Goal: Information Seeking & Learning: Learn about a topic

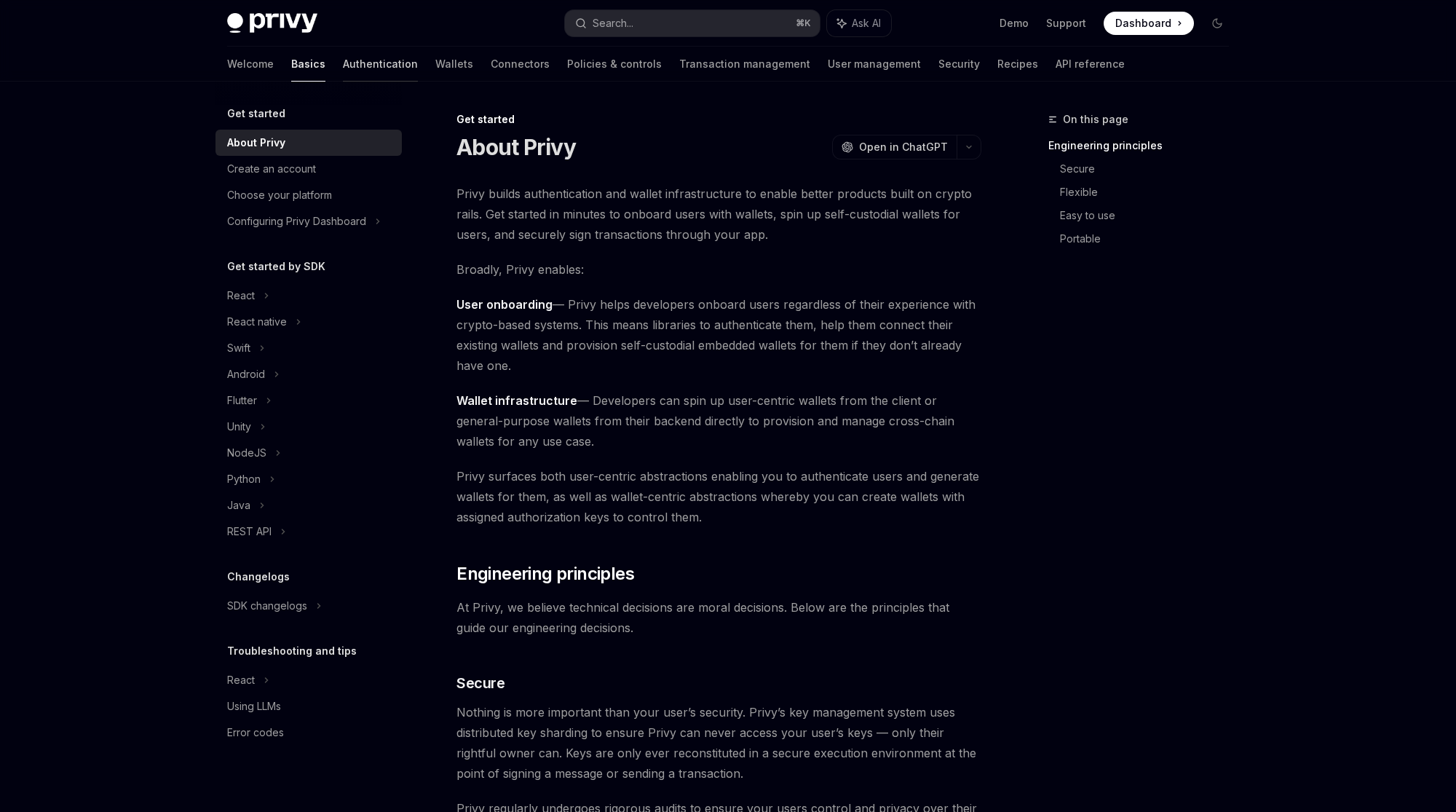
click at [343, 73] on link "Authentication" at bounding box center [381, 64] width 75 height 35
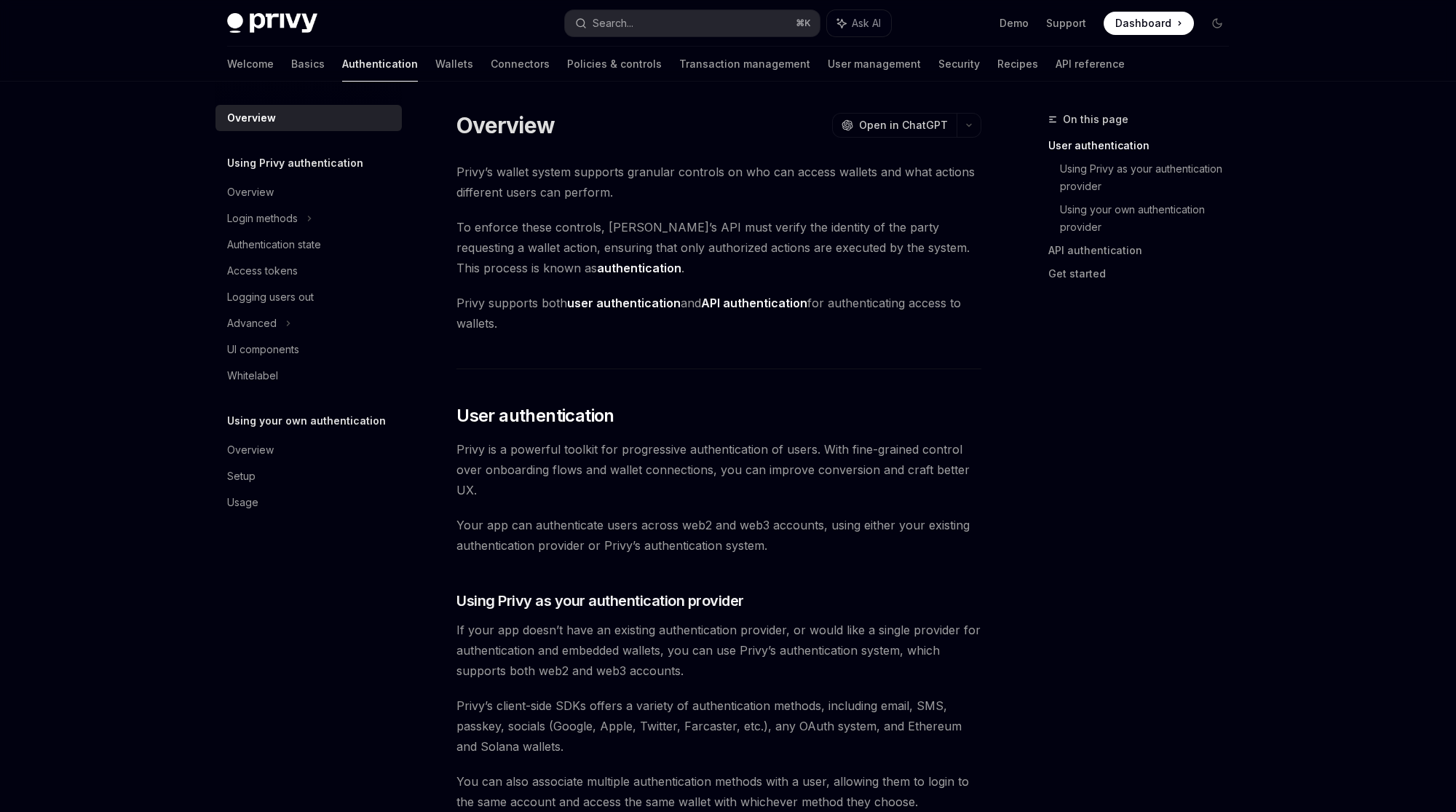
click at [277, 20] on img at bounding box center [272, 23] width 90 height 20
type textarea "*"
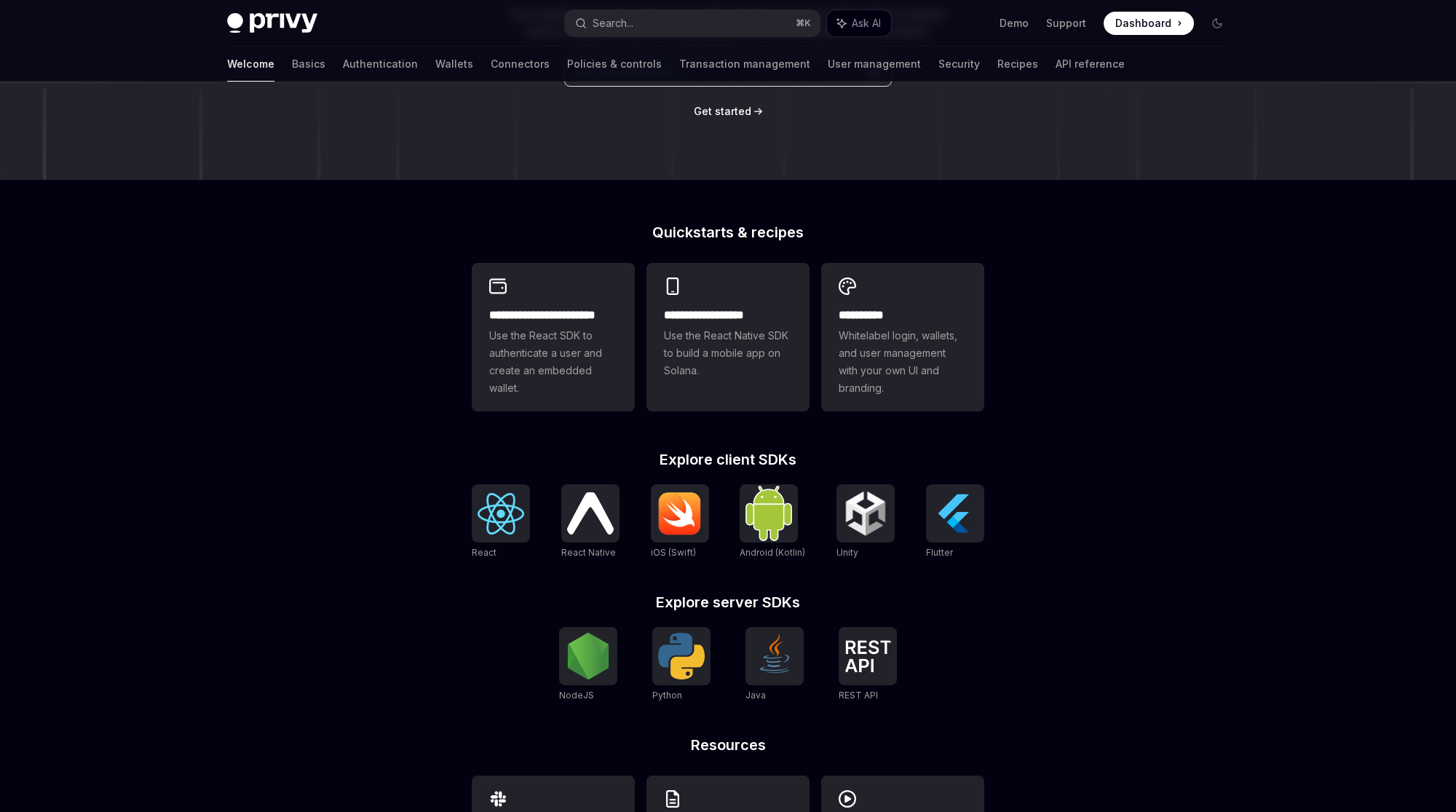
scroll to position [261, 0]
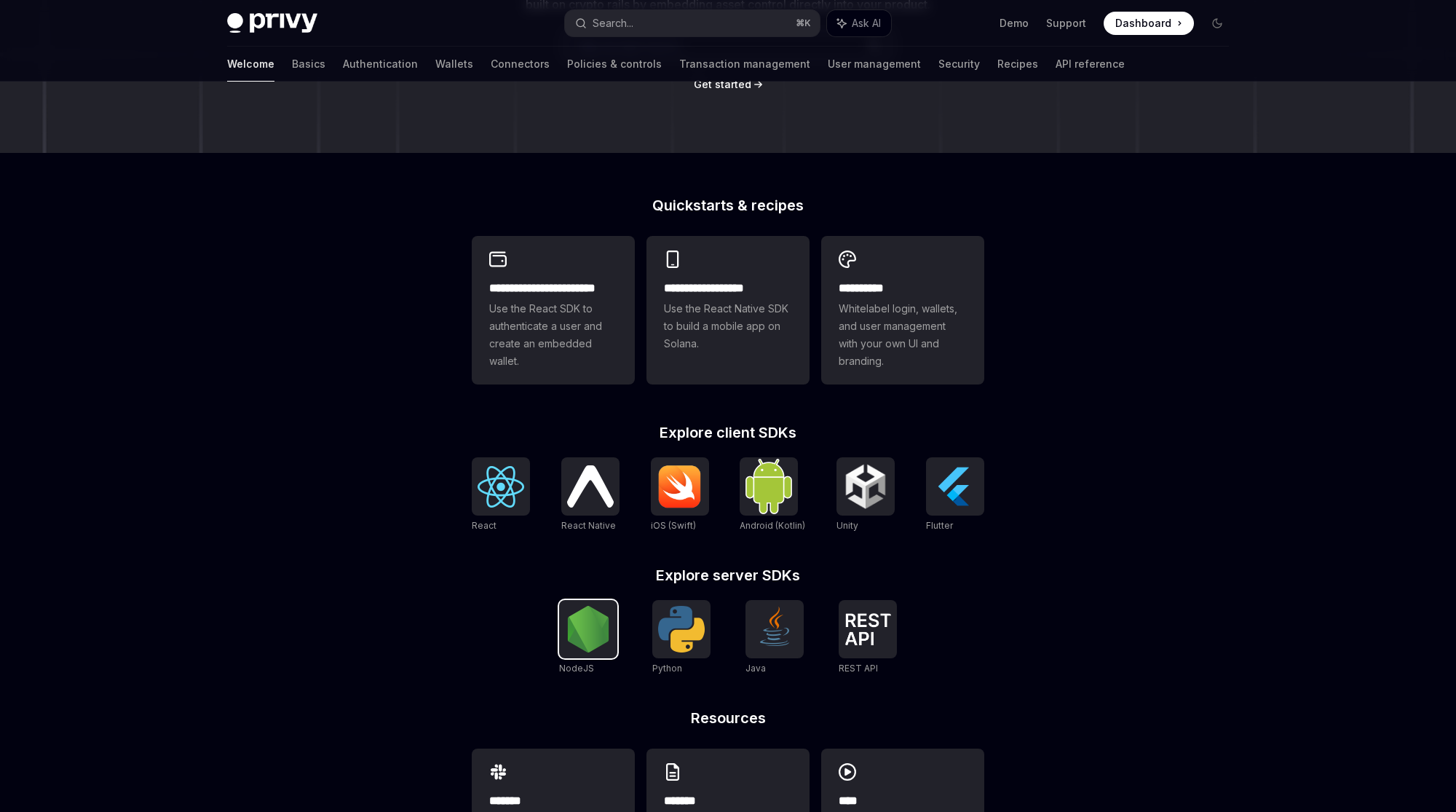
click at [589, 633] on img at bounding box center [588, 629] width 46 height 46
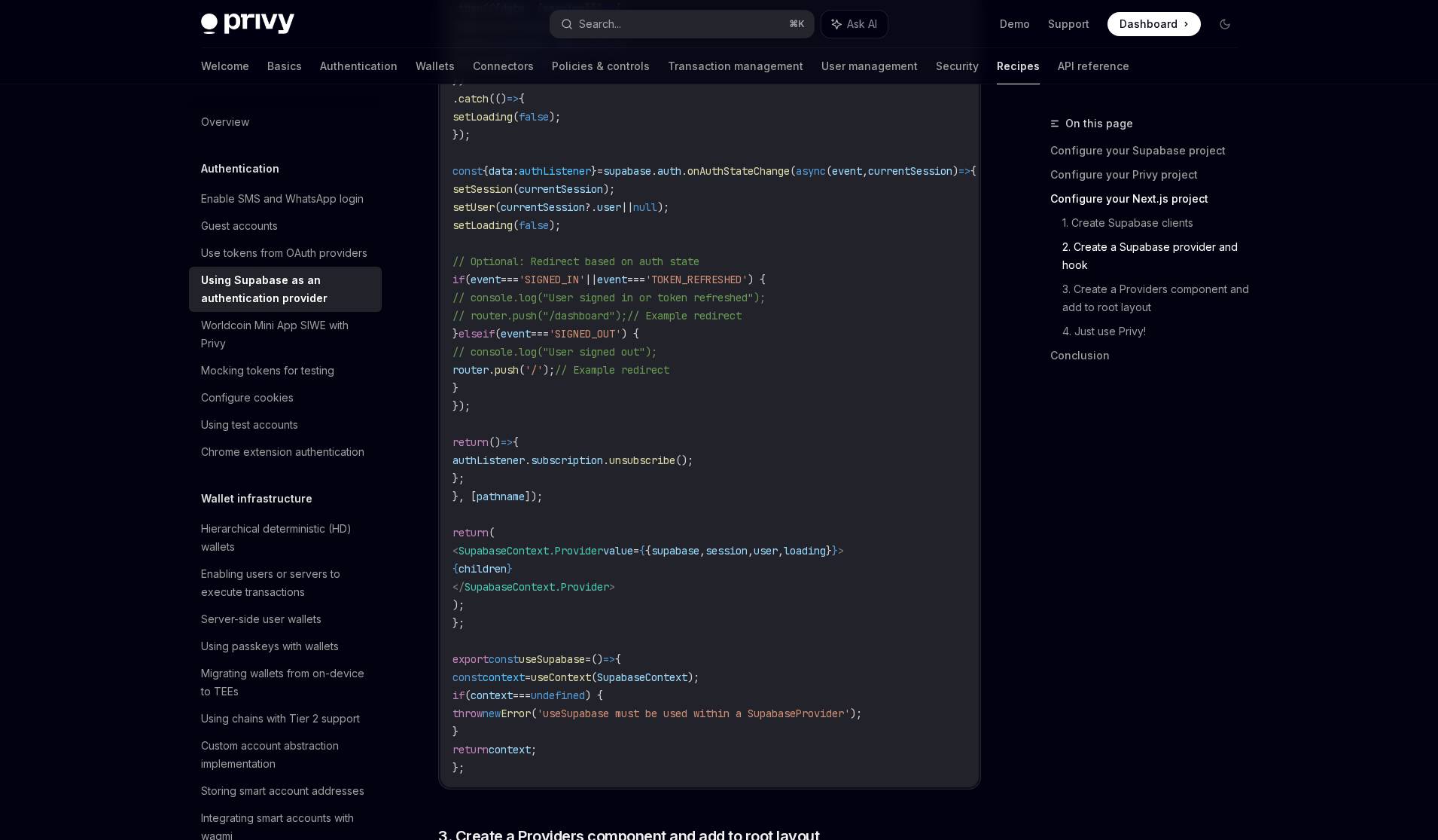
scroll to position [2064, 0]
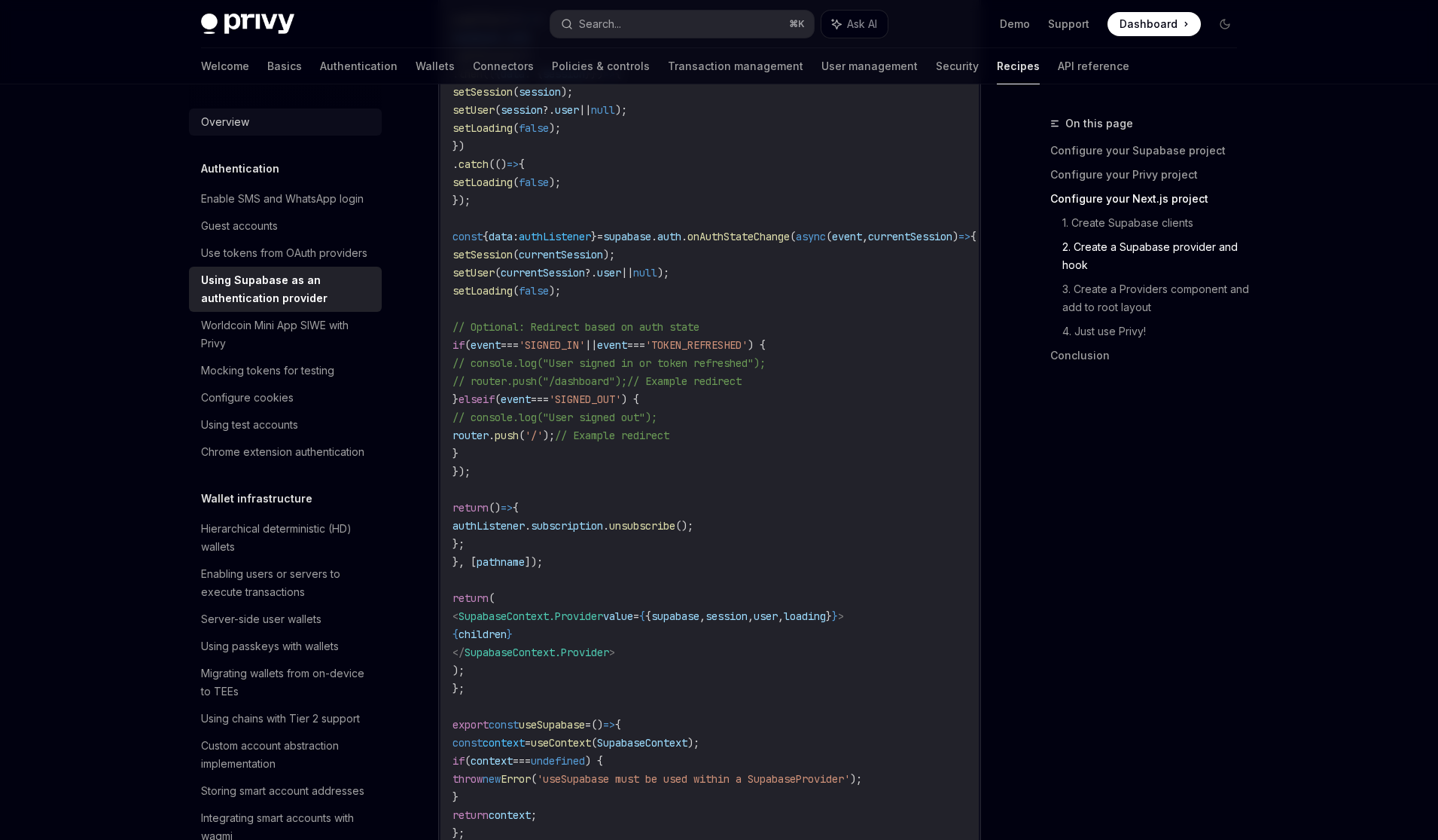
click at [271, 115] on div "Overview" at bounding box center [287, 121] width 172 height 18
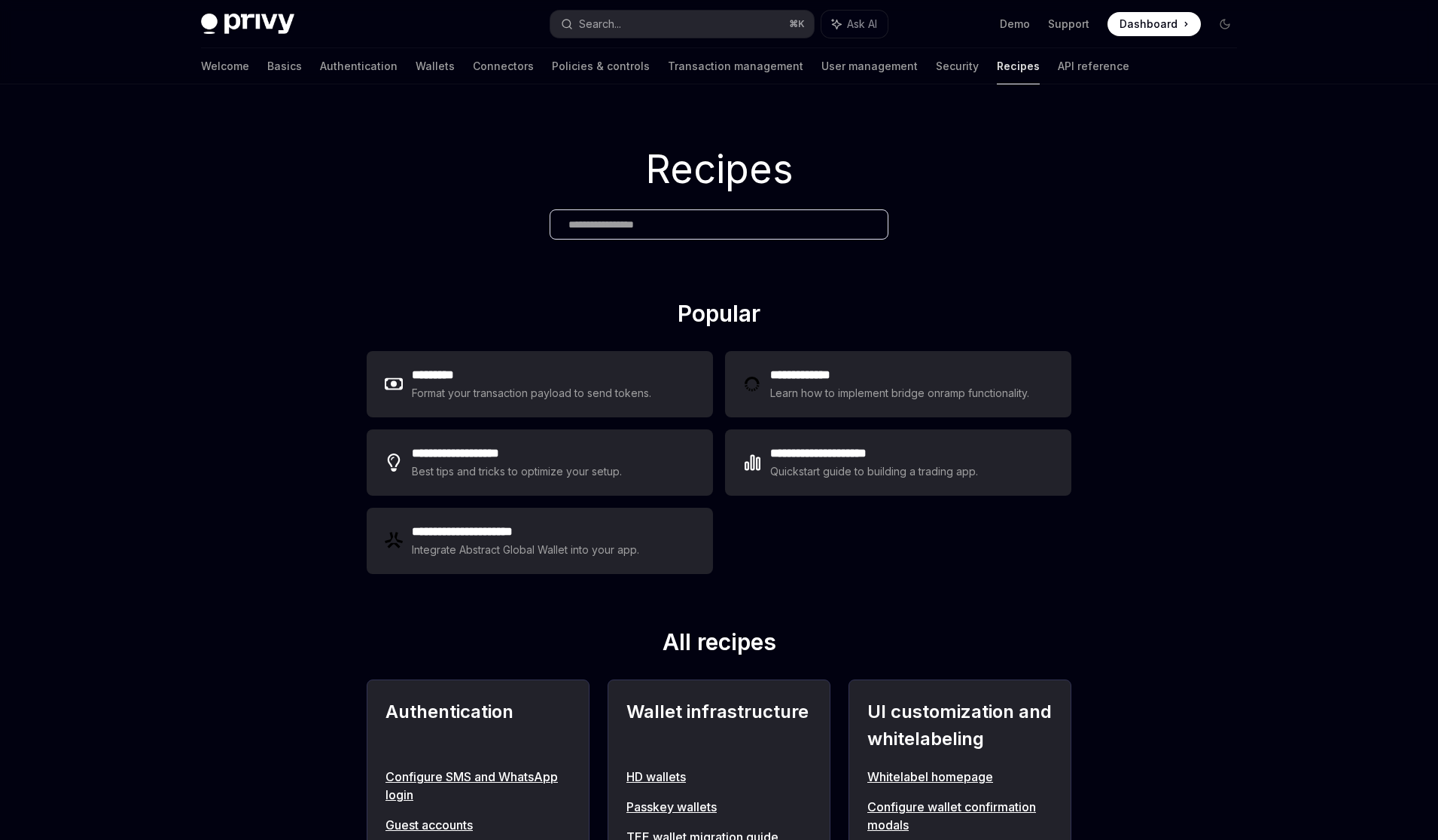
type textarea "*"
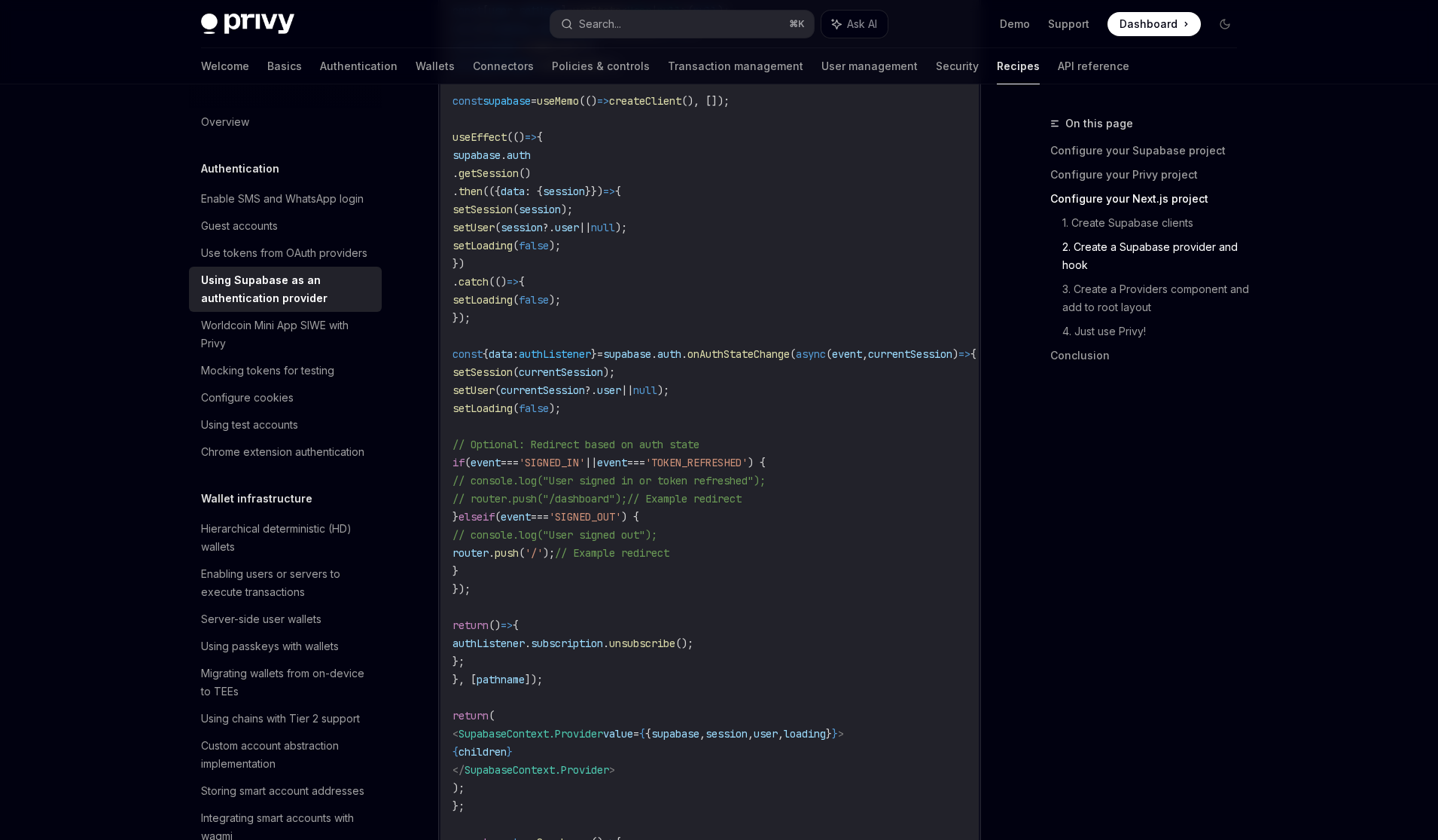
scroll to position [1937, 0]
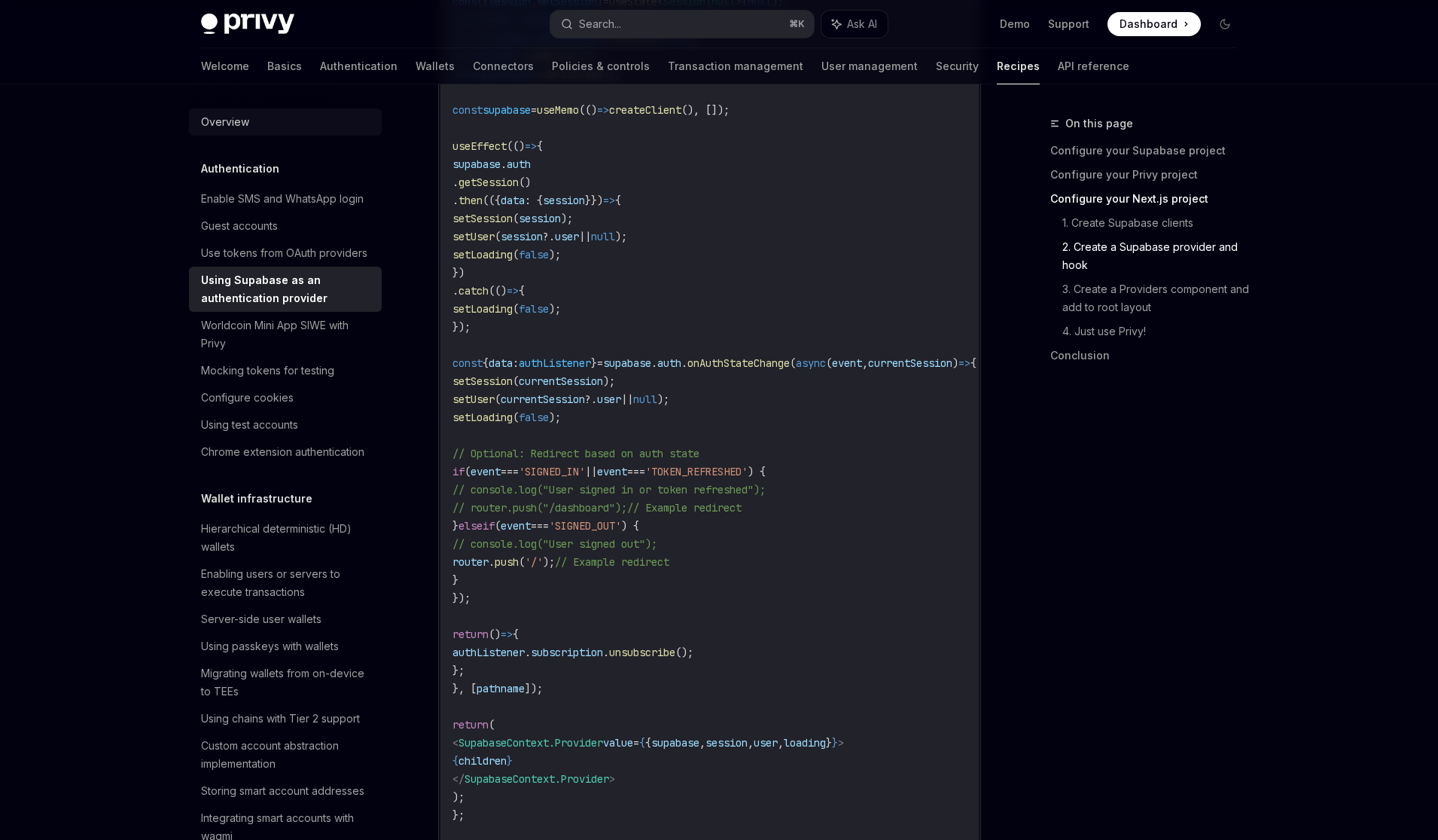
click at [256, 132] on link "Overview" at bounding box center [285, 122] width 193 height 27
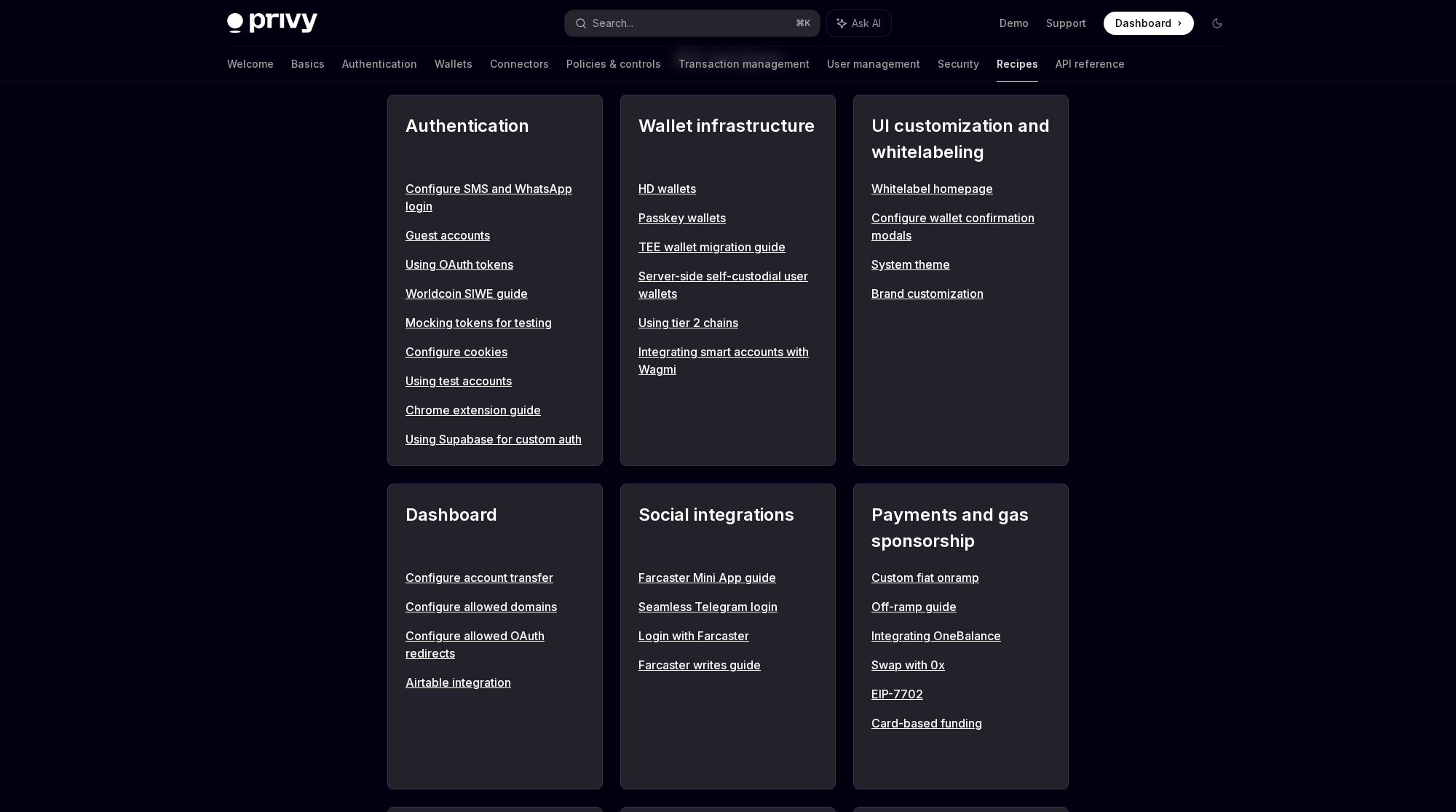
scroll to position [559, 0]
click at [474, 265] on link "Using OAuth tokens" at bounding box center [495, 267] width 179 height 17
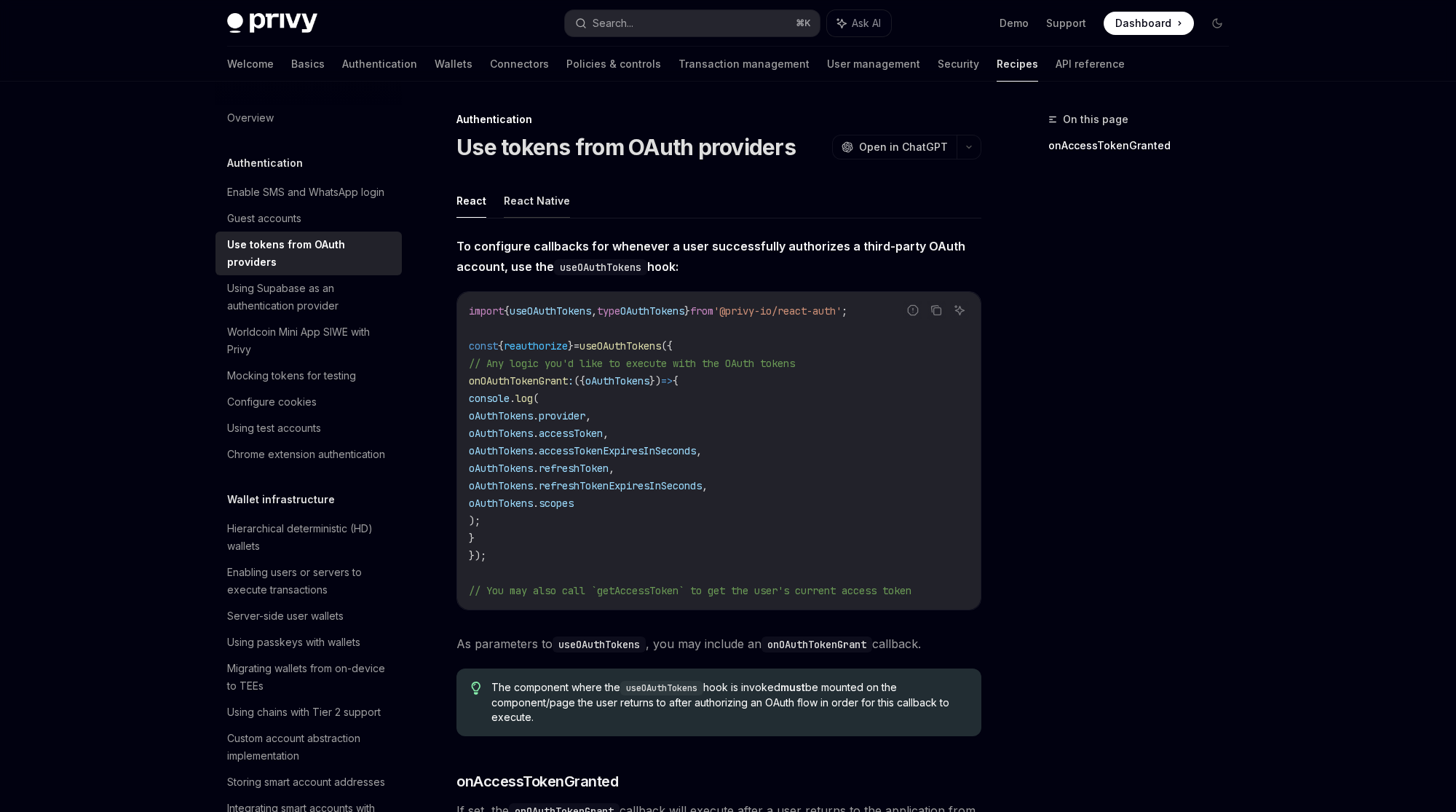
click at [542, 197] on button "React Native" at bounding box center [536, 201] width 66 height 34
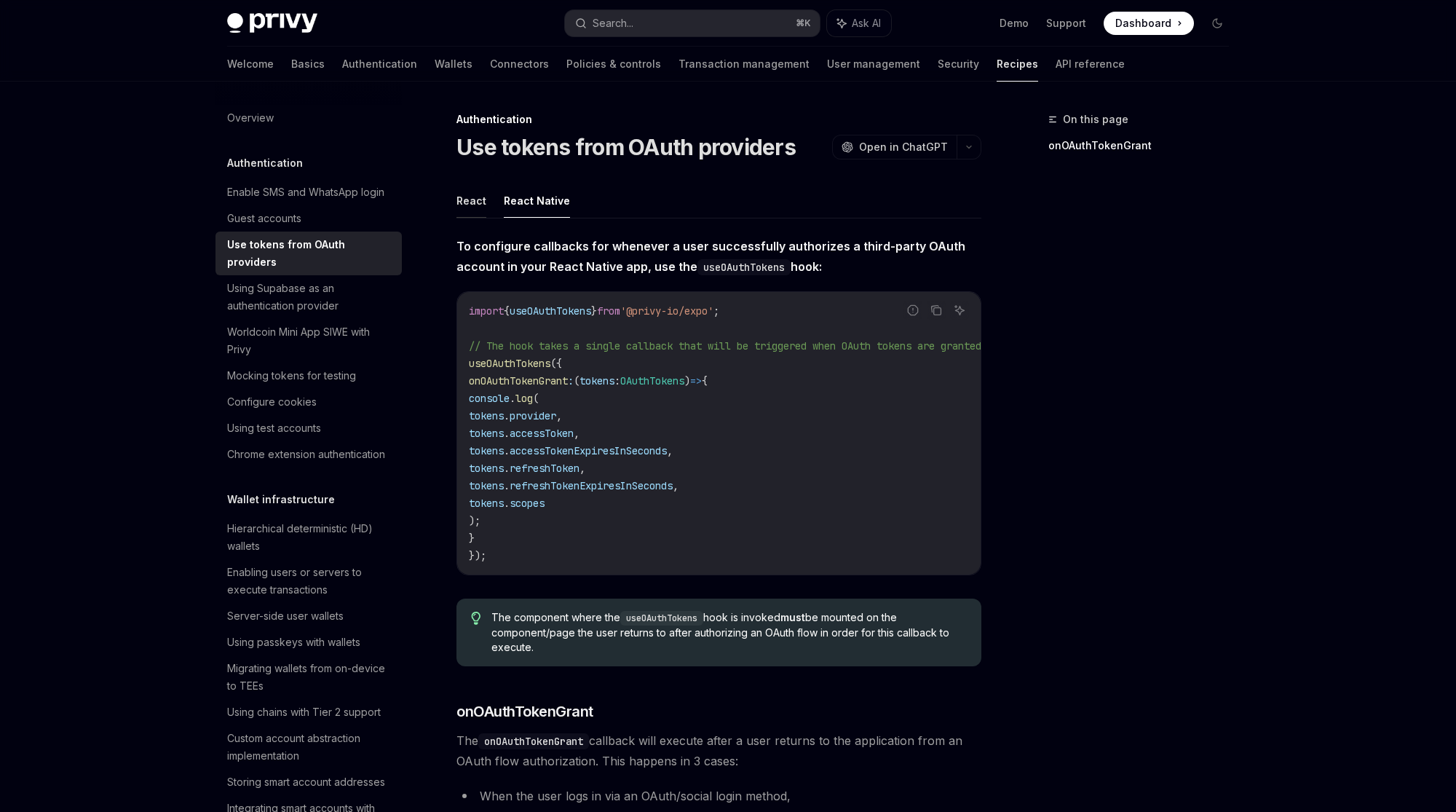
click at [468, 208] on button "React" at bounding box center [471, 201] width 30 height 34
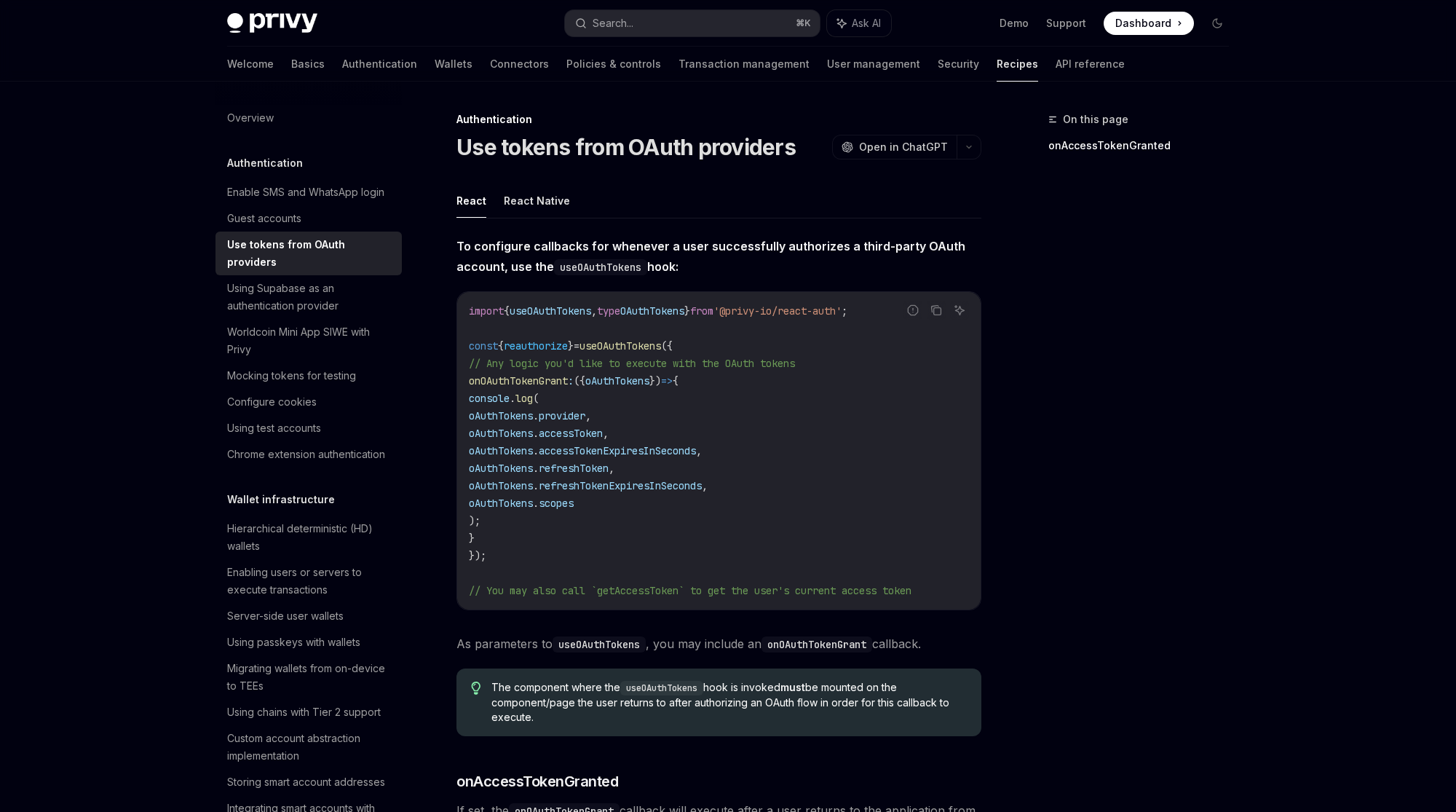
click at [1064, 364] on div "On this page onAccessTokenGranted" at bounding box center [1129, 461] width 221 height 701
click at [960, 141] on button "button" at bounding box center [968, 147] width 24 height 24
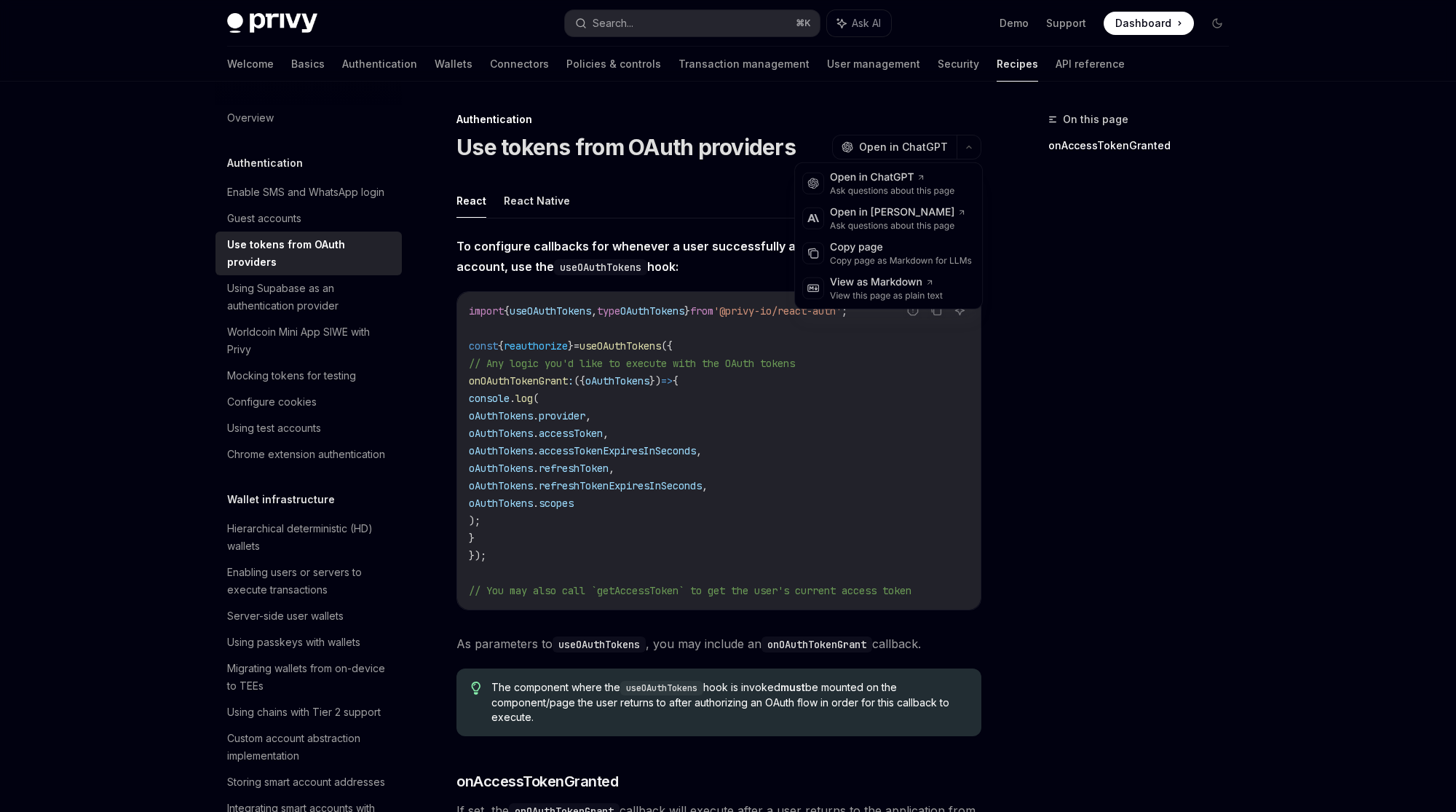
click at [1026, 328] on div "On this page onAccessTokenGranted" at bounding box center [1129, 461] width 221 height 701
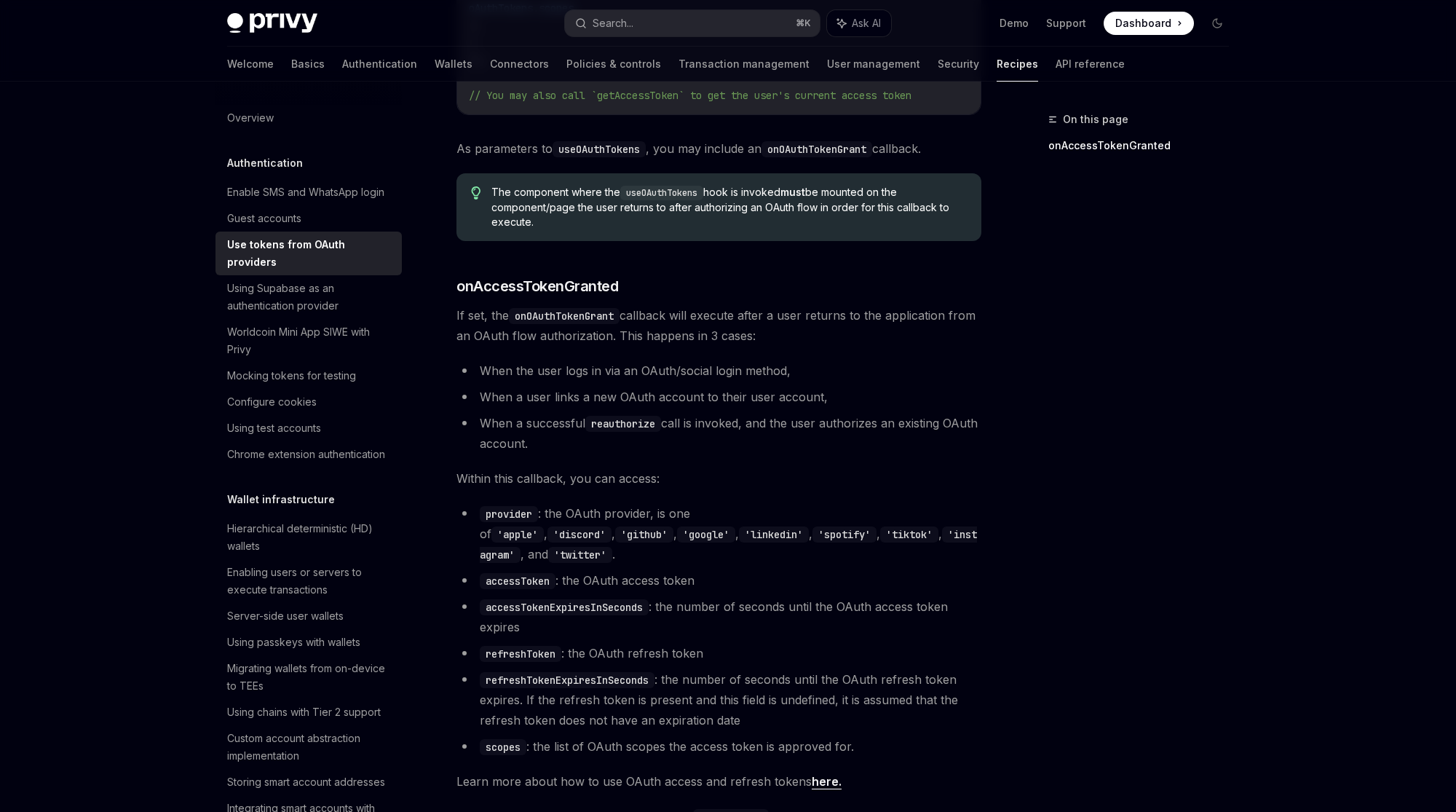
scroll to position [744, 0]
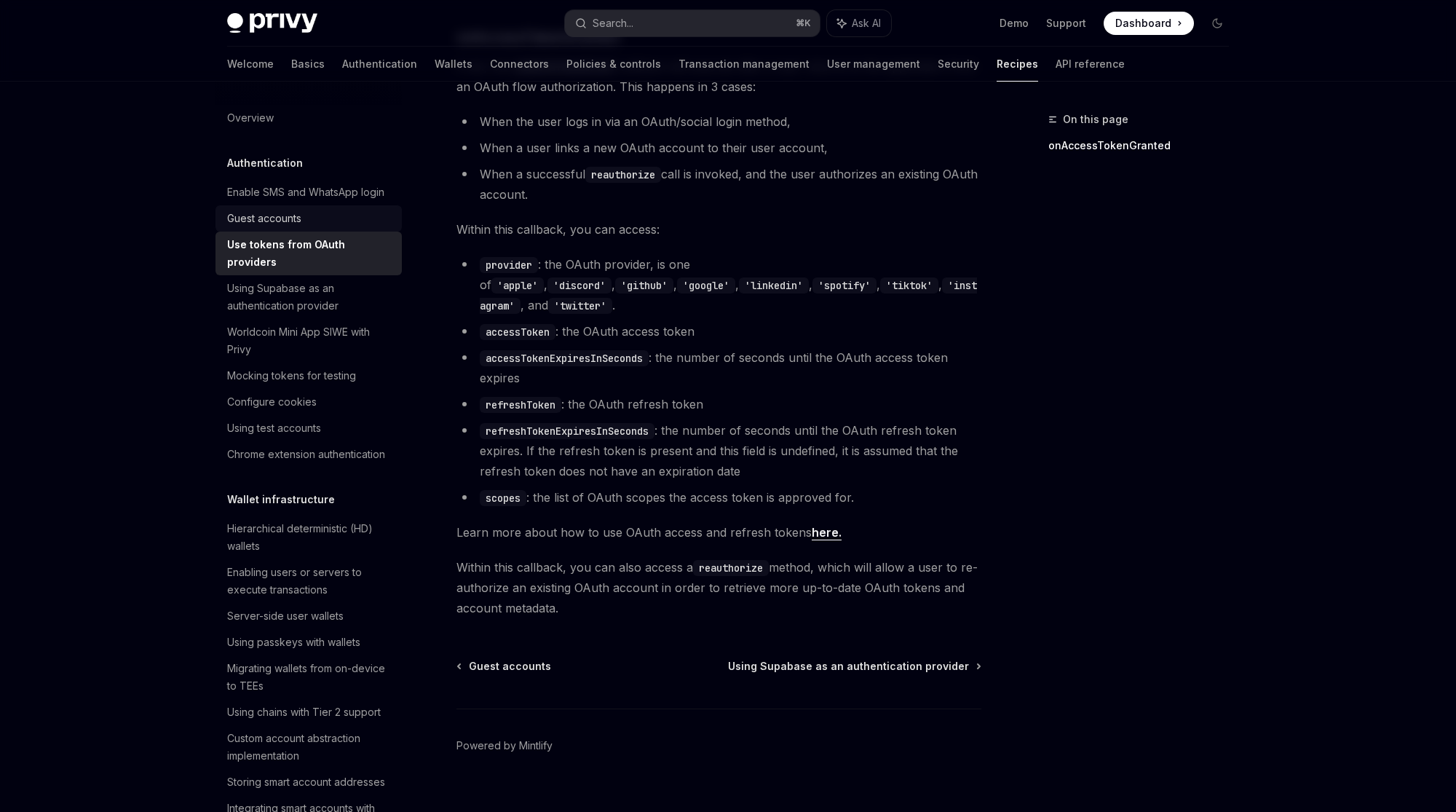
click at [310, 224] on div "Guest accounts" at bounding box center [311, 218] width 166 height 17
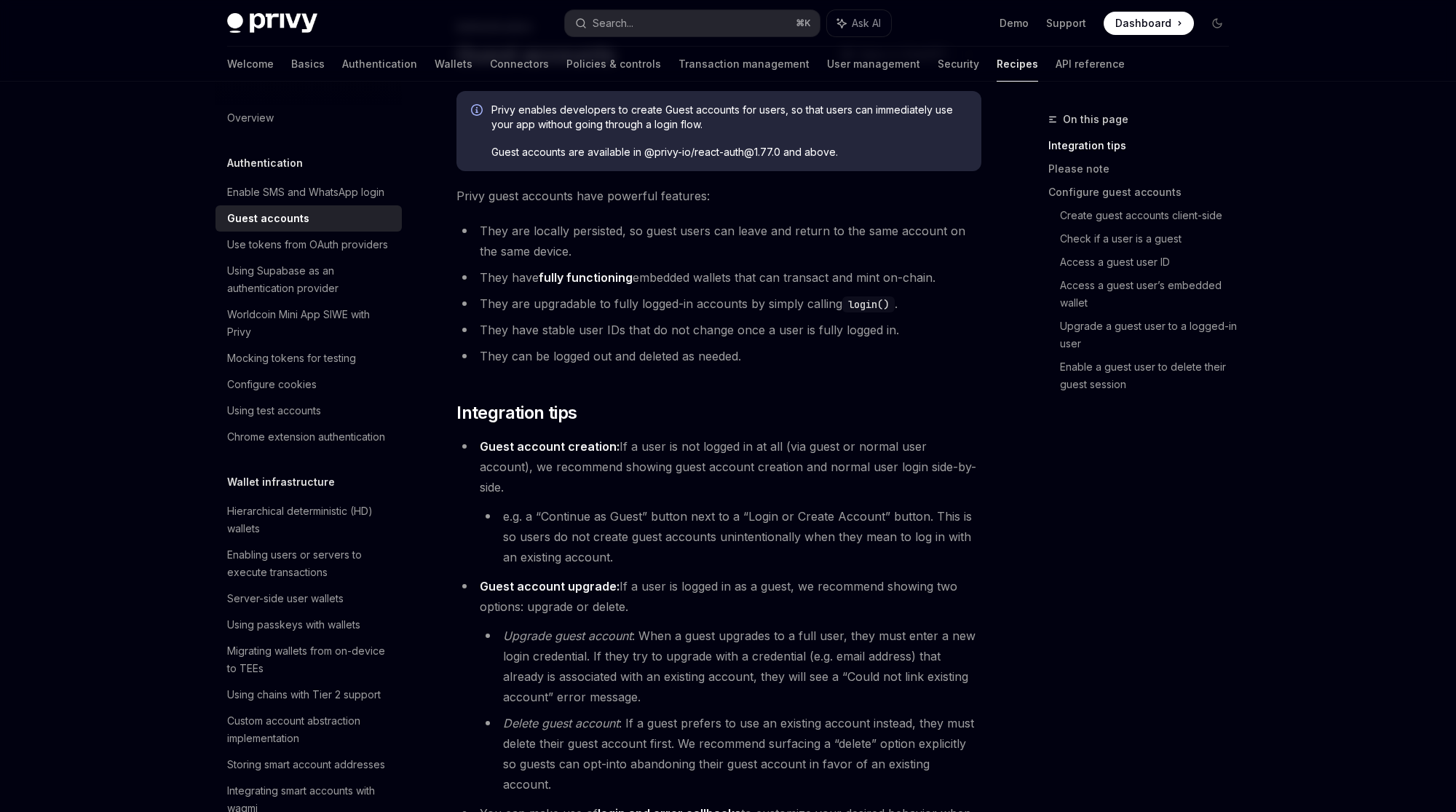
scroll to position [95, 0]
click at [341, 444] on div "Chrome extension authentication" at bounding box center [307, 436] width 158 height 17
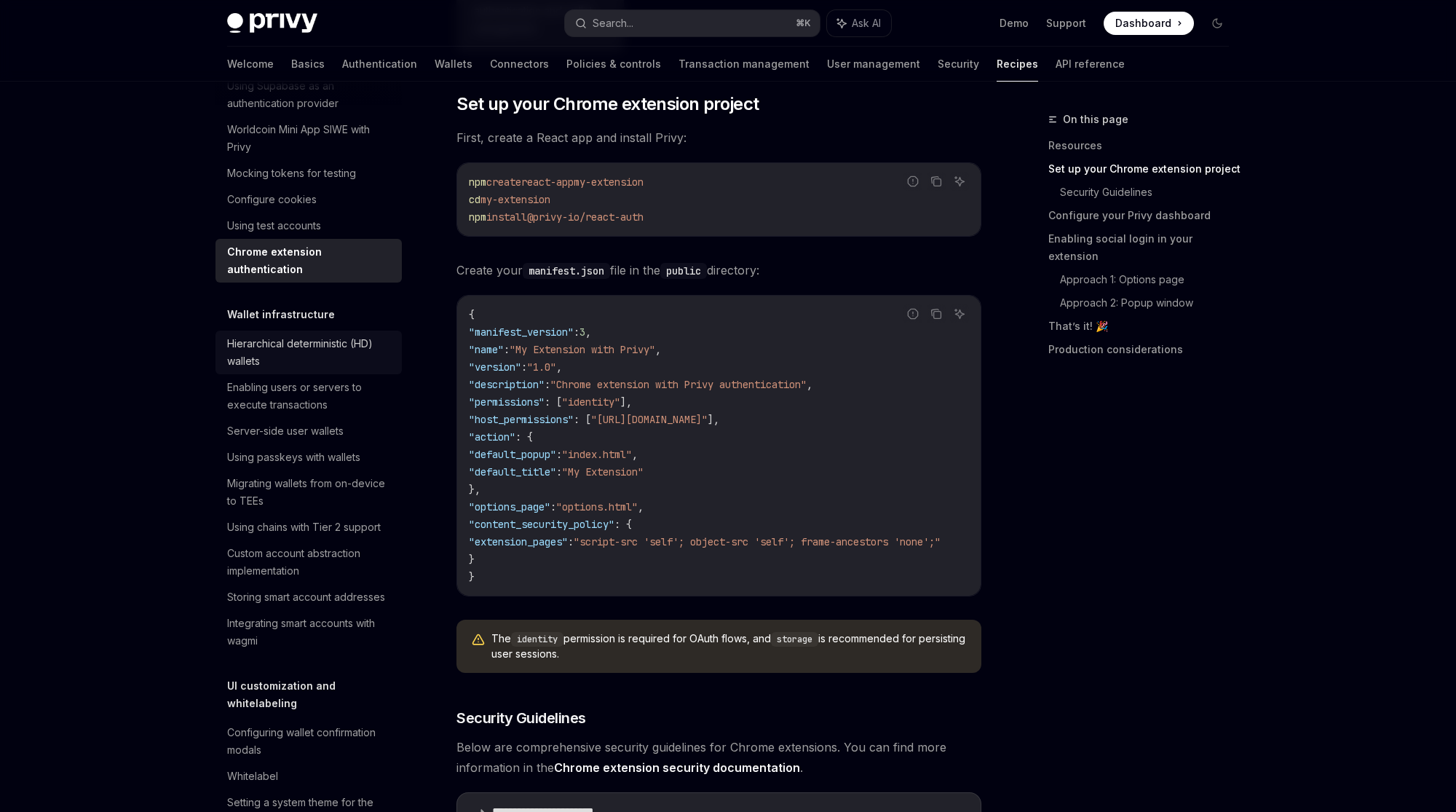
scroll to position [192, 0]
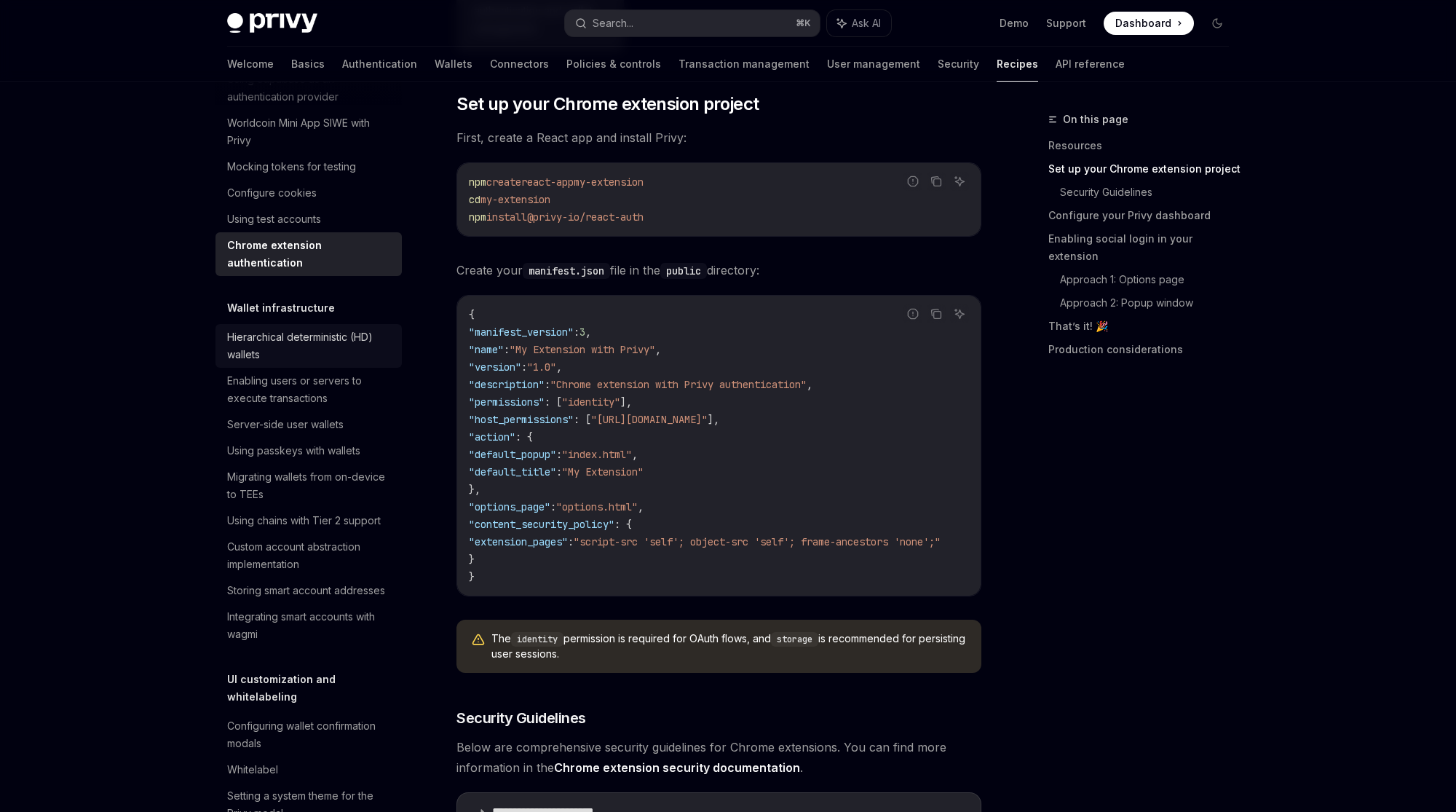
click at [329, 329] on div "Hierarchical deterministic (HD) wallets" at bounding box center [311, 346] width 166 height 35
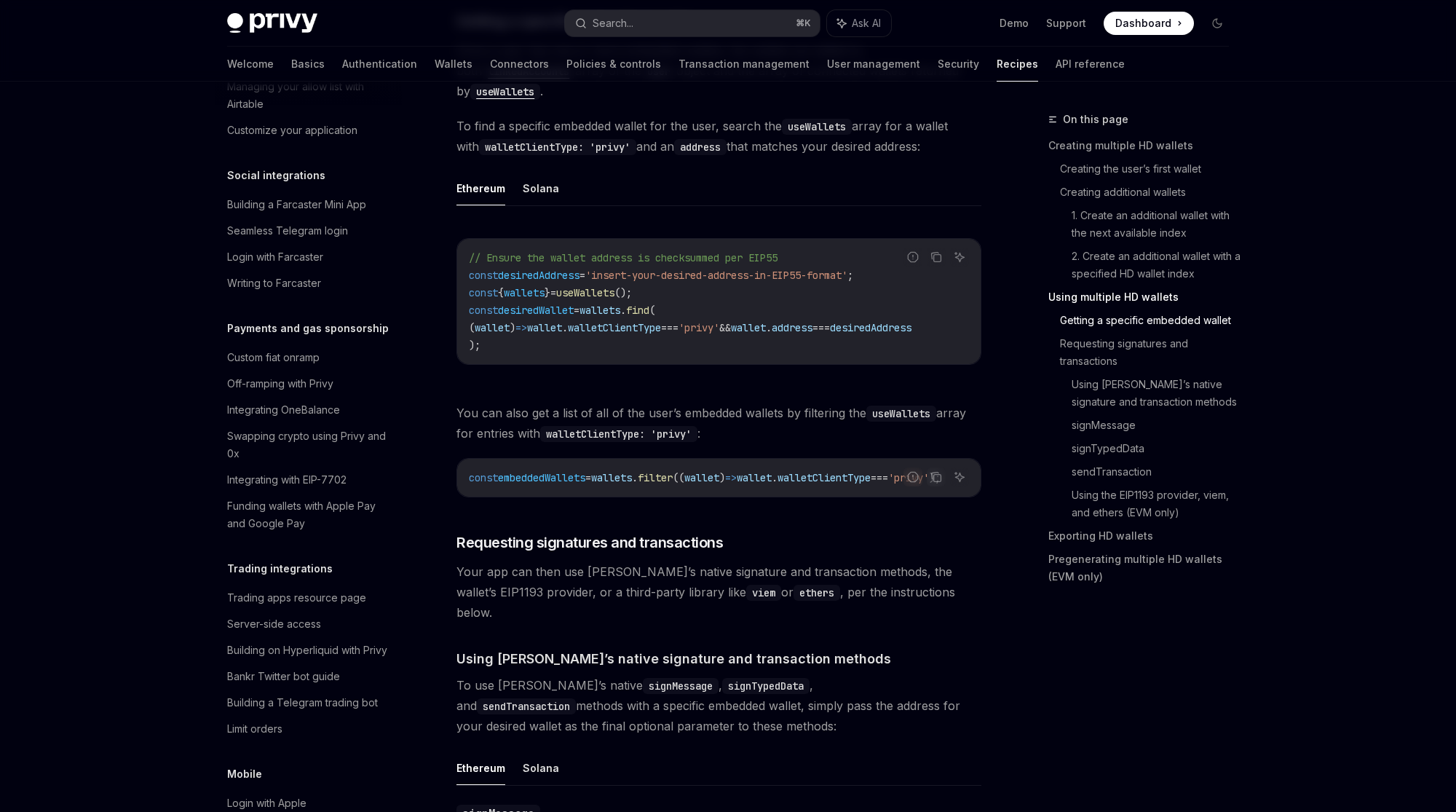
scroll to position [1084, 0]
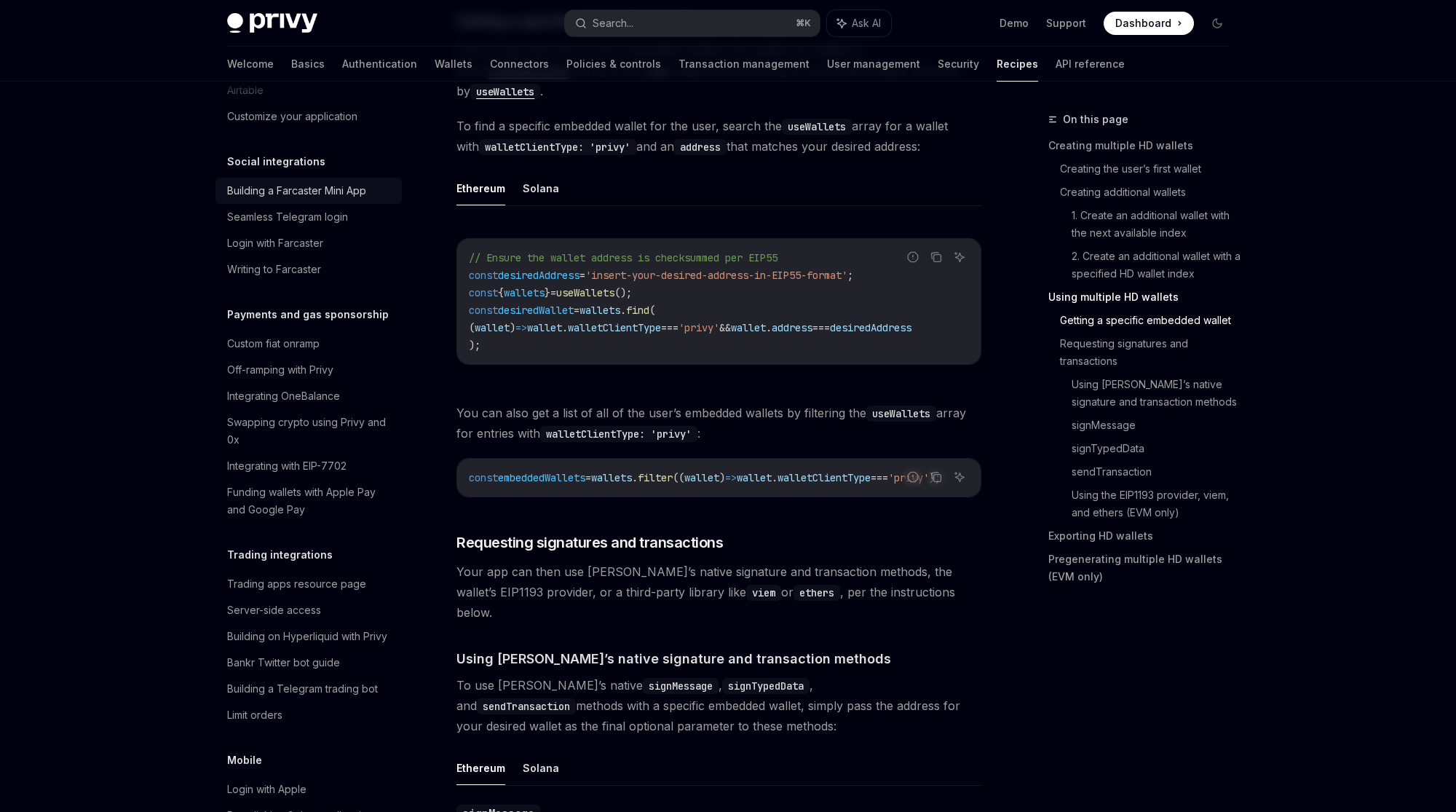
click at [330, 182] on div "Building a Farcaster Mini App" at bounding box center [297, 190] width 139 height 17
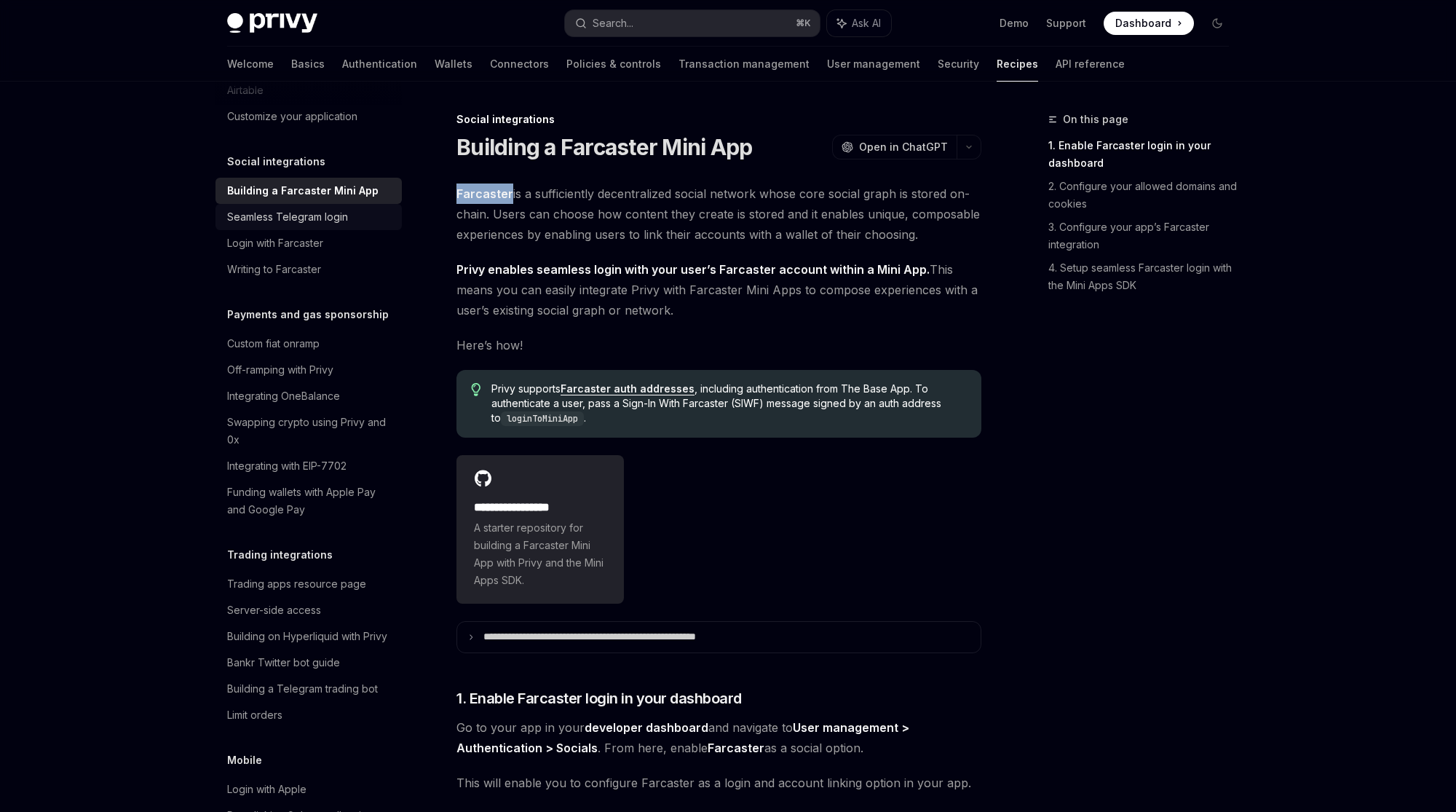
click at [337, 208] on div "Seamless Telegram login" at bounding box center [288, 216] width 121 height 17
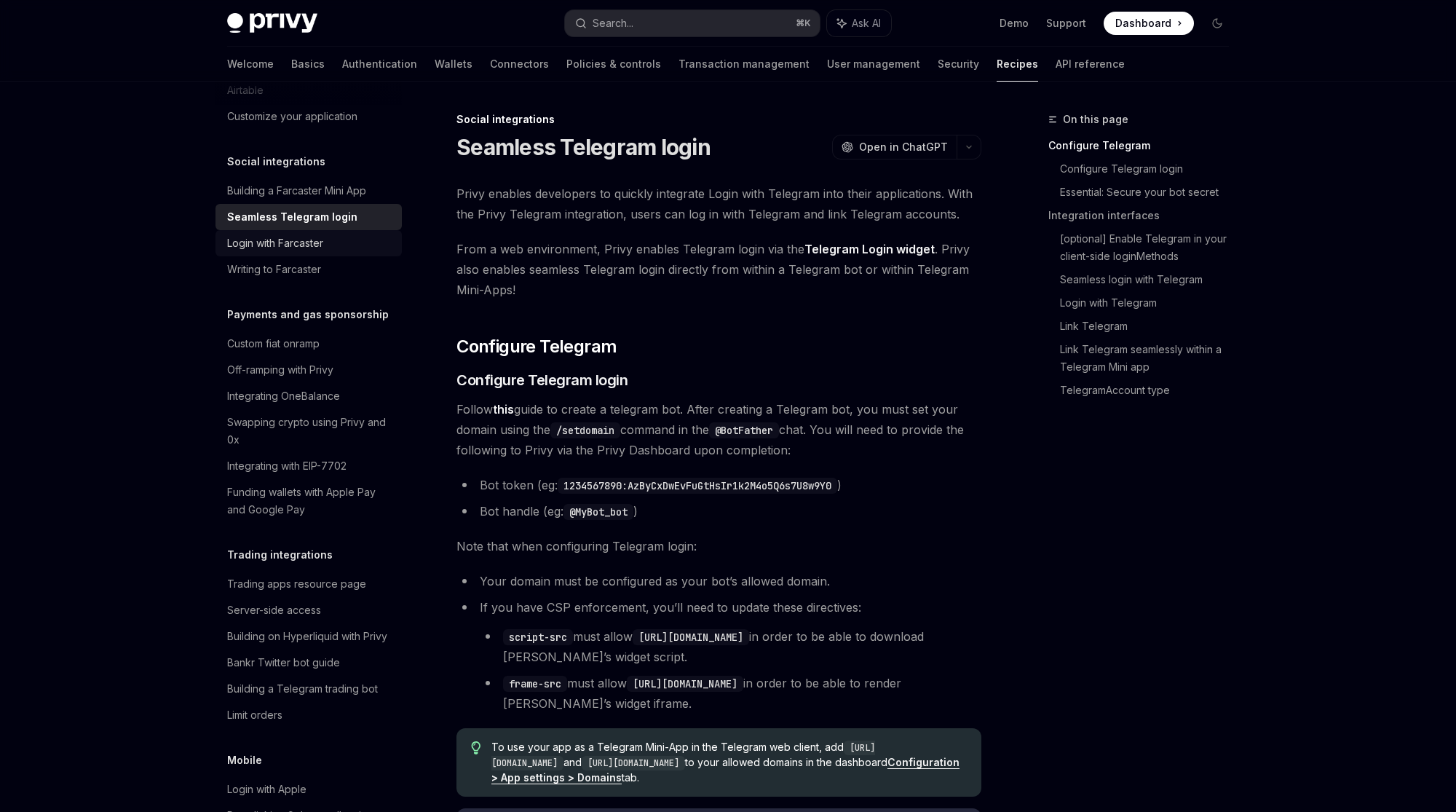
click at [320, 235] on div "Login with Farcaster" at bounding box center [276, 243] width 96 height 17
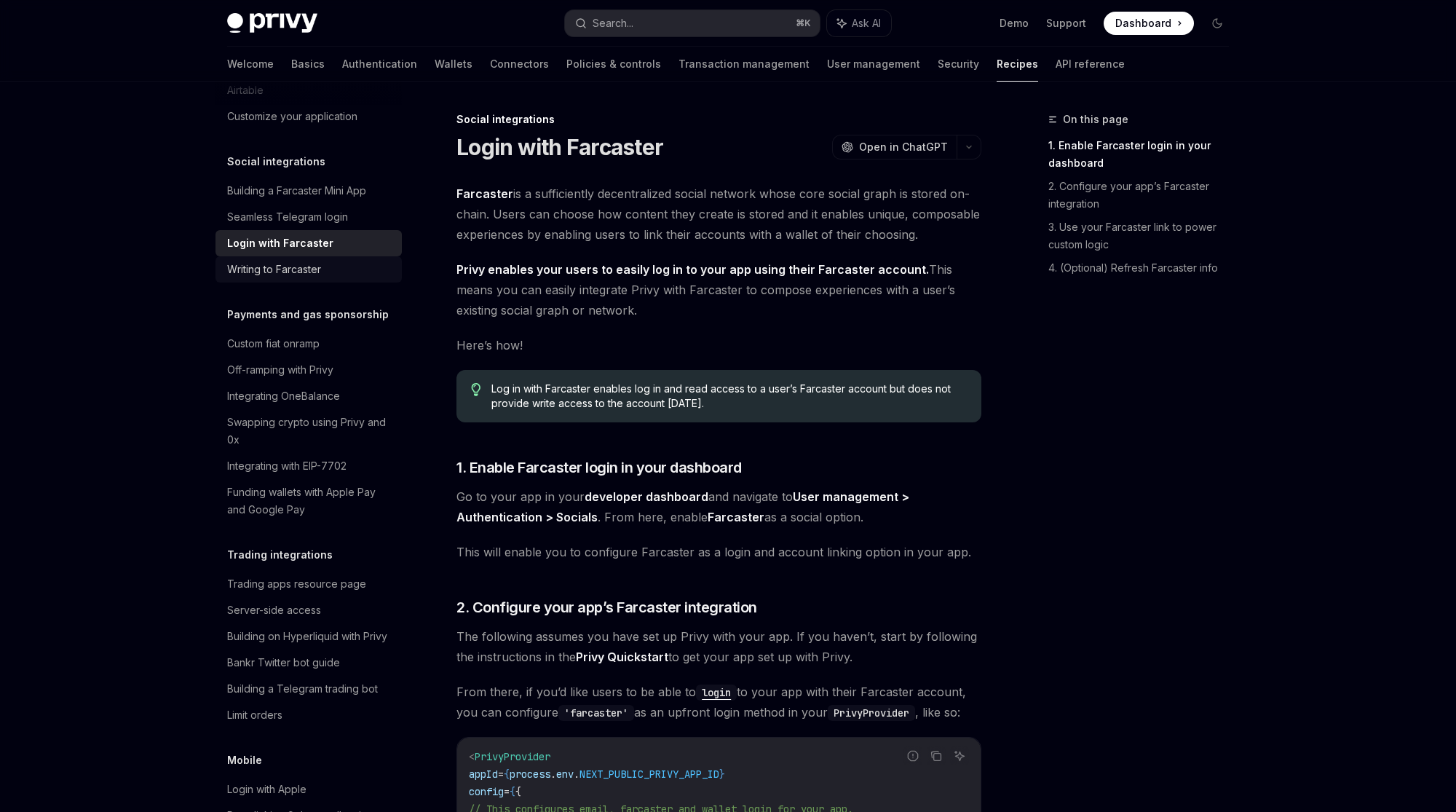
click at [320, 261] on div "Writing to Farcaster" at bounding box center [274, 269] width 94 height 17
type textarea "*"
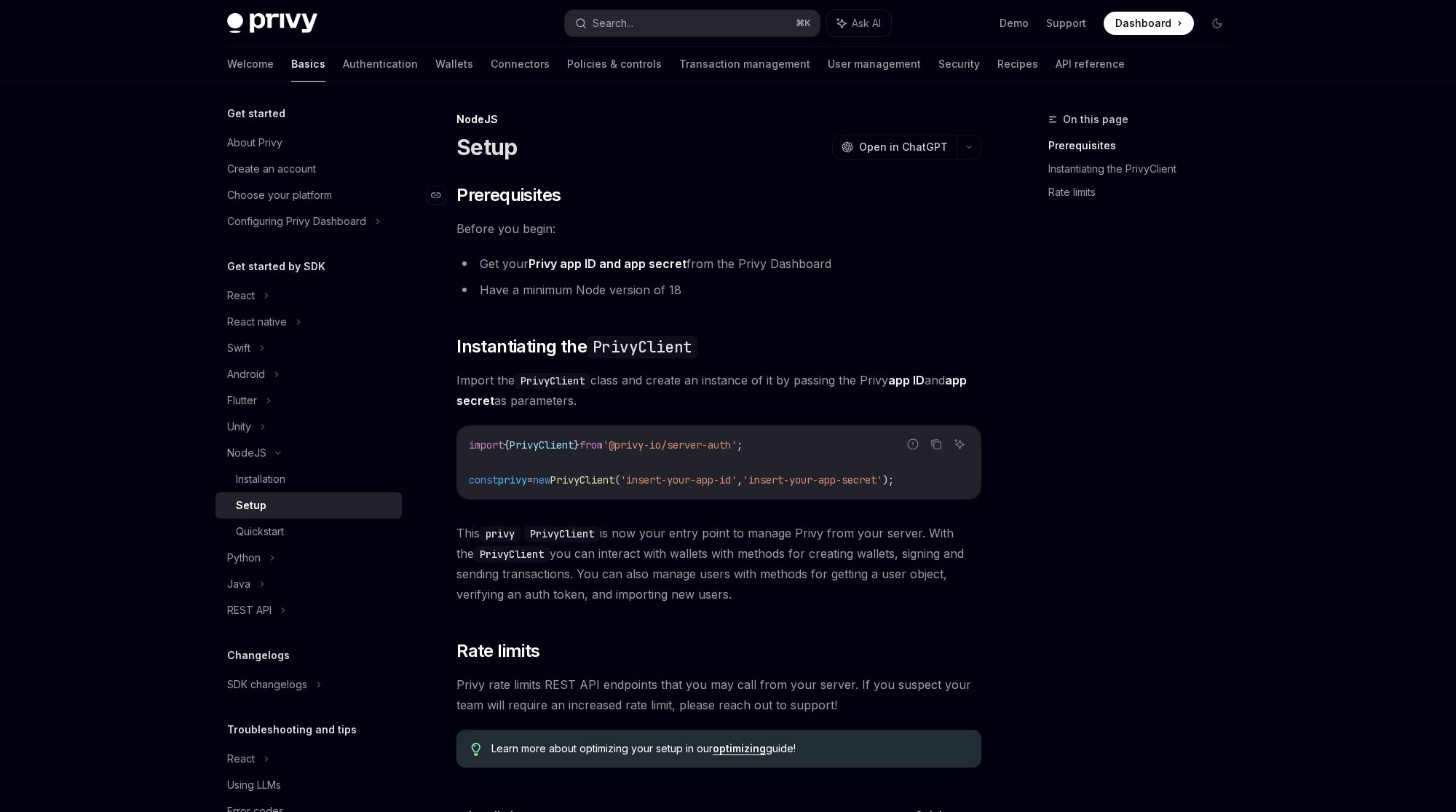
click at [669, 202] on h2 "​ Prerequisites" at bounding box center [719, 195] width 525 height 24
click at [256, 535] on div "Quickstart" at bounding box center [259, 531] width 48 height 17
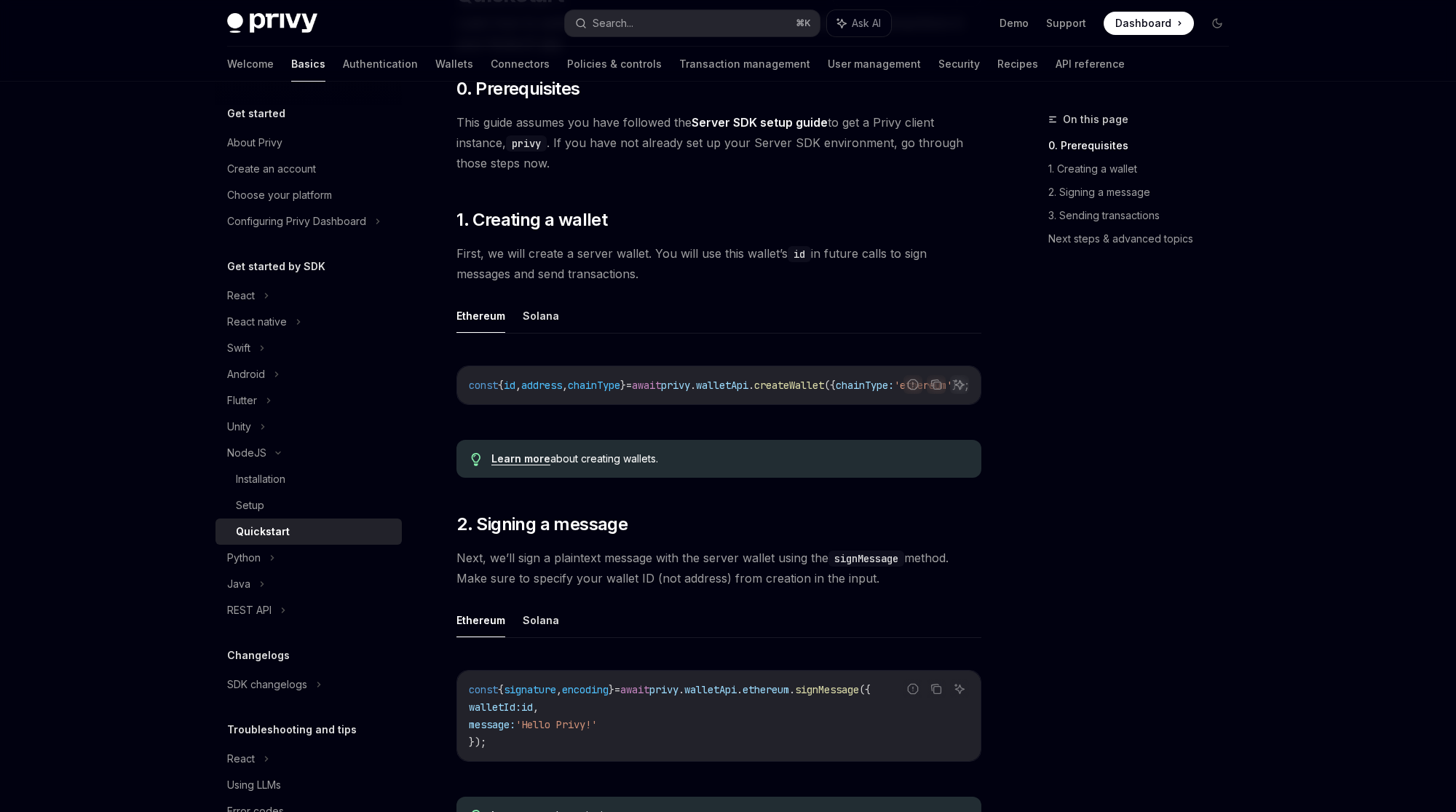
scroll to position [204, 0]
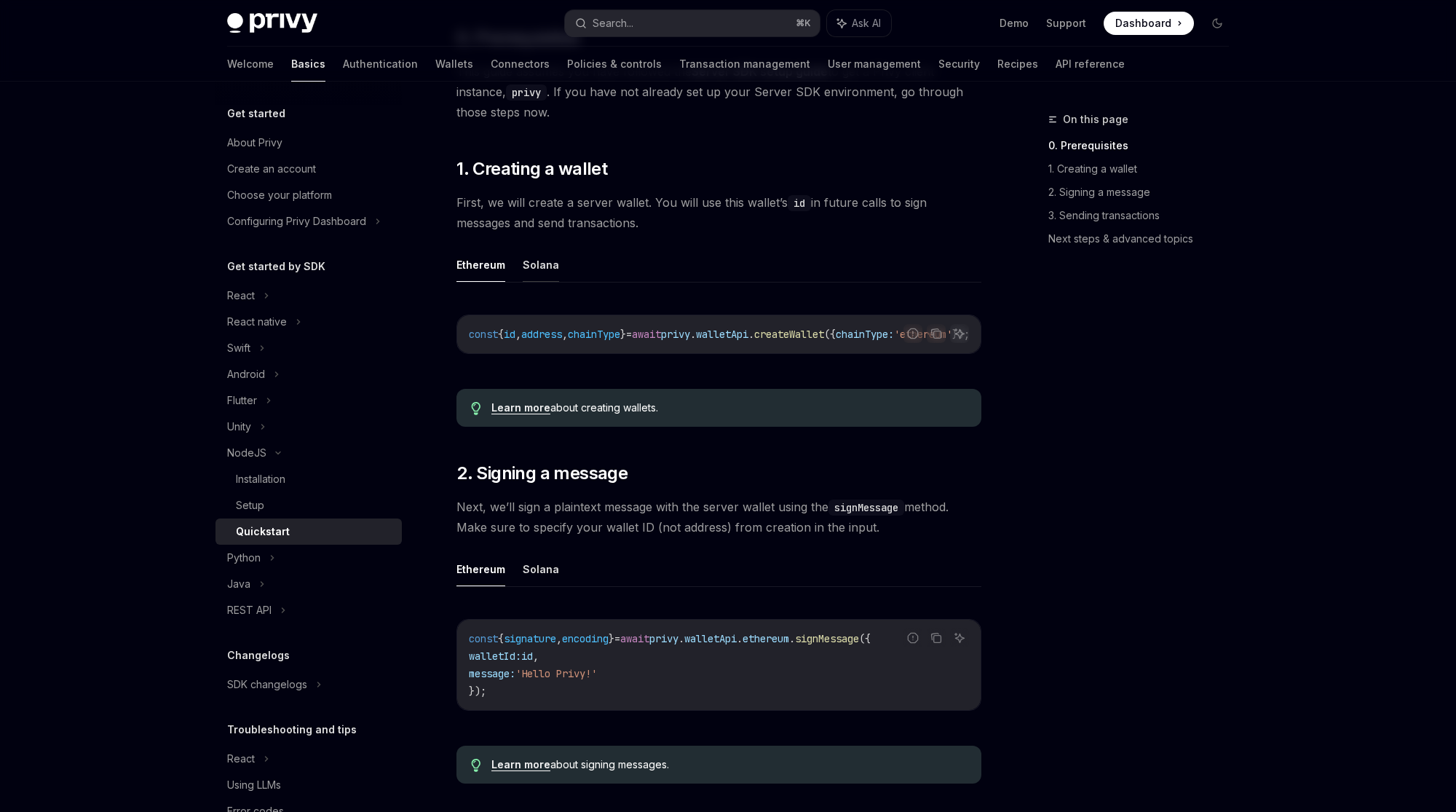
click at [527, 258] on button "Solana" at bounding box center [540, 265] width 37 height 34
click at [476, 263] on button "Ethereum" at bounding box center [481, 265] width 49 height 34
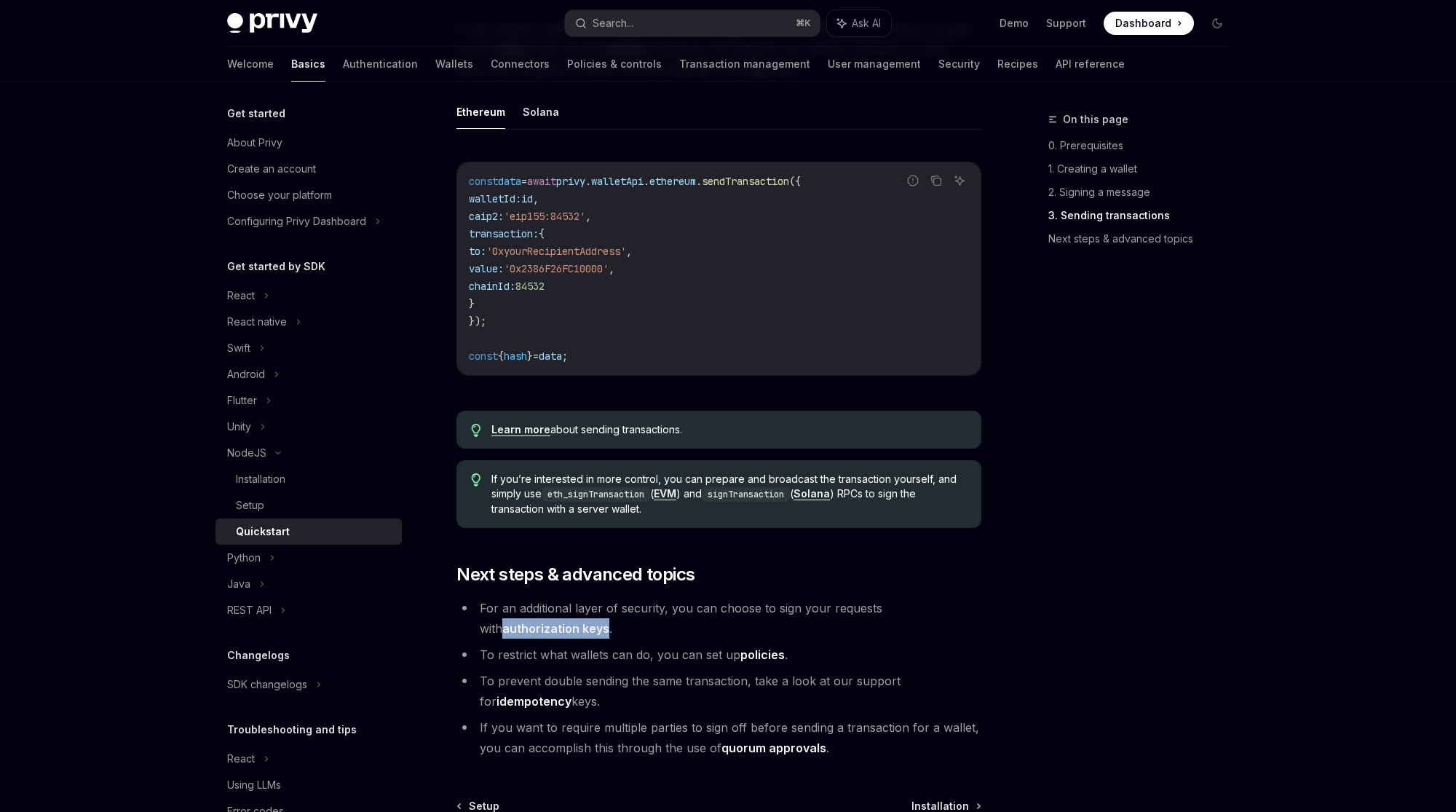
scroll to position [1358, 0]
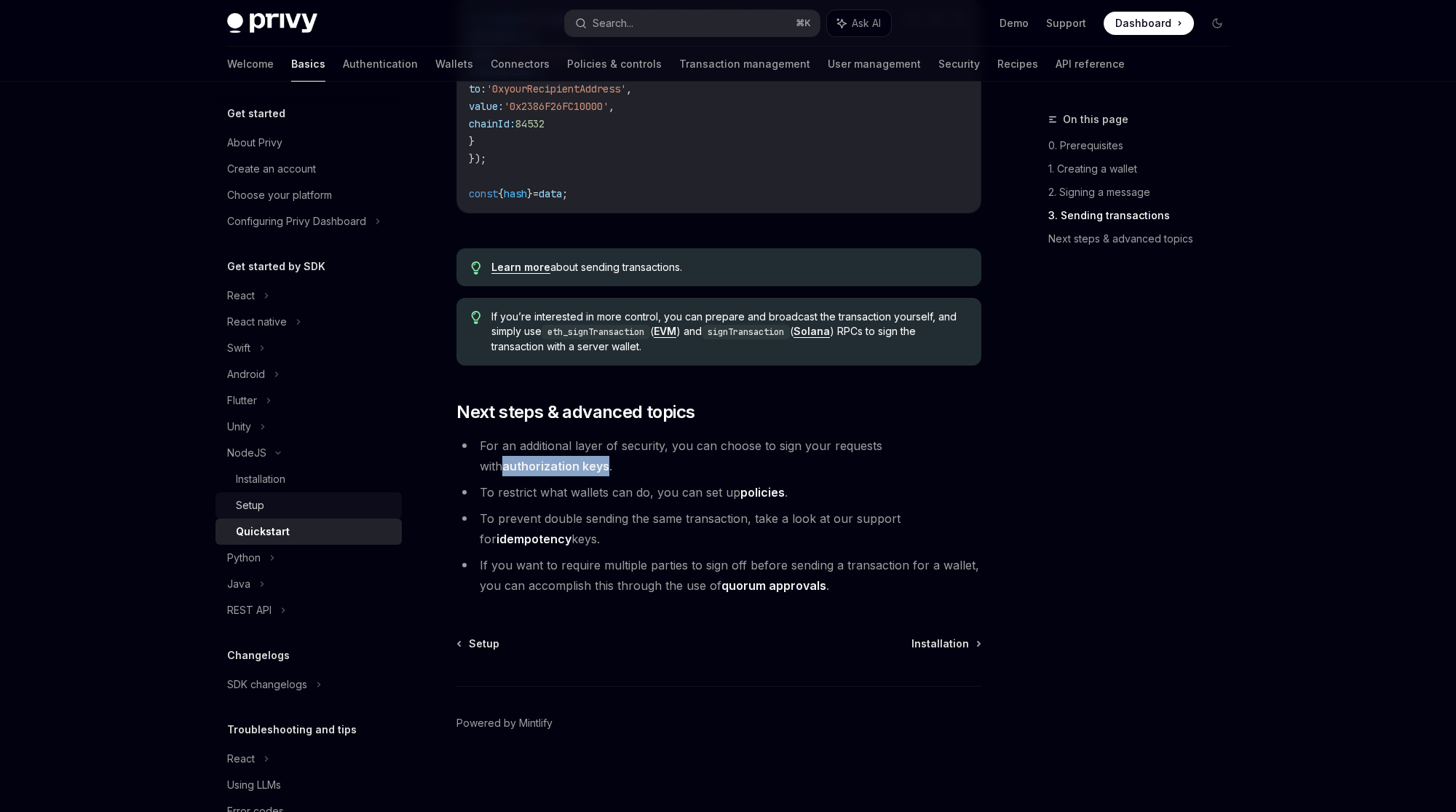
click at [307, 506] on div "Setup" at bounding box center [314, 505] width 157 height 17
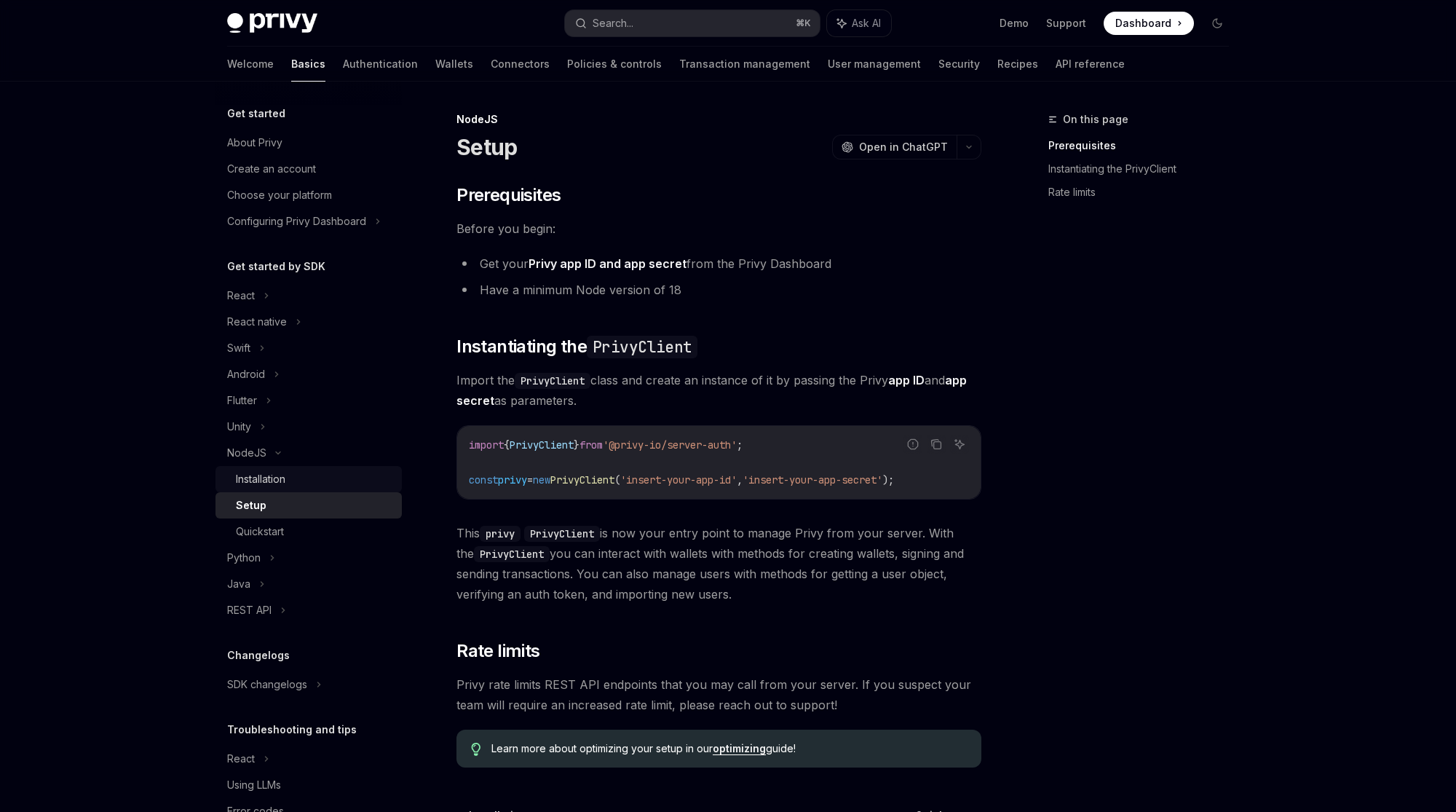
click at [315, 476] on div "Installation" at bounding box center [314, 479] width 157 height 17
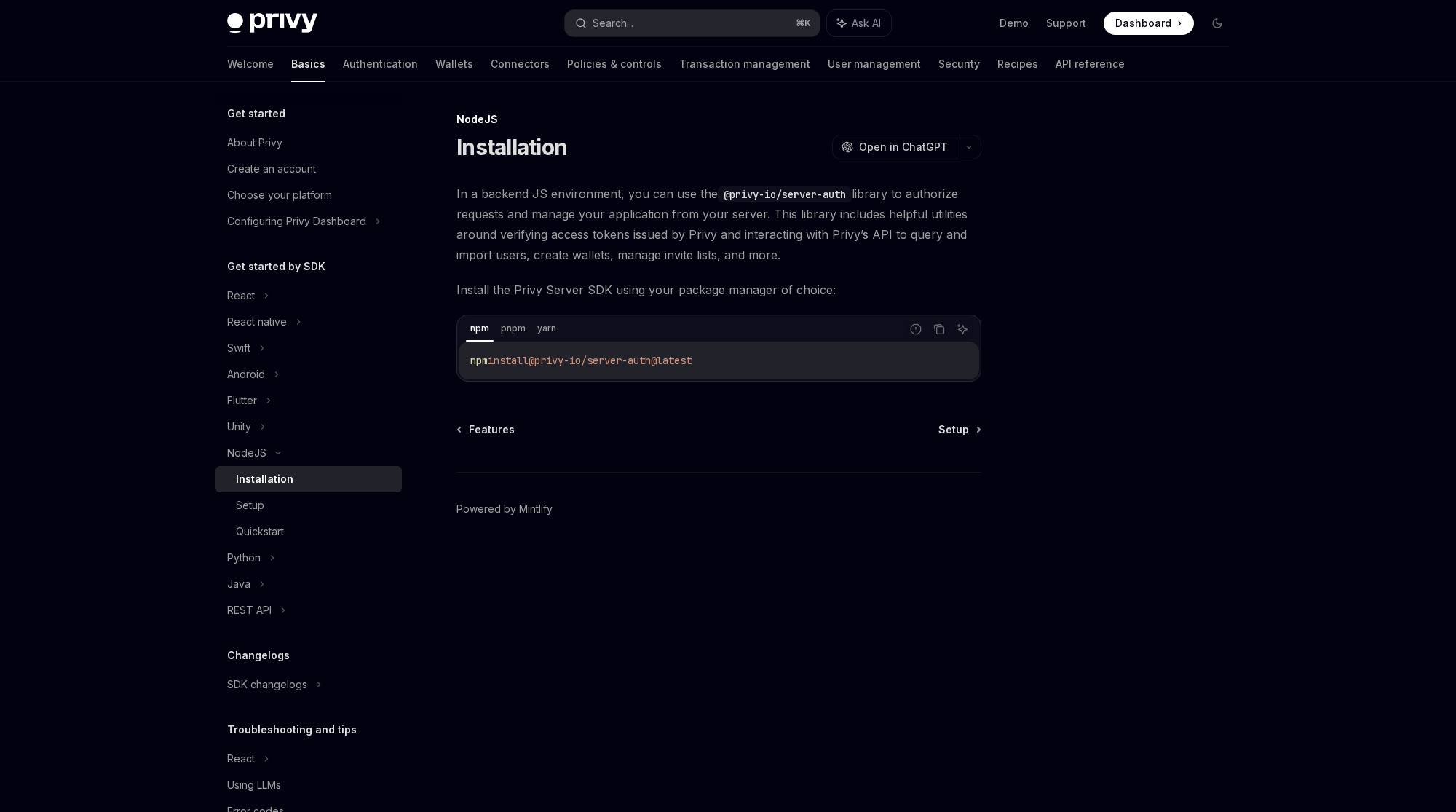
click at [763, 194] on code "@privy-io/server-auth" at bounding box center [784, 195] width 134 height 16
drag, startPoint x: 543, startPoint y: 359, endPoint x: 668, endPoint y: 364, distance: 125.1
click at [668, 364] on span "@privy-io/server-auth@latest" at bounding box center [610, 360] width 163 height 13
drag, startPoint x: 669, startPoint y: 362, endPoint x: 545, endPoint y: 359, distance: 124.0
click at [545, 359] on span "@privy-io/server-auth@latest" at bounding box center [610, 360] width 163 height 13
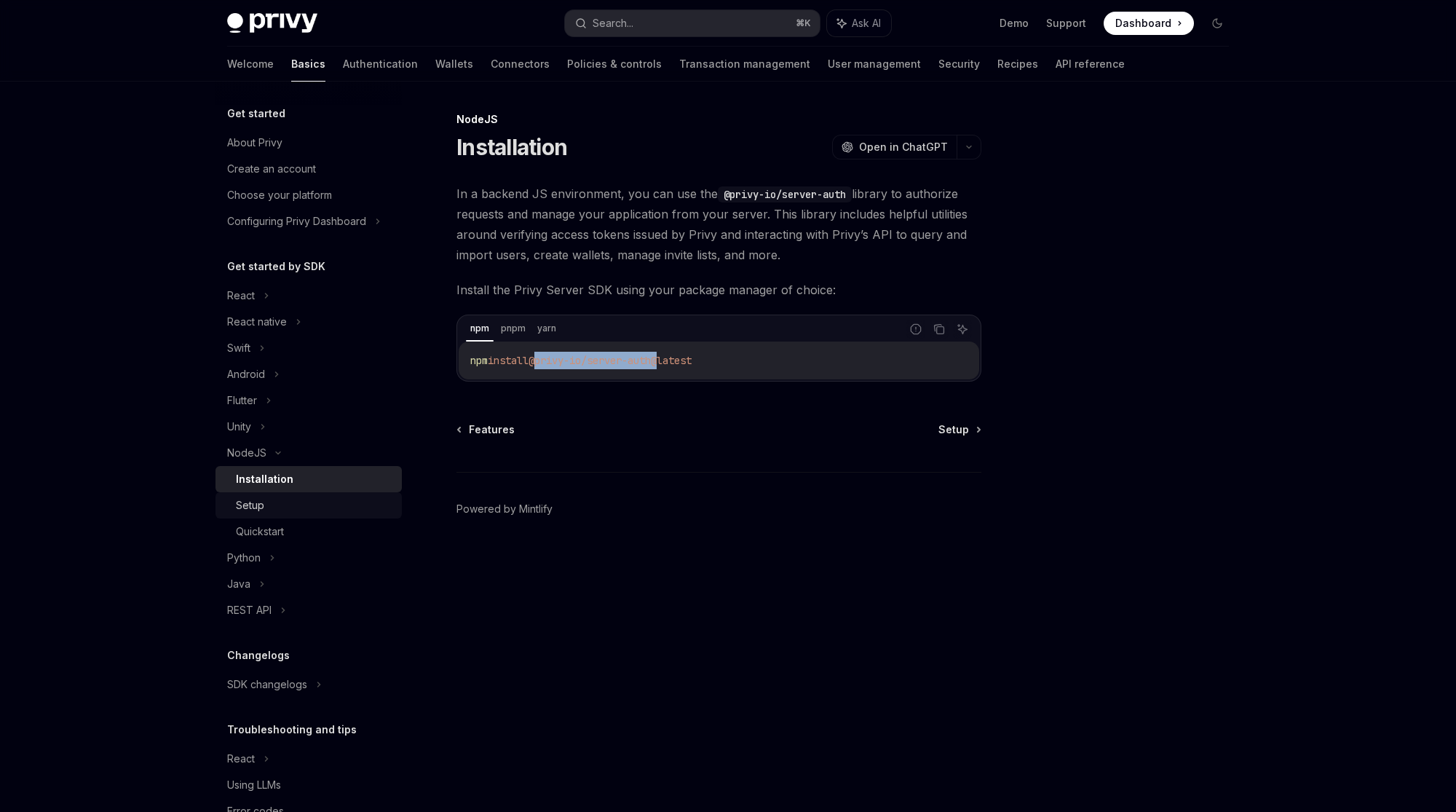
click at [250, 500] on div "Setup" at bounding box center [249, 505] width 29 height 17
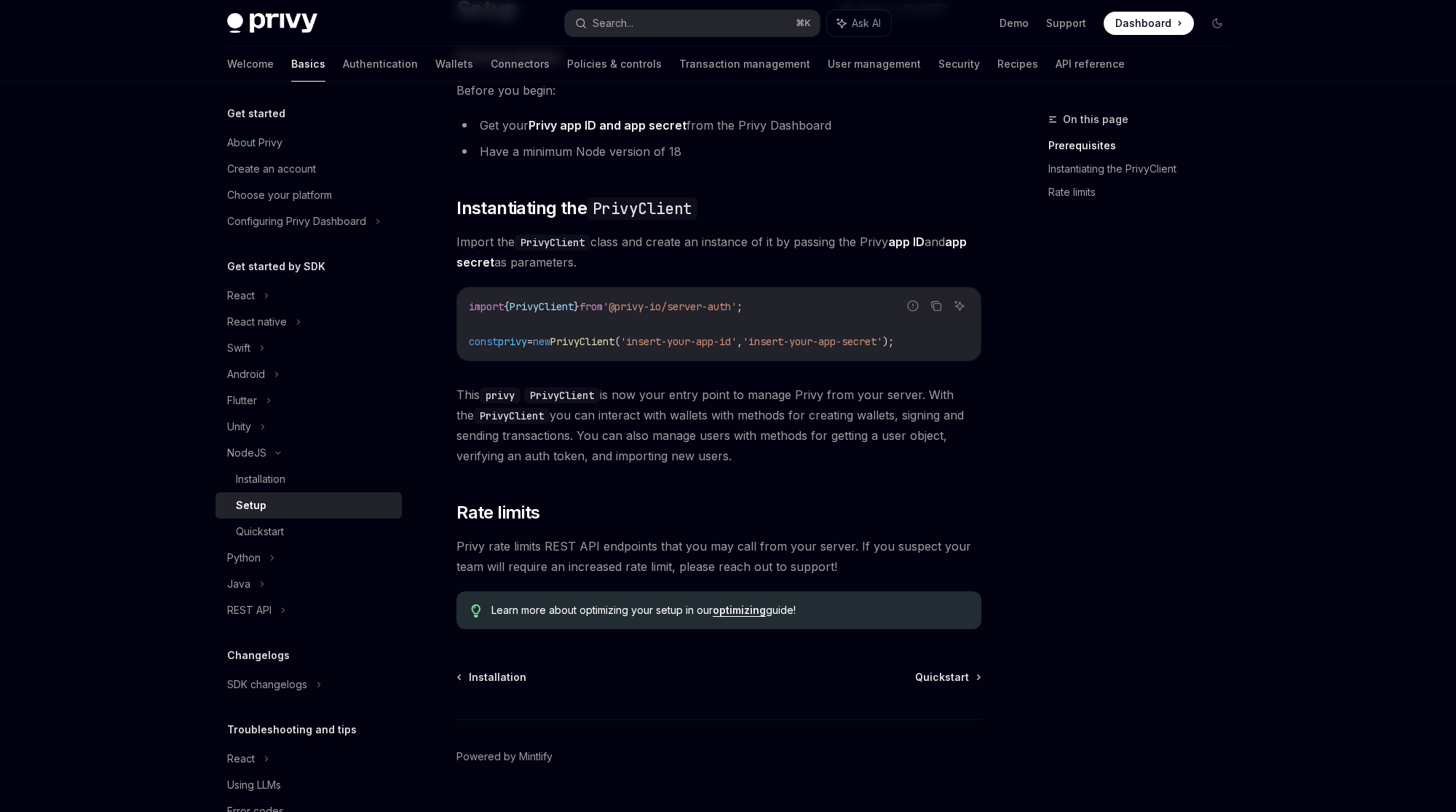
scroll to position [170, 0]
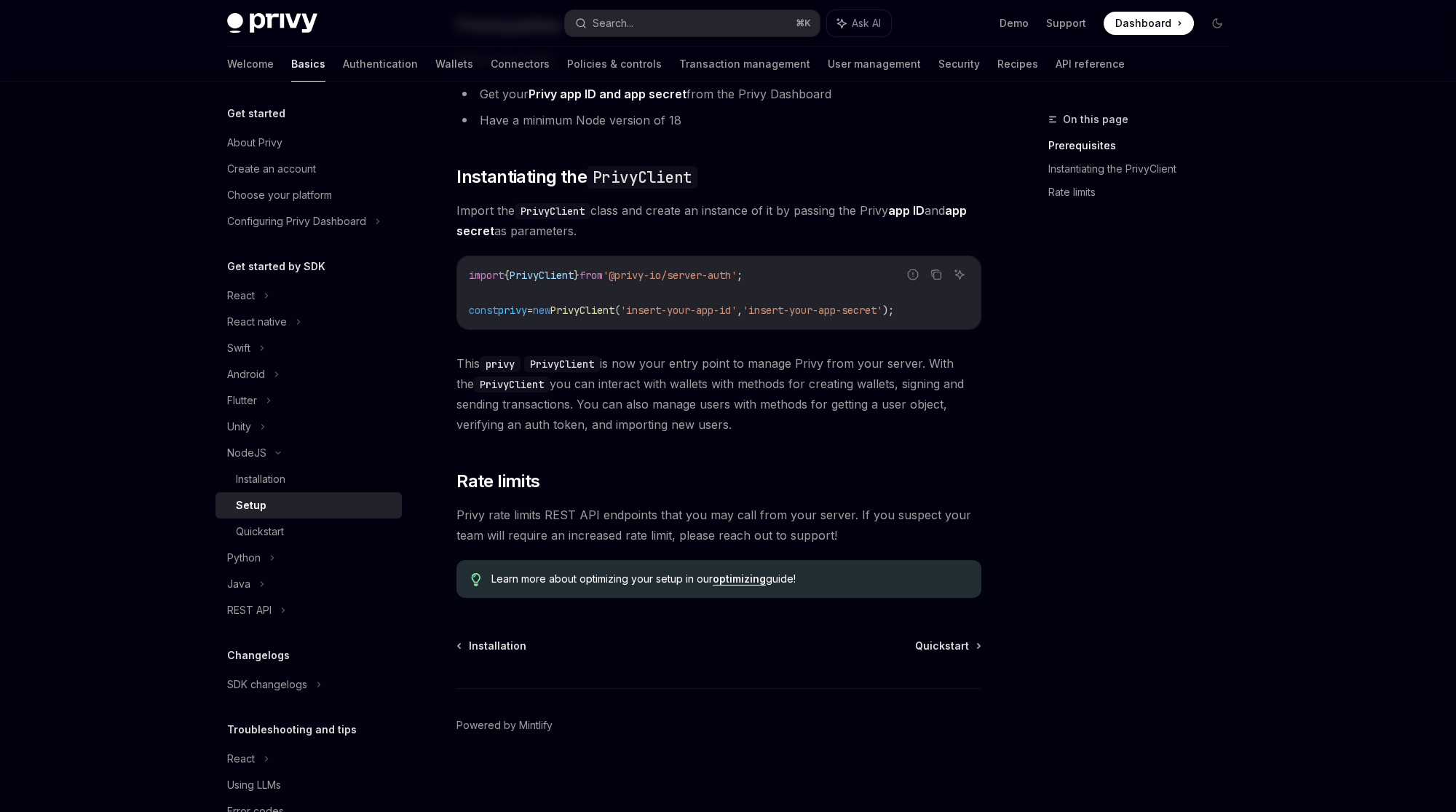
click at [502, 384] on code "PrivyClient" at bounding box center [511, 385] width 76 height 16
click at [276, 615] on div "REST API" at bounding box center [308, 610] width 187 height 26
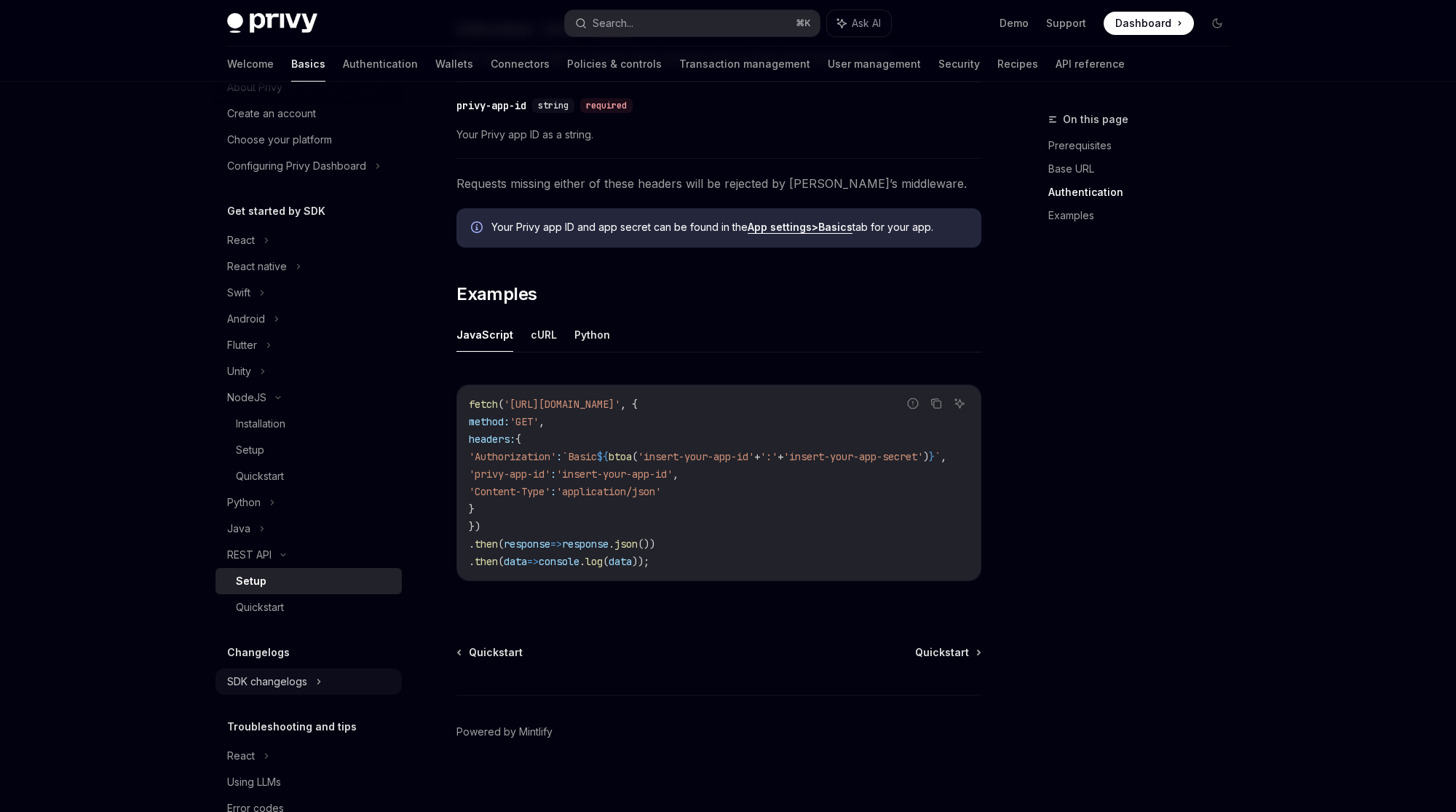
scroll to position [93, 0]
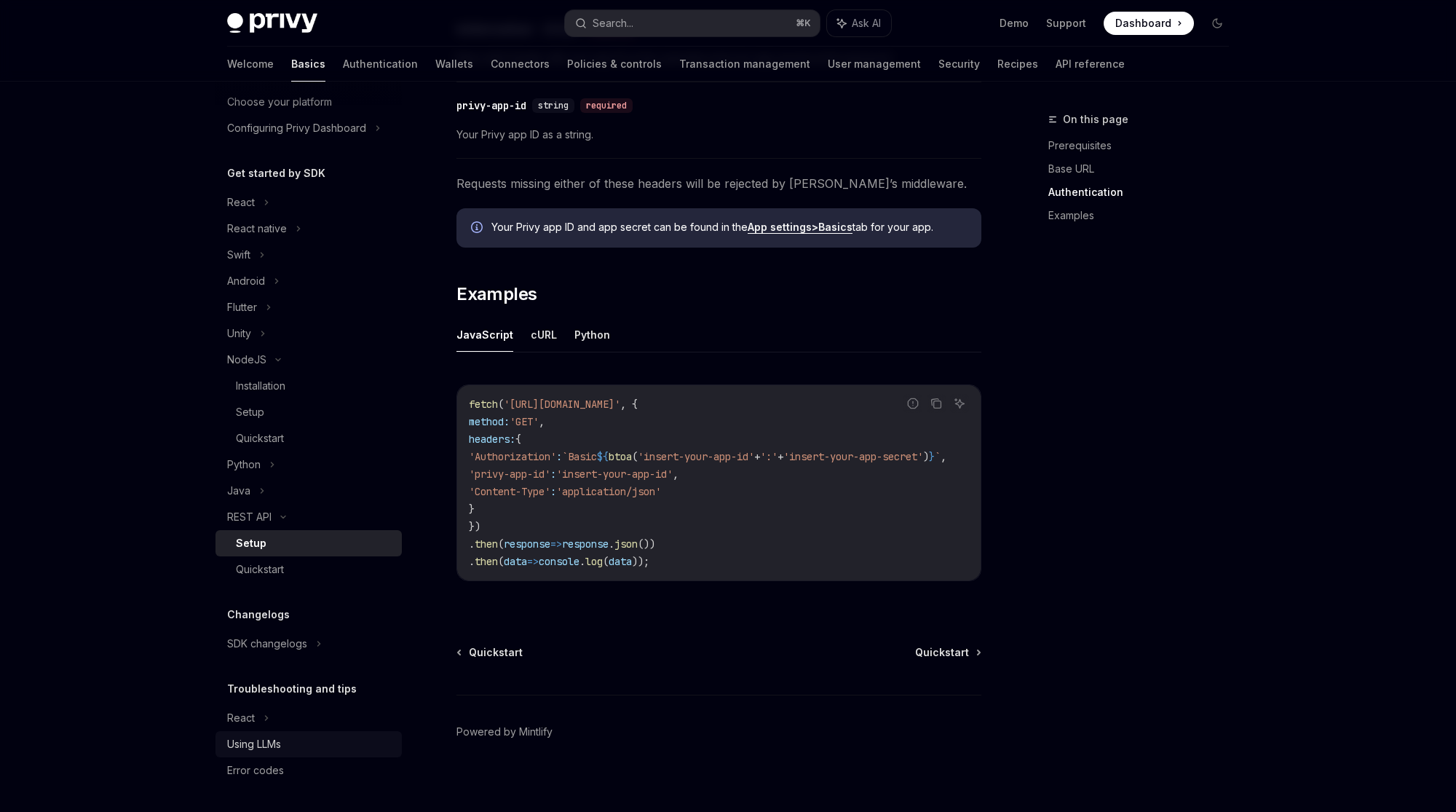
click at [272, 751] on div "Using LLMs" at bounding box center [254, 744] width 54 height 17
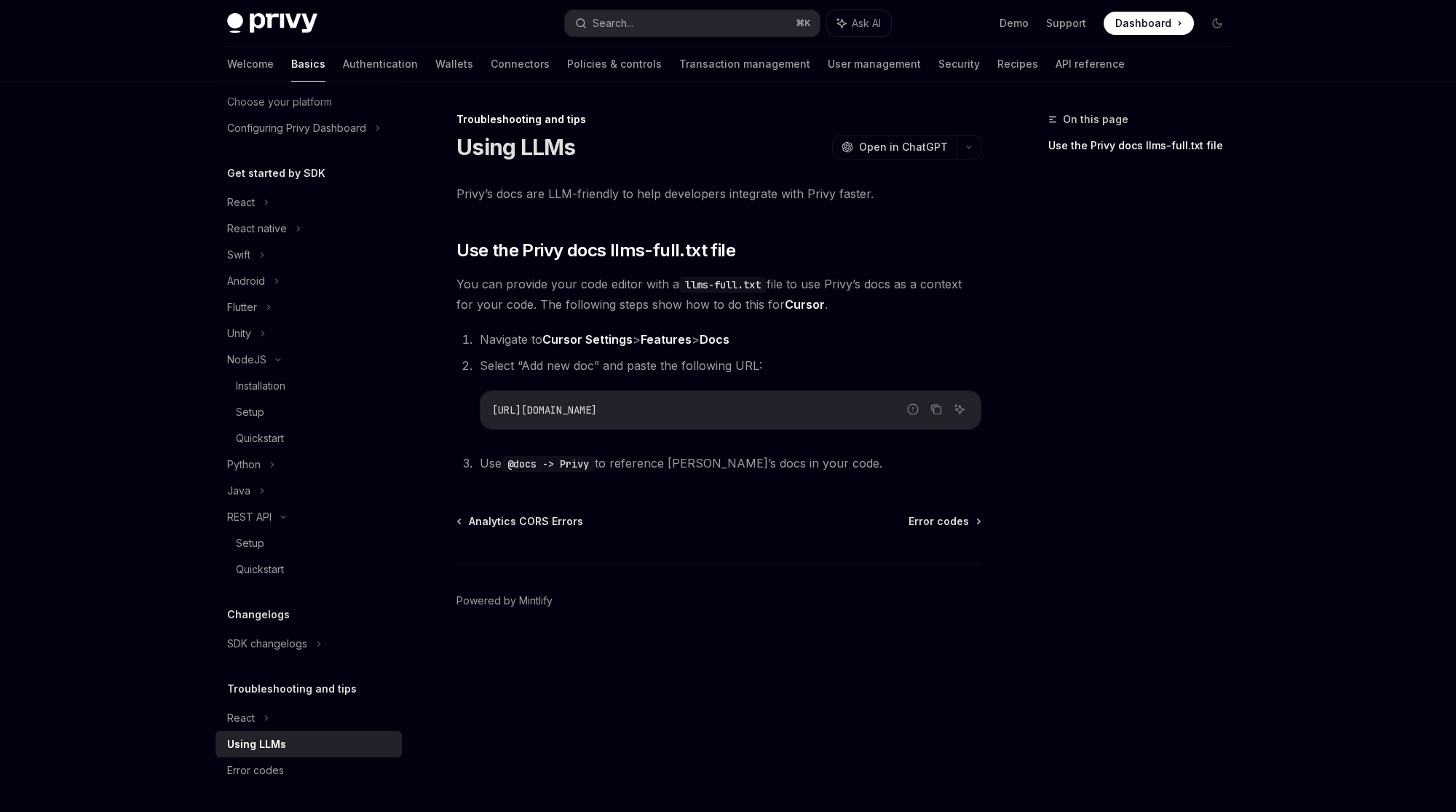
type textarea "*"
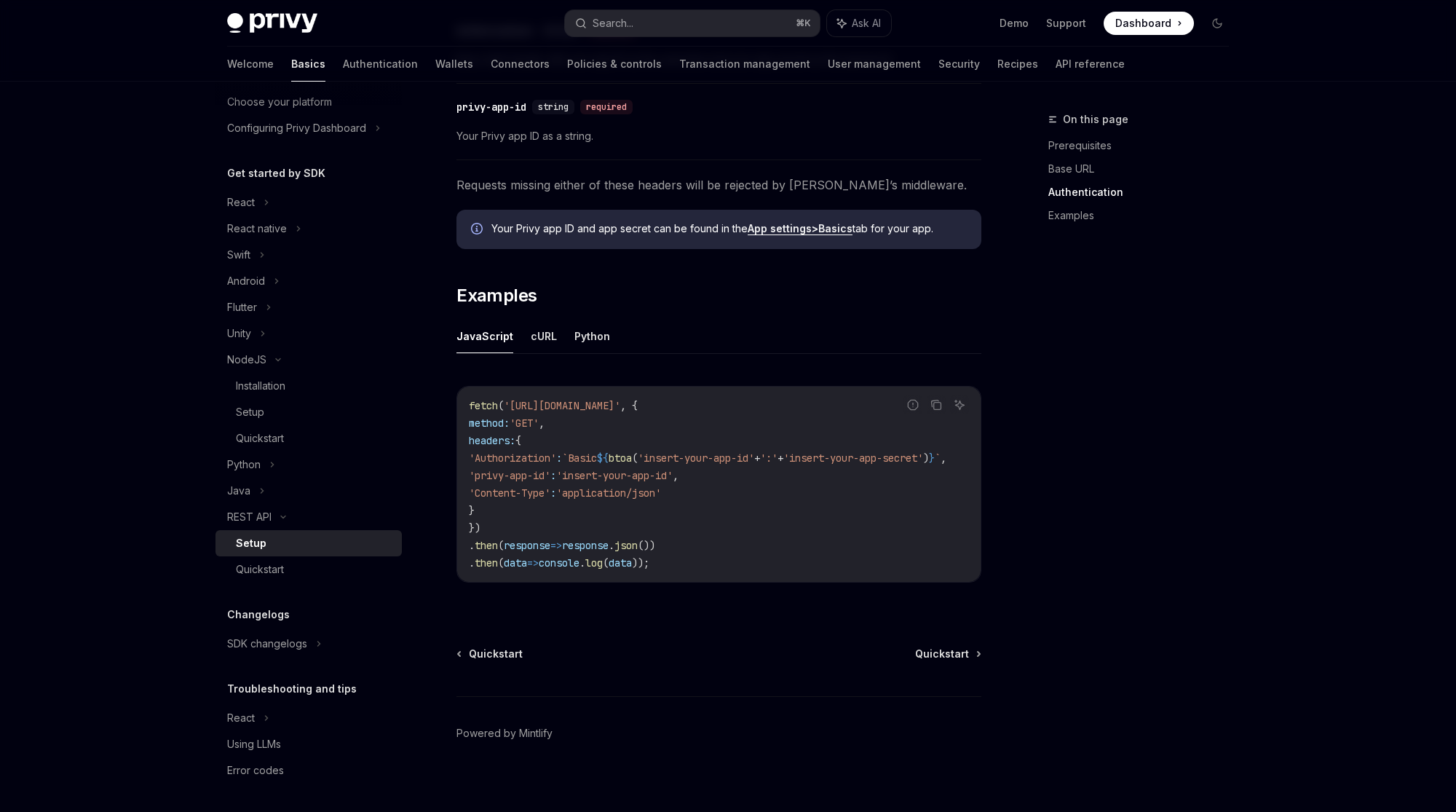
scroll to position [559, 0]
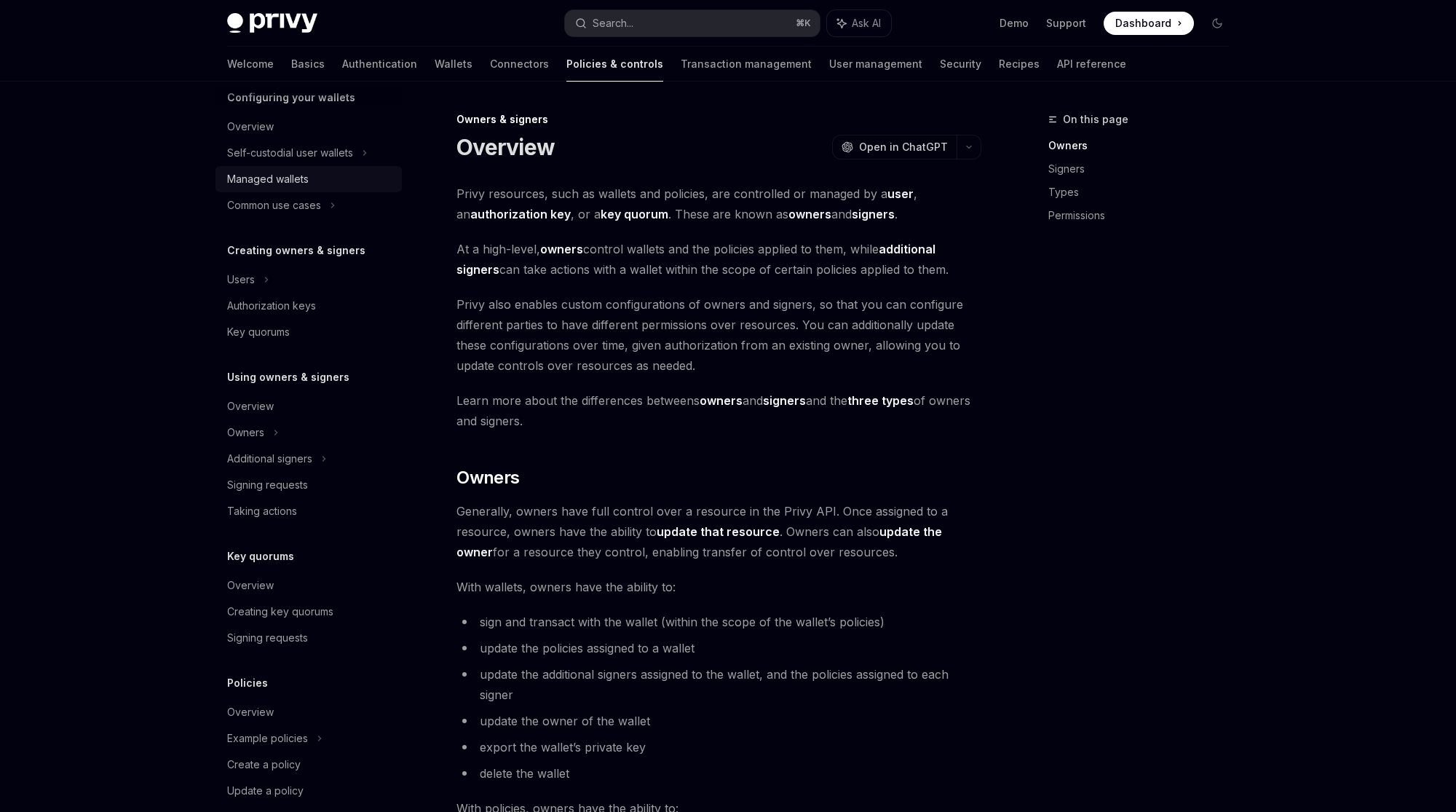
scroll to position [213, 0]
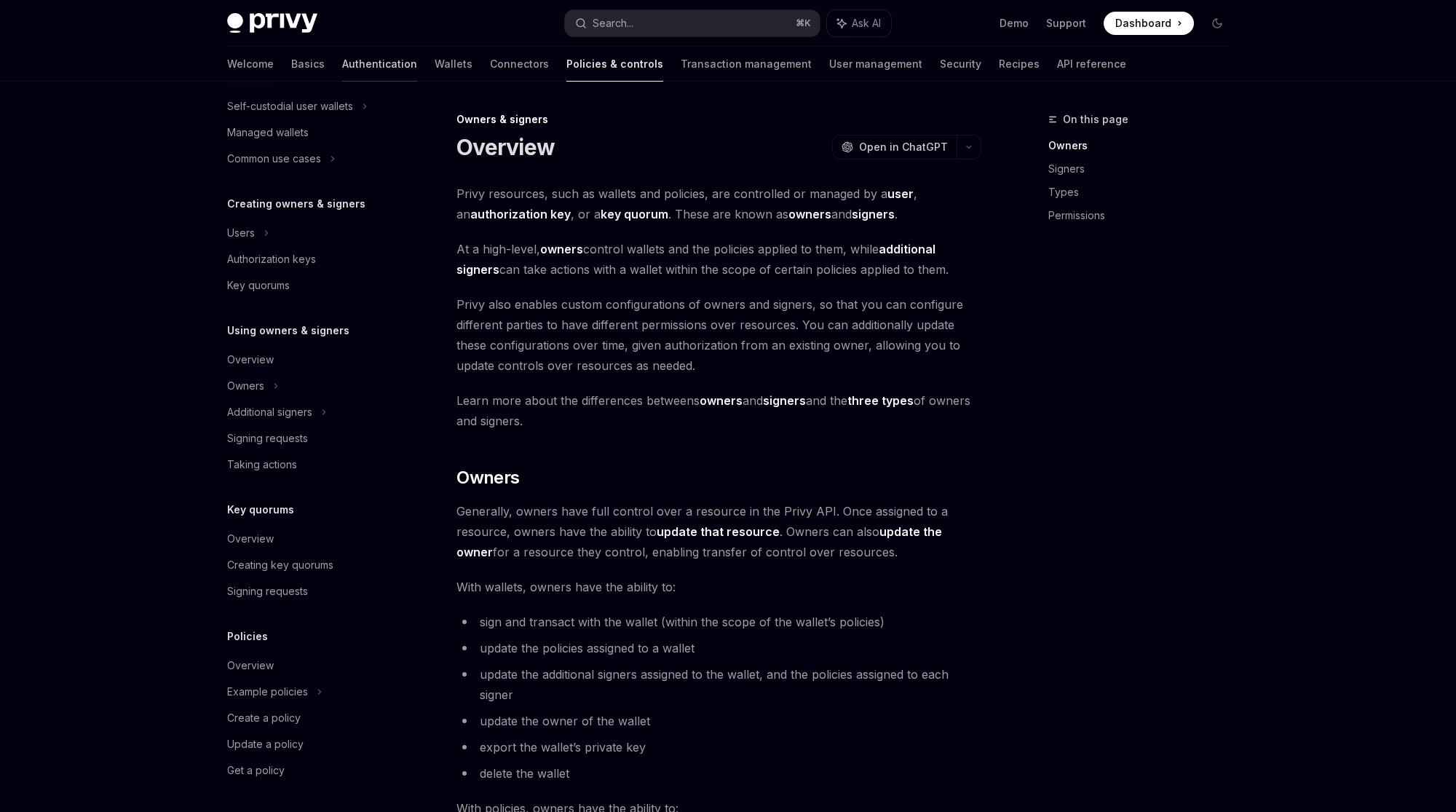
click at [342, 71] on link "Authentication" at bounding box center [380, 64] width 75 height 35
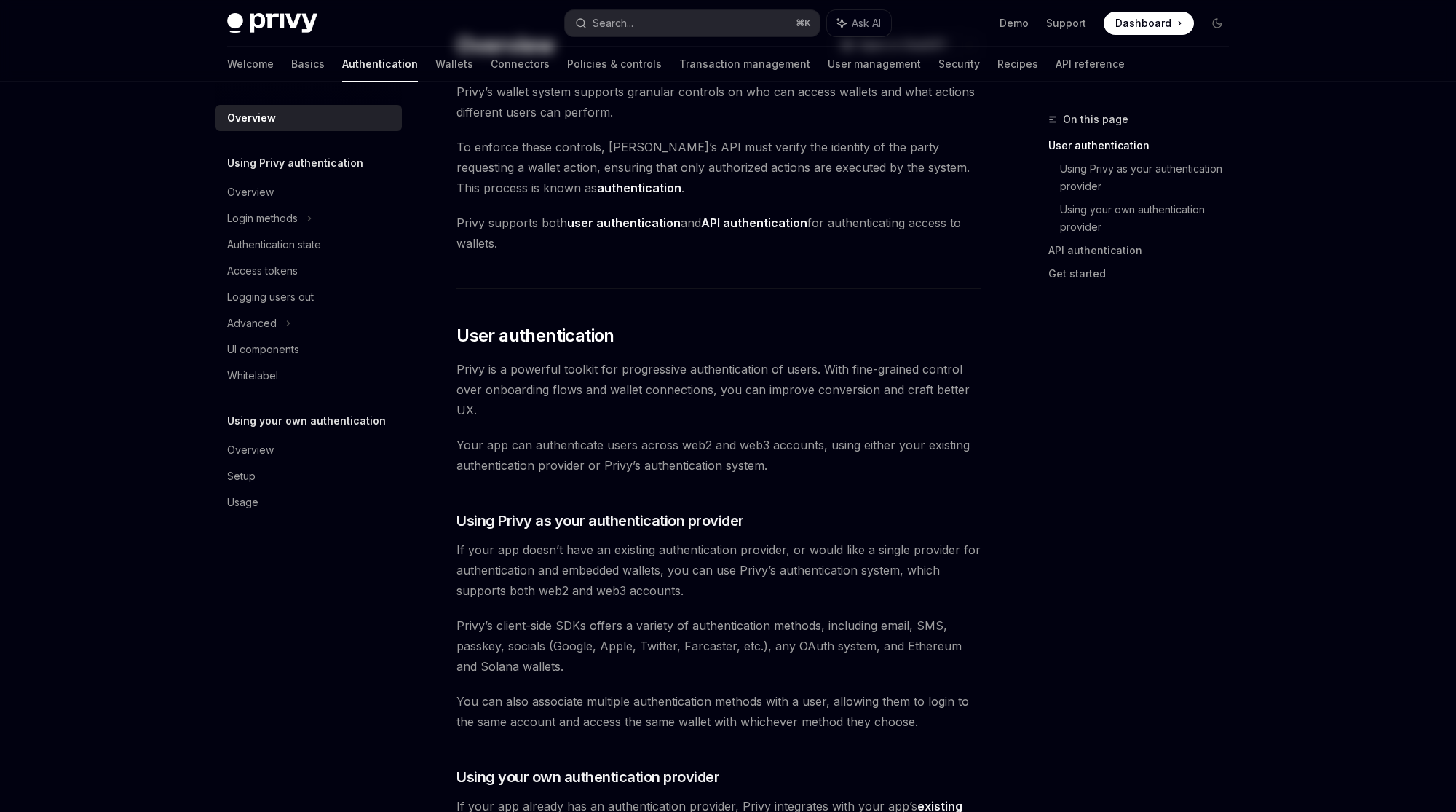
scroll to position [81, 0]
click at [613, 221] on strong "user authentication" at bounding box center [624, 222] width 113 height 15
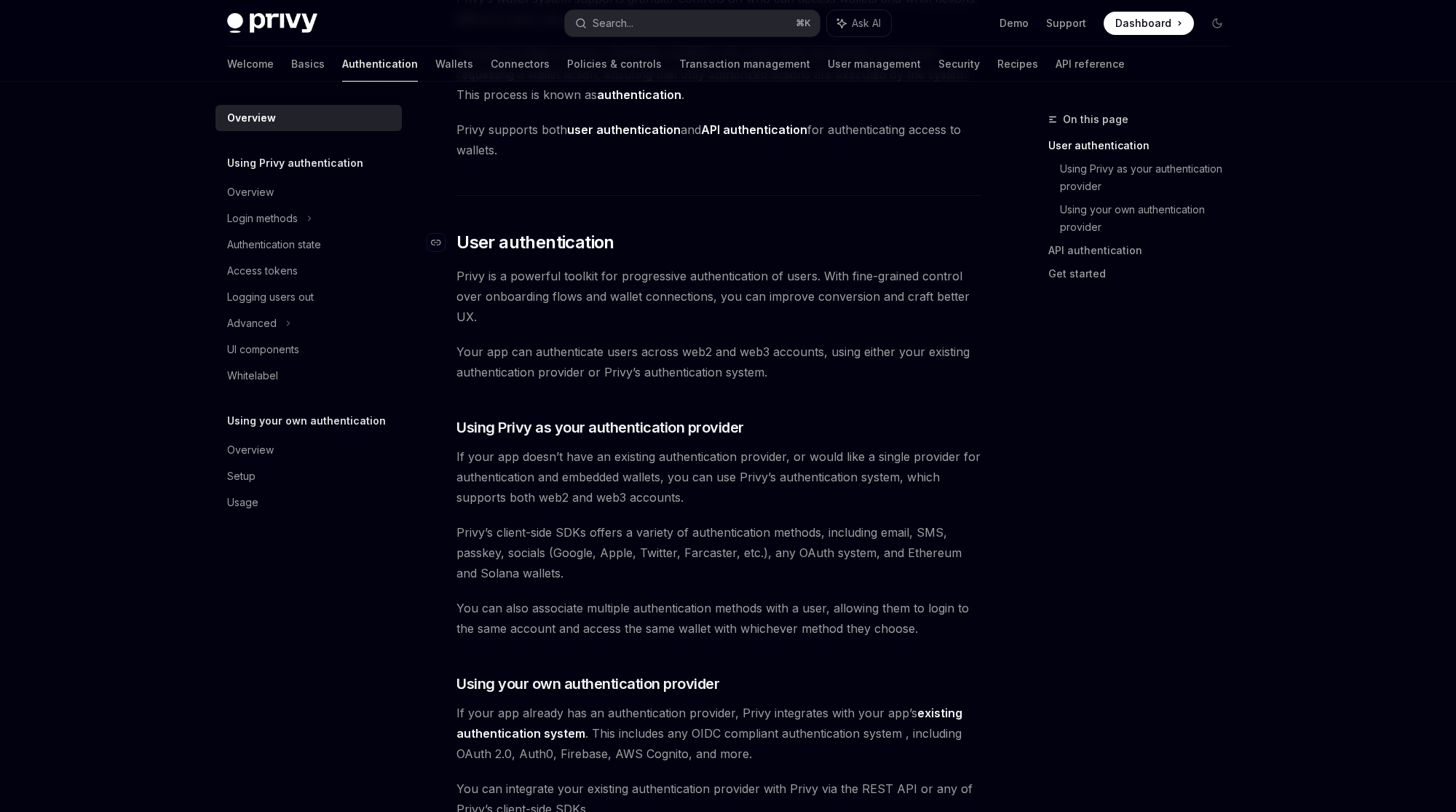
scroll to position [158, 0]
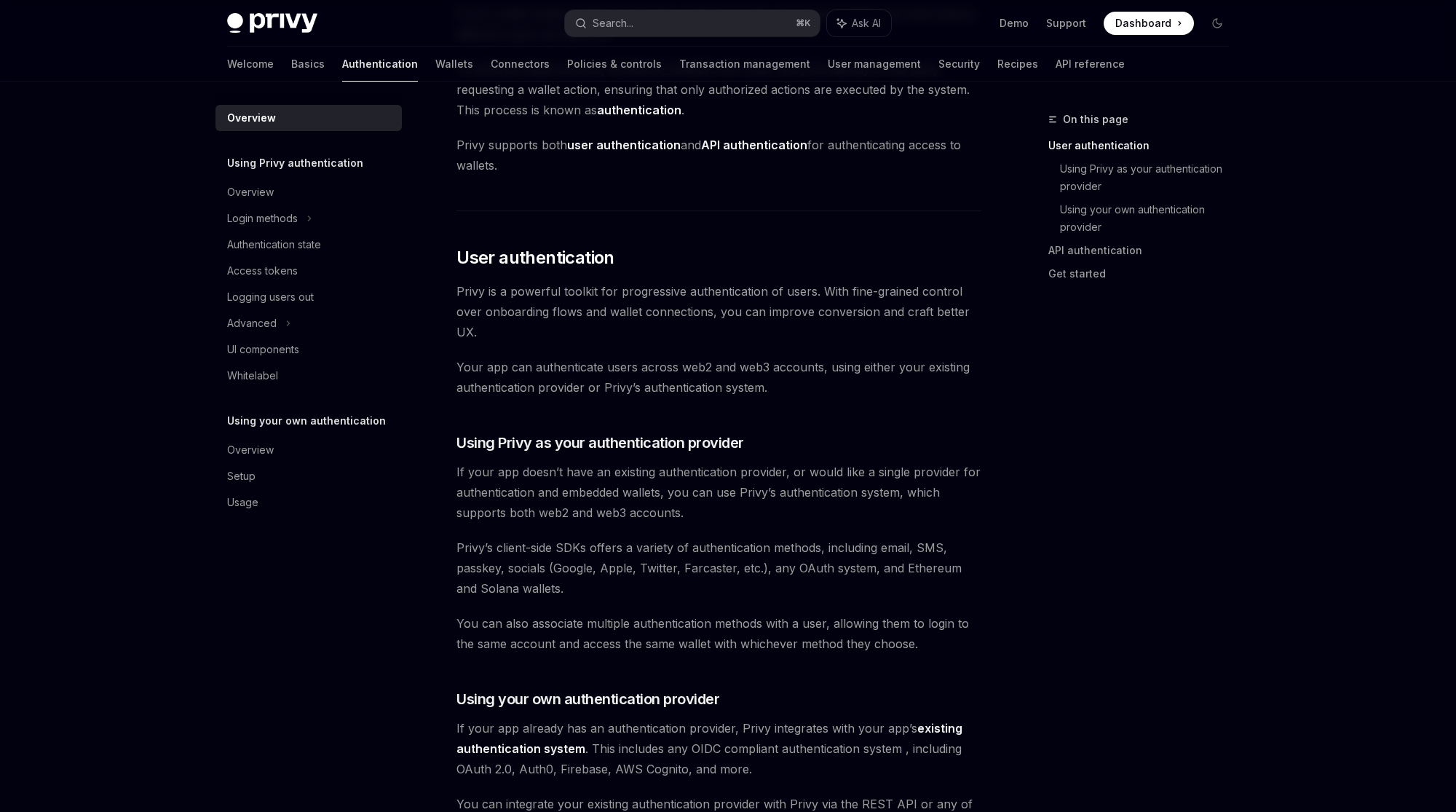
click at [758, 138] on strong "API authentication" at bounding box center [754, 145] width 106 height 15
click at [751, 142] on strong "API authentication" at bounding box center [754, 145] width 106 height 15
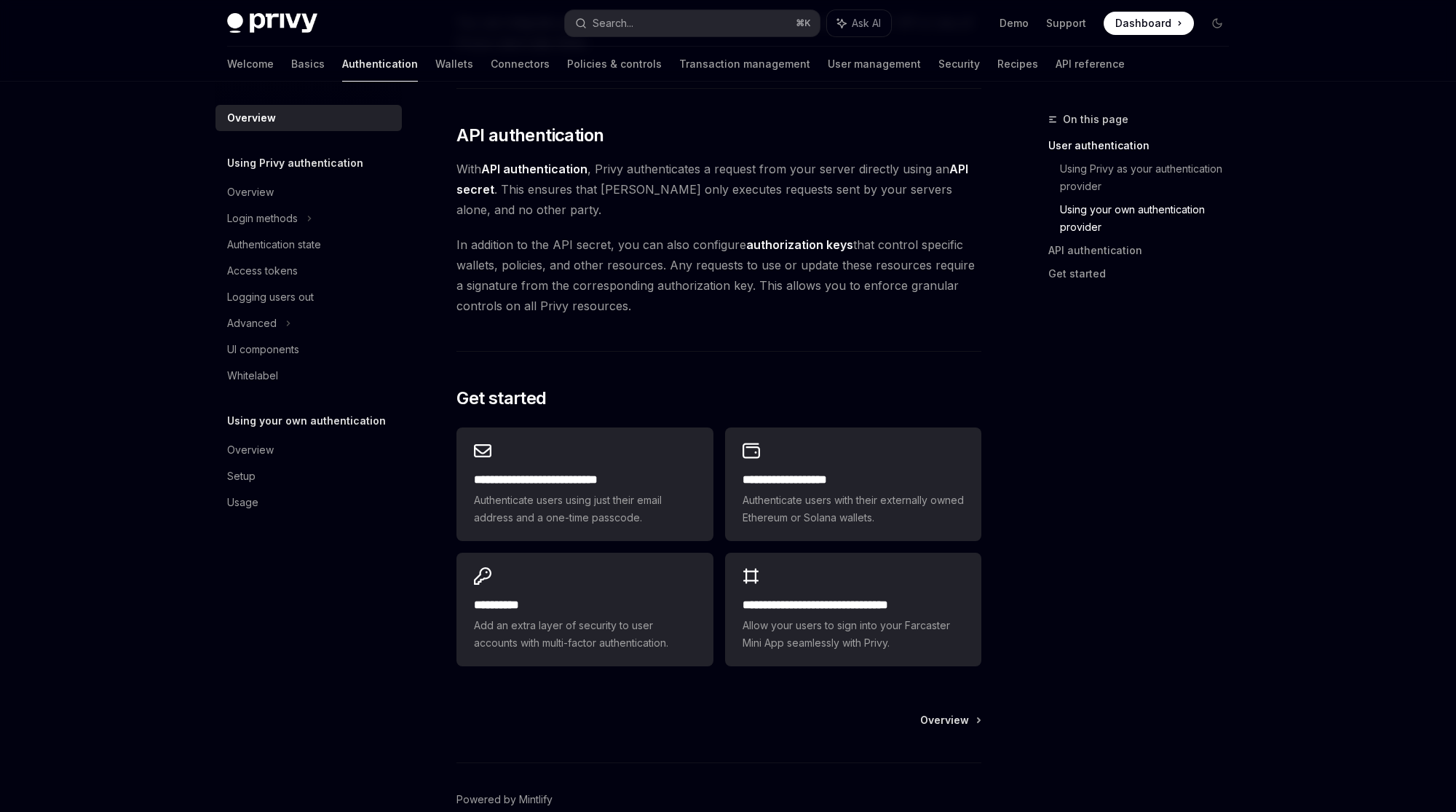
scroll to position [827, 0]
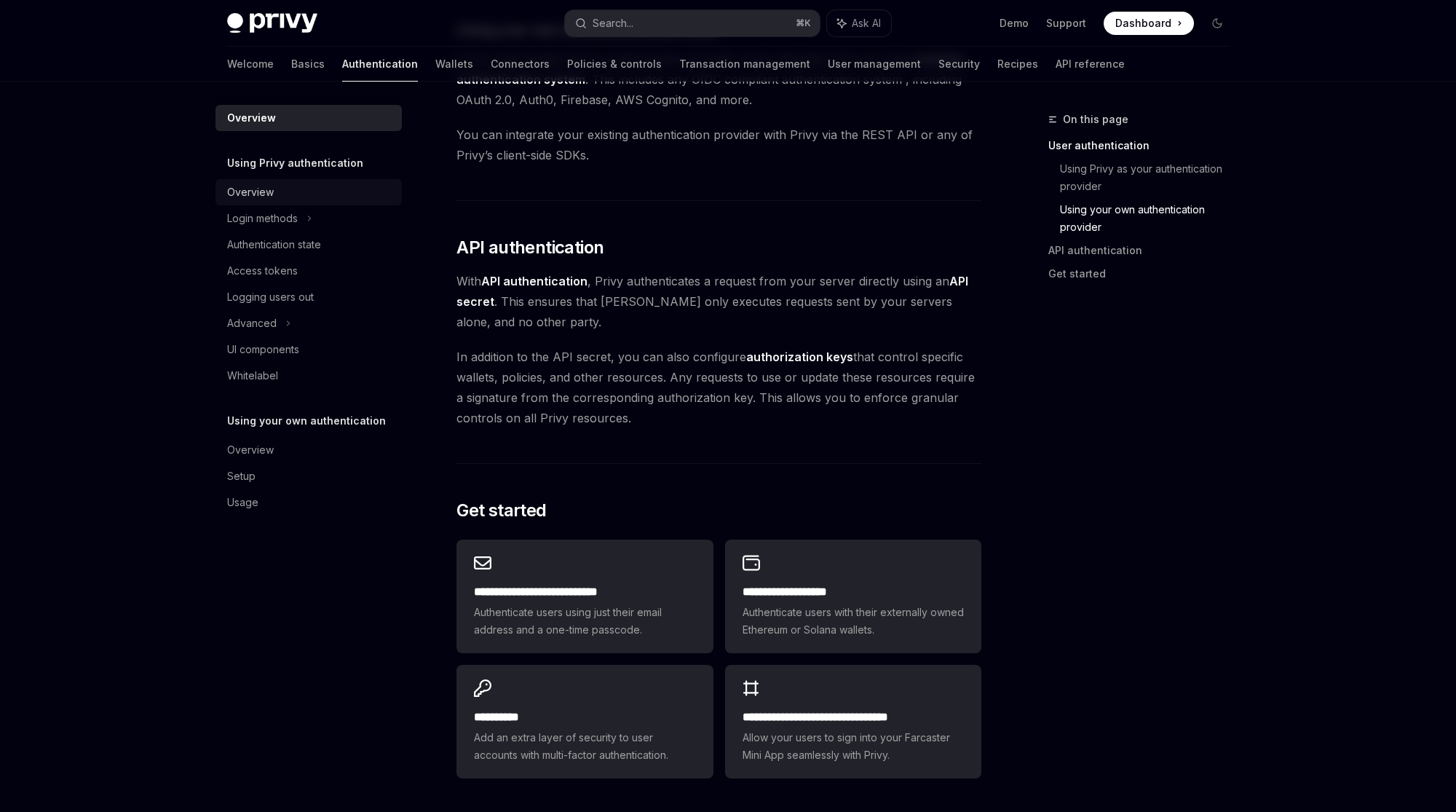
click at [340, 185] on div "Overview" at bounding box center [311, 192] width 166 height 17
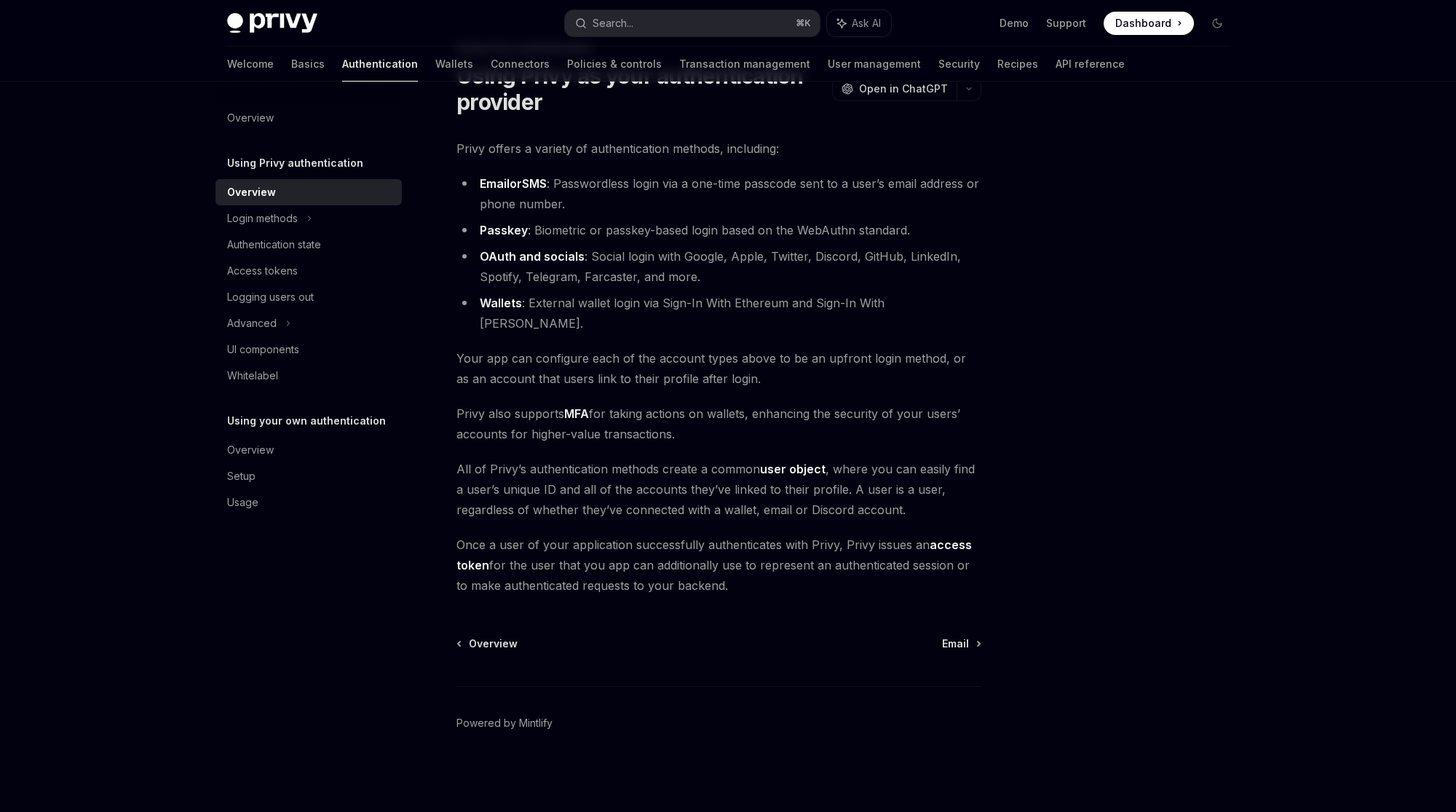
scroll to position [50, 0]
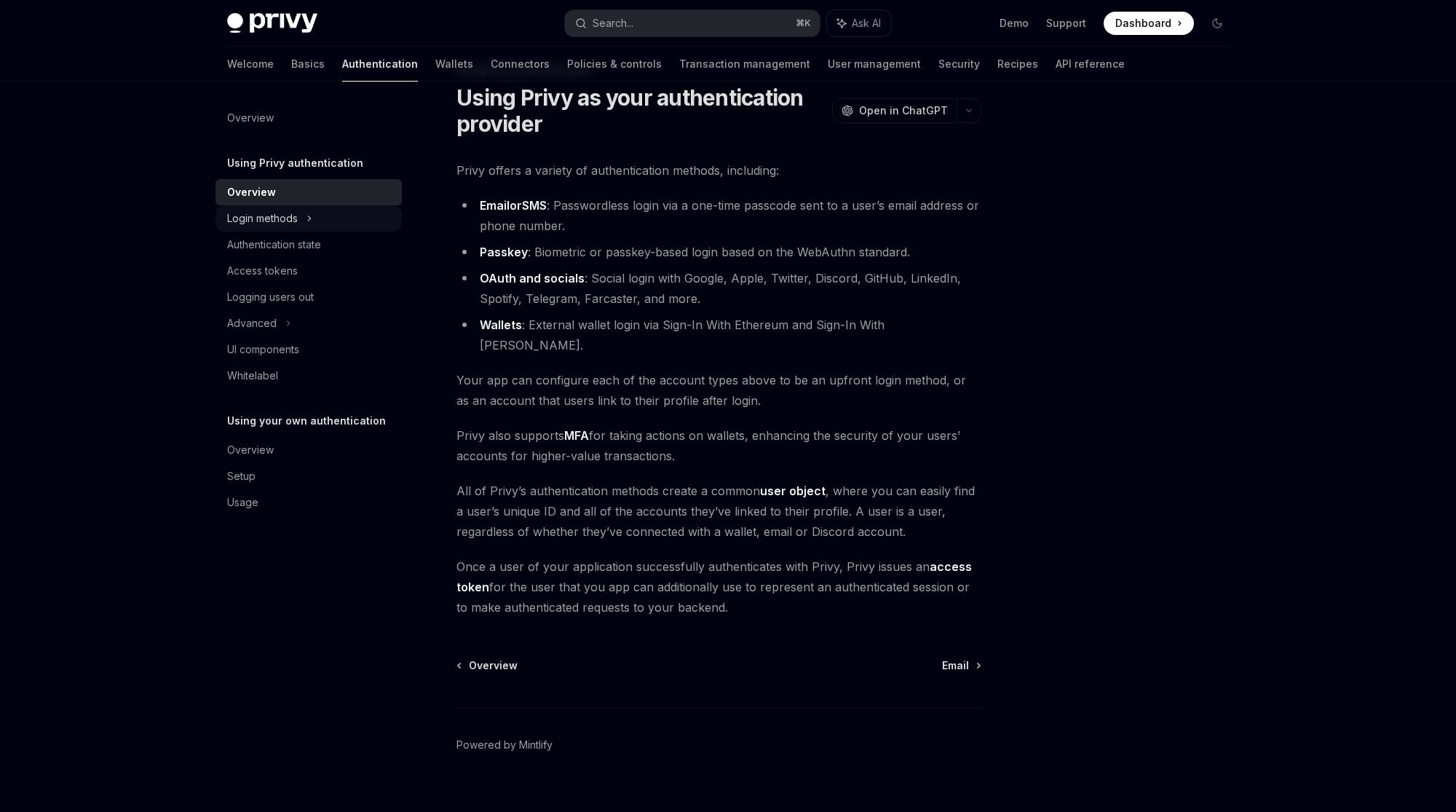
click at [331, 221] on div "Login methods" at bounding box center [308, 218] width 187 height 26
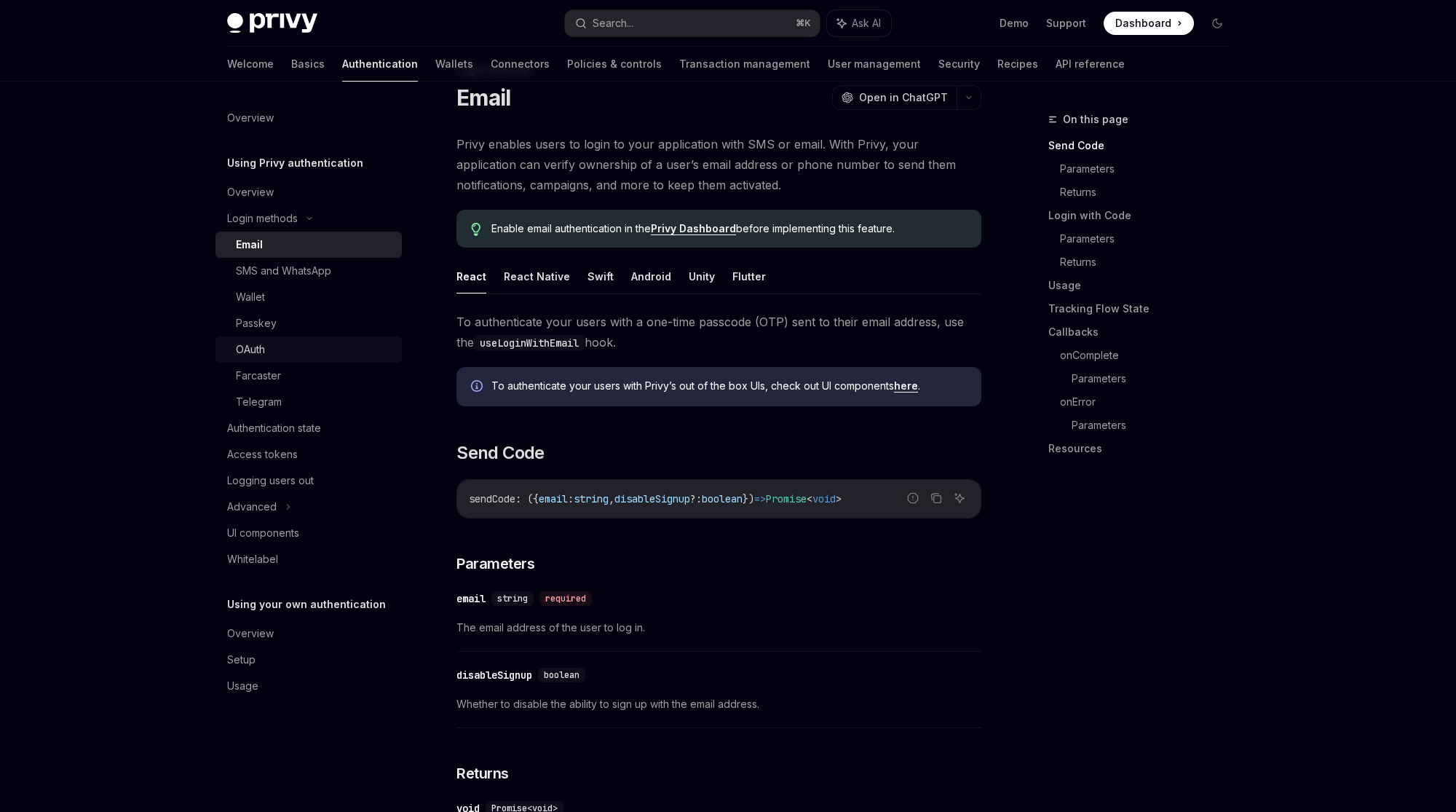
click at [309, 351] on div "OAuth" at bounding box center [314, 349] width 157 height 17
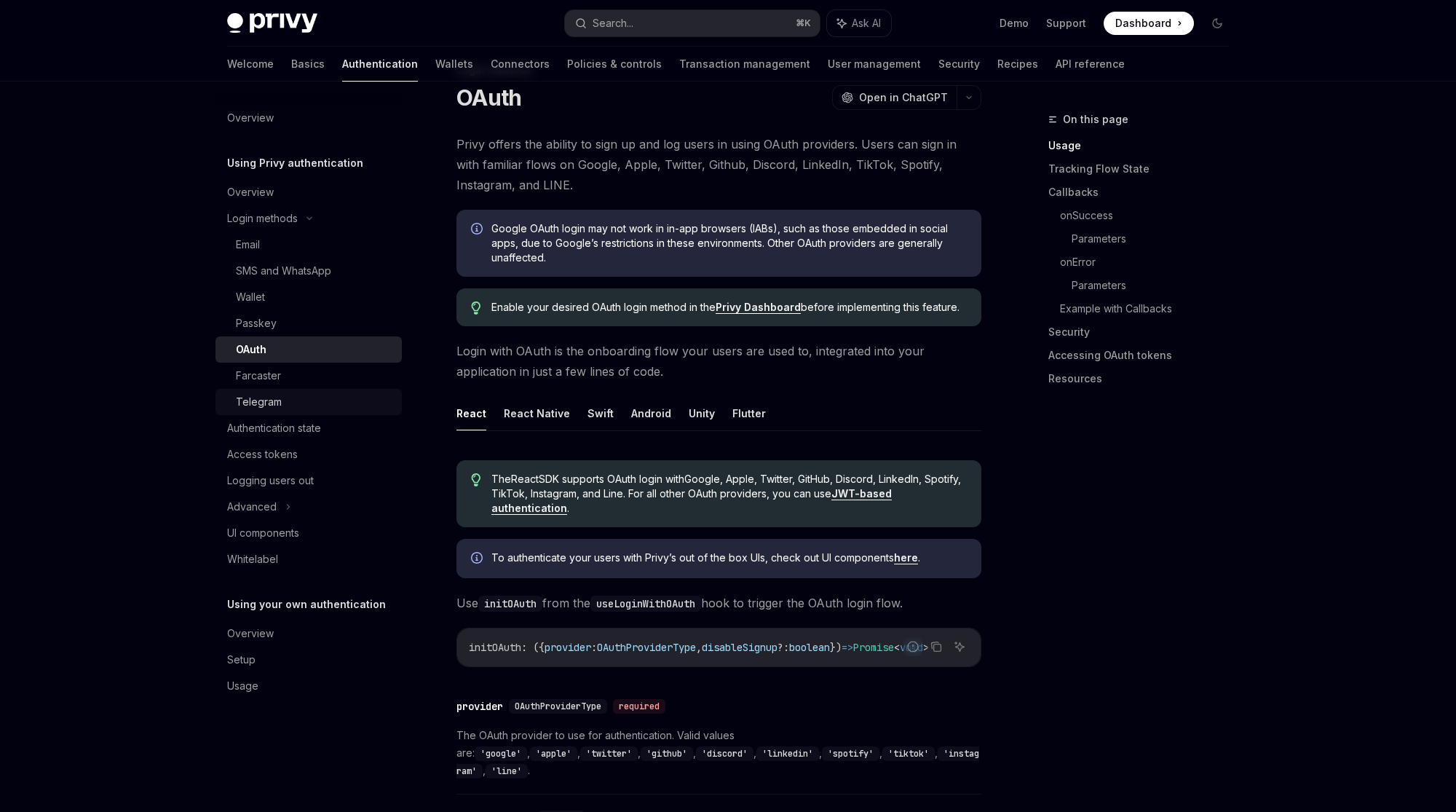
click at [302, 404] on div "Telegram" at bounding box center [314, 401] width 157 height 17
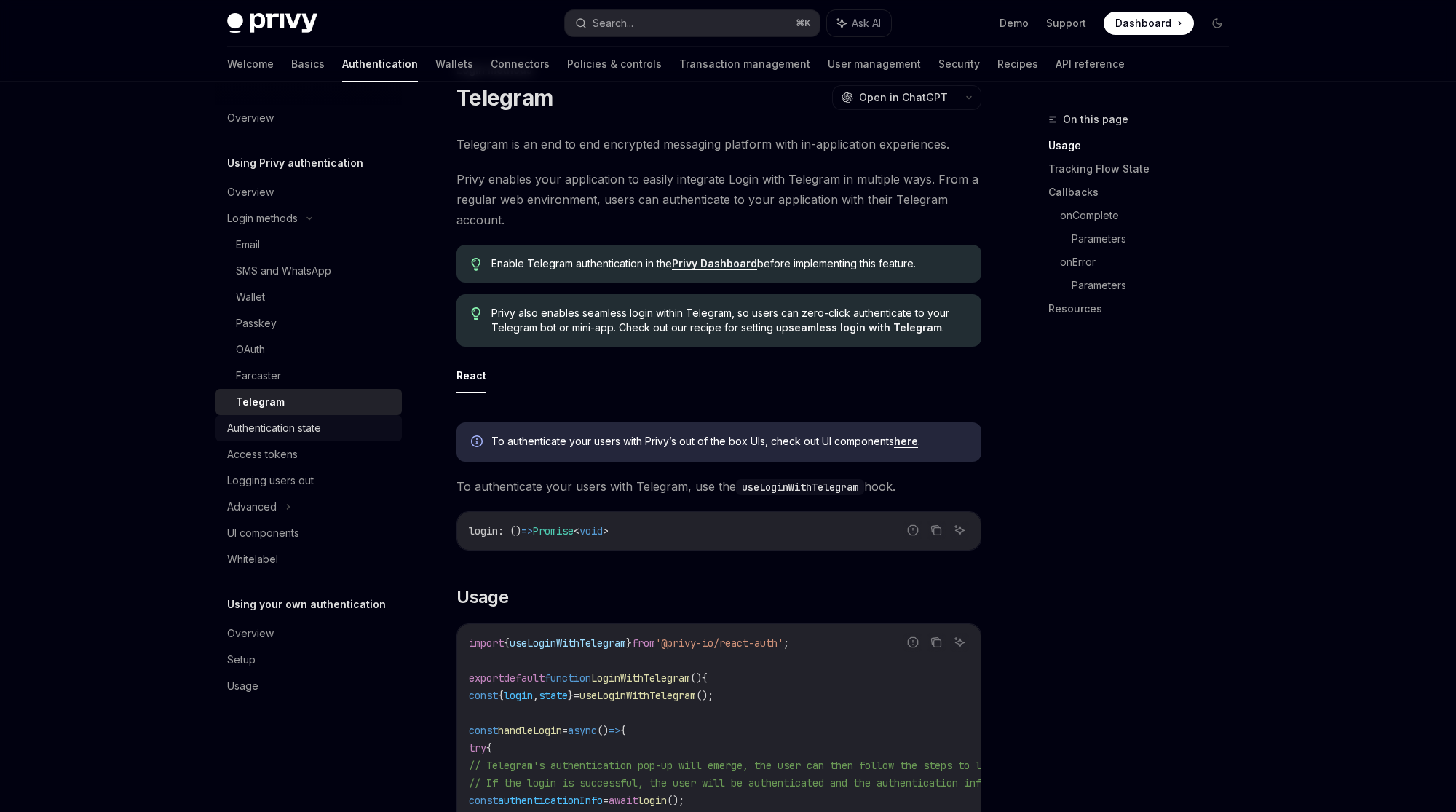
click at [296, 431] on div "Authentication state" at bounding box center [274, 427] width 94 height 17
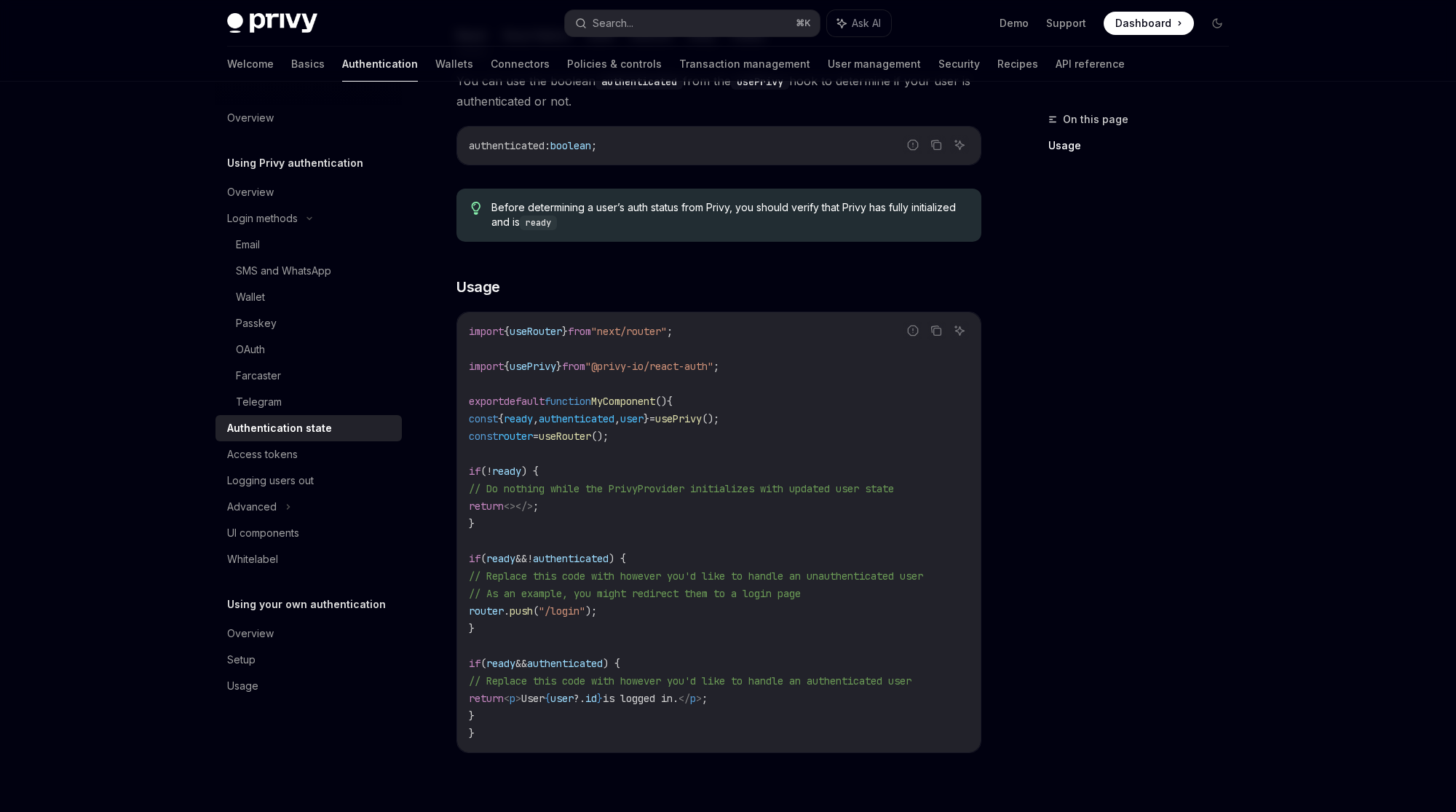
scroll to position [269, 0]
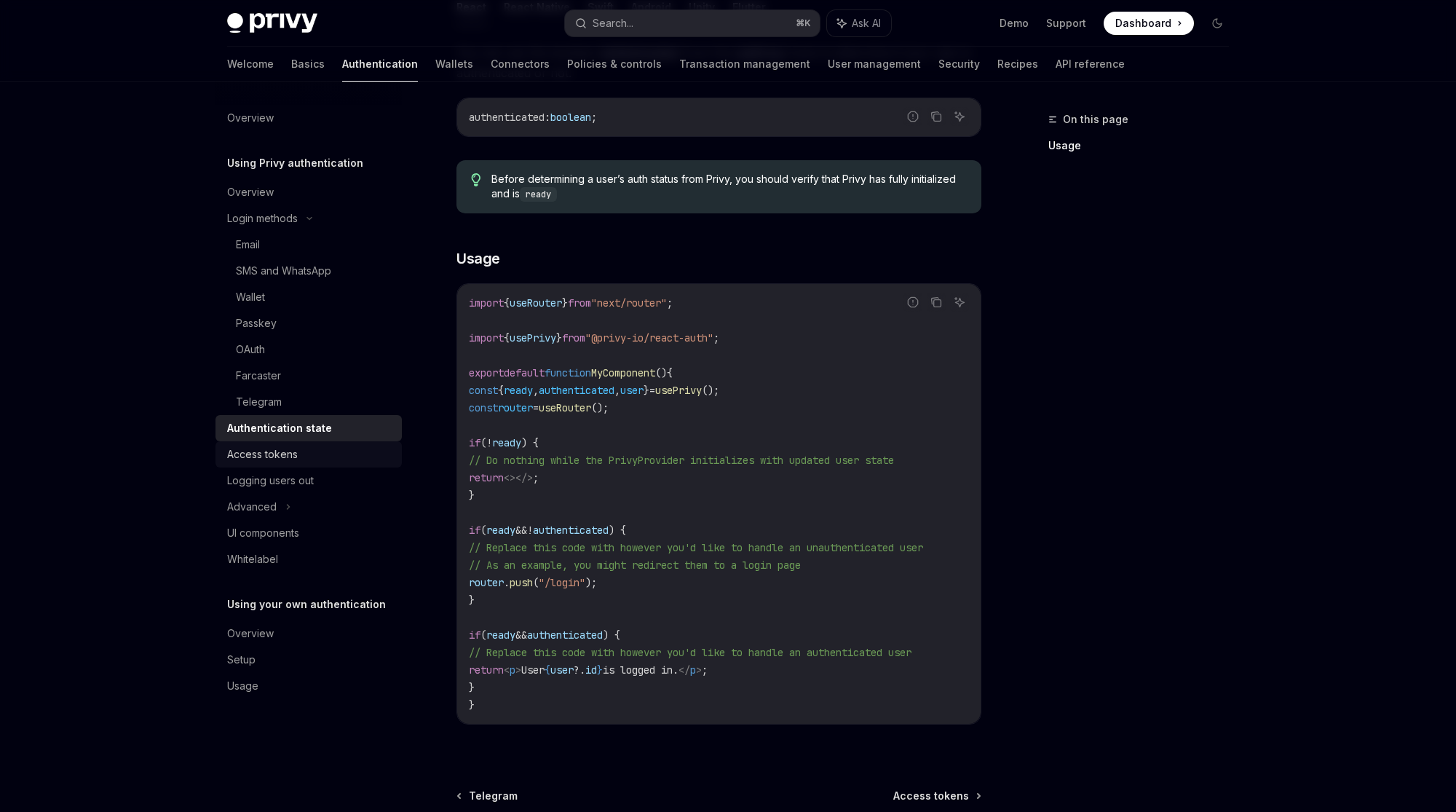
click at [302, 447] on div "Access tokens" at bounding box center [311, 453] width 166 height 17
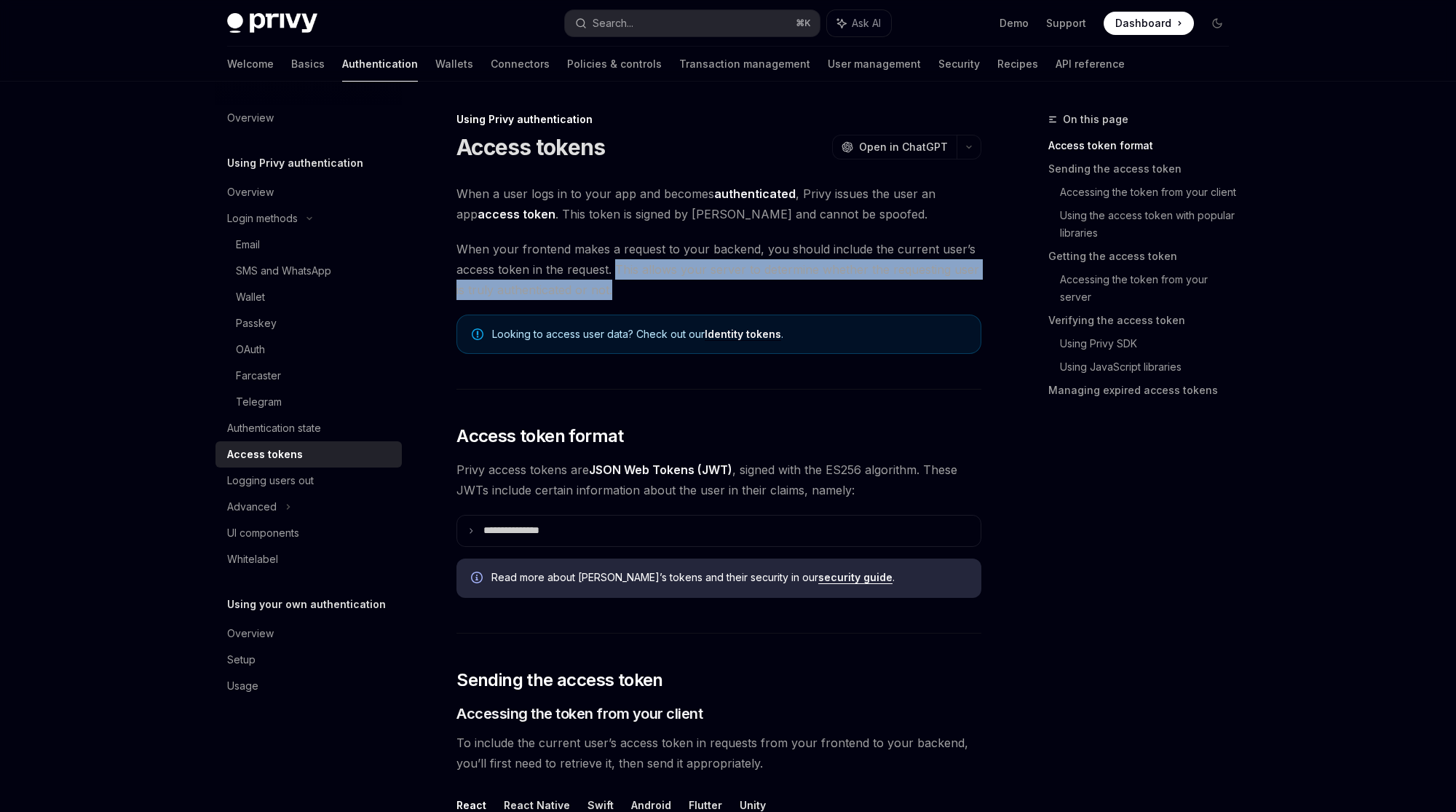
drag, startPoint x: 613, startPoint y: 268, endPoint x: 643, endPoint y: 291, distance: 37.8
click at [643, 292] on span "When your frontend makes a request to your backend, you should include the curr…" at bounding box center [719, 269] width 525 height 61
click at [698, 292] on span "When your frontend makes a request to your backend, you should include the curr…" at bounding box center [719, 269] width 525 height 61
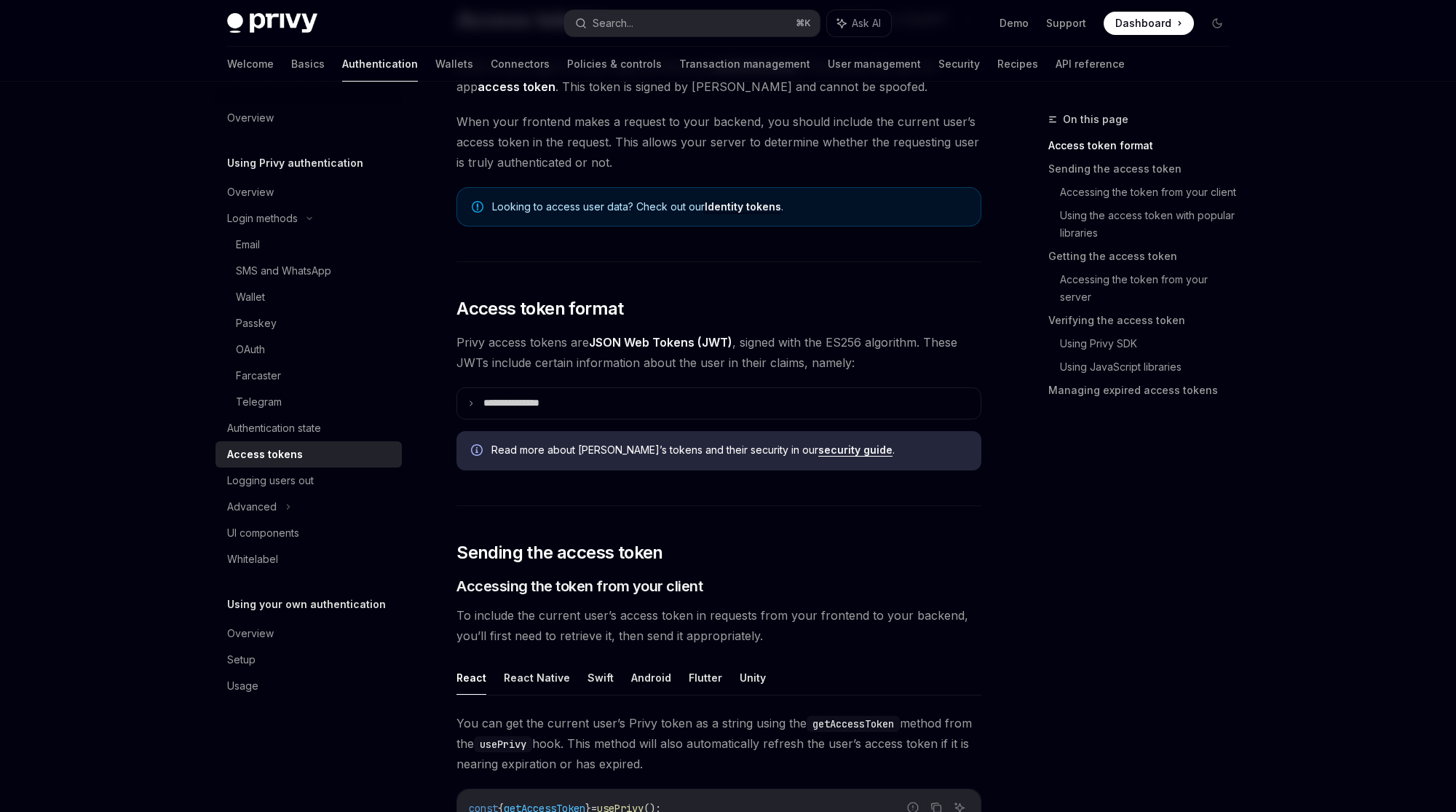
scroll to position [176, 0]
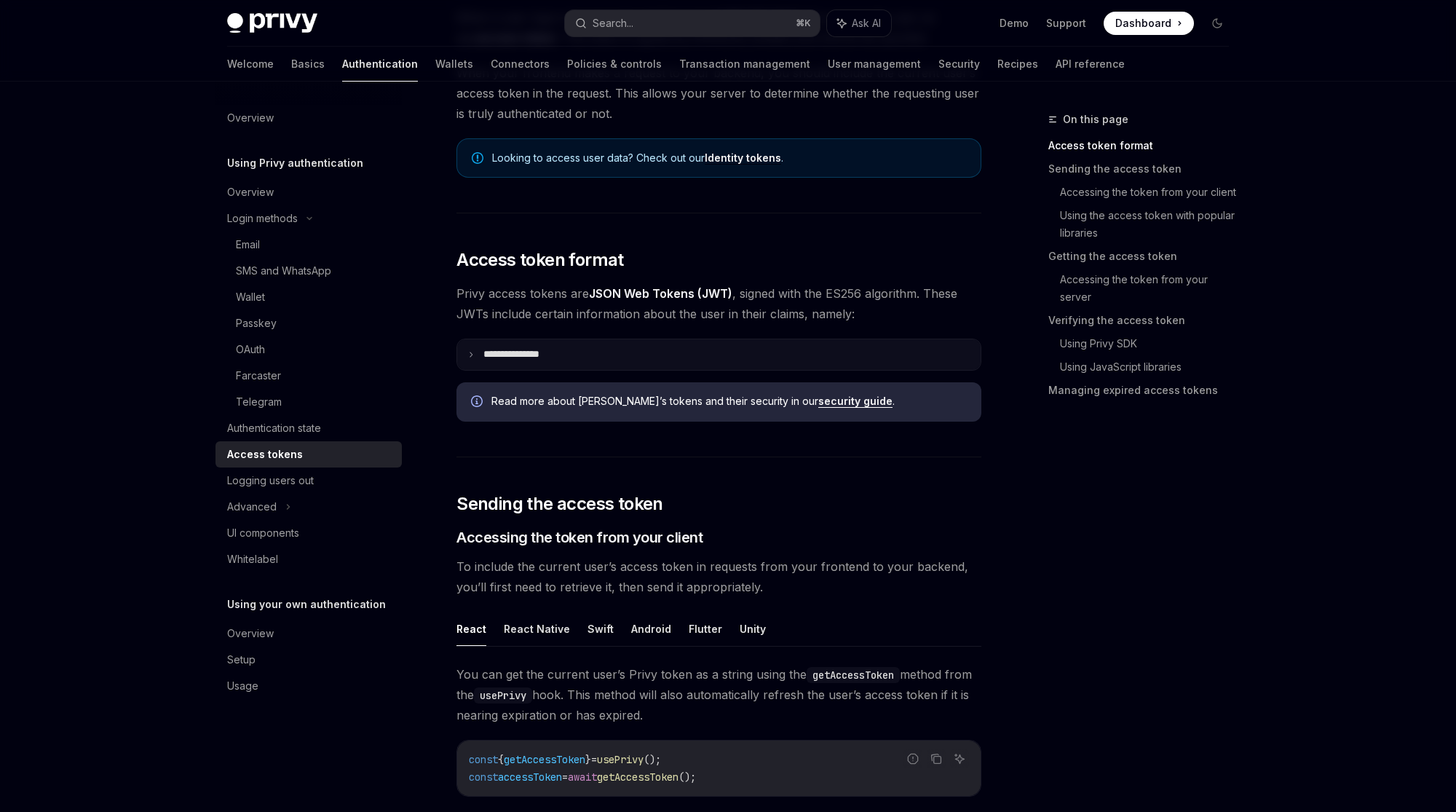
click at [520, 358] on p "**********" at bounding box center [523, 355] width 79 height 13
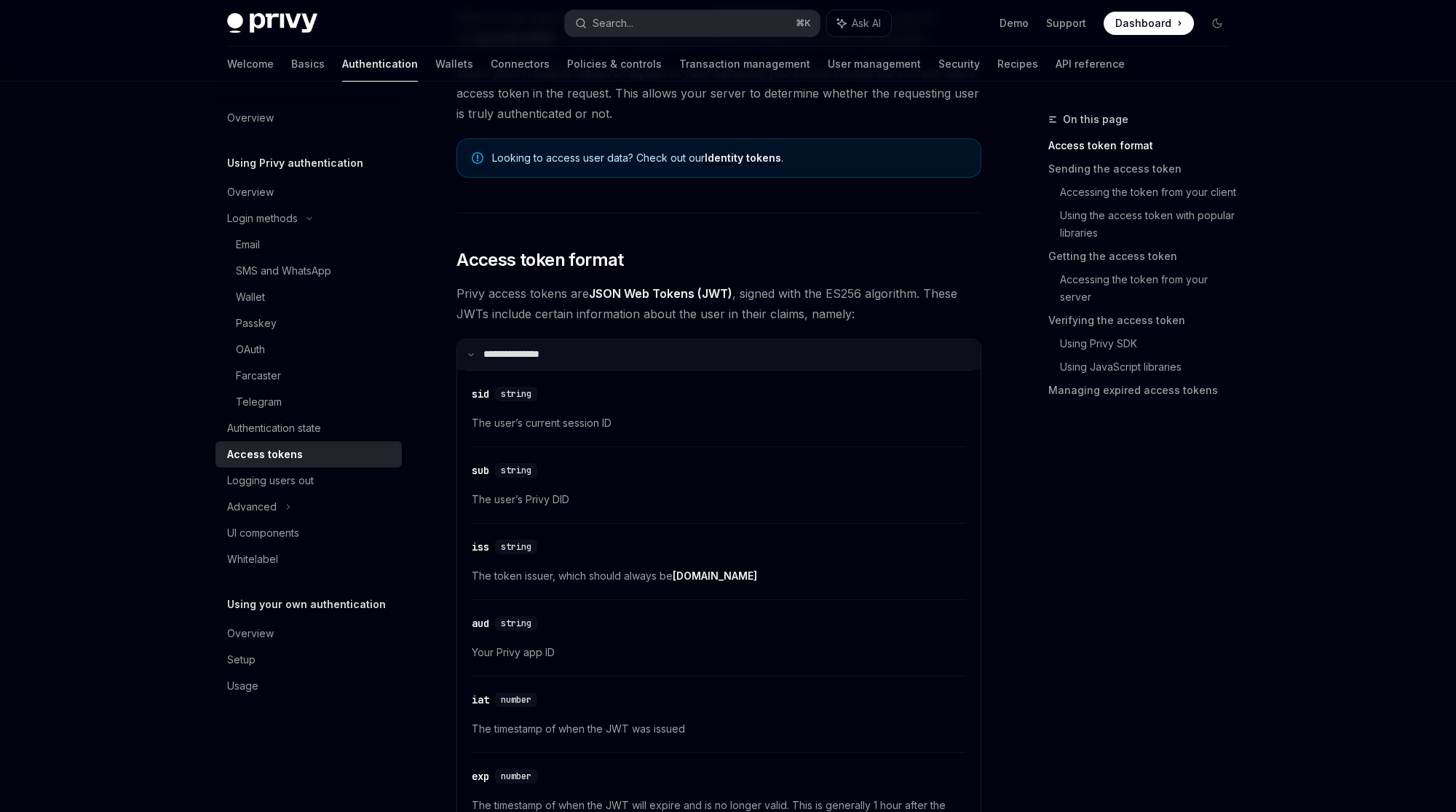
click at [540, 354] on p "**********" at bounding box center [520, 355] width 74 height 13
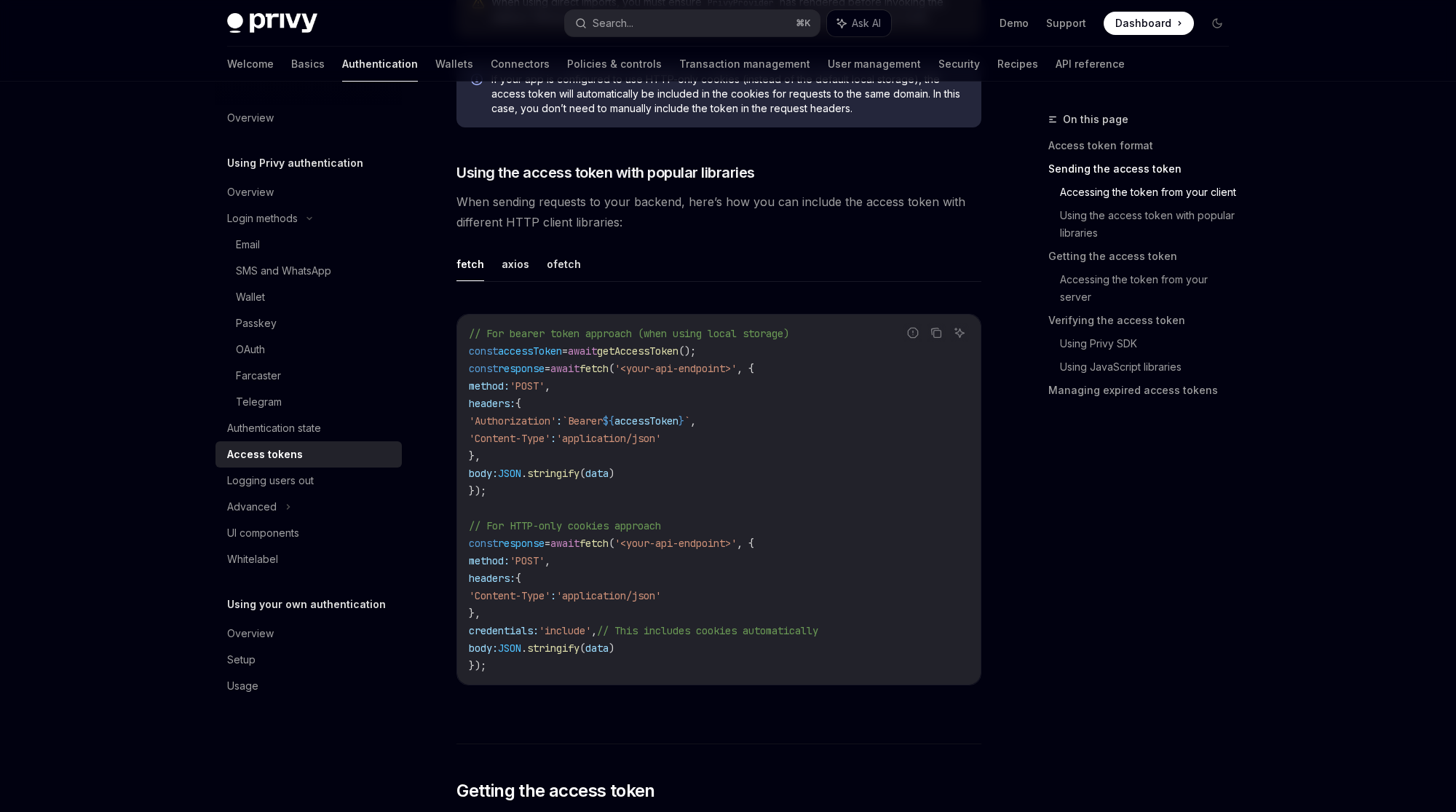
scroll to position [1166, 0]
click at [517, 261] on button "axios" at bounding box center [515, 263] width 28 height 34
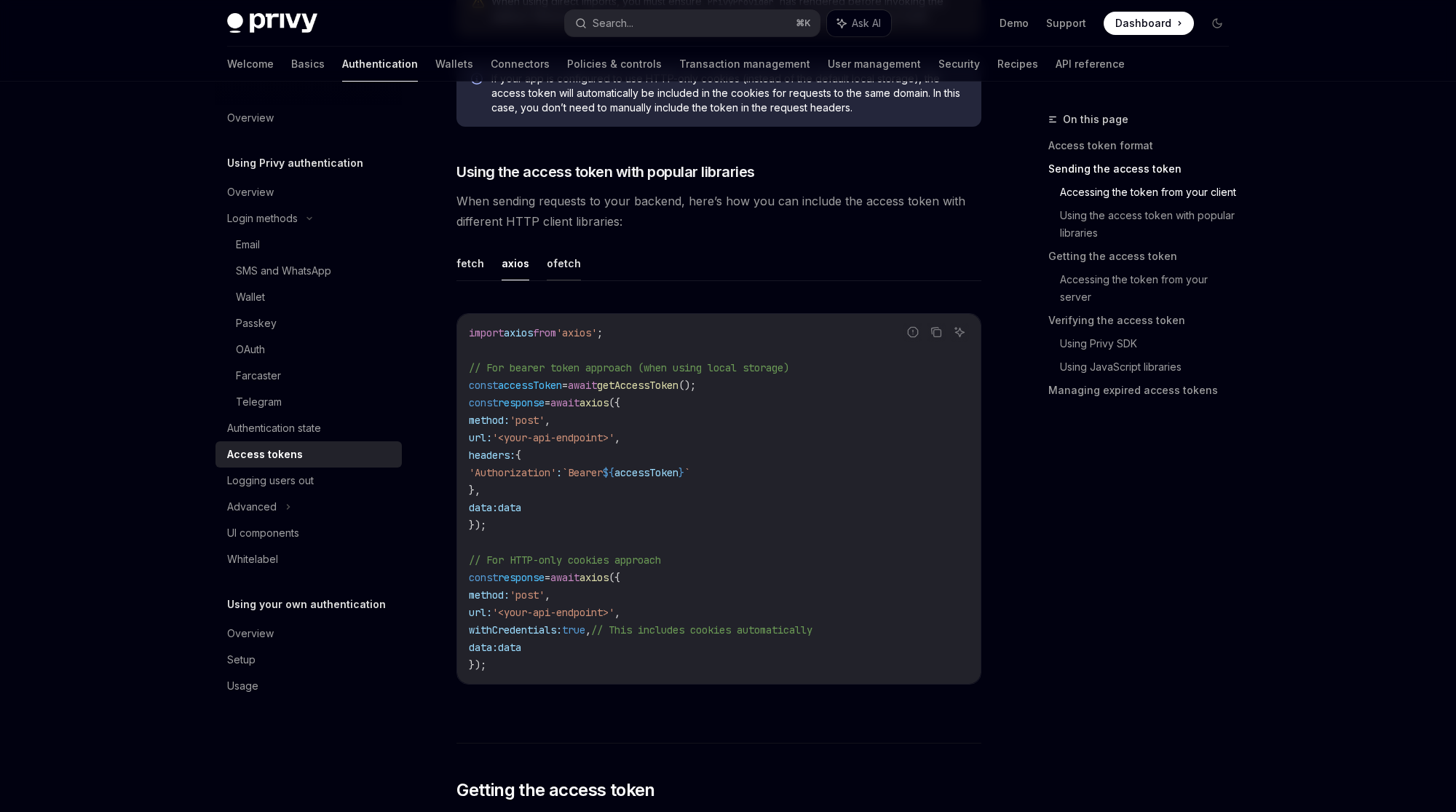
click at [557, 262] on button "ofetch" at bounding box center [564, 263] width 34 height 34
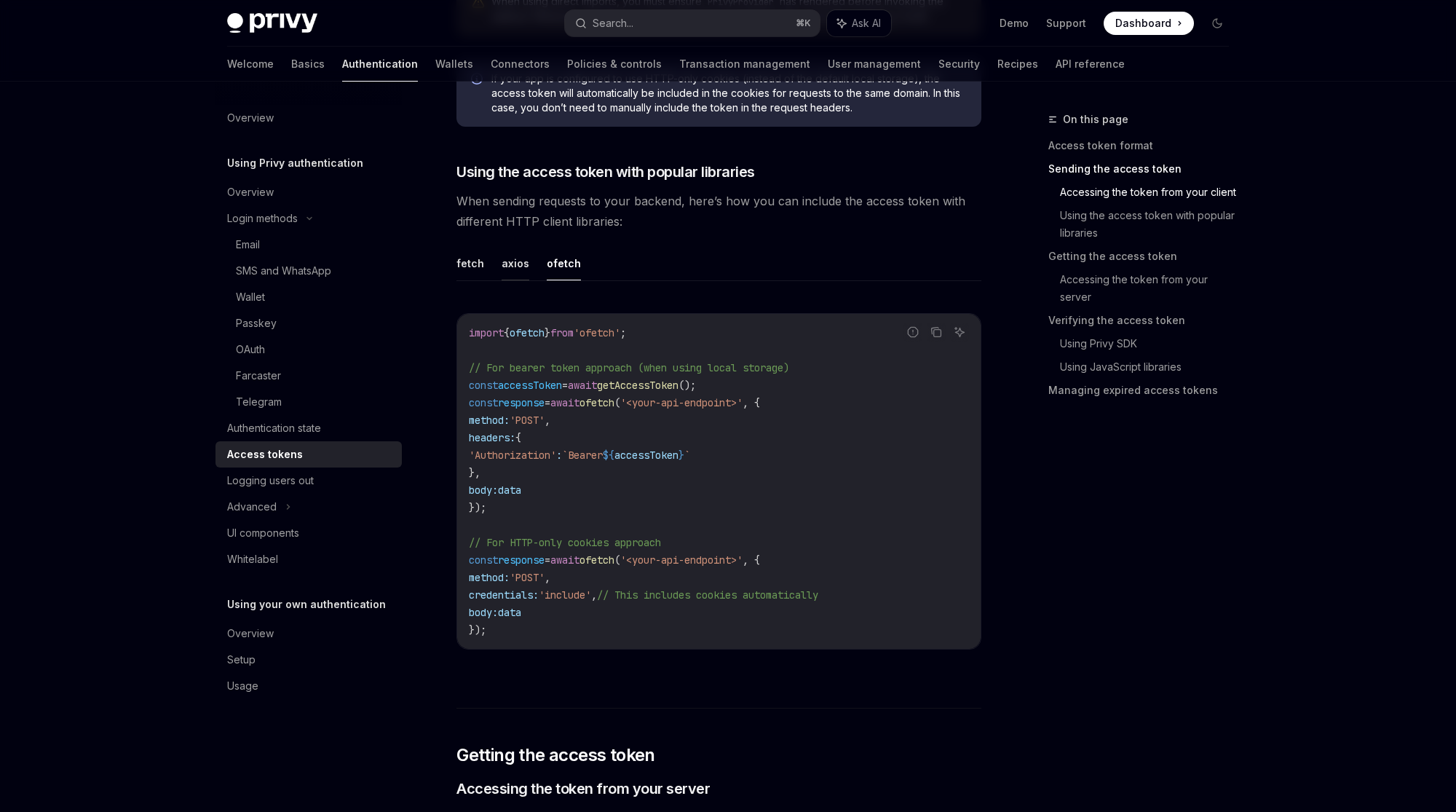
click at [510, 260] on button "axios" at bounding box center [515, 263] width 28 height 34
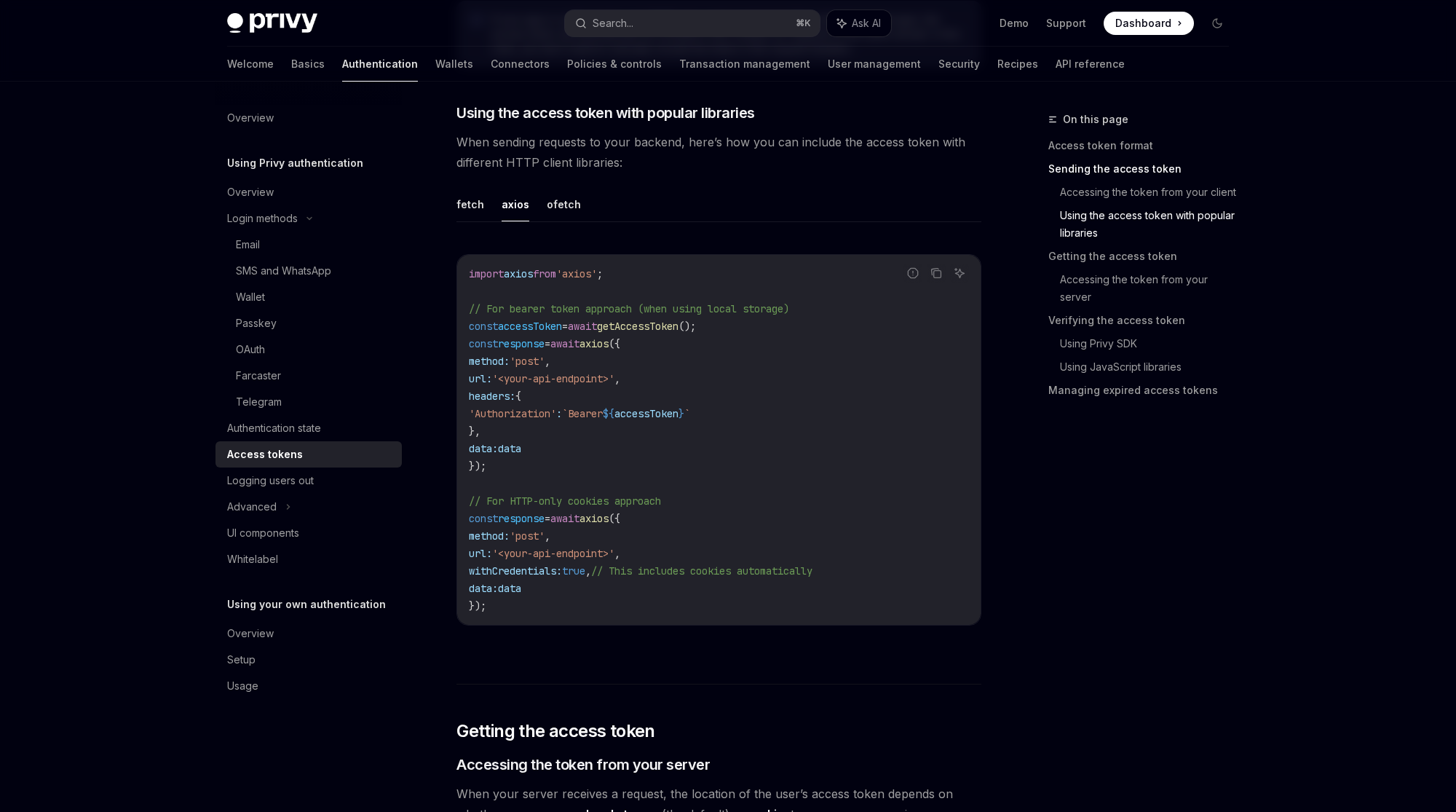
scroll to position [1227, 0]
click at [554, 192] on button "ofetch" at bounding box center [564, 202] width 34 height 34
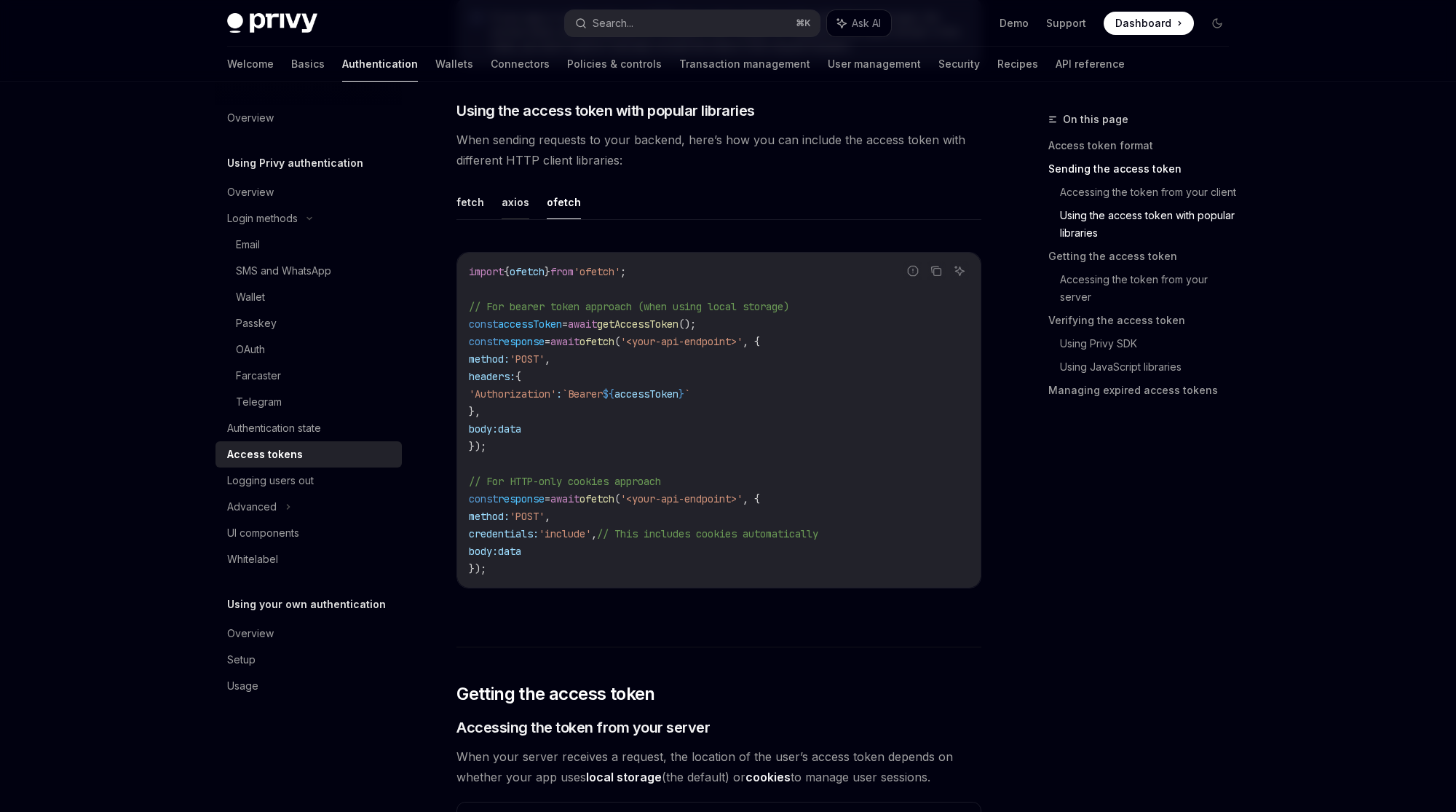
click at [506, 200] on button "axios" at bounding box center [515, 202] width 28 height 34
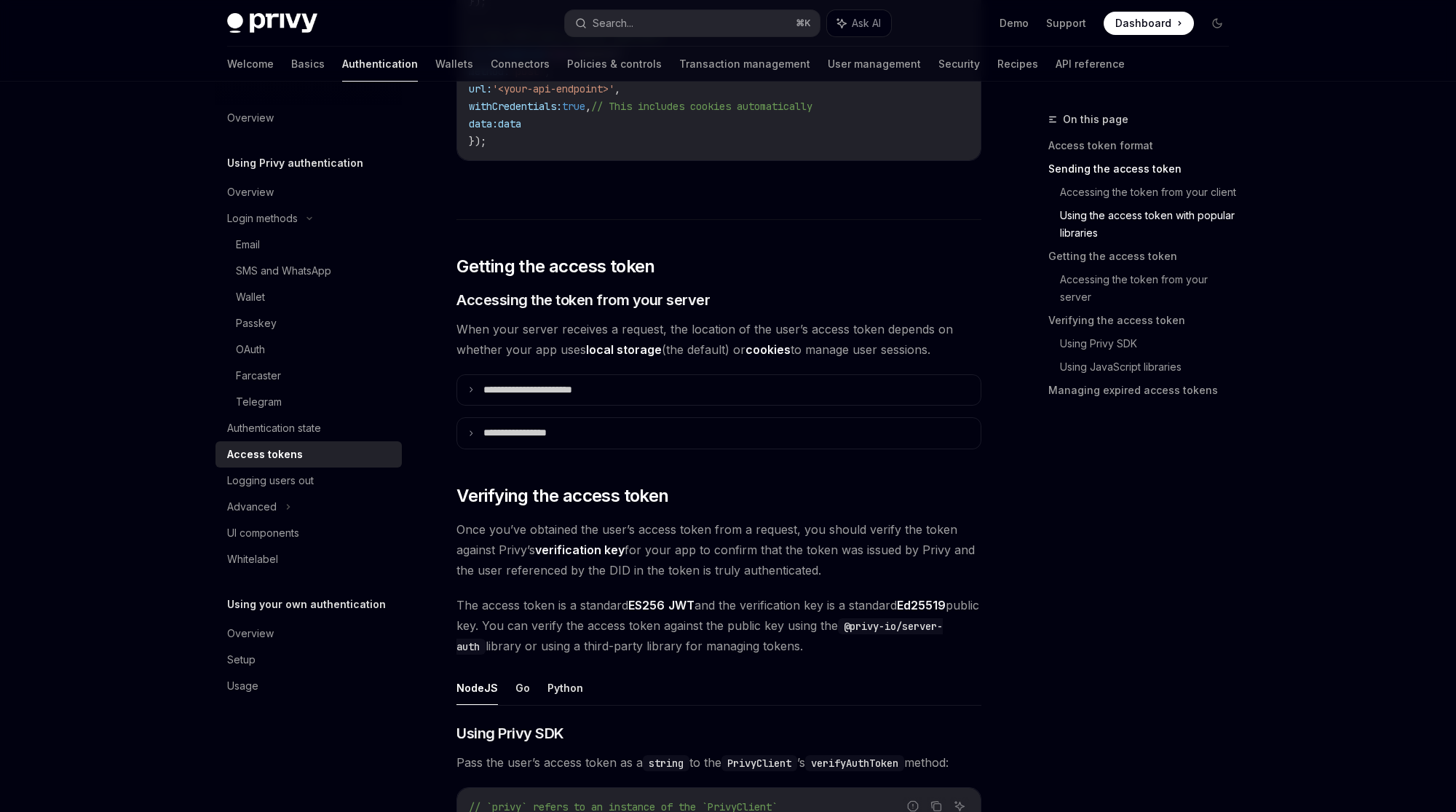
scroll to position [1704, 0]
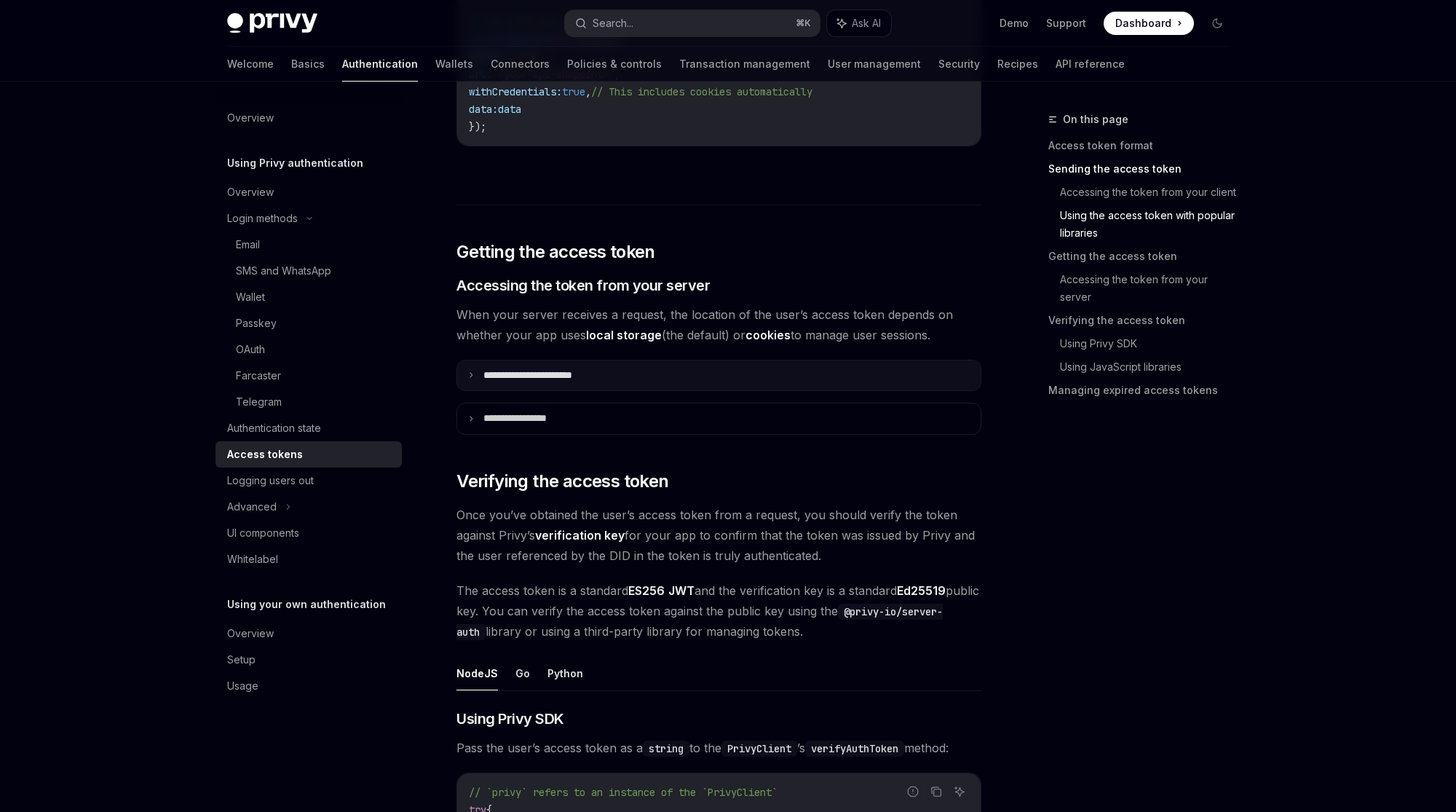
click at [655, 373] on summary "**********" at bounding box center [719, 376] width 523 height 31
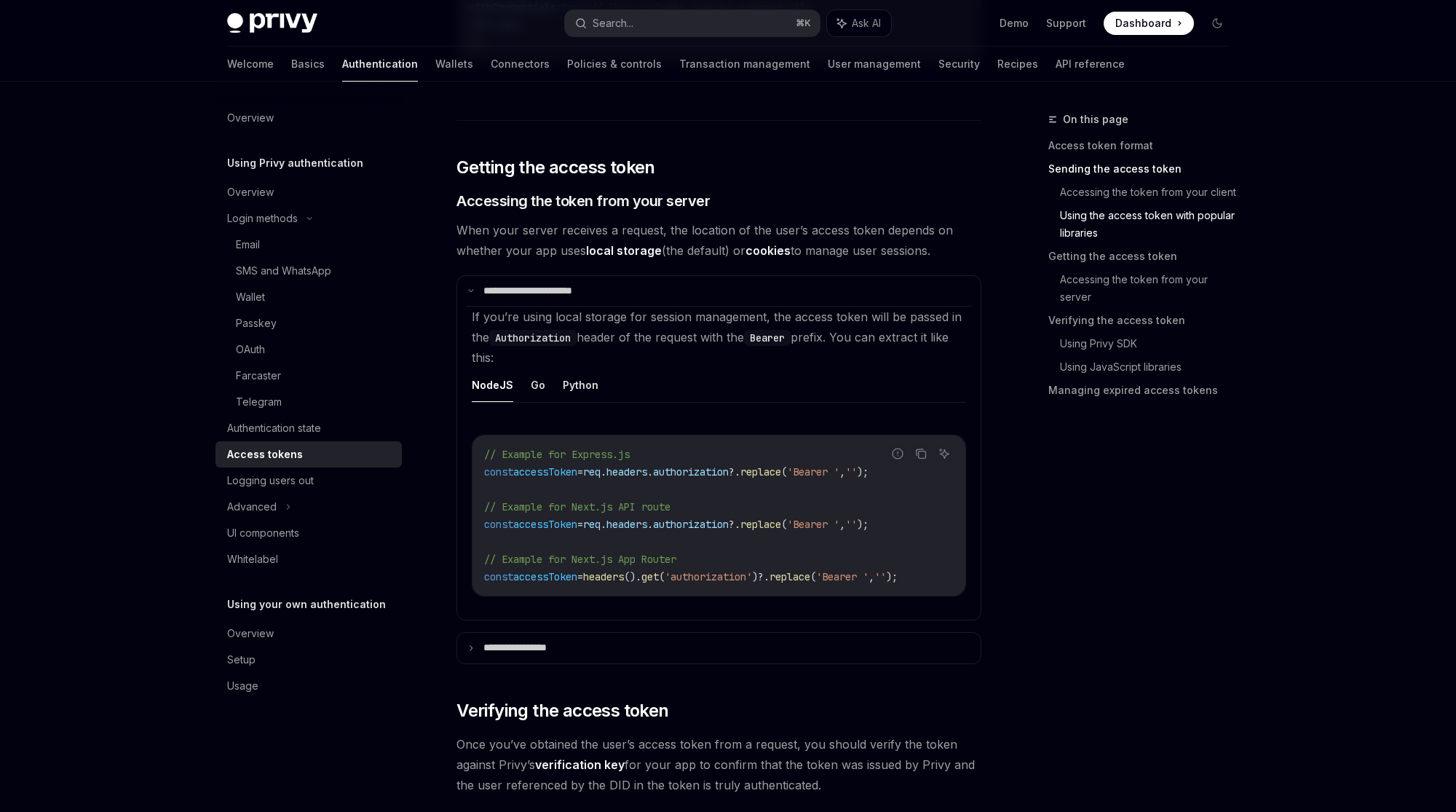
scroll to position [1845, 0]
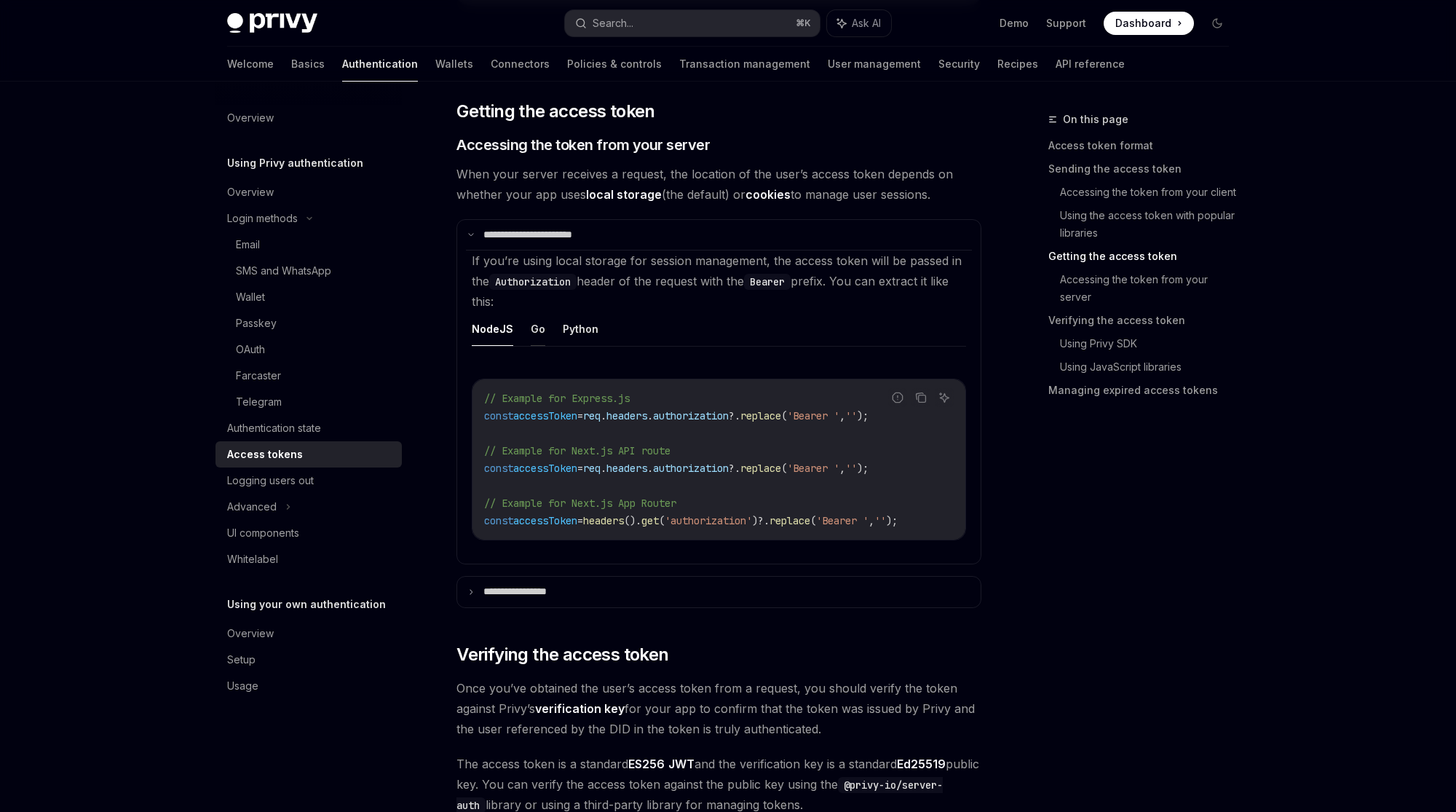
click at [532, 320] on button "Go" at bounding box center [538, 329] width 15 height 34
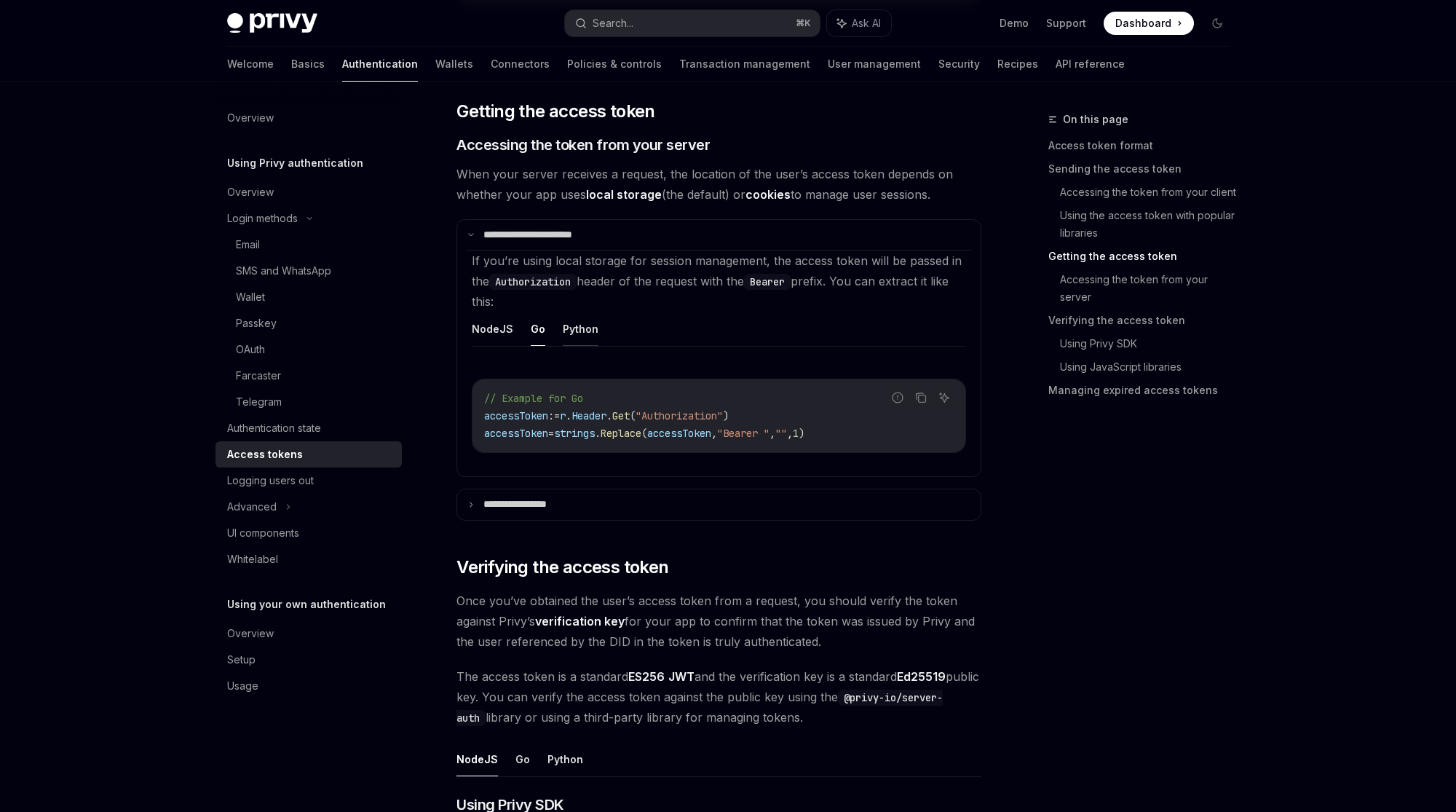
click at [570, 321] on button "Python" at bounding box center [580, 329] width 36 height 34
click at [483, 321] on button "NodeJS" at bounding box center [492, 329] width 42 height 34
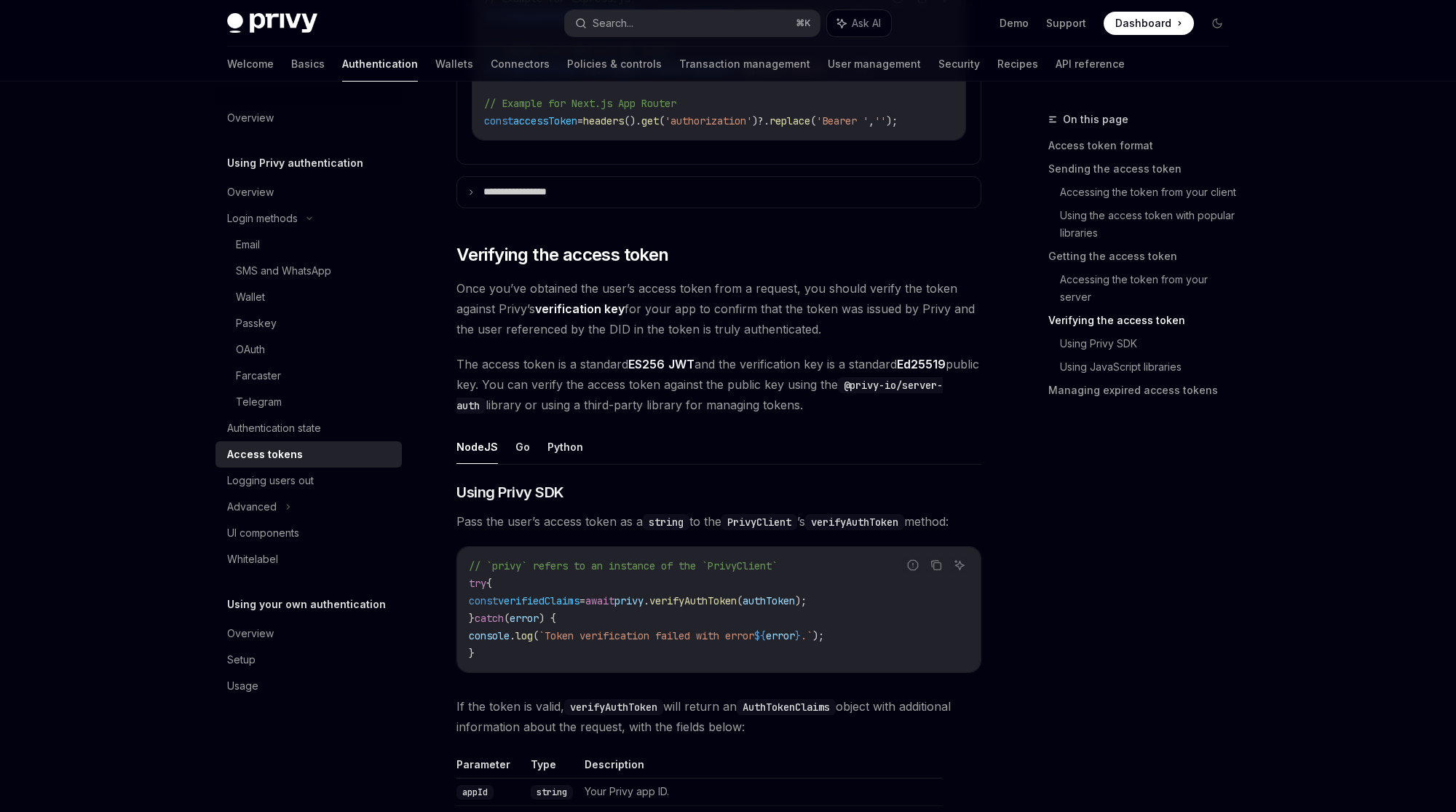
scroll to position [2252, 0]
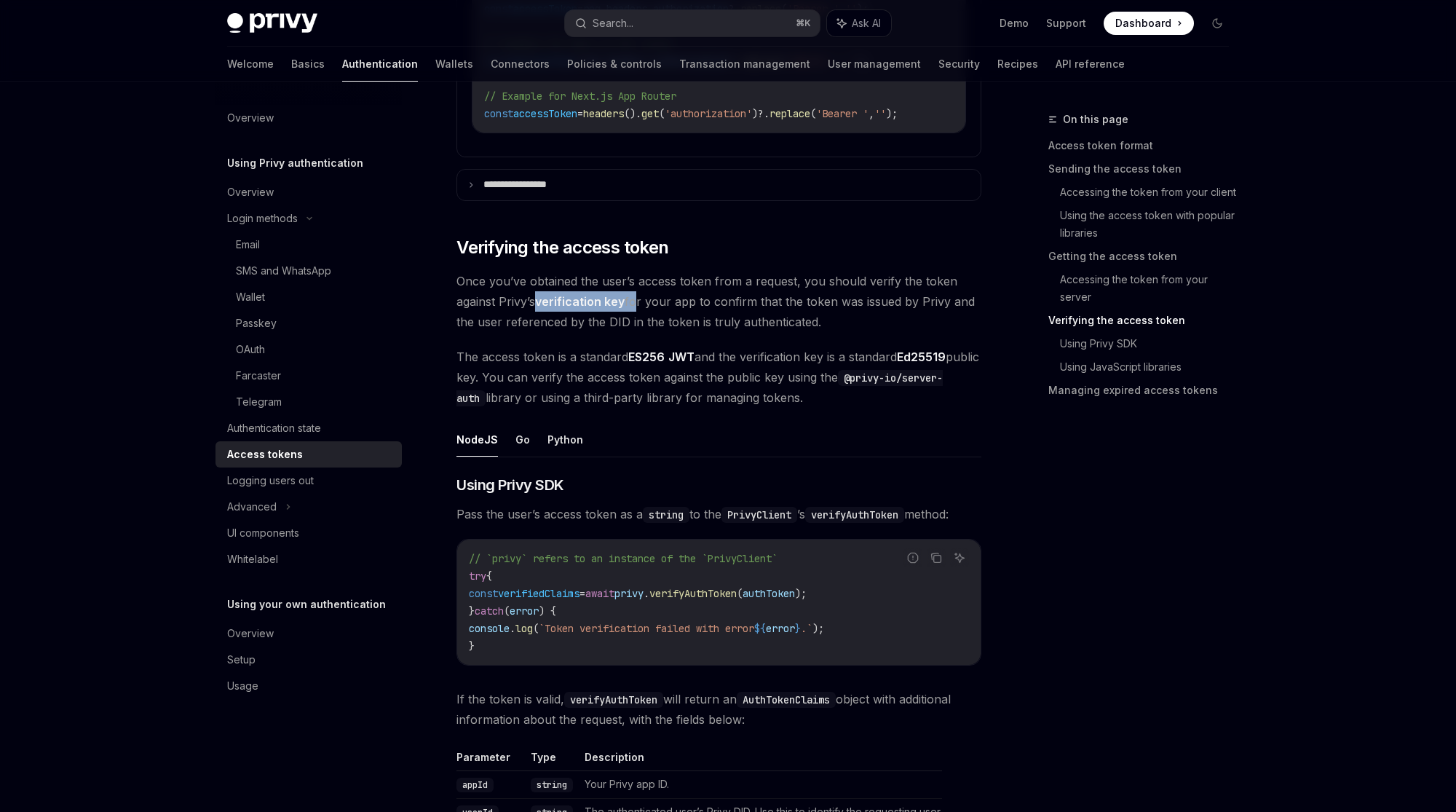
drag, startPoint x: 633, startPoint y: 301, endPoint x: 535, endPoint y: 293, distance: 98.3
click at [534, 293] on span "Once you’ve obtained the user’s access token from a request, you should verify …" at bounding box center [719, 301] width 525 height 61
click at [625, 321] on span "Once you’ve obtained the user’s access token from a request, you should verify …" at bounding box center [719, 301] width 525 height 61
drag, startPoint x: 627, startPoint y: 300, endPoint x: 533, endPoint y: 298, distance: 94.0
click at [533, 298] on span "Once you’ve obtained the user’s access token from a request, you should verify …" at bounding box center [719, 301] width 525 height 61
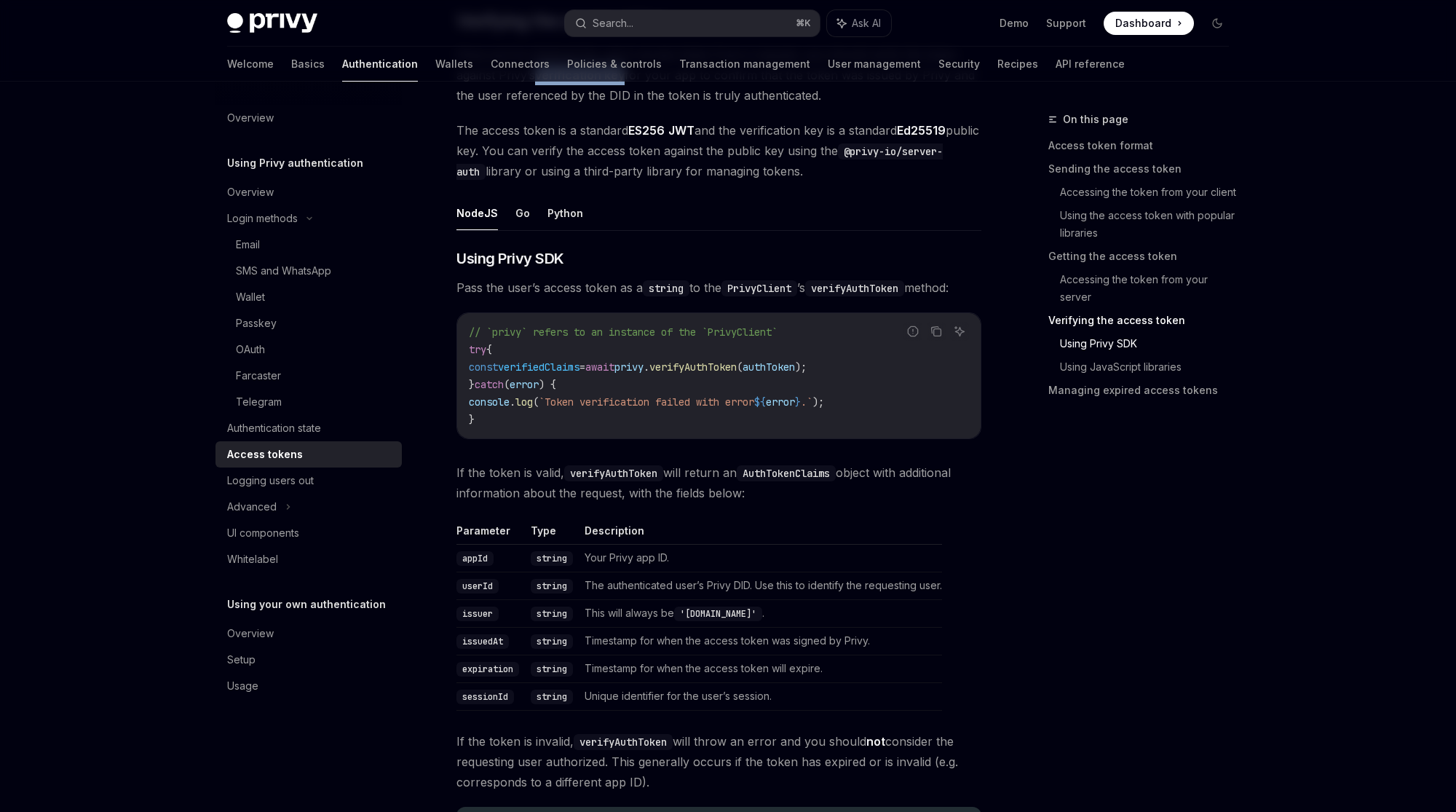
scroll to position [2478, 0]
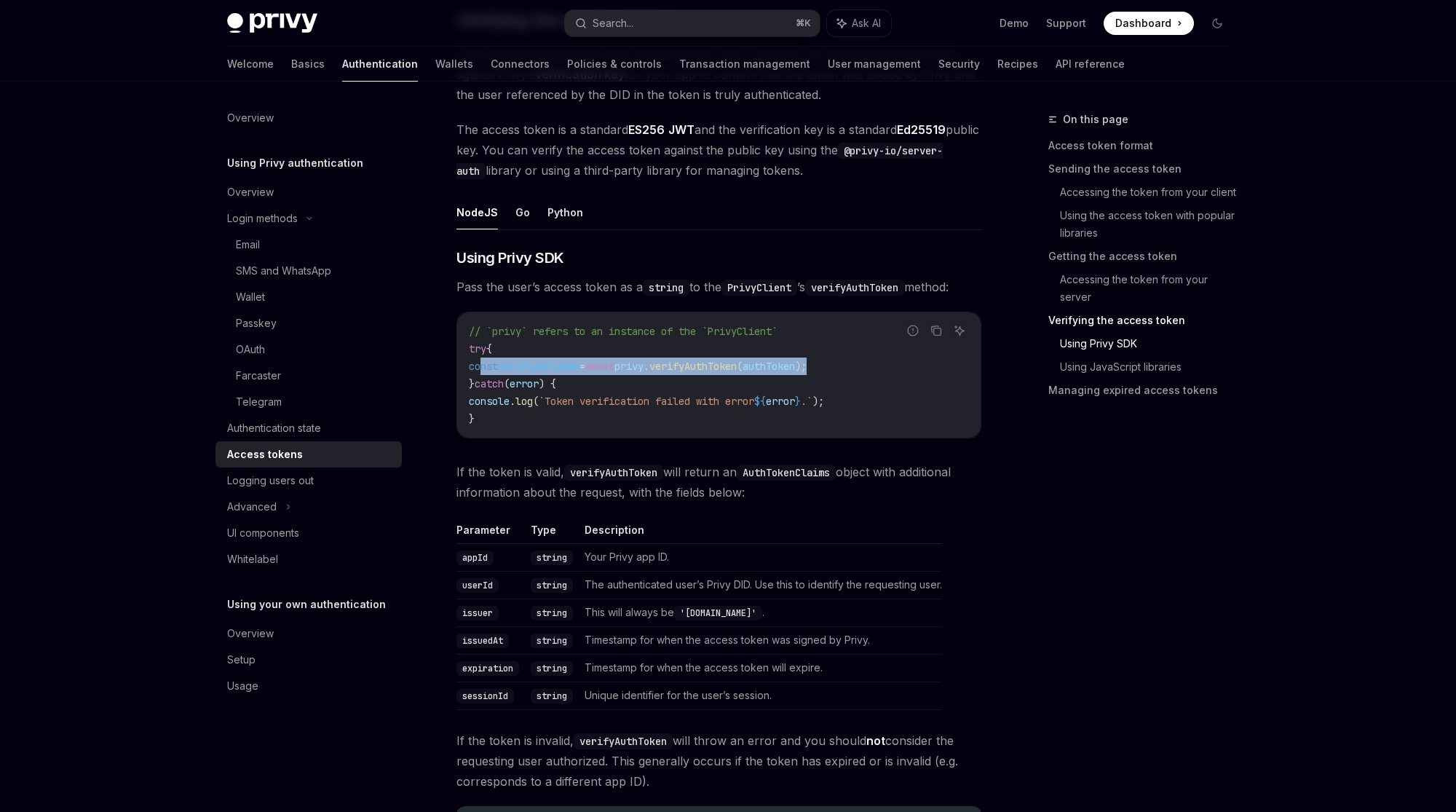
drag, startPoint x: 479, startPoint y: 366, endPoint x: 934, endPoint y: 366, distance: 455.0
click at [934, 366] on code "// `privy` refers to an instance of the `PrivyClient` try { const verifiedClaim…" at bounding box center [718, 375] width 500 height 105
click at [799, 408] on code "// `privy` refers to an instance of the `PrivyClient` try { const verifiedClaim…" at bounding box center [718, 375] width 500 height 105
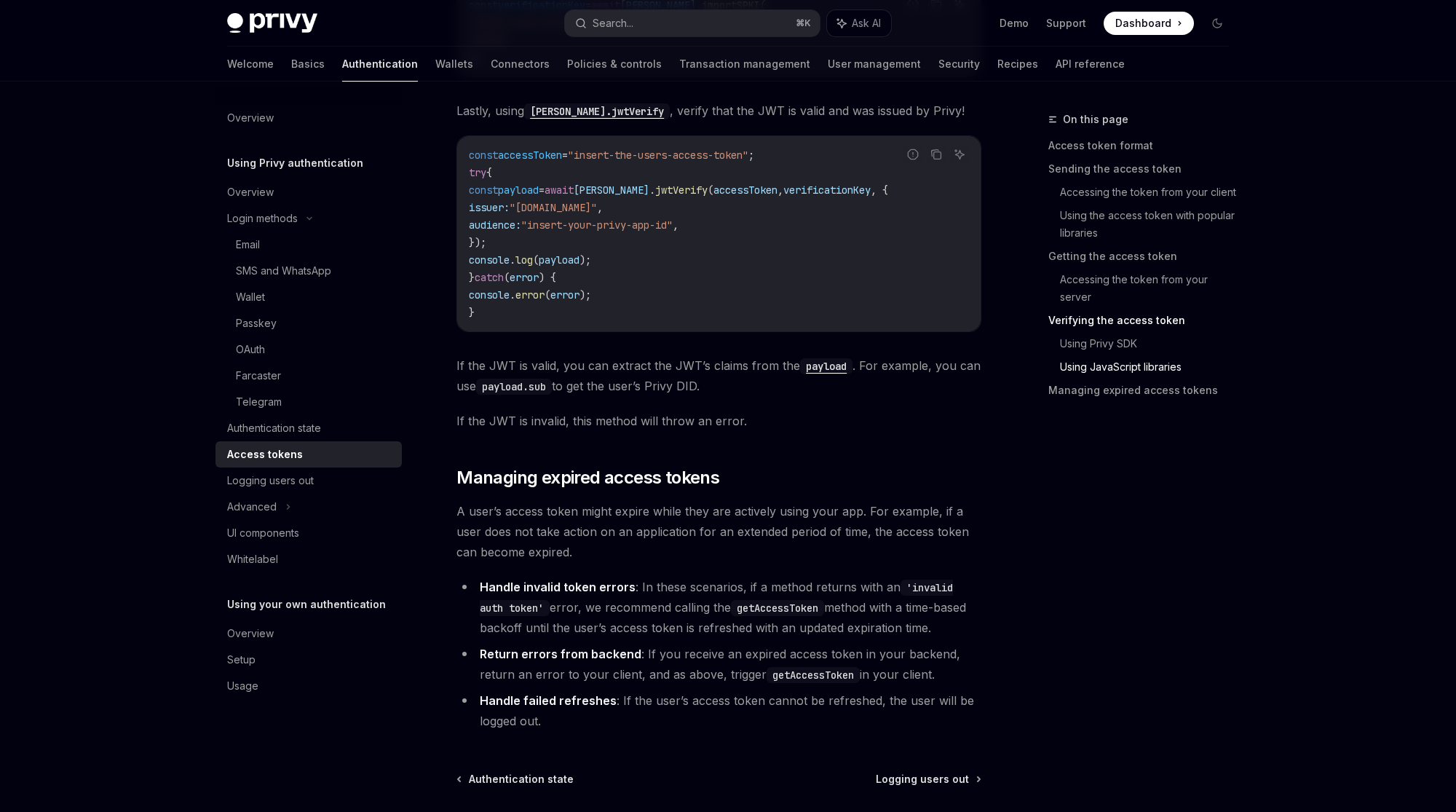
scroll to position [3797, 0]
click at [364, 479] on div "Logging users out" at bounding box center [311, 480] width 166 height 17
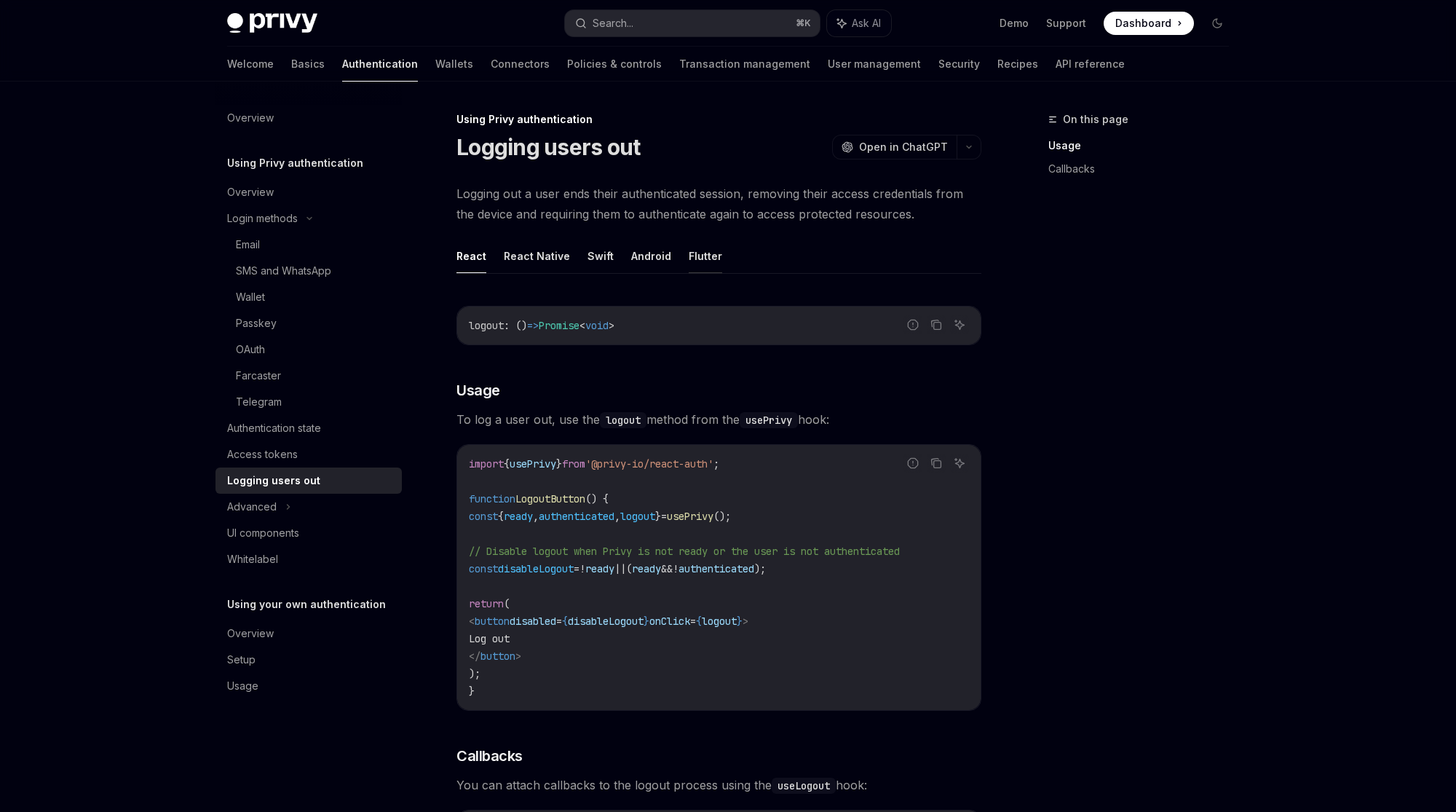
click at [693, 254] on button "Flutter" at bounding box center [705, 256] width 33 height 34
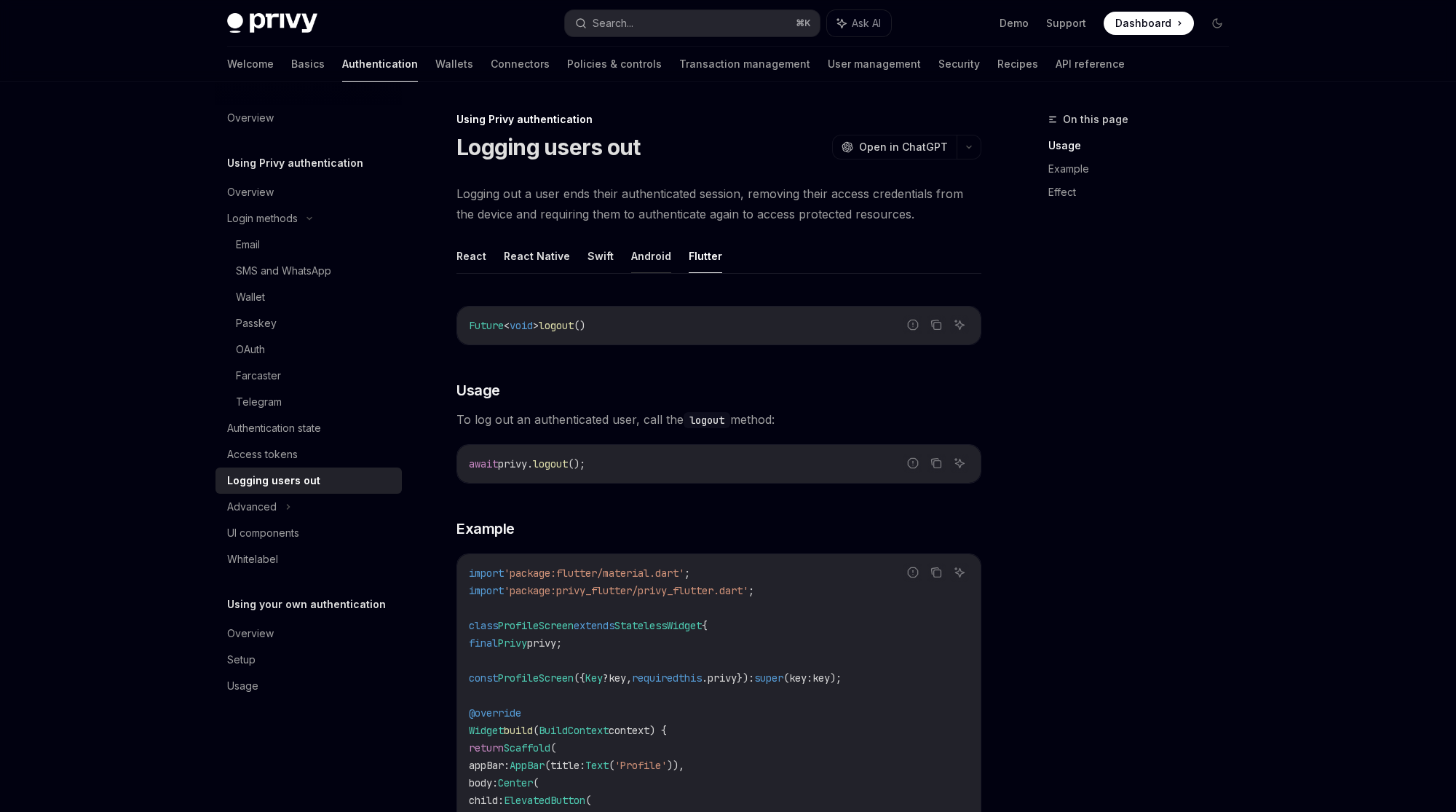
click at [652, 261] on button "Android" at bounding box center [651, 256] width 40 height 34
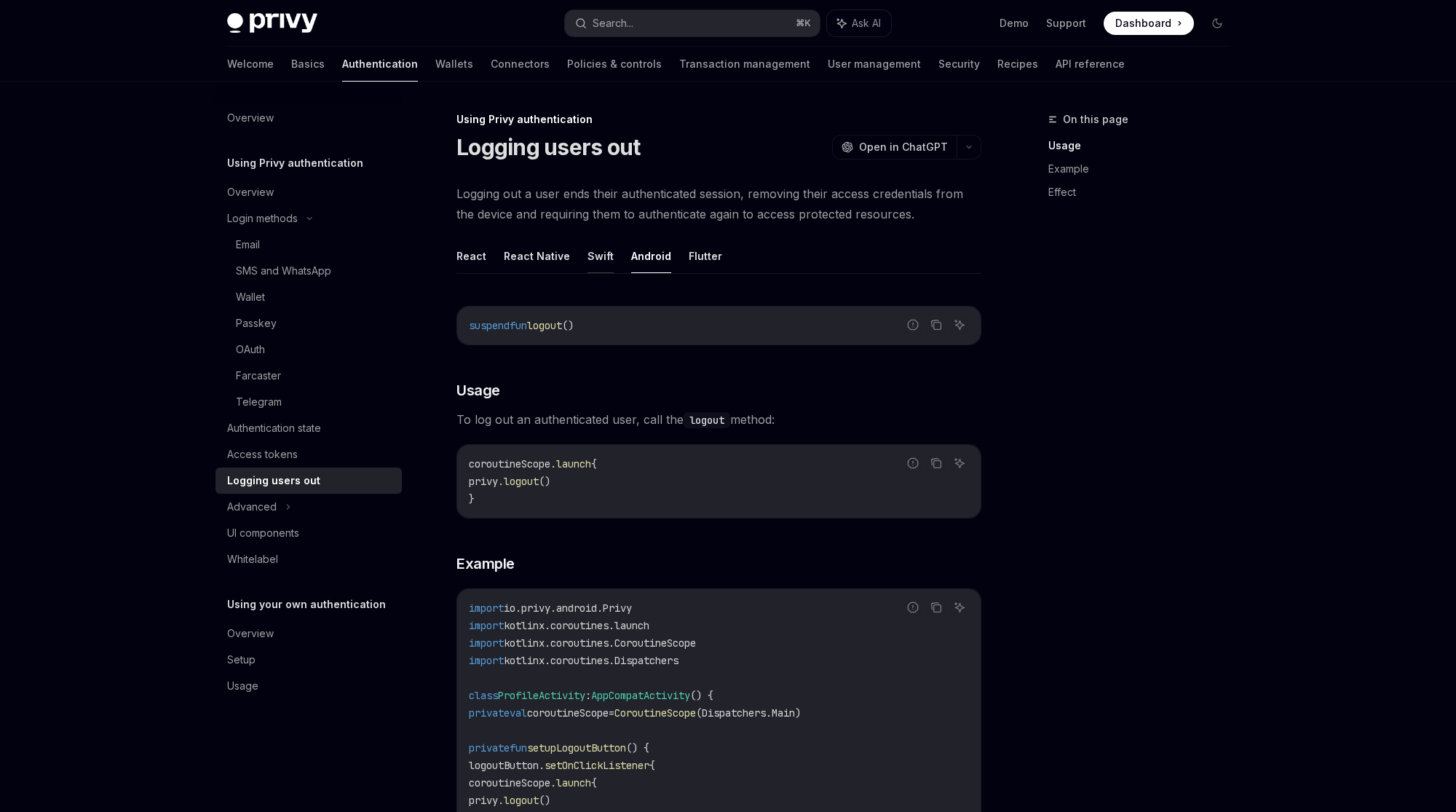
click at [594, 256] on button "Swift" at bounding box center [601, 256] width 26 height 34
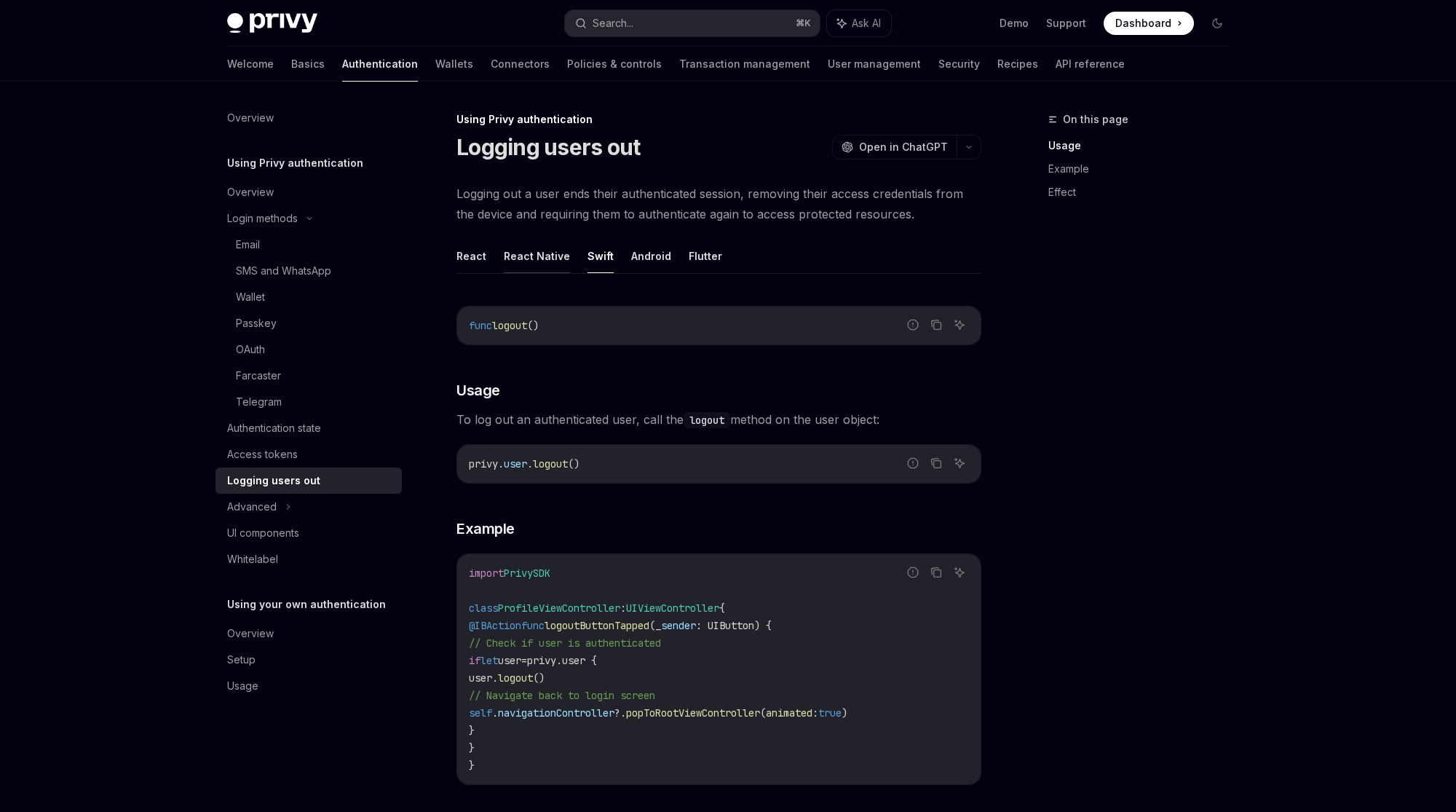
click at [527, 262] on button "React Native" at bounding box center [536, 256] width 66 height 34
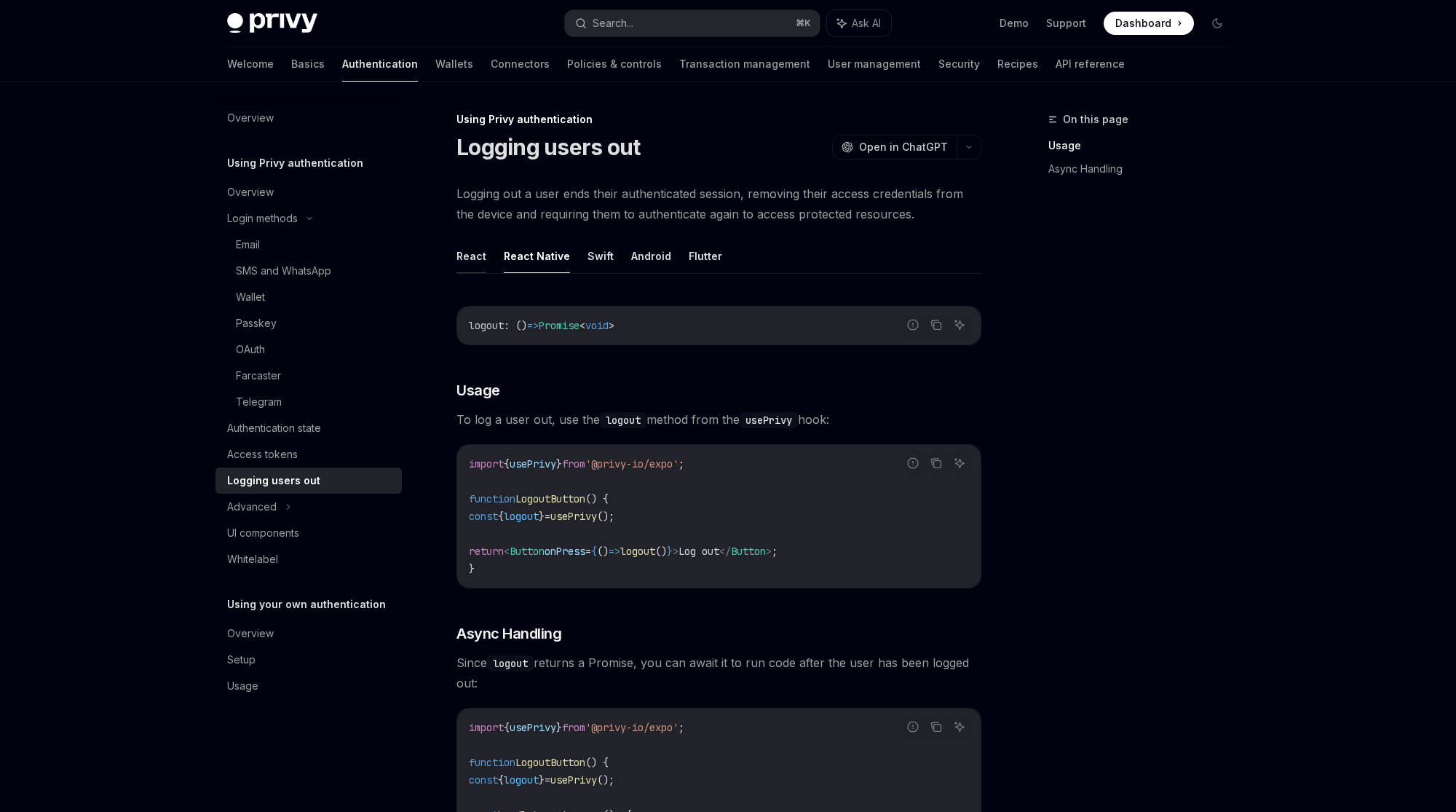
click at [461, 262] on button "React" at bounding box center [471, 256] width 30 height 34
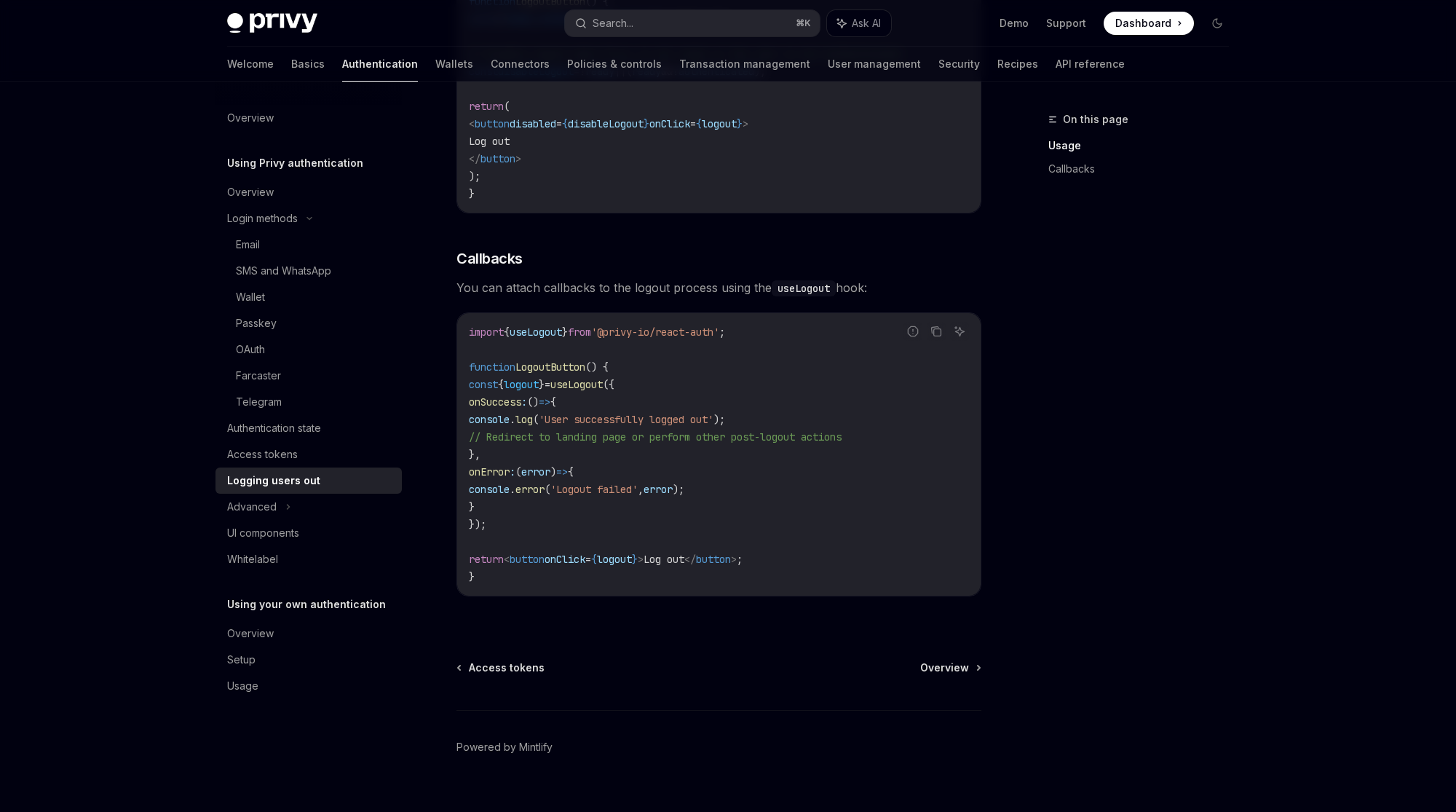
scroll to position [518, 0]
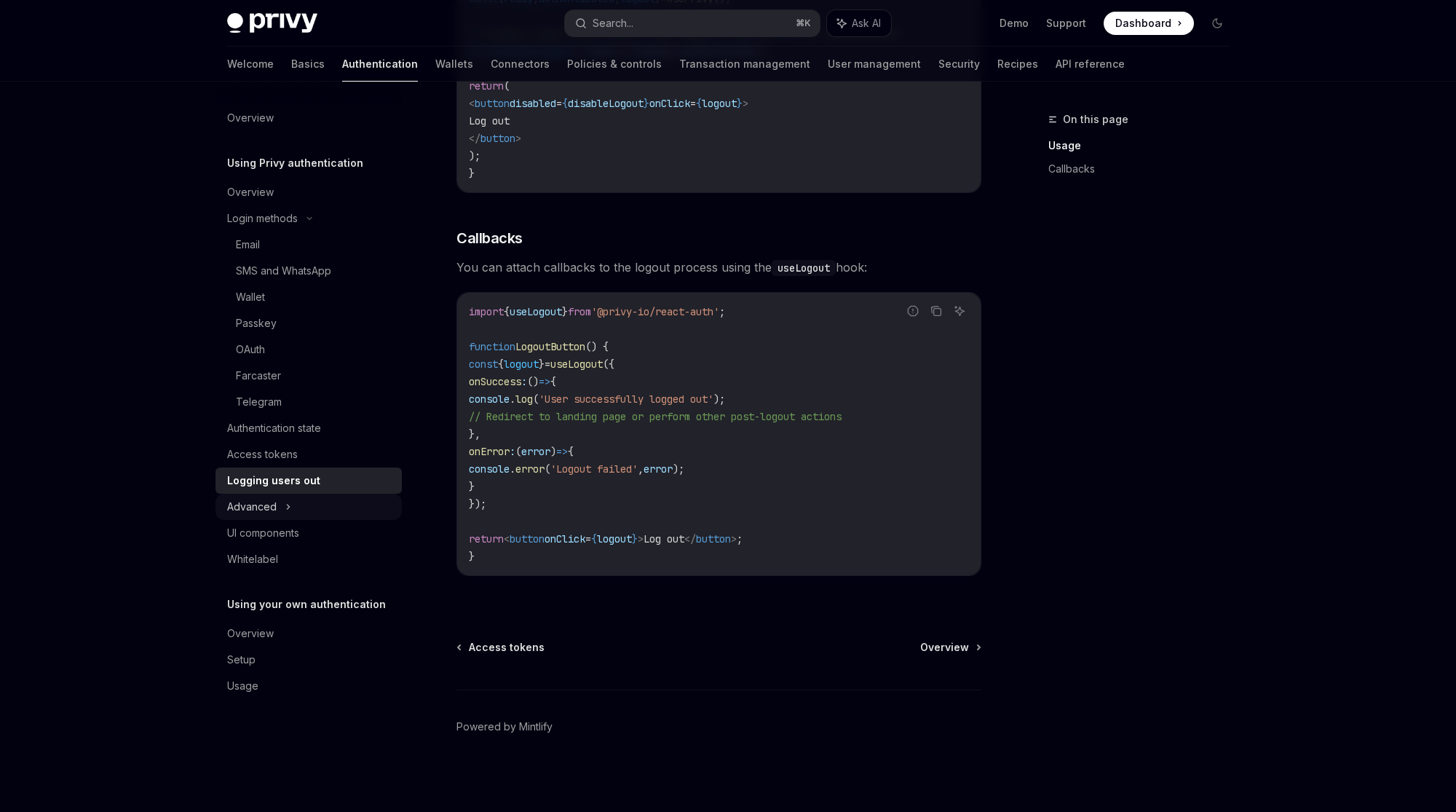
click at [307, 508] on div "Advanced" at bounding box center [308, 506] width 187 height 26
click at [304, 563] on div "Guest accounts" at bounding box center [272, 558] width 74 height 17
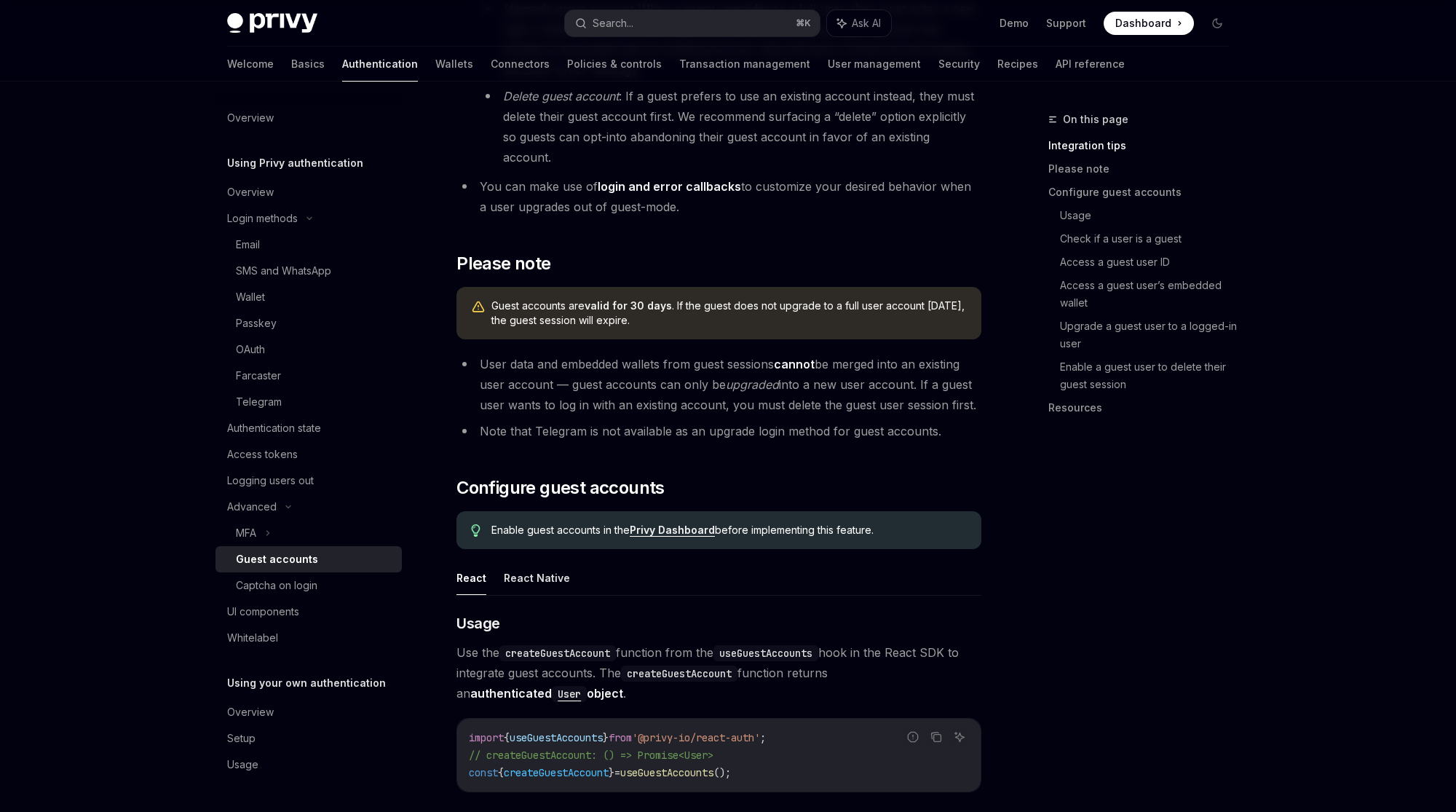
scroll to position [770, 0]
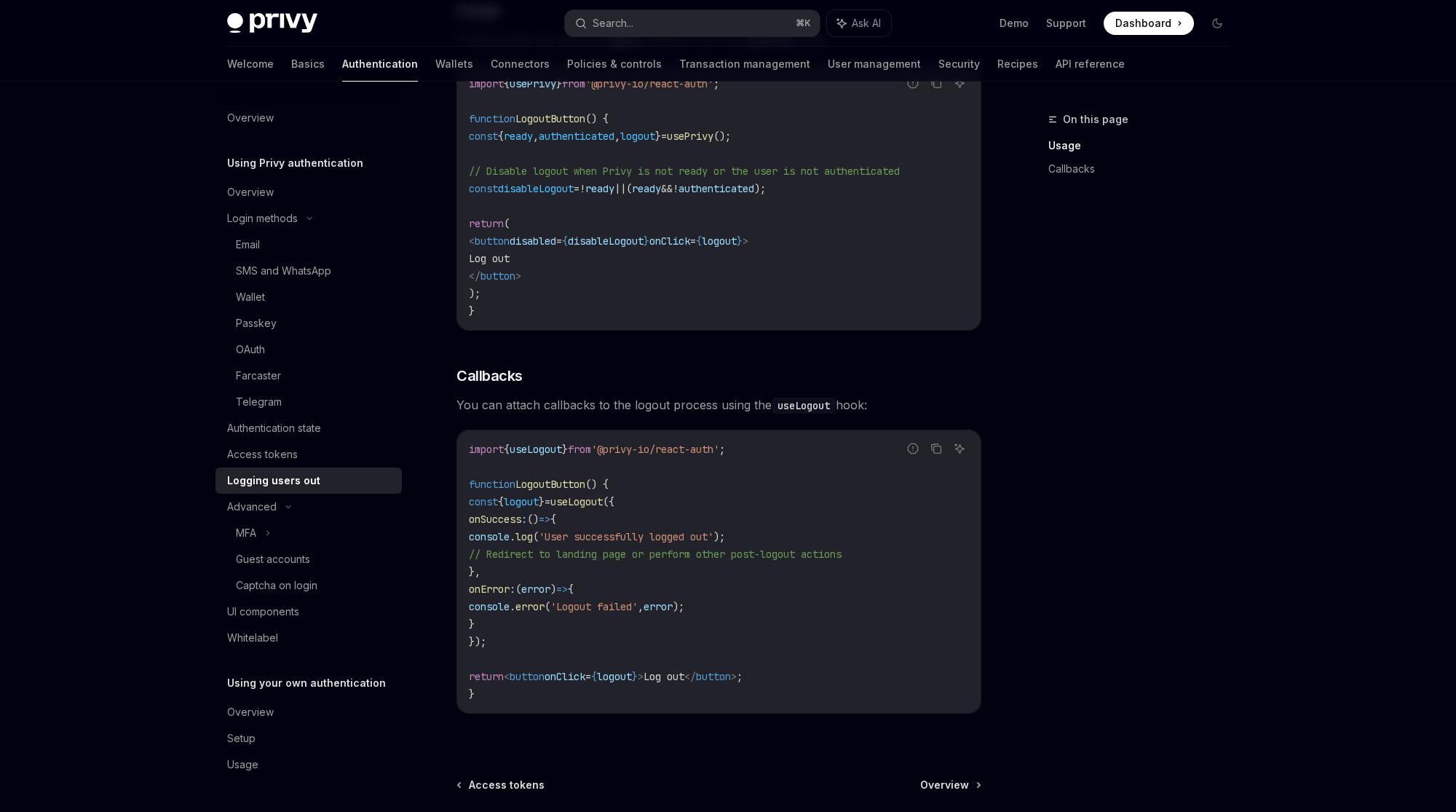
scroll to position [426, 0]
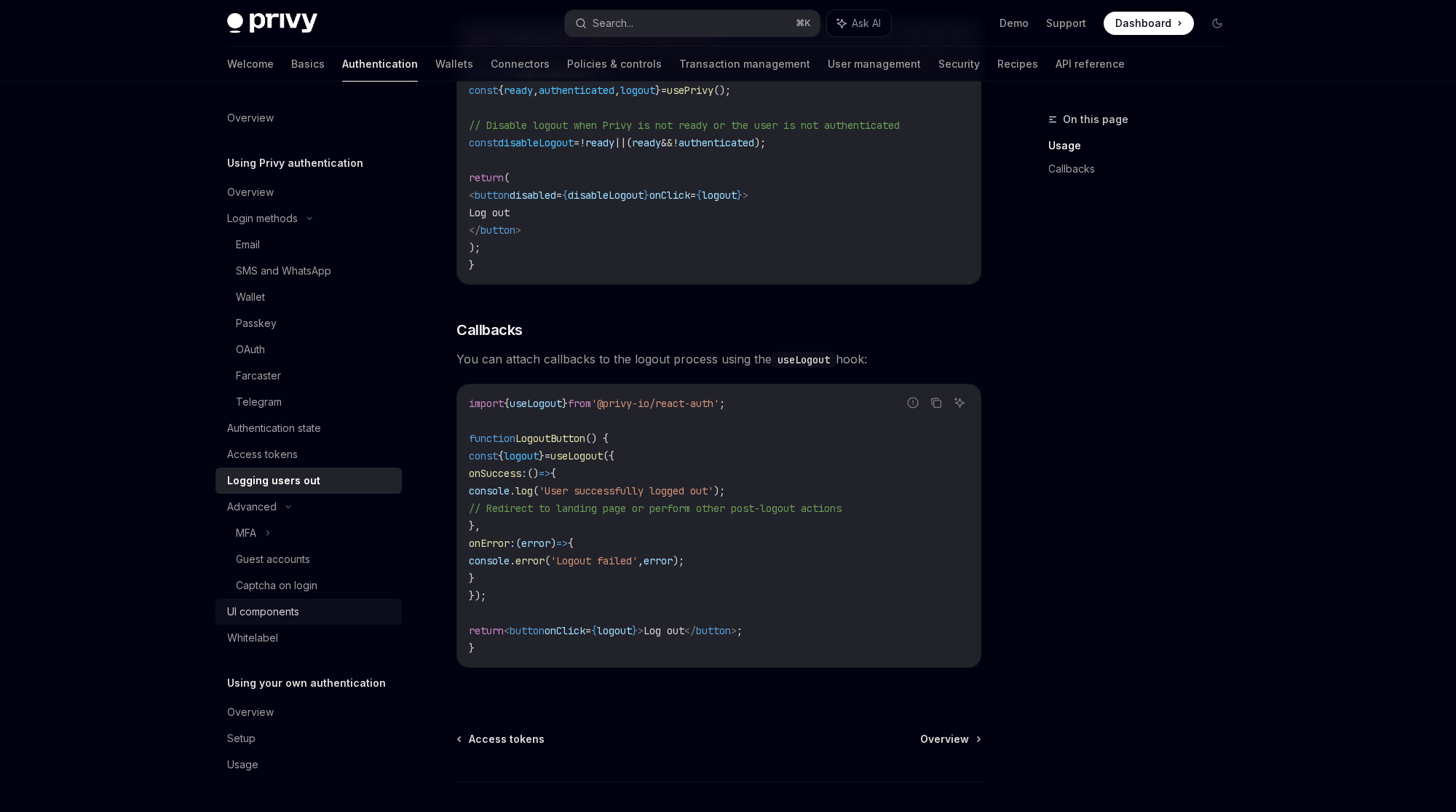
click at [301, 609] on div "UI components" at bounding box center [311, 611] width 166 height 17
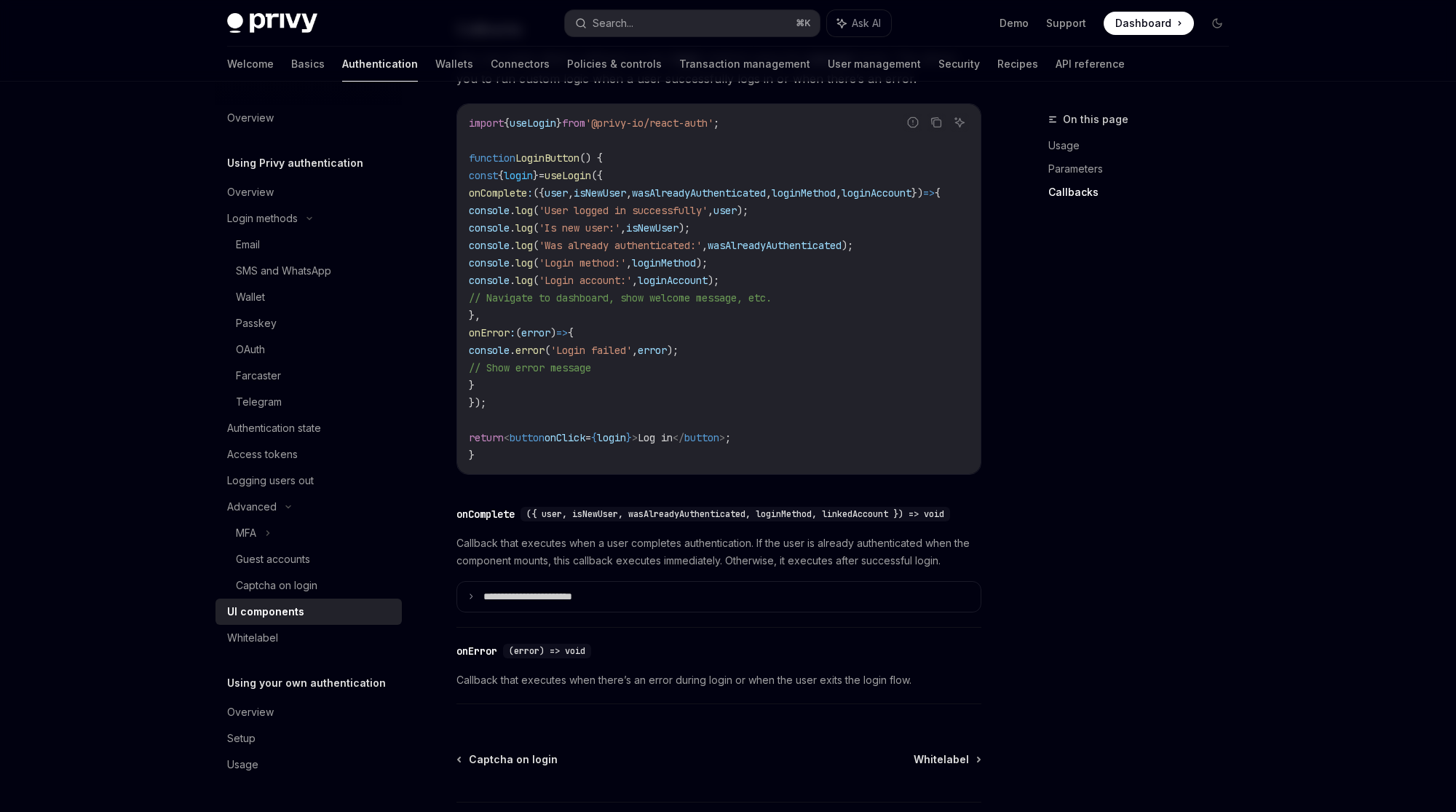
scroll to position [1955, 0]
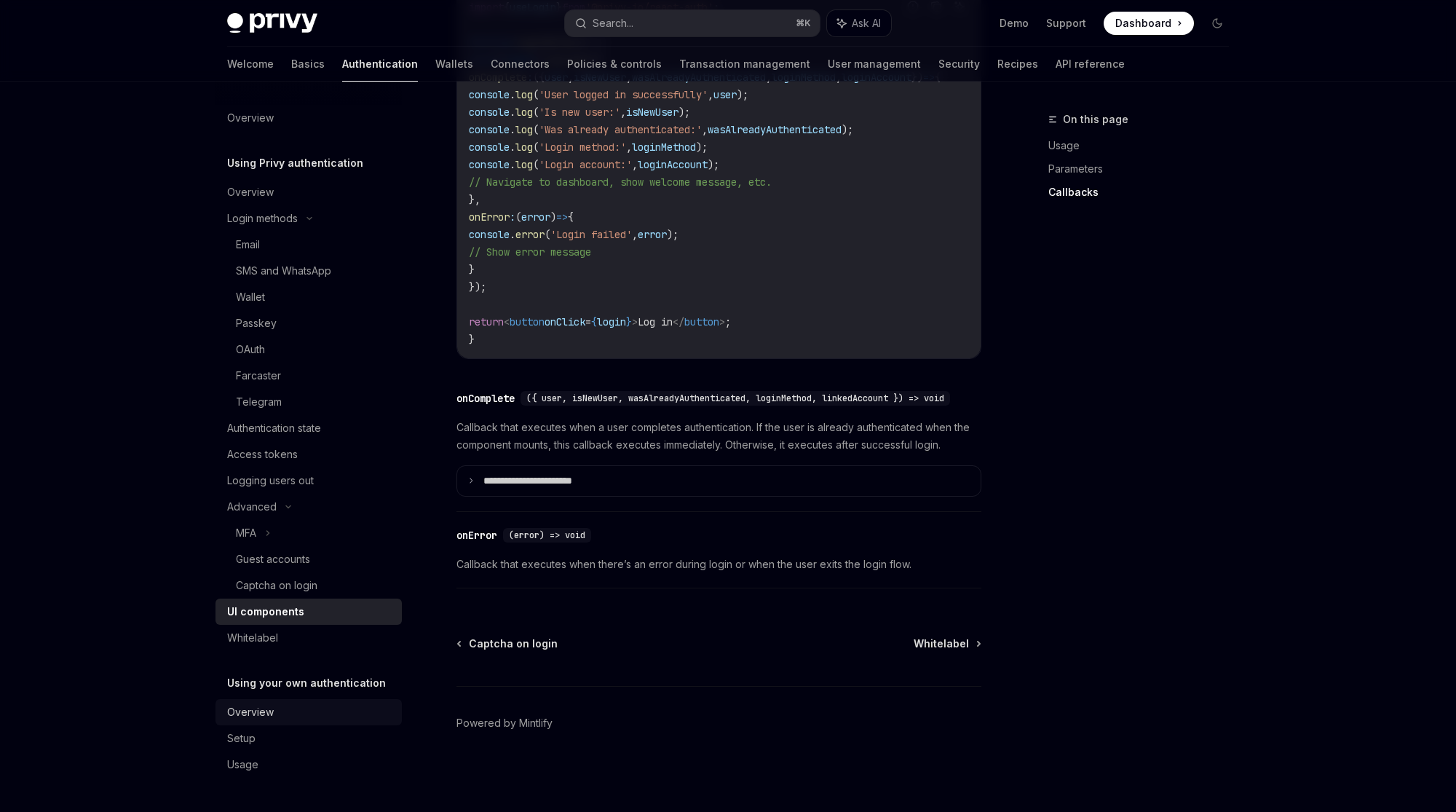
click at [260, 713] on div "Overview" at bounding box center [250, 712] width 46 height 17
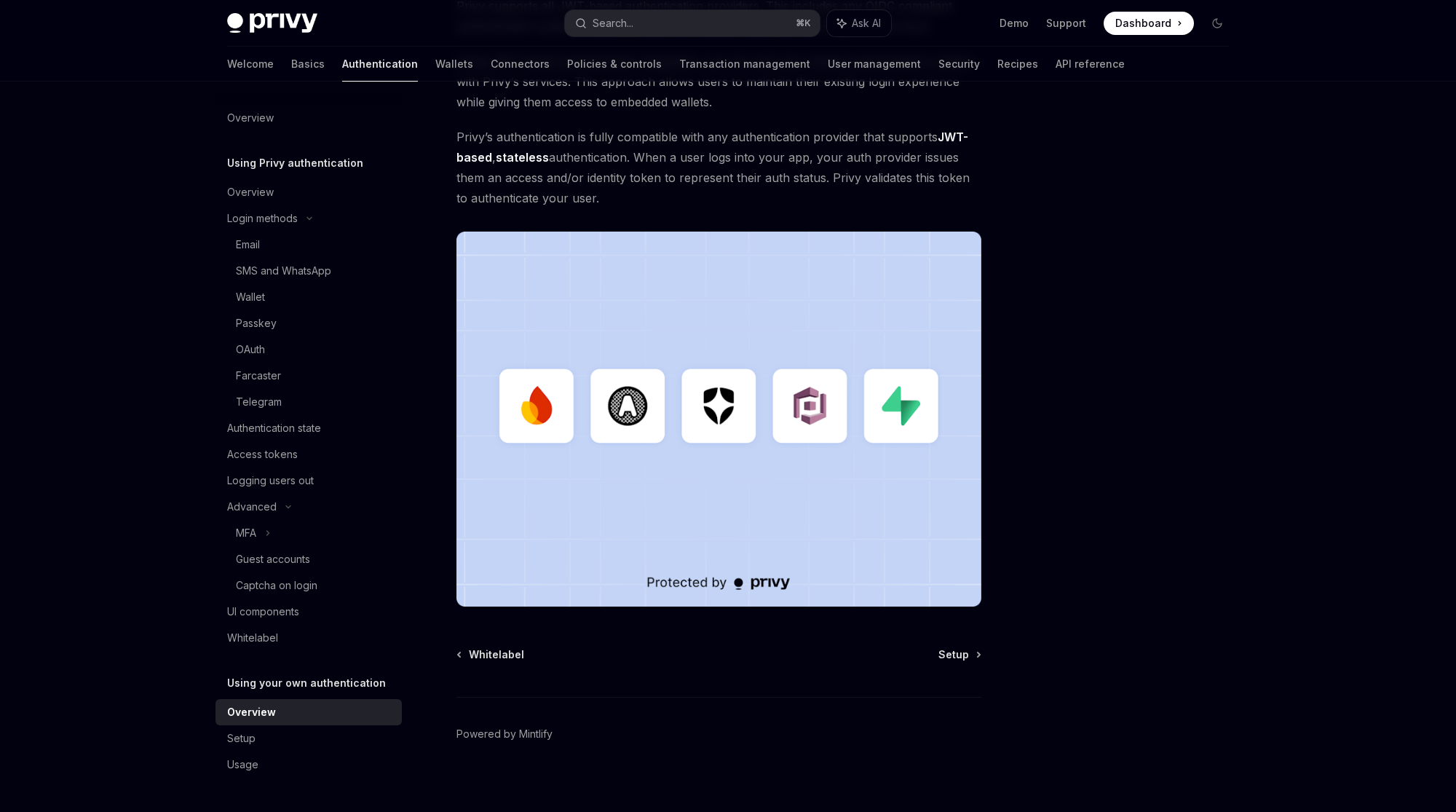
scroll to position [223, 0]
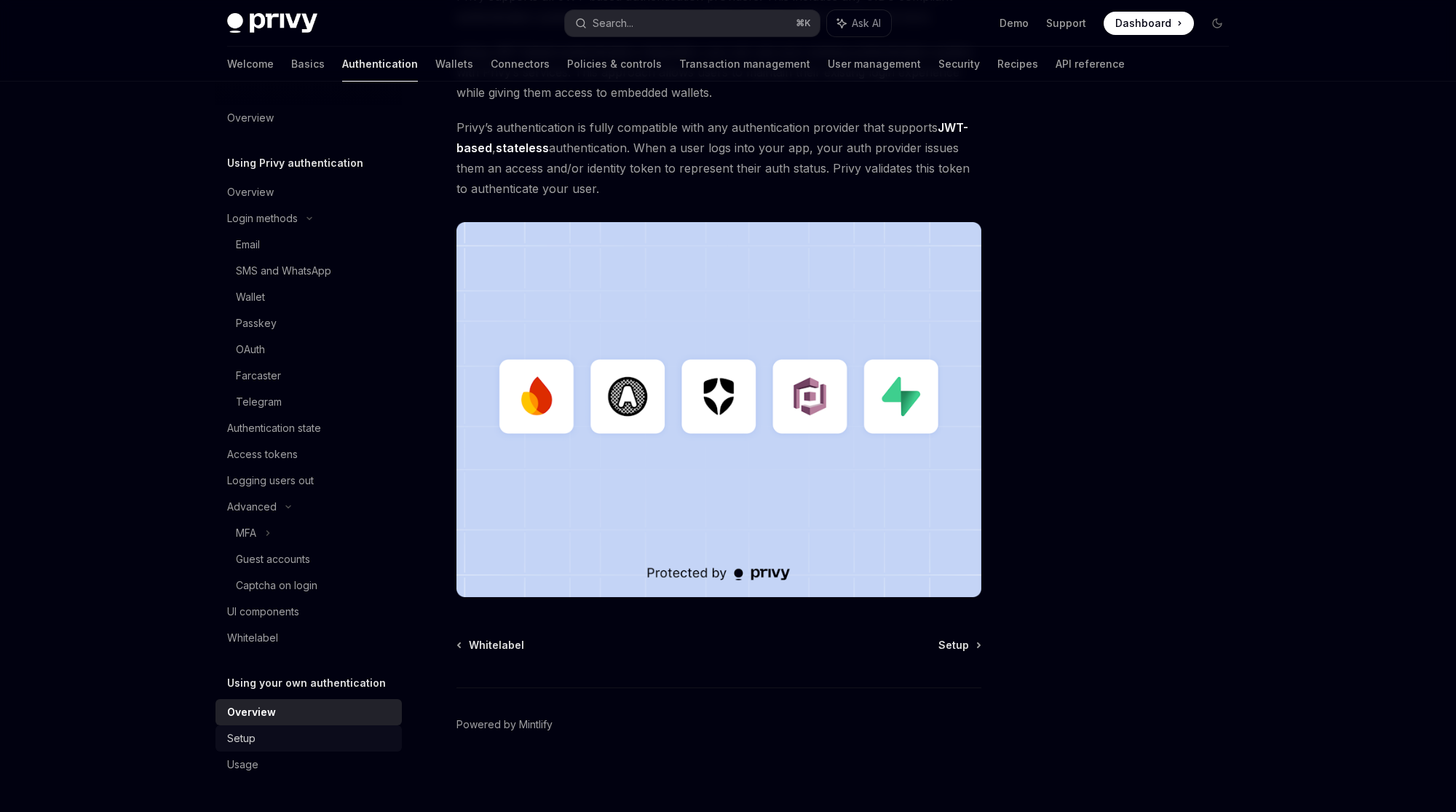
click at [353, 746] on div "Setup" at bounding box center [311, 738] width 166 height 17
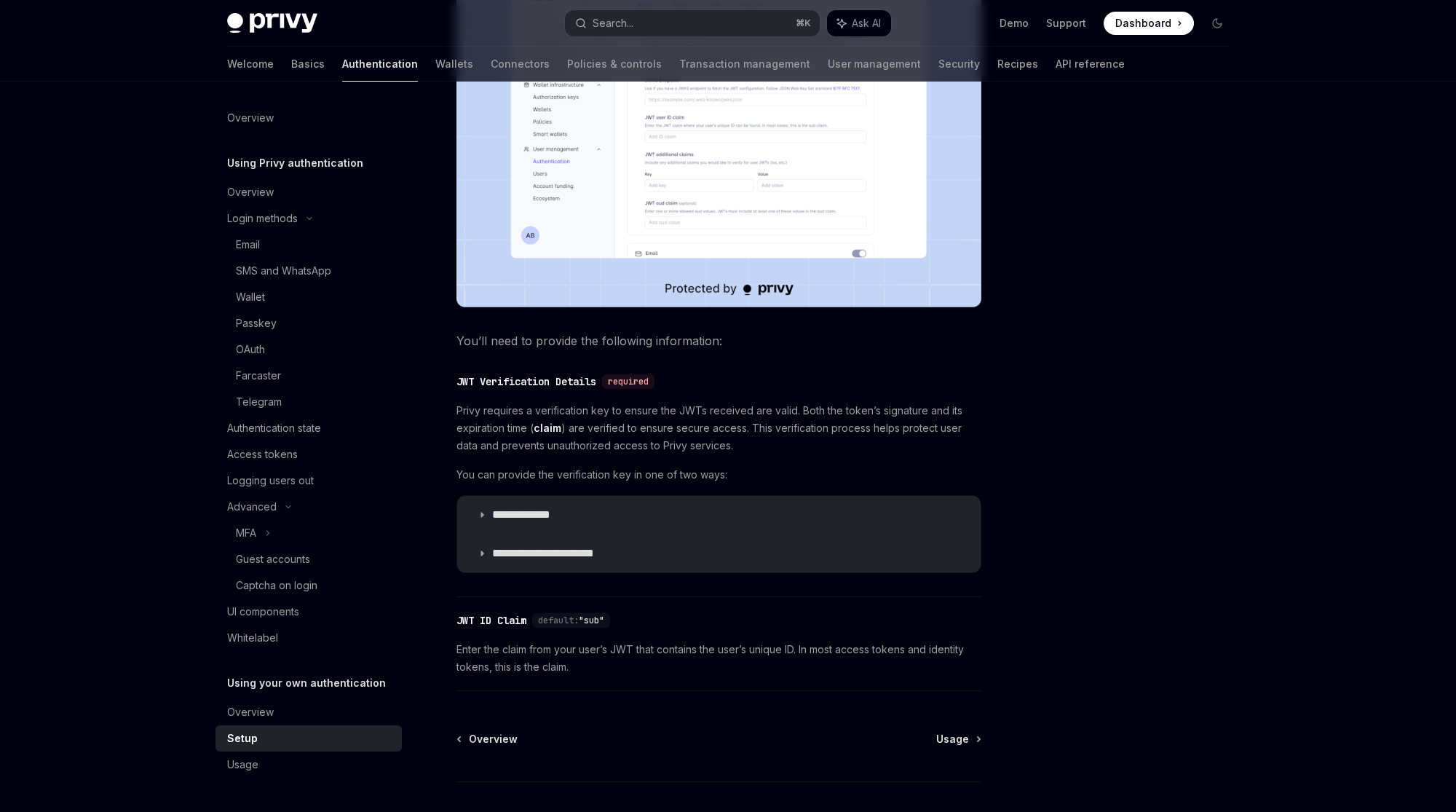
scroll to position [533, 0]
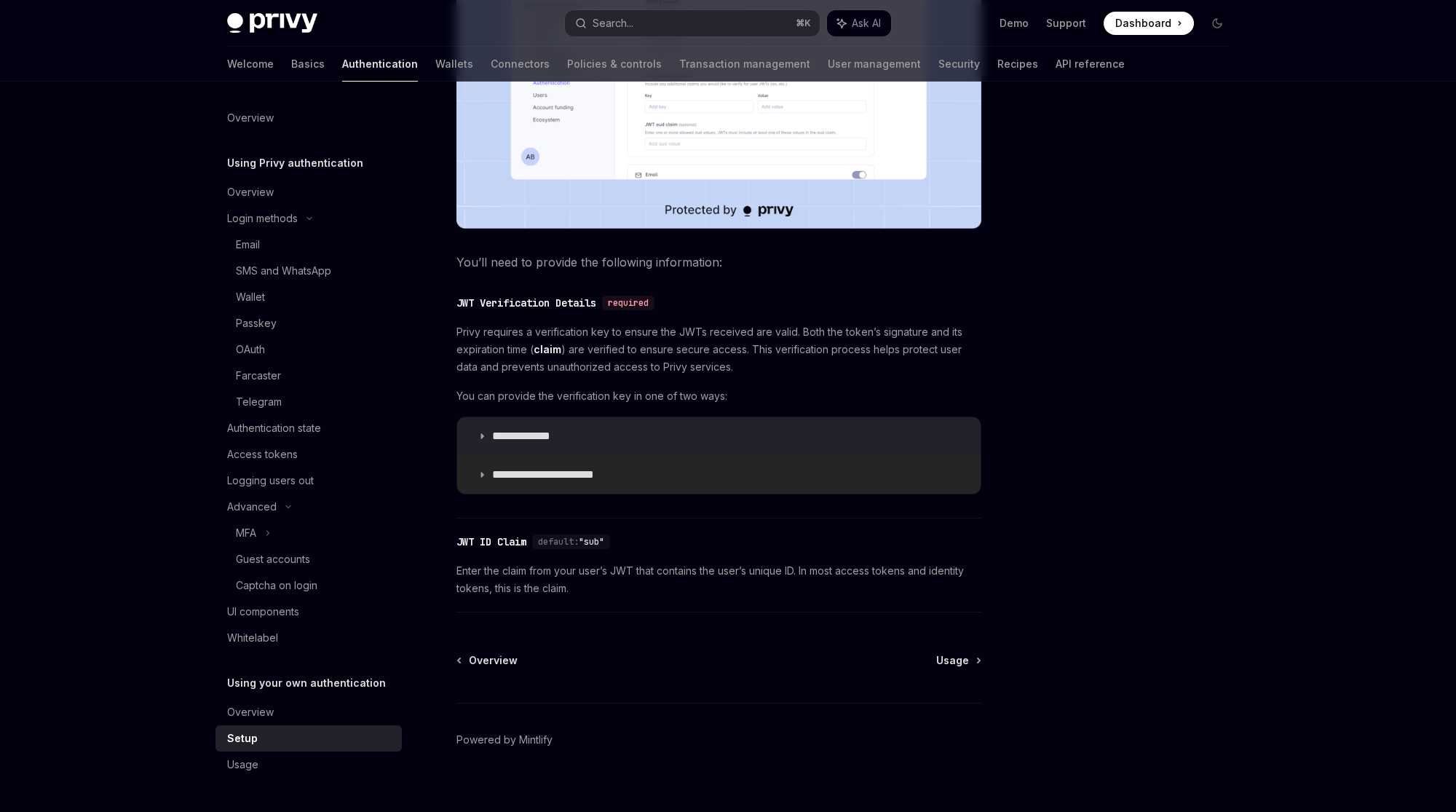
click at [618, 479] on summary "**********" at bounding box center [719, 474] width 523 height 38
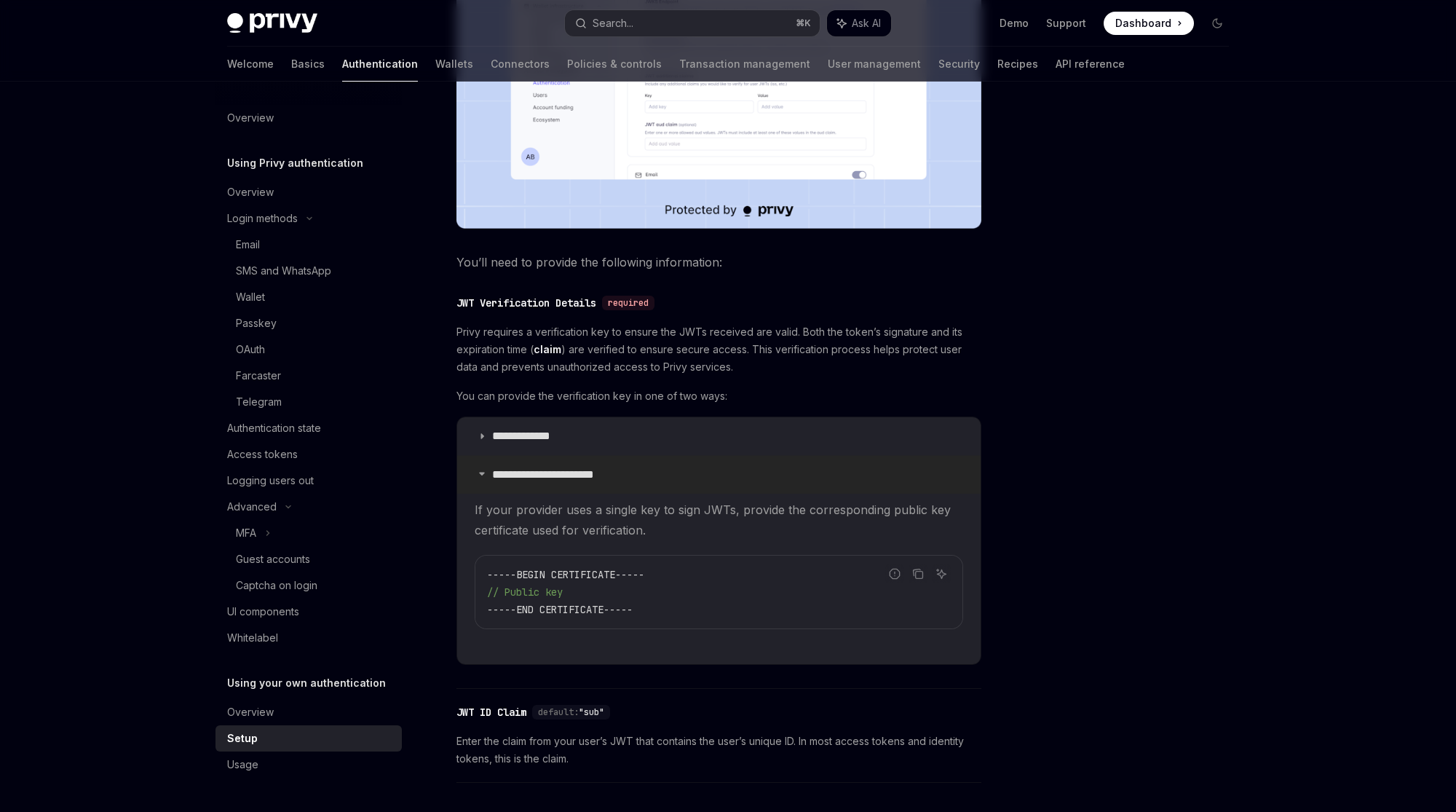
click at [635, 472] on summary "**********" at bounding box center [719, 474] width 523 height 38
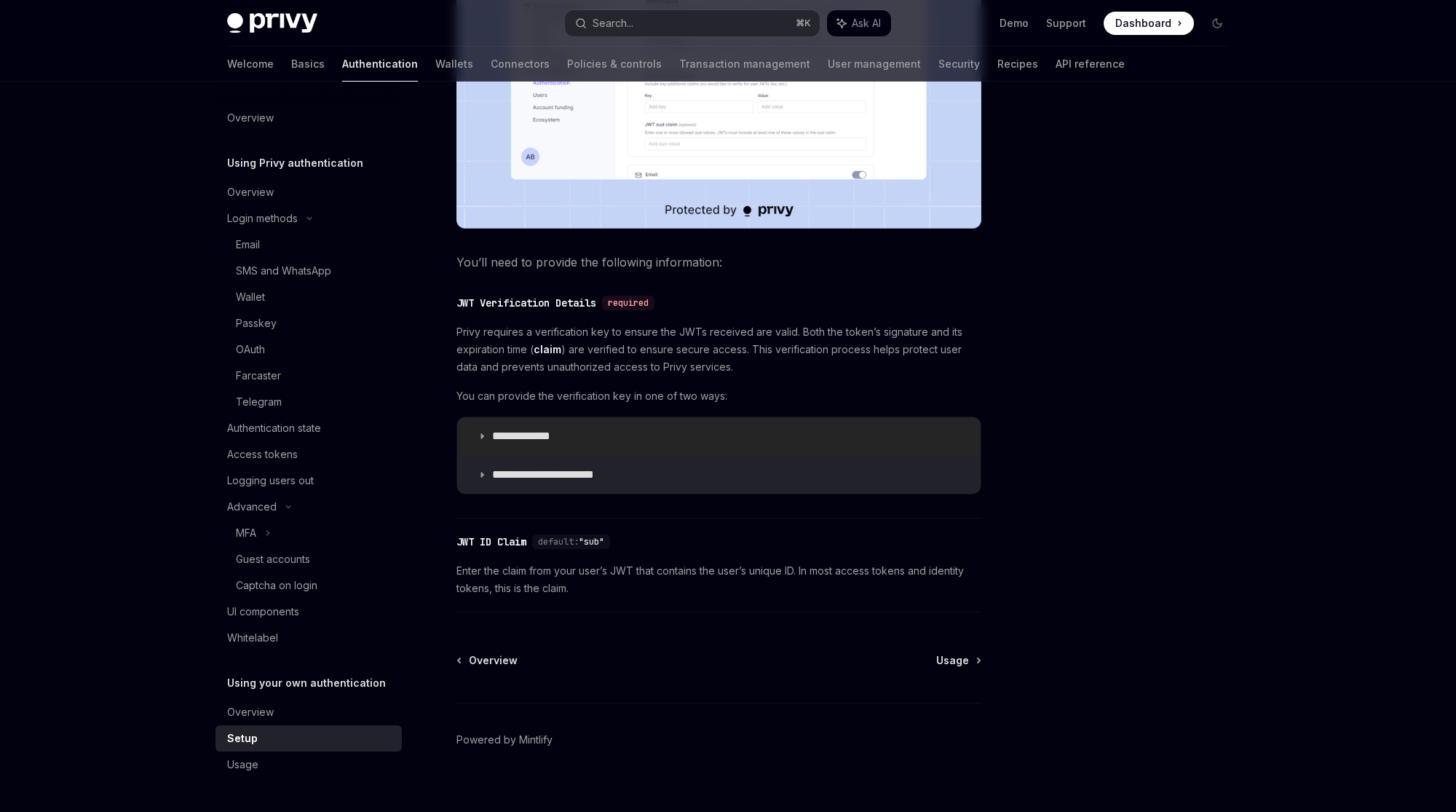
click at [666, 434] on summary "**********" at bounding box center [719, 436] width 523 height 38
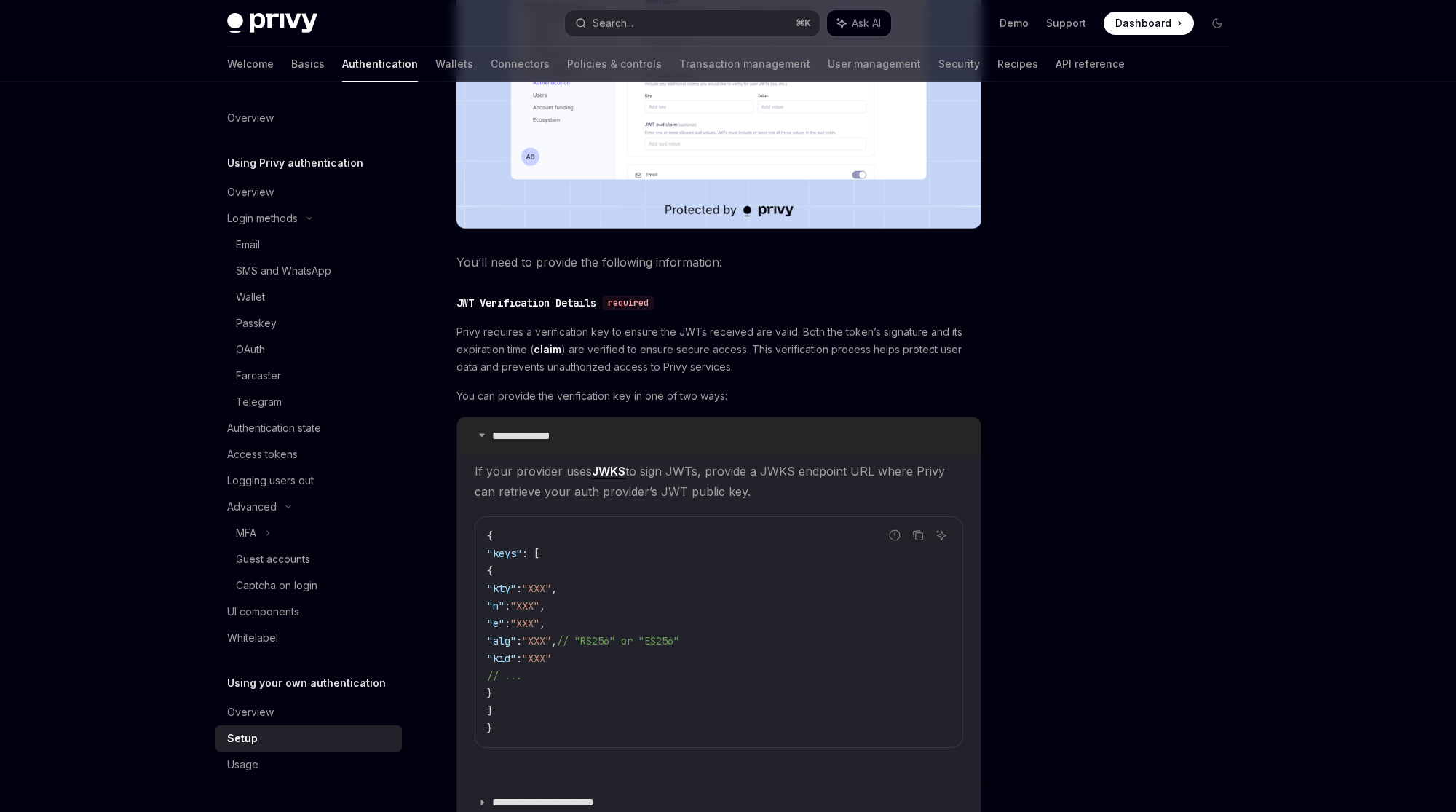
click at [666, 434] on summary "**********" at bounding box center [719, 436] width 523 height 38
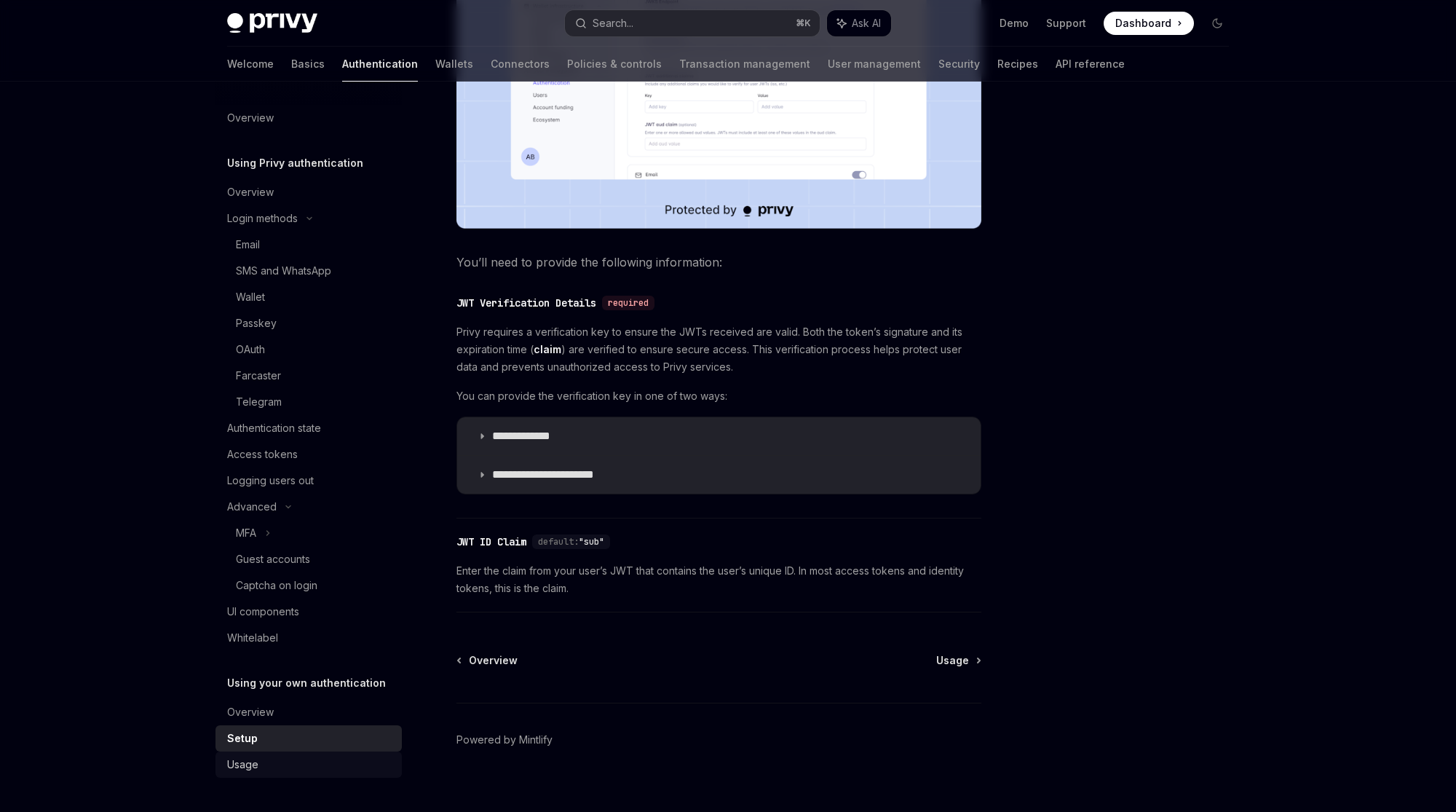
click at [310, 752] on link "Usage" at bounding box center [308, 764] width 187 height 26
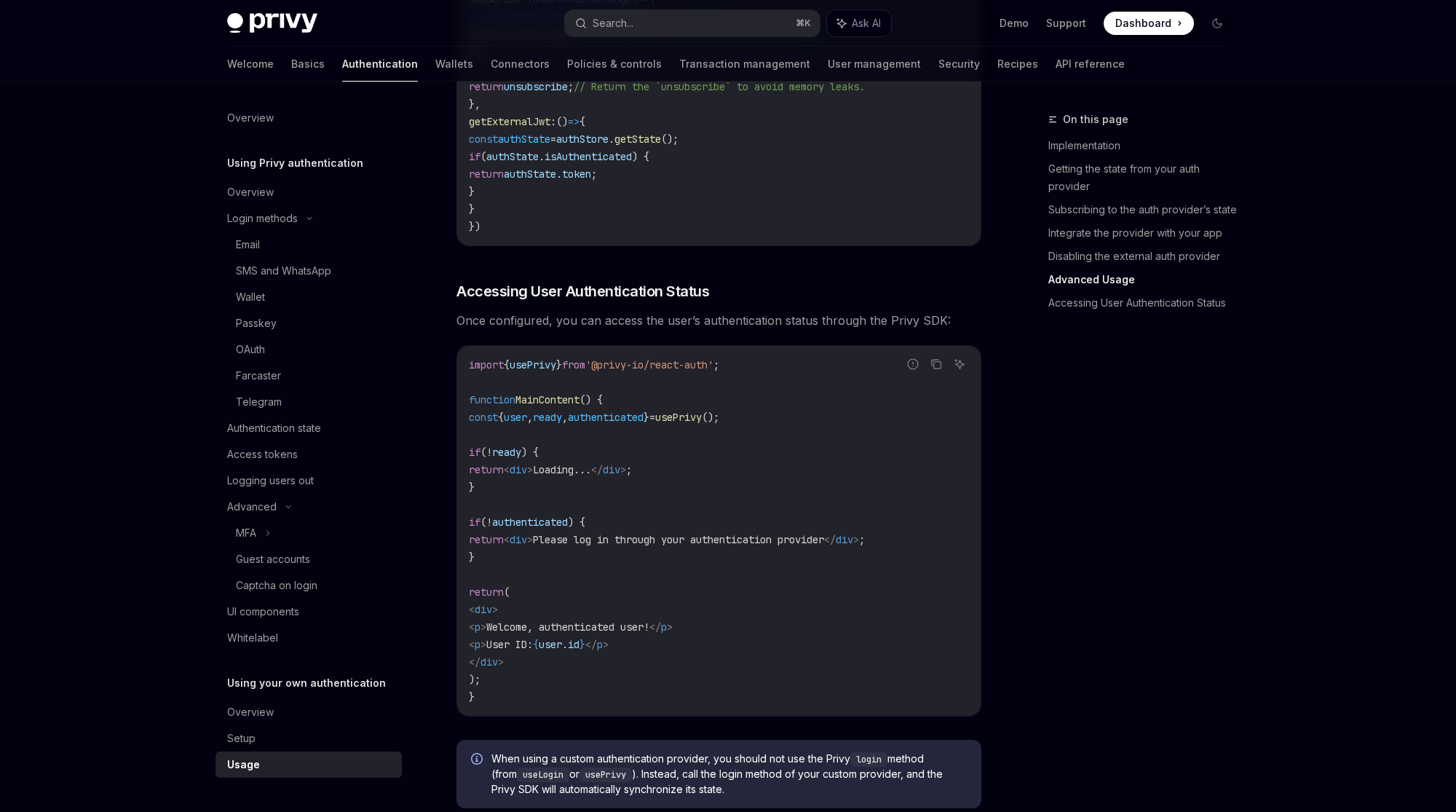
scroll to position [2846, 0]
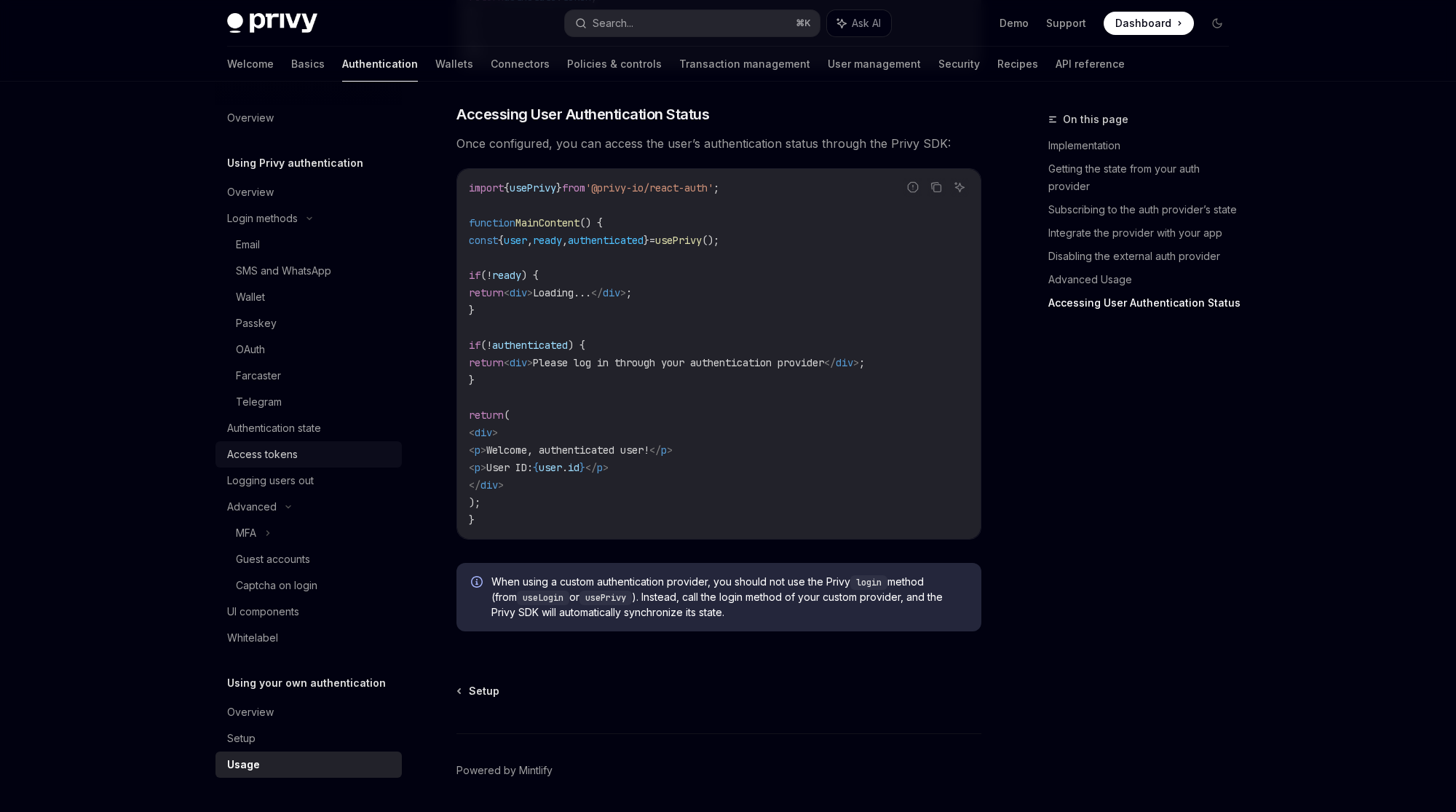
click at [276, 458] on div "Access tokens" at bounding box center [263, 453] width 71 height 17
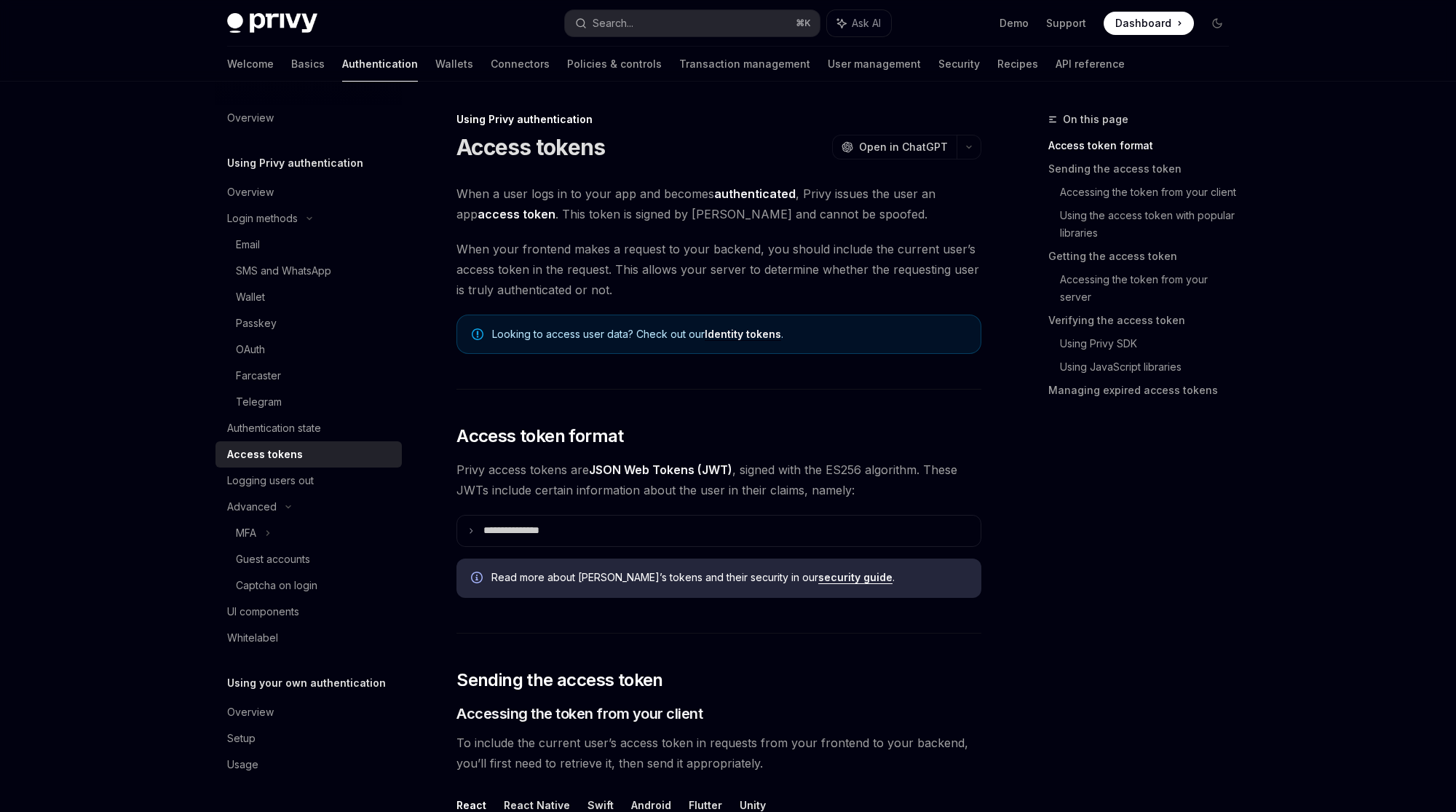
click at [736, 331] on link "Identity tokens" at bounding box center [743, 334] width 77 height 13
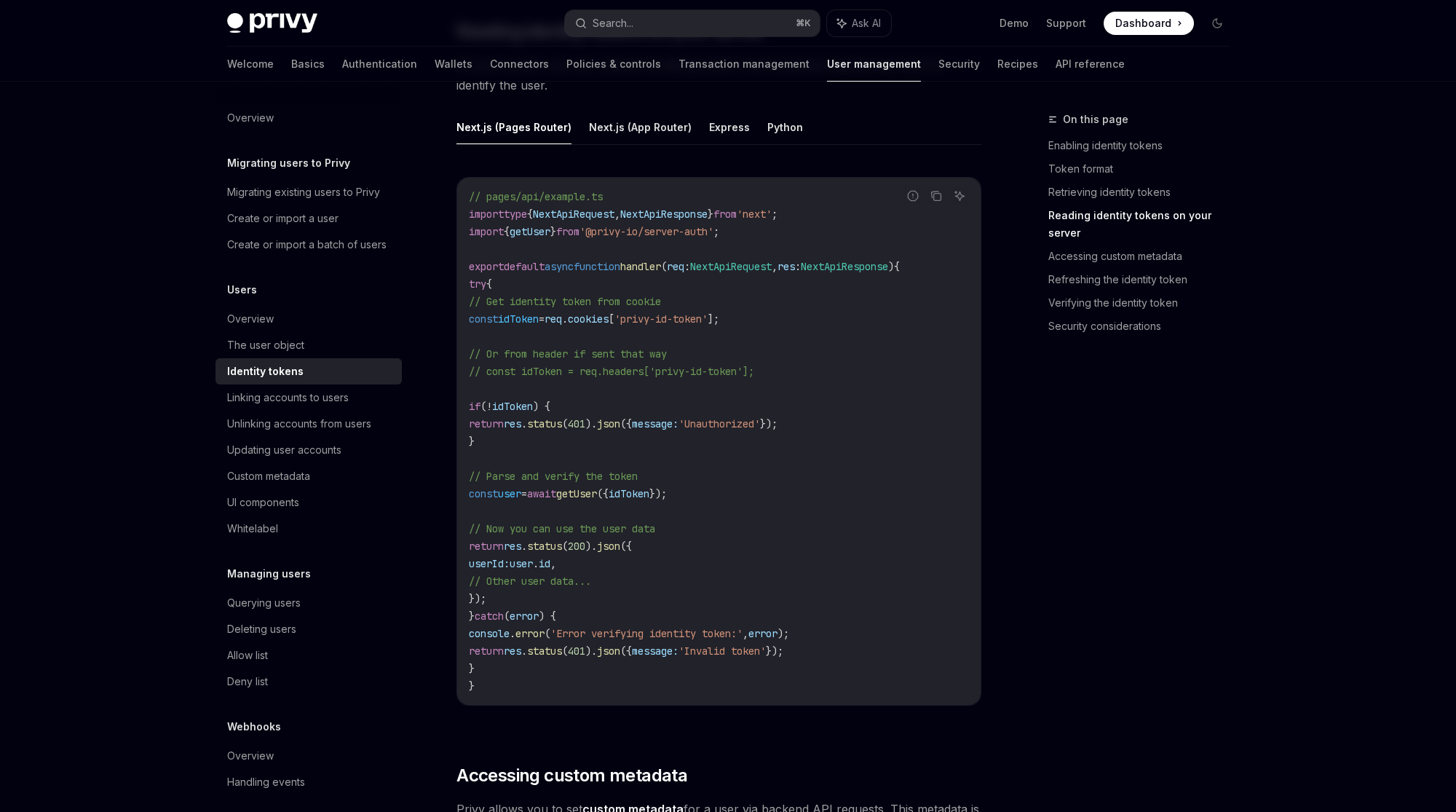
scroll to position [1831, 0]
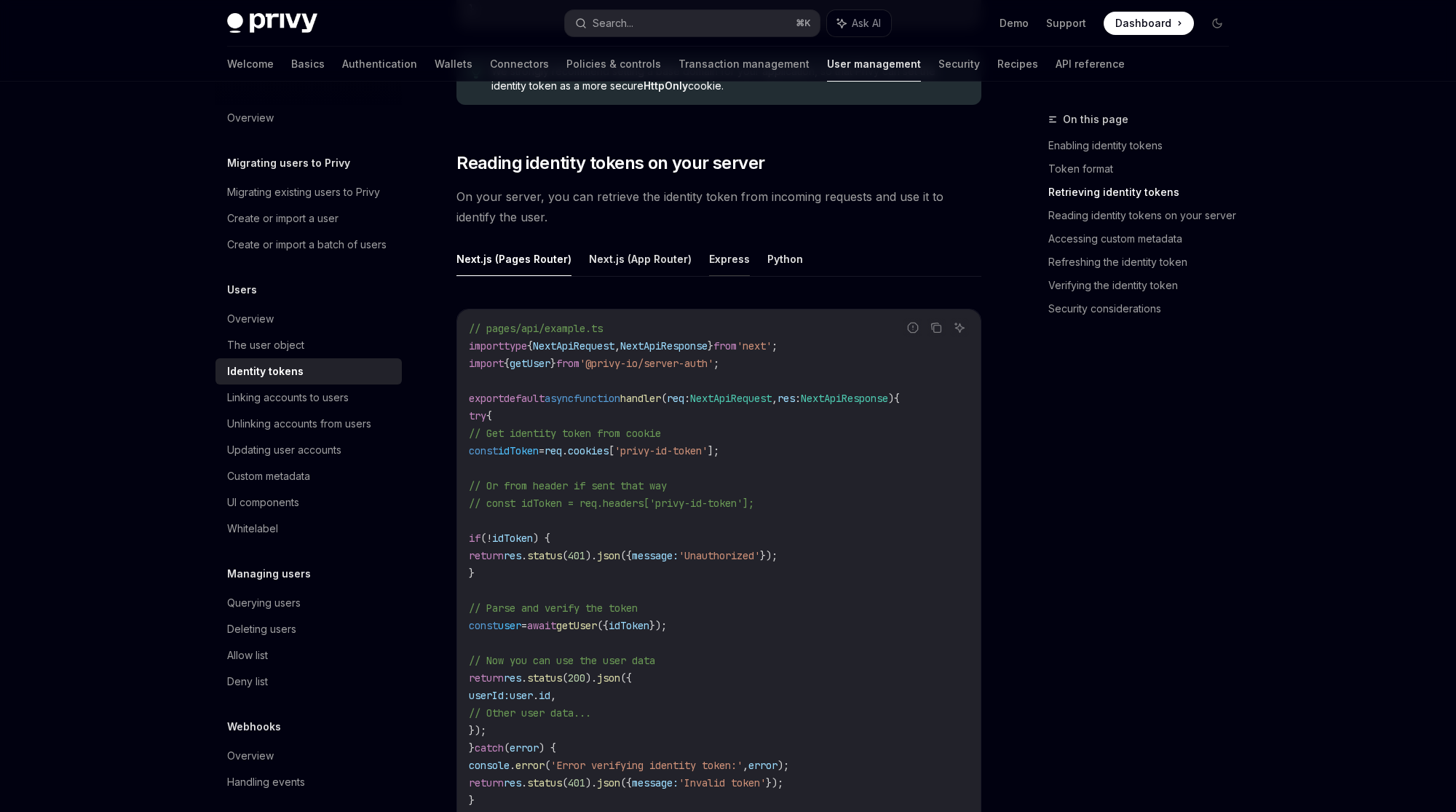
click at [709, 251] on button "Express" at bounding box center [730, 258] width 41 height 34
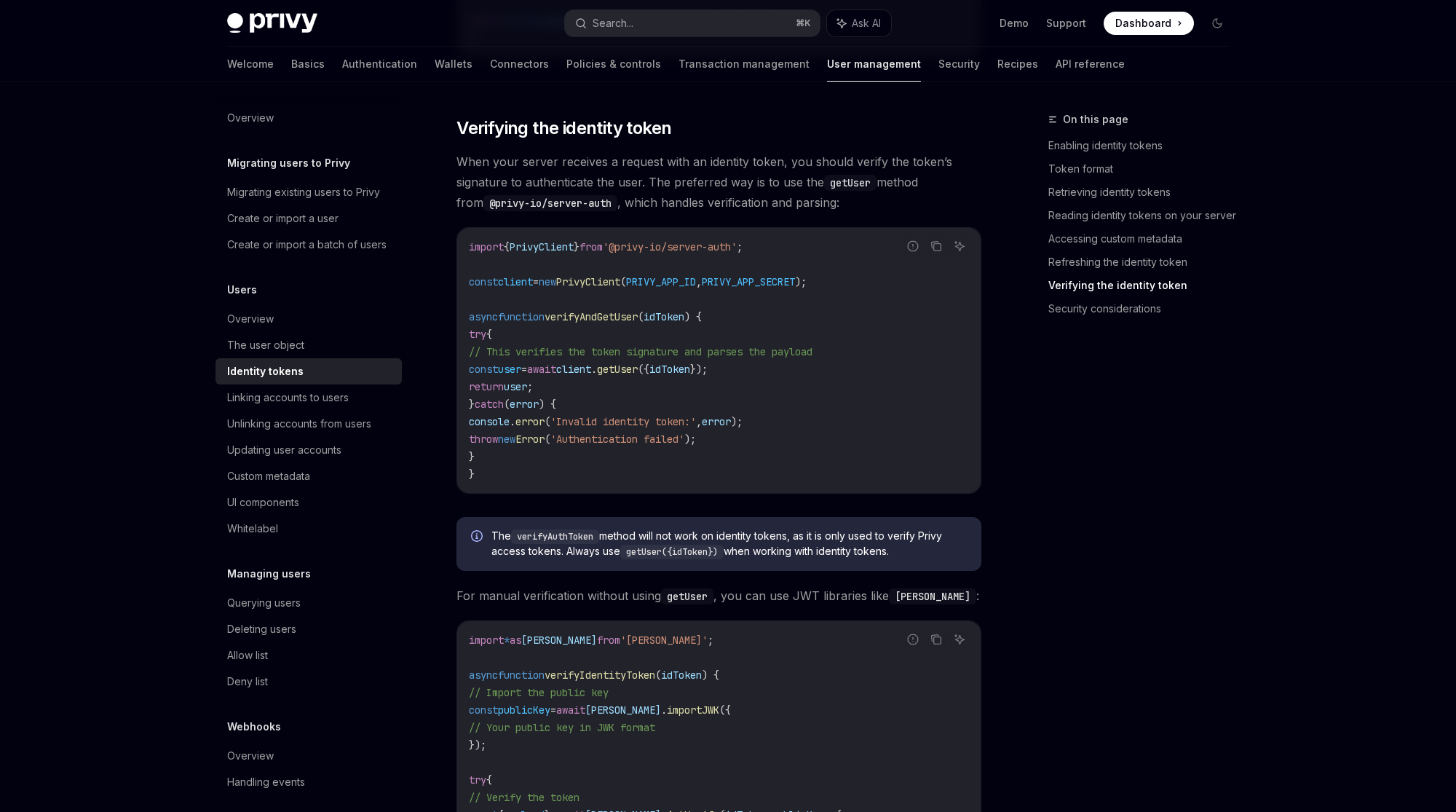
scroll to position [3952, 0]
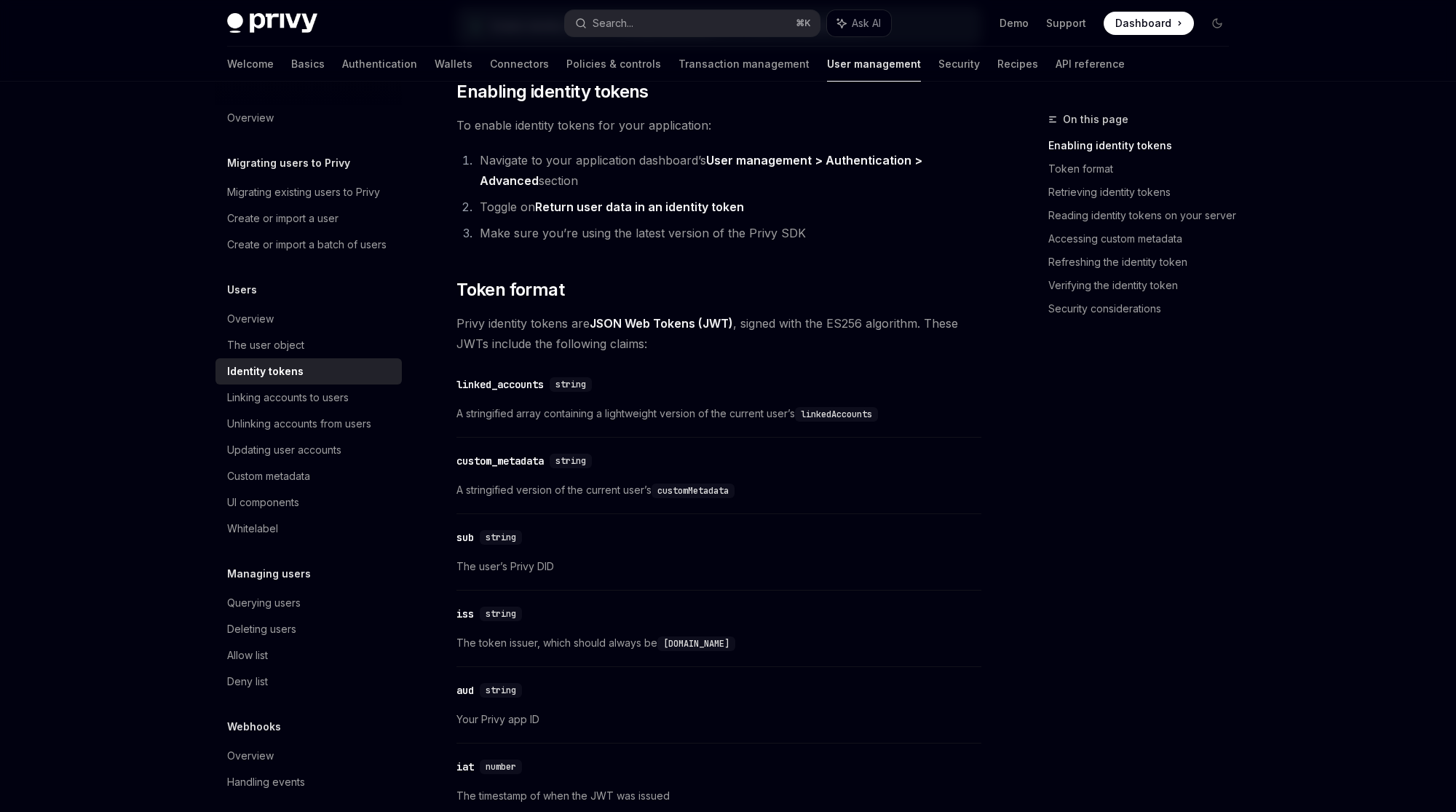
scroll to position [0, 0]
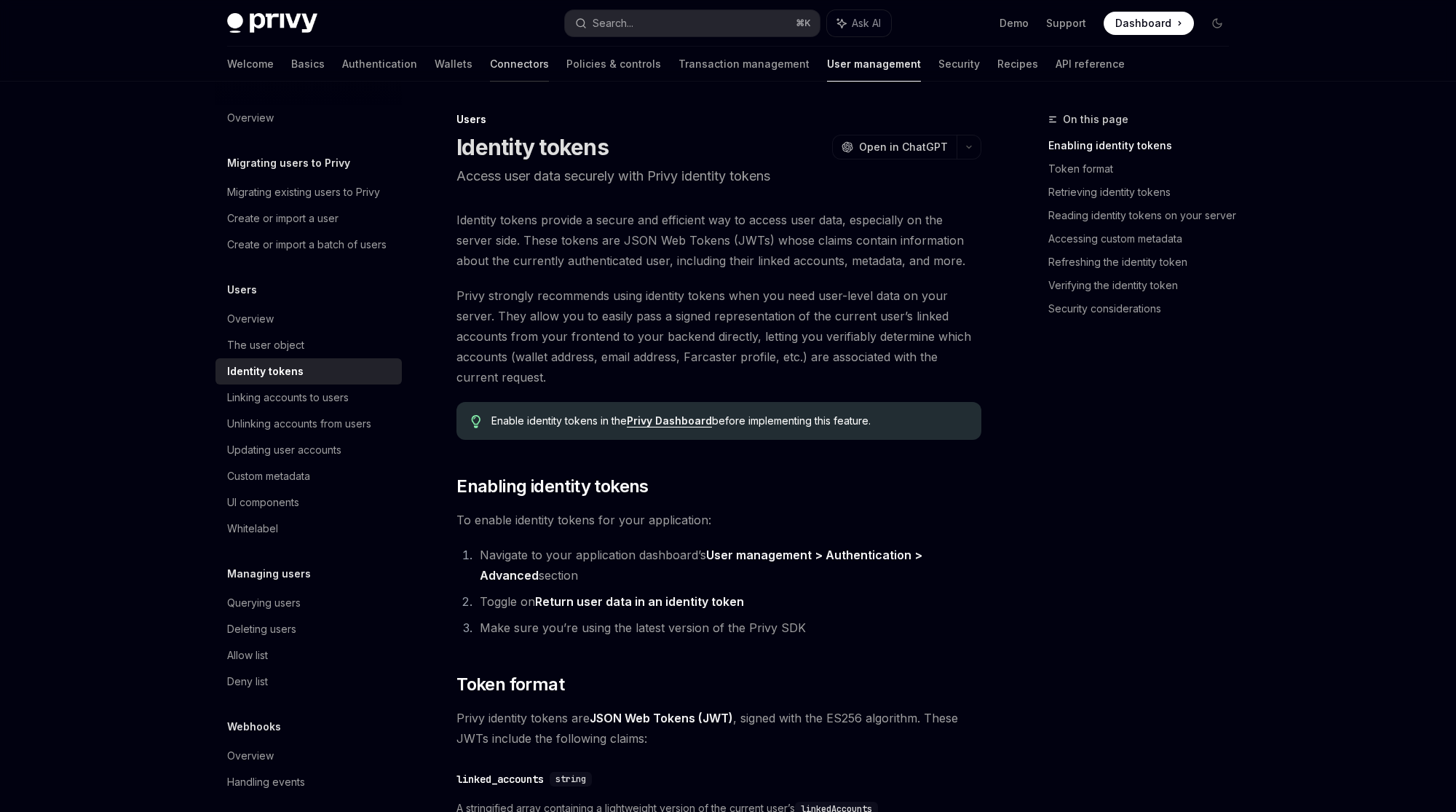
click at [490, 66] on link "Connectors" at bounding box center [519, 64] width 59 height 35
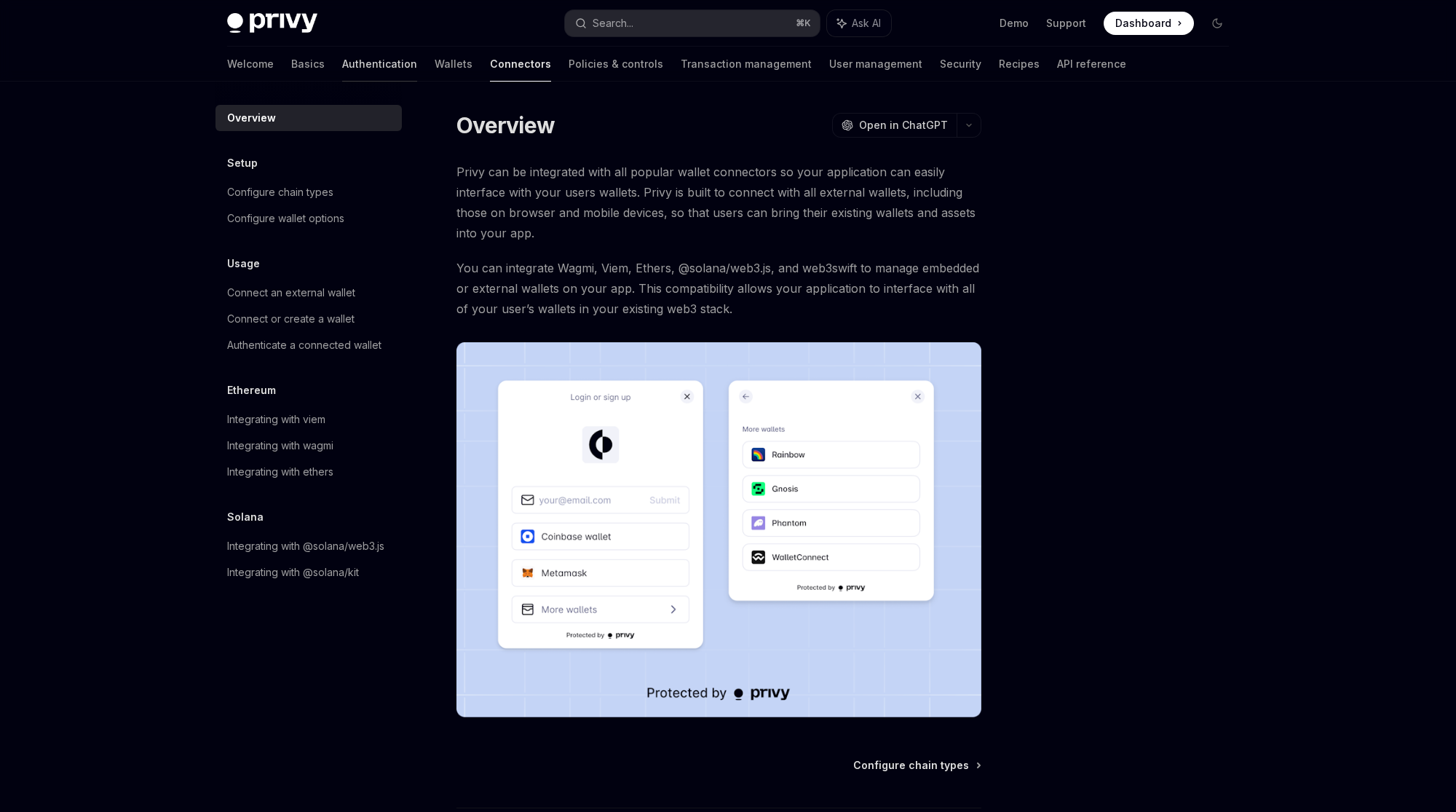
click at [342, 66] on link "Authentication" at bounding box center [380, 64] width 75 height 35
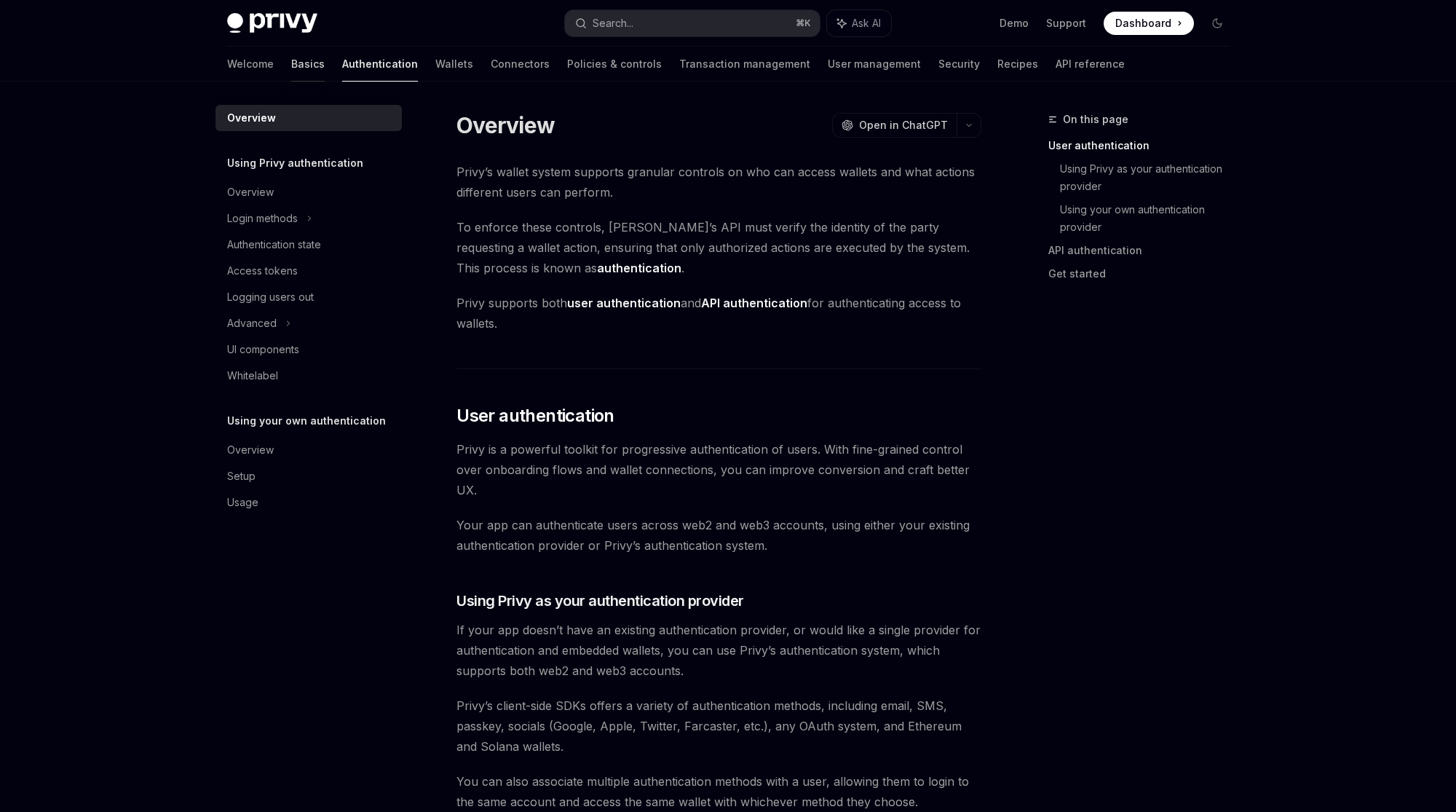
click at [291, 67] on link "Basics" at bounding box center [307, 64] width 33 height 35
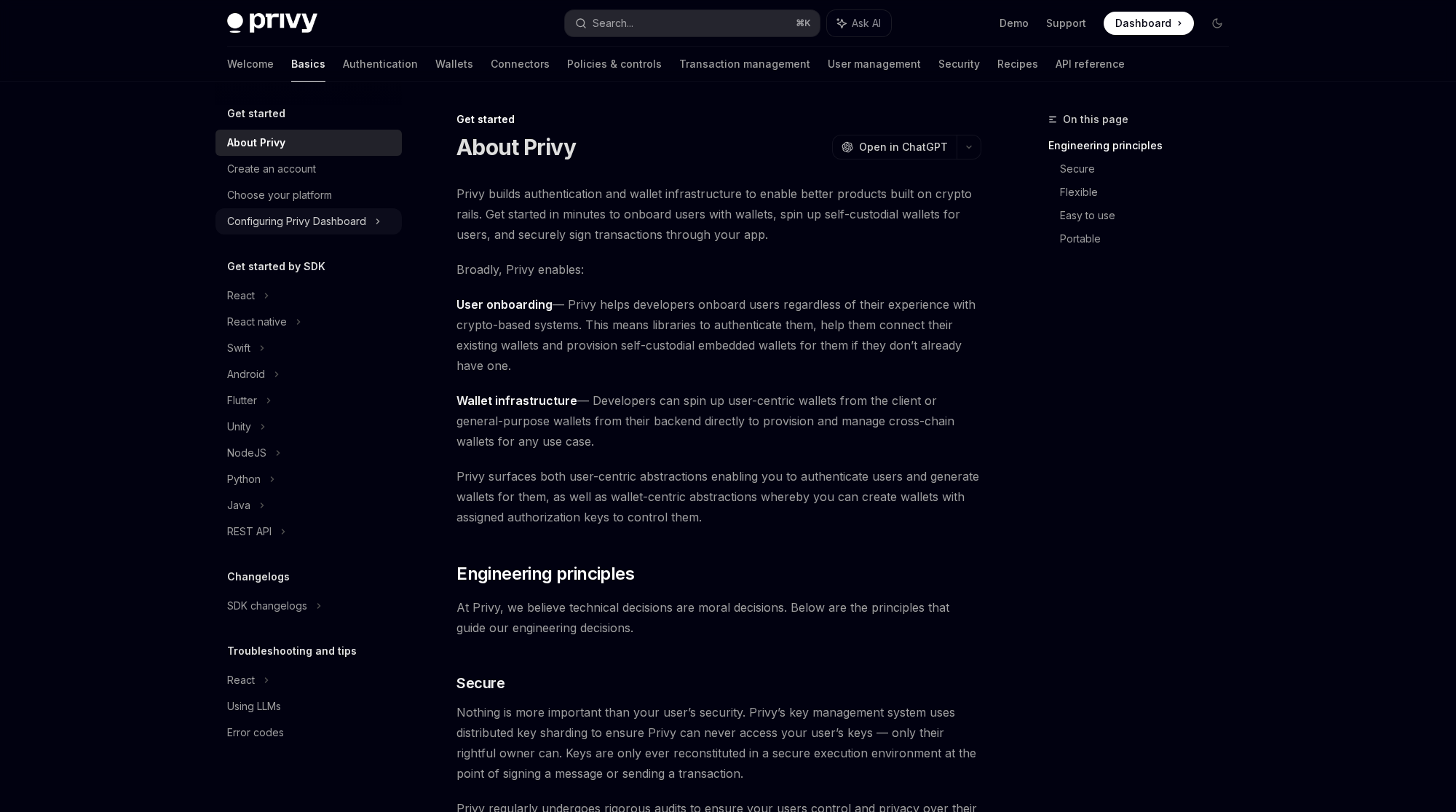
click at [340, 222] on div "Configuring Privy Dashboard" at bounding box center [297, 221] width 139 height 17
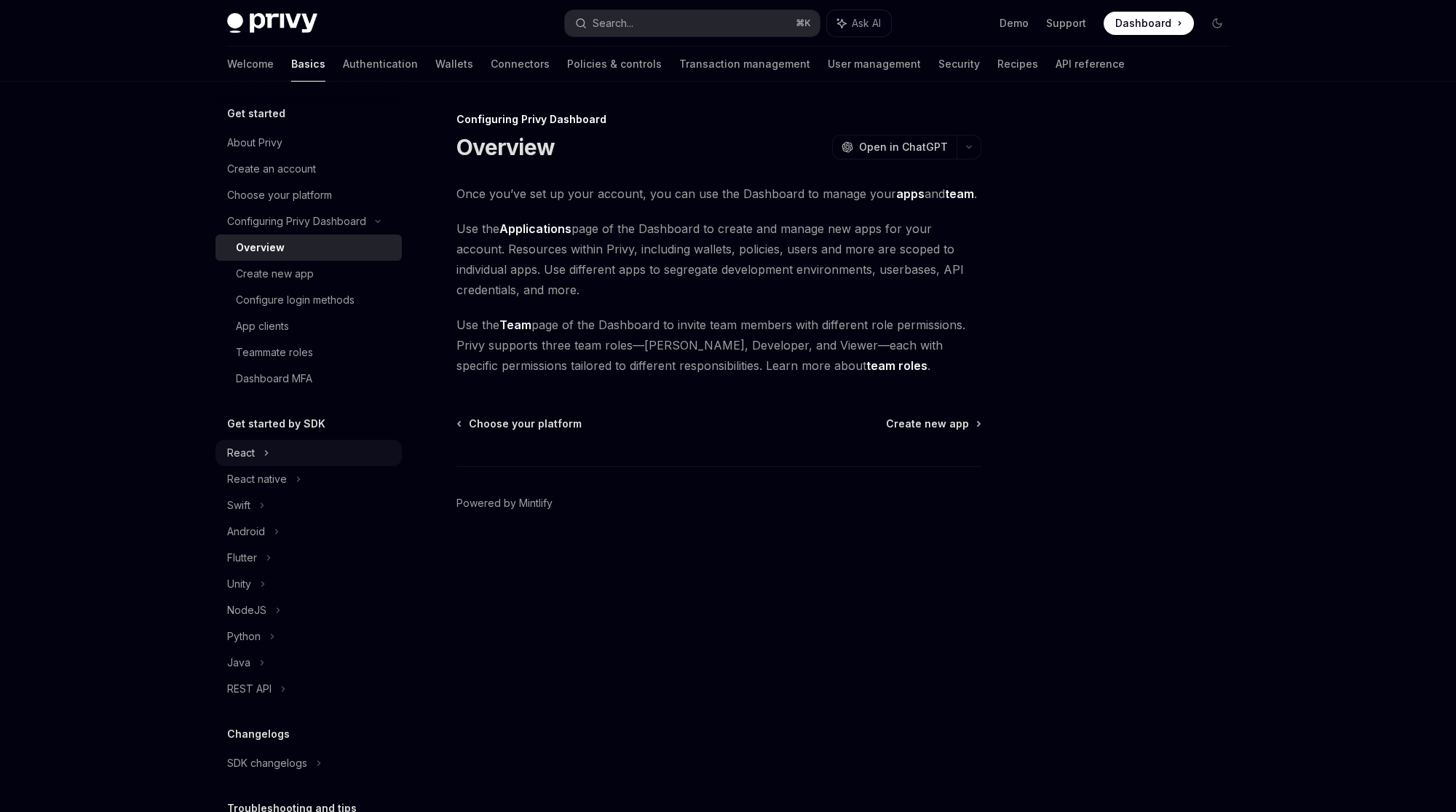
click at [270, 456] on div "React" at bounding box center [308, 452] width 187 height 26
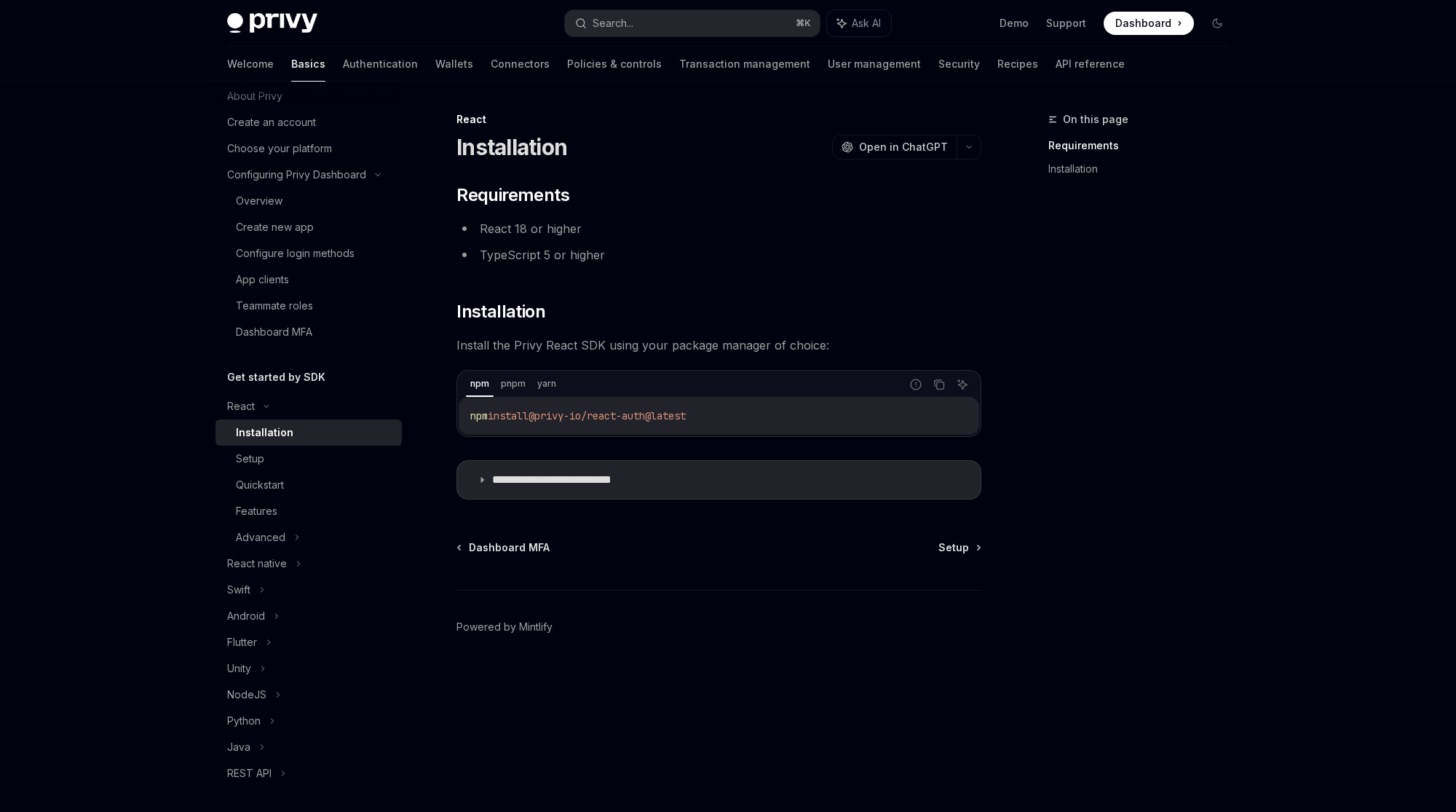
scroll to position [121, 0]
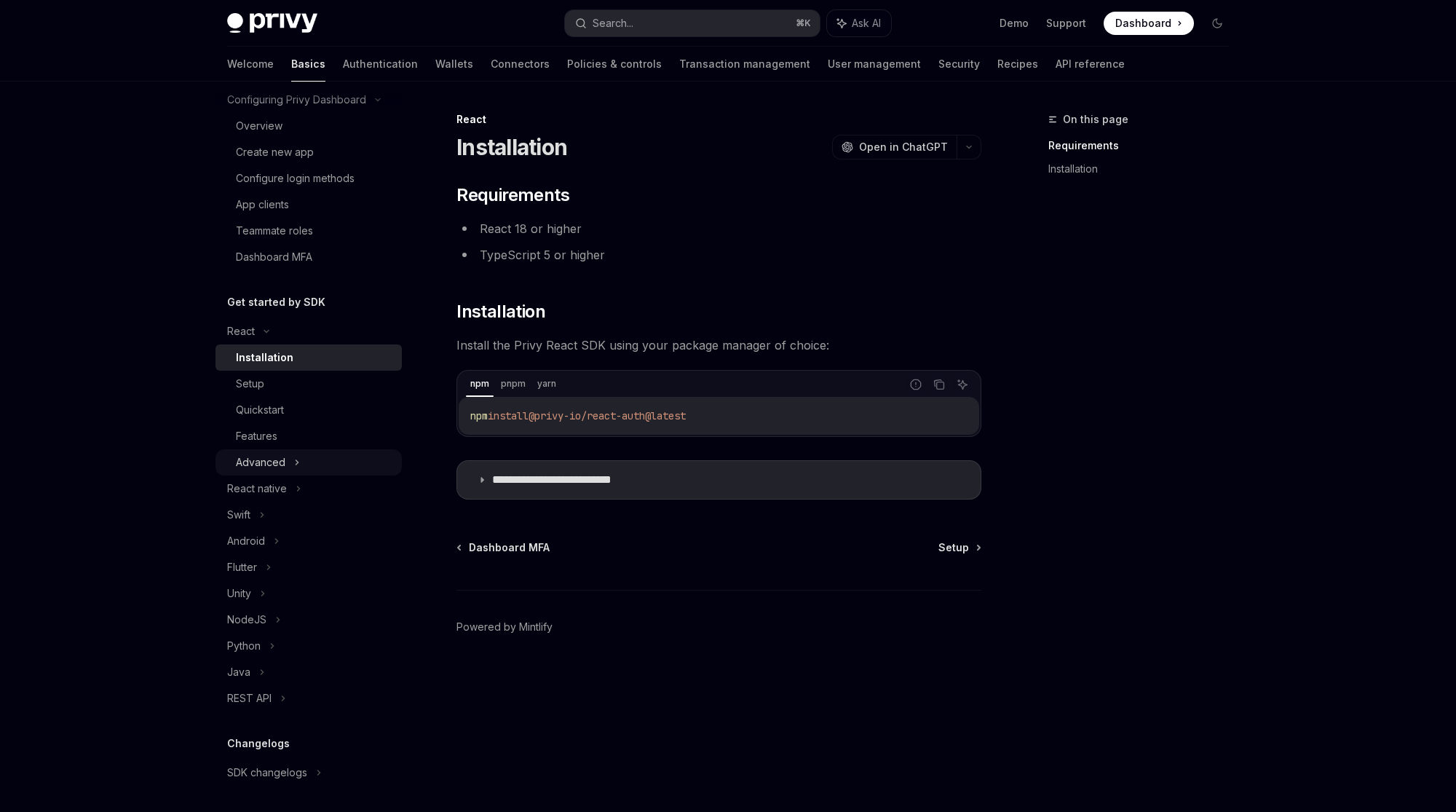
click at [279, 455] on div "Advanced" at bounding box center [260, 461] width 50 height 17
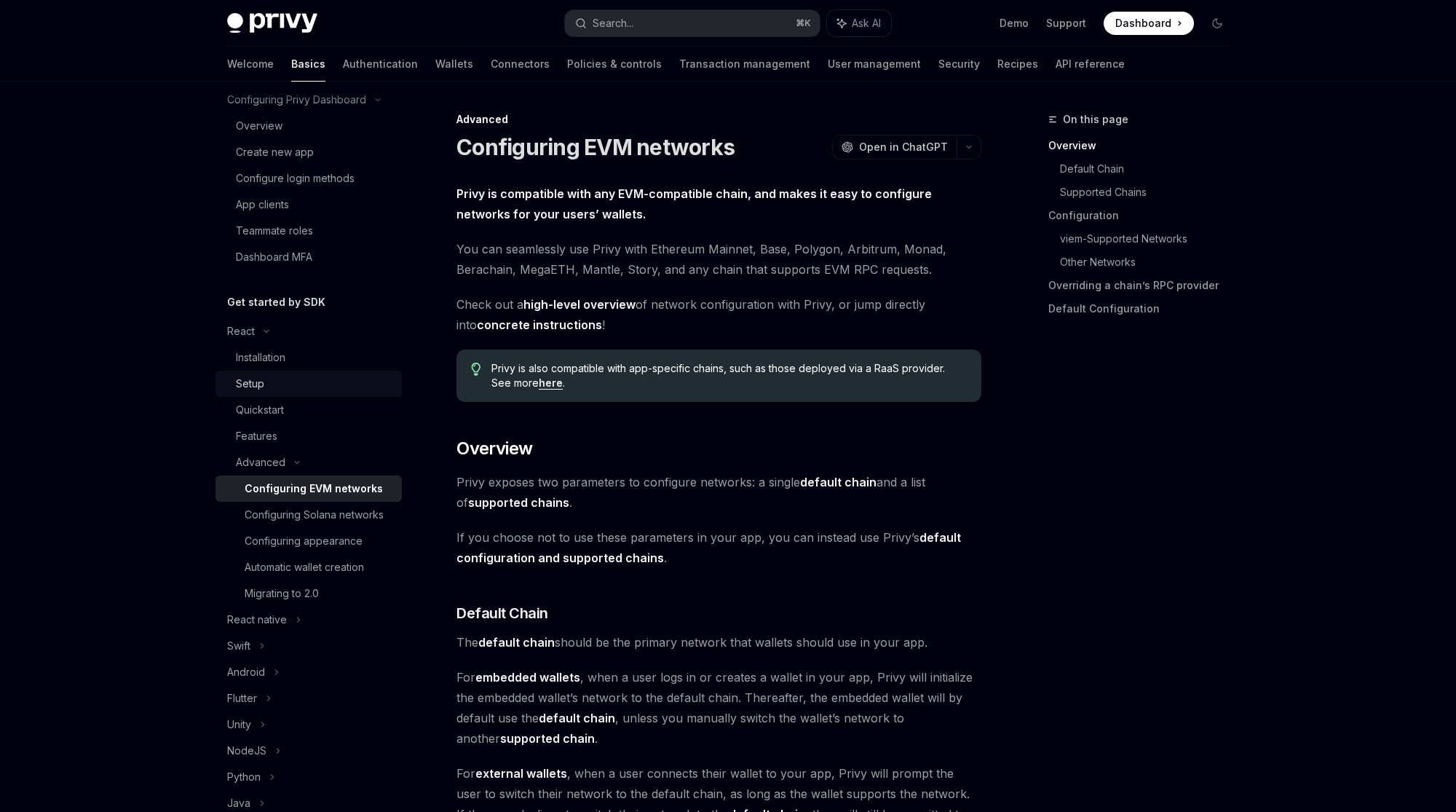
click at [331, 386] on div "Setup" at bounding box center [314, 383] width 157 height 17
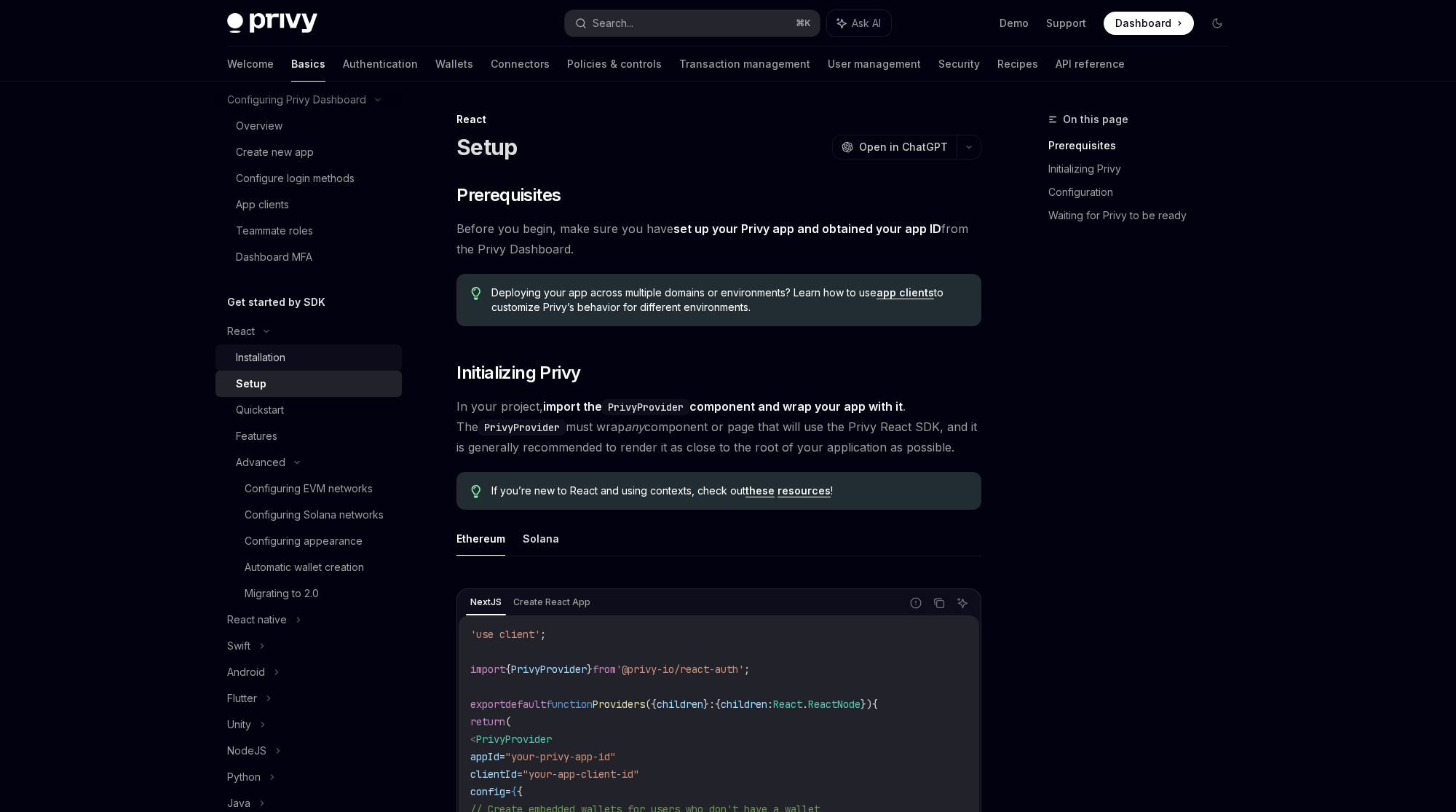
click at [346, 360] on div "Installation" at bounding box center [314, 357] width 157 height 17
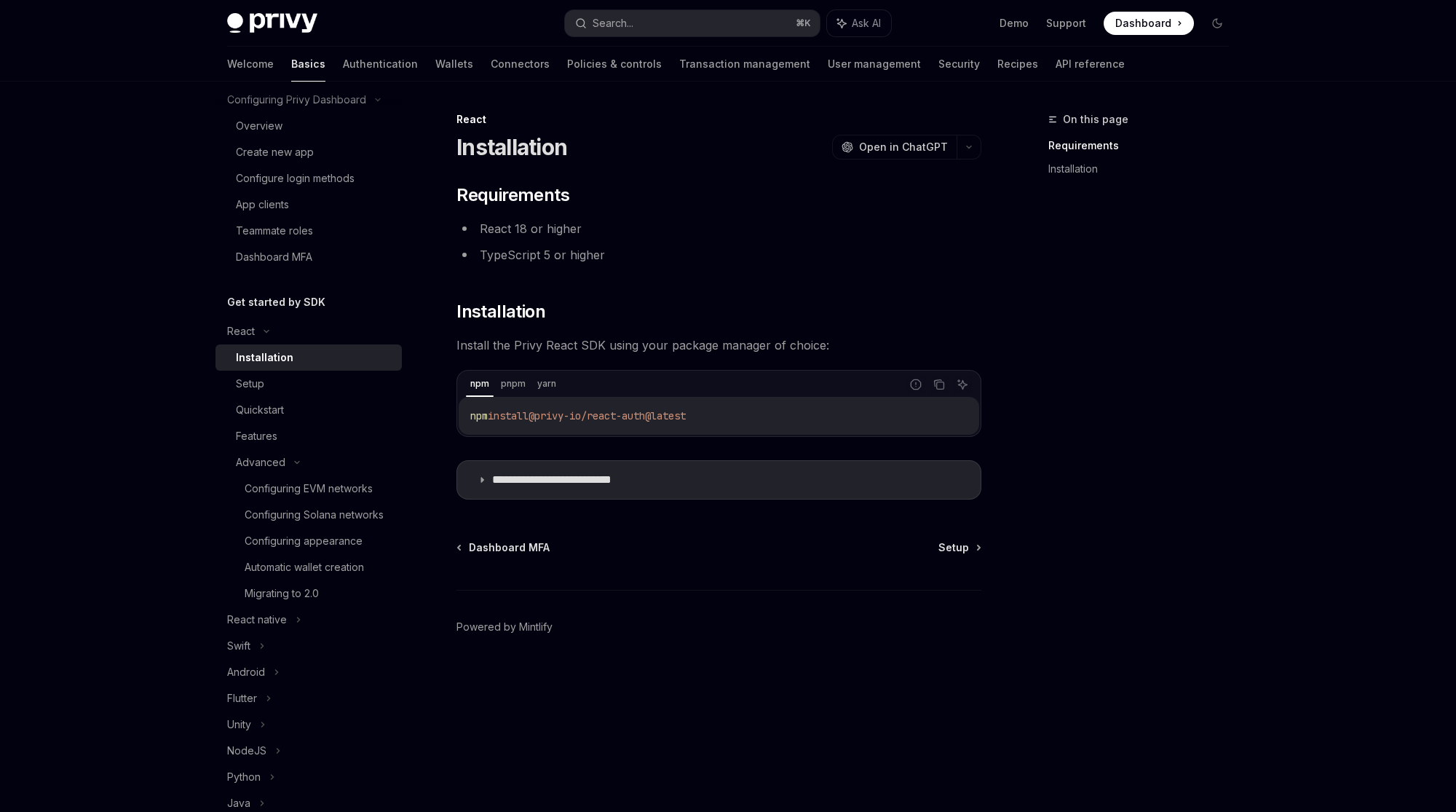
click at [1057, 270] on div "On this page Requirements Installation" at bounding box center [1129, 461] width 221 height 701
click at [273, 329] on icon at bounding box center [266, 331] width 17 height 6
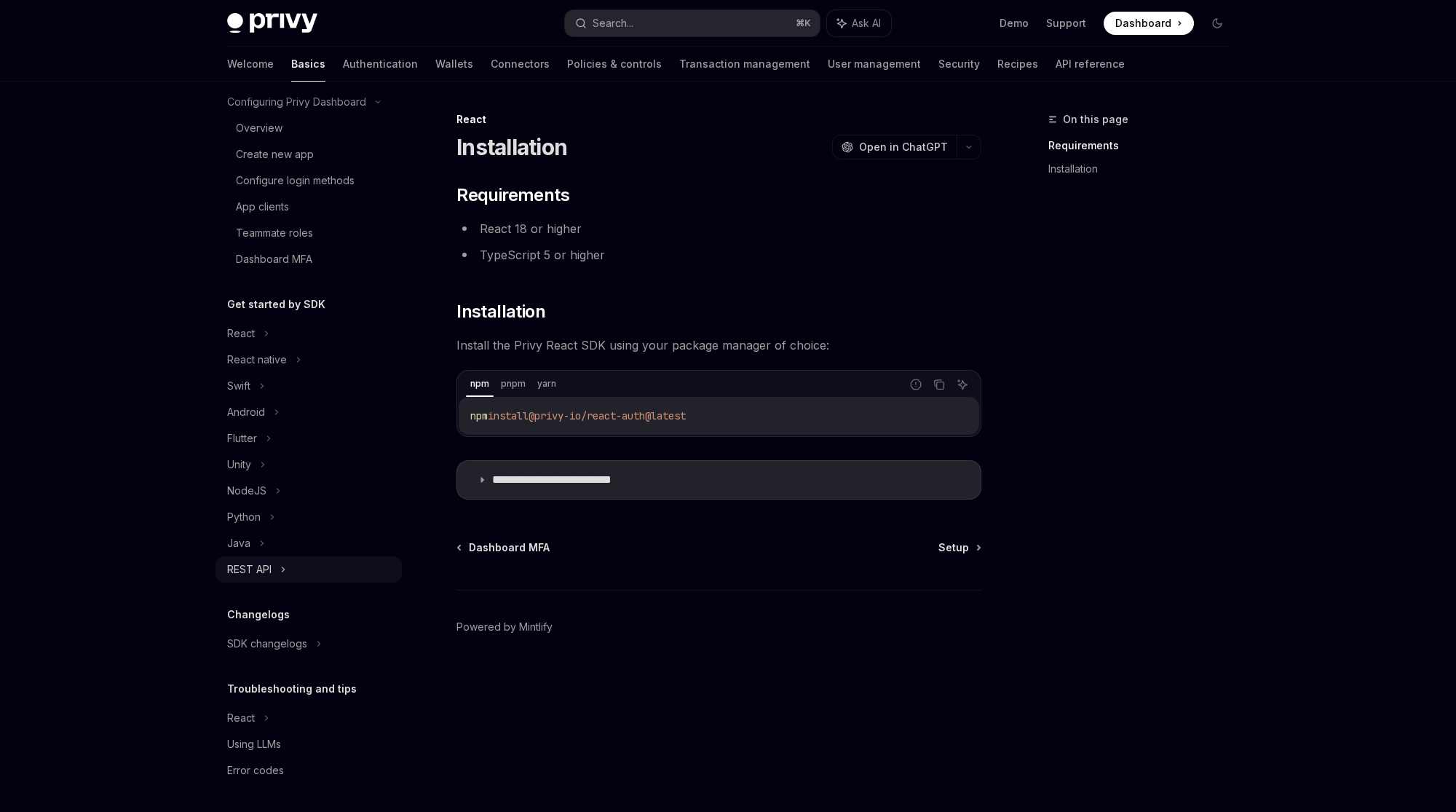
click at [279, 565] on div "REST API" at bounding box center [308, 569] width 187 height 26
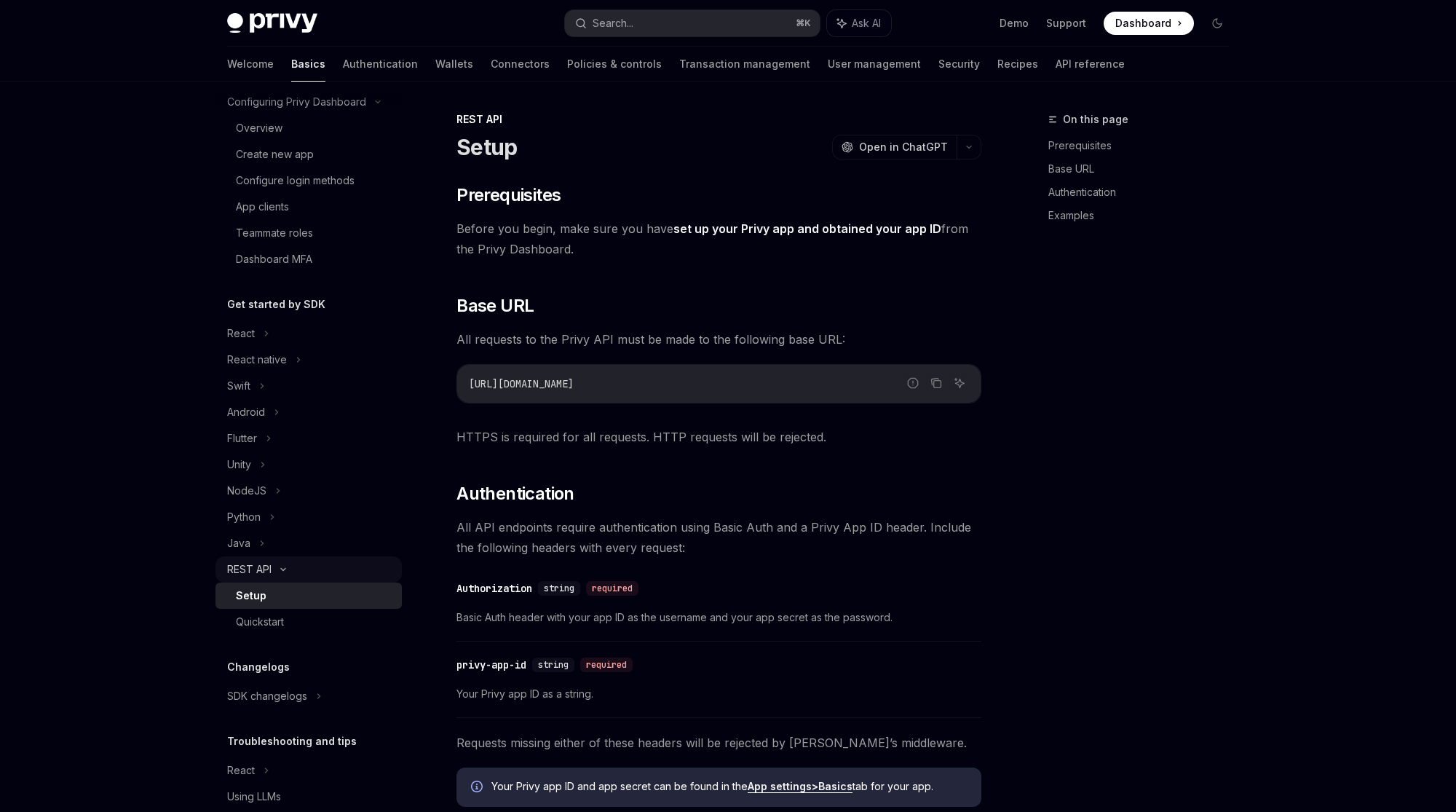
scroll to position [121, 0]
click at [983, 286] on div "REST API Setup OpenAI Open in ChatGPT OpenAI Open in ChatGPT ​ Prerequisites Be…" at bounding box center [582, 745] width 804 height 1269
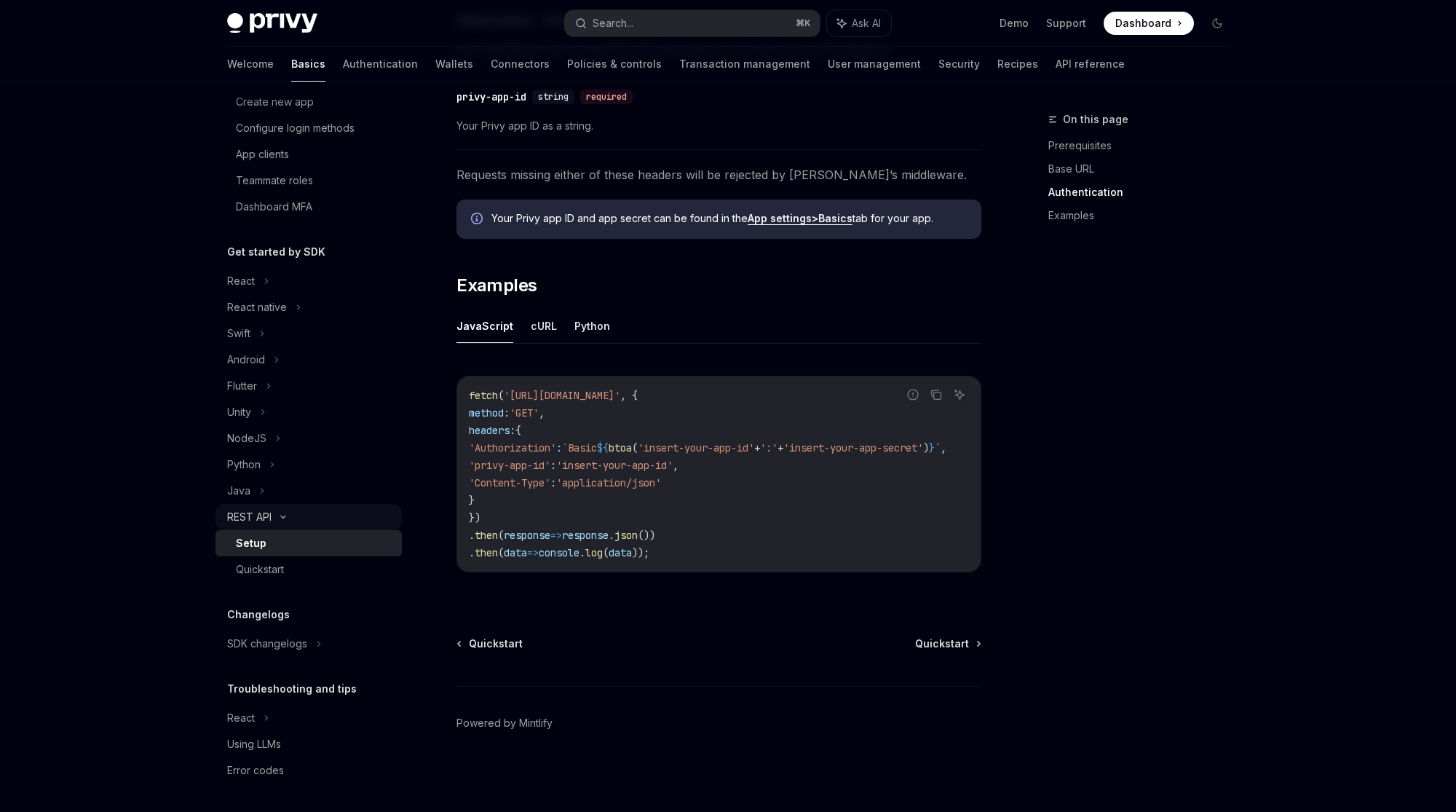
scroll to position [0, 0]
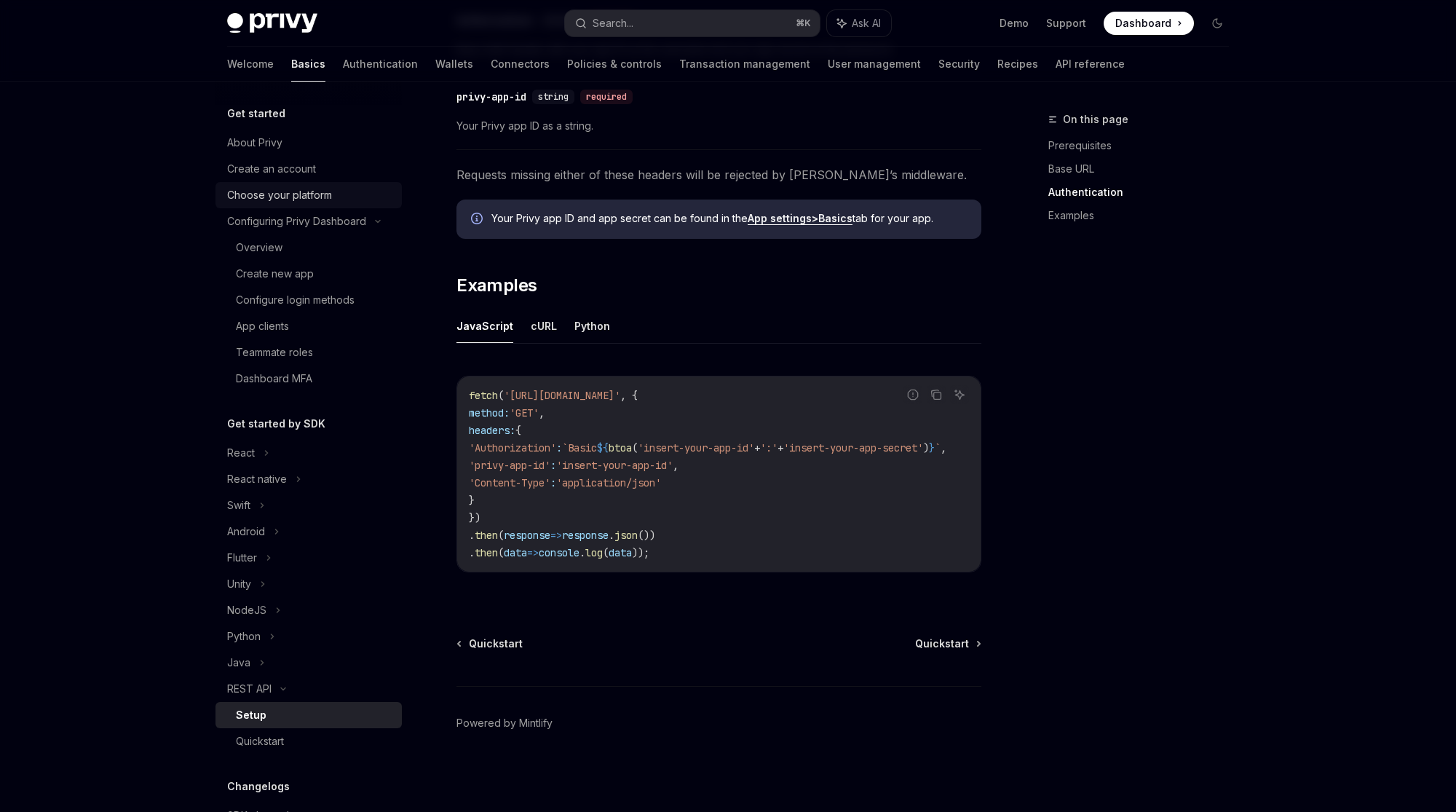
click at [282, 194] on div "Choose your platform" at bounding box center [280, 195] width 105 height 17
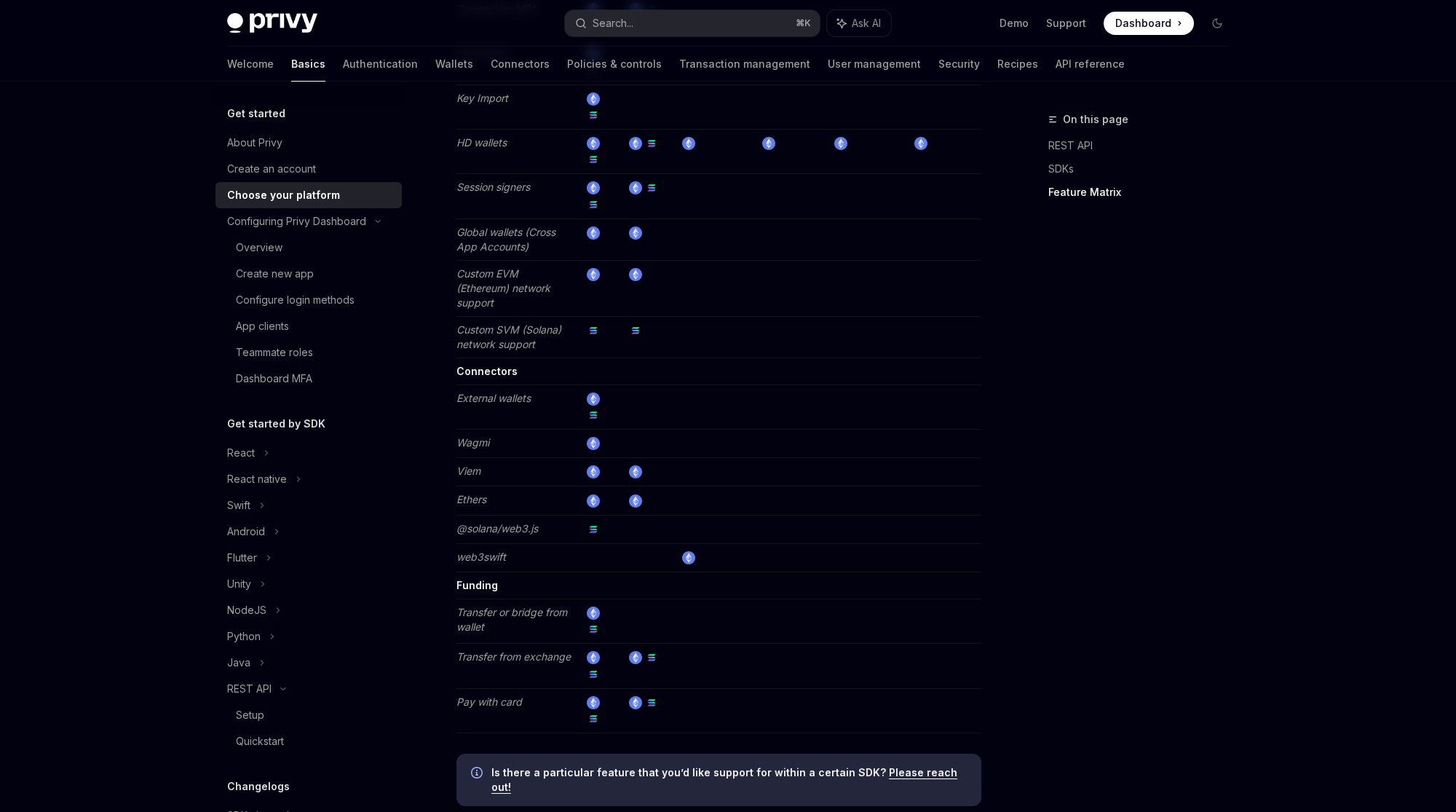
scroll to position [2518, 0]
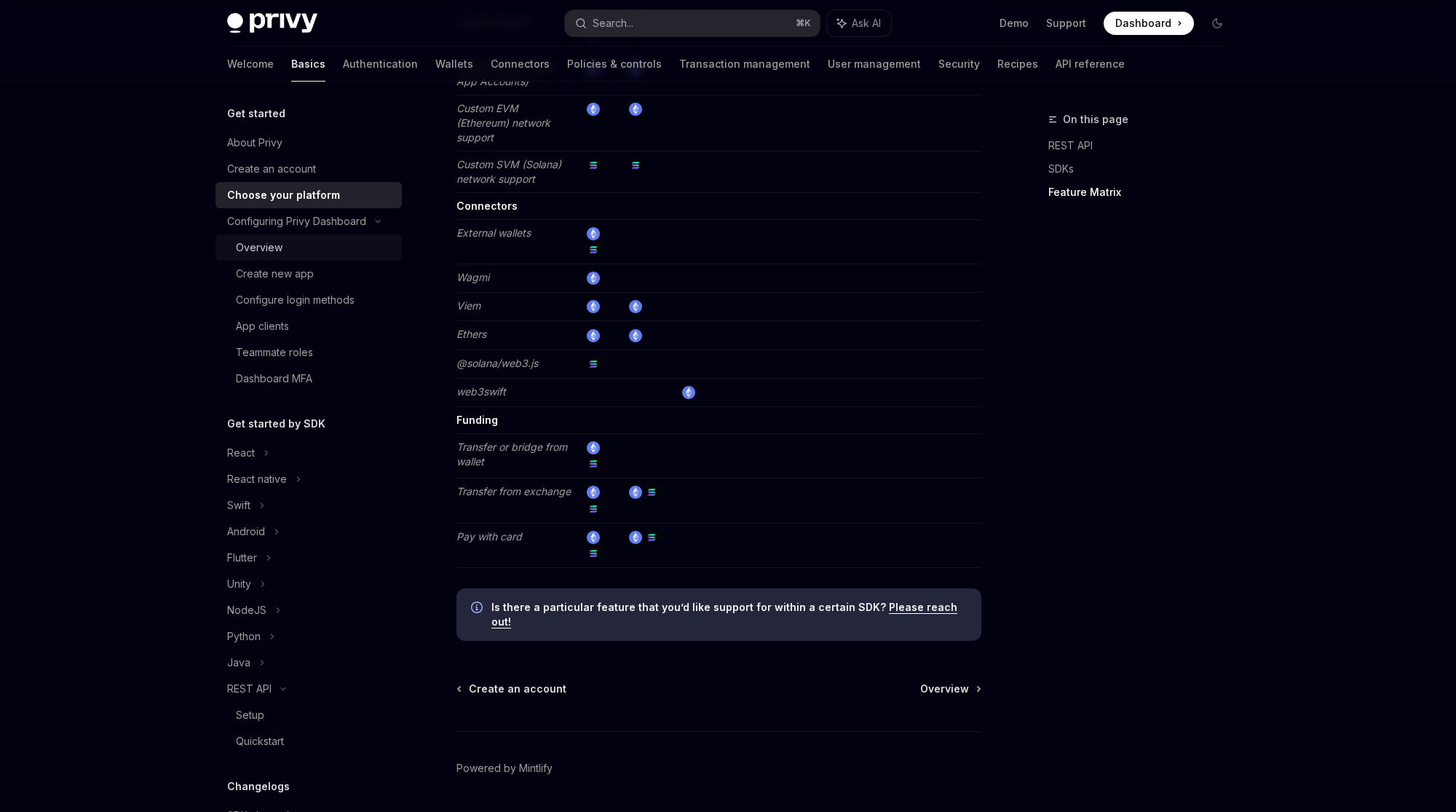
click at [302, 245] on div "Overview" at bounding box center [314, 247] width 157 height 17
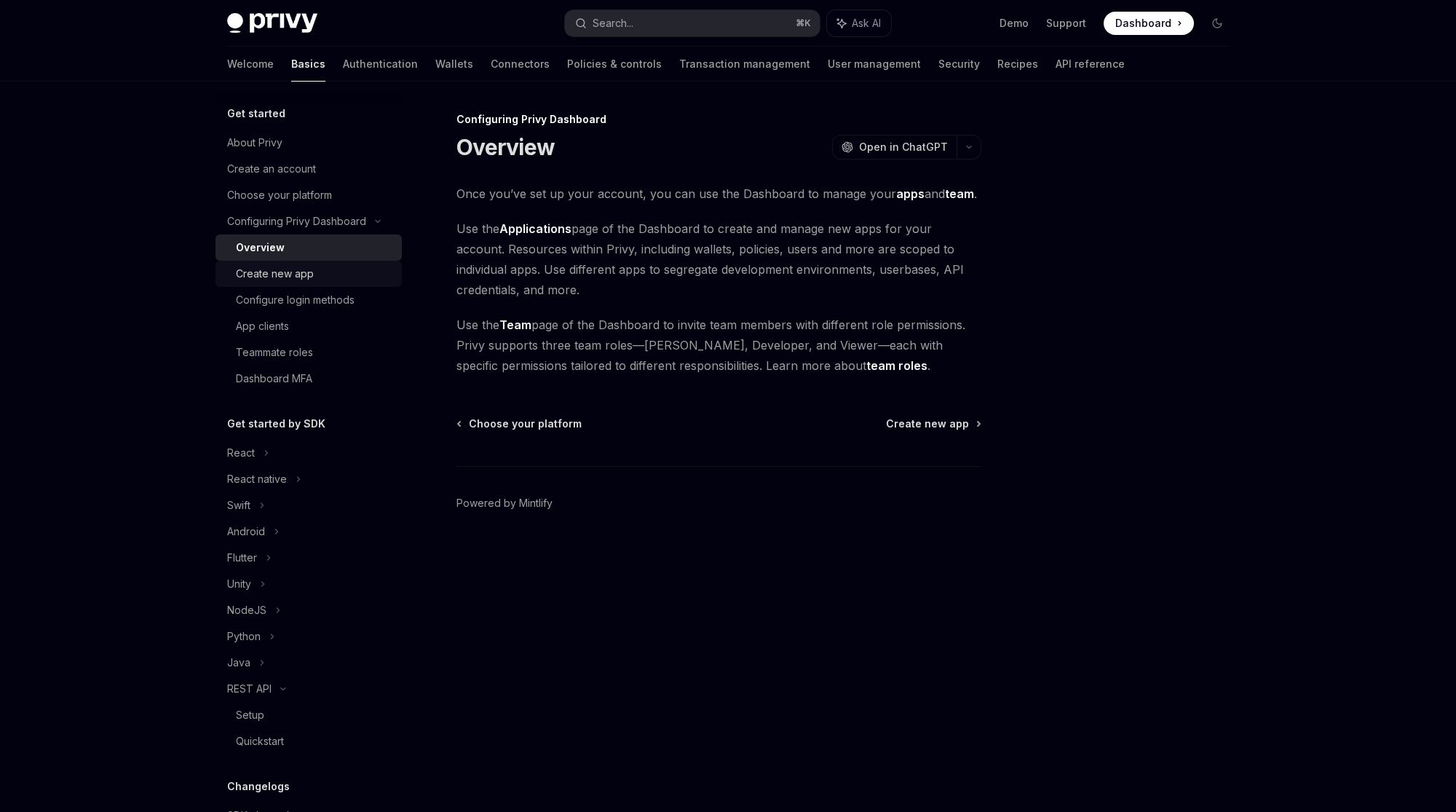
click at [298, 274] on div "Create new app" at bounding box center [275, 273] width 78 height 17
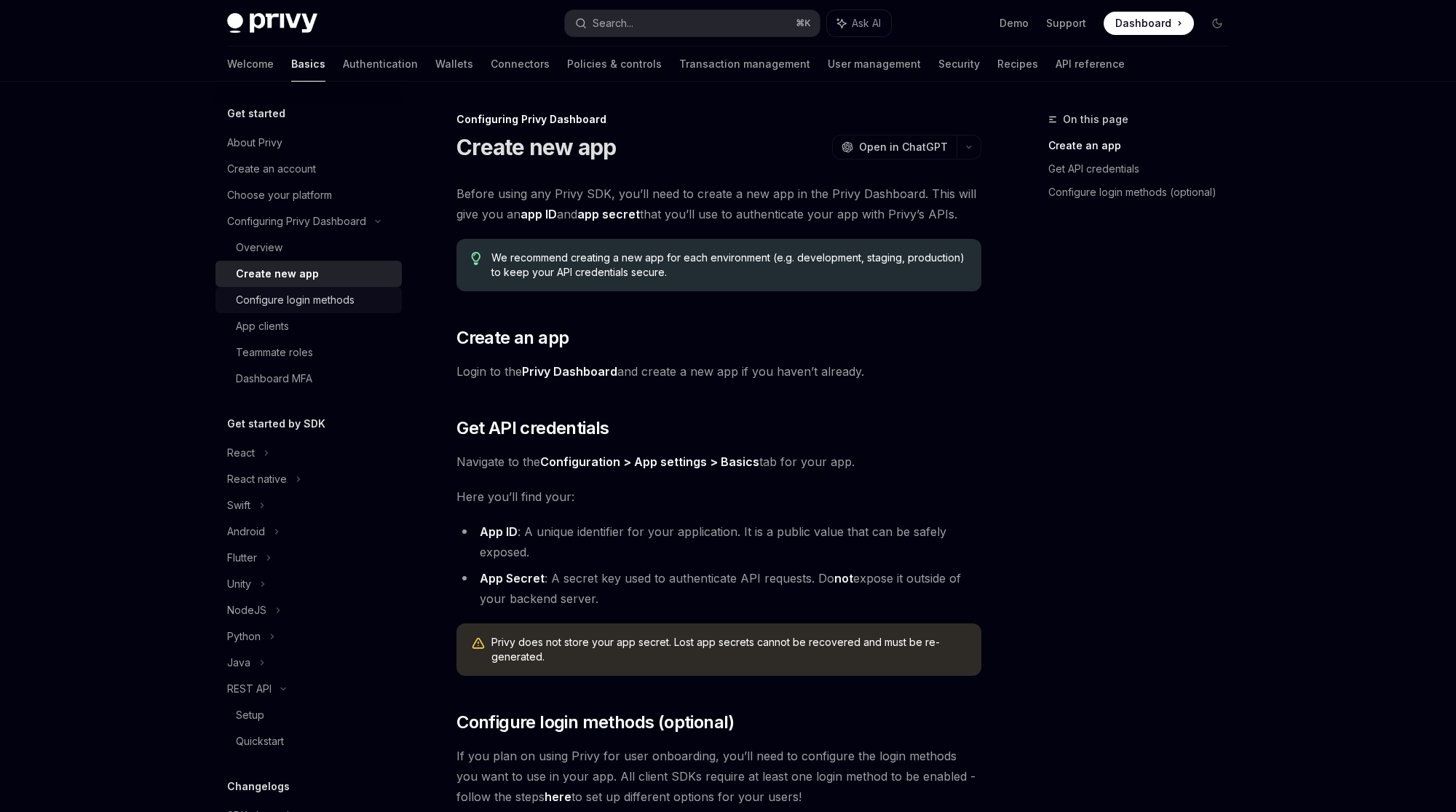
click at [296, 307] on div "Configure login methods" at bounding box center [295, 299] width 119 height 17
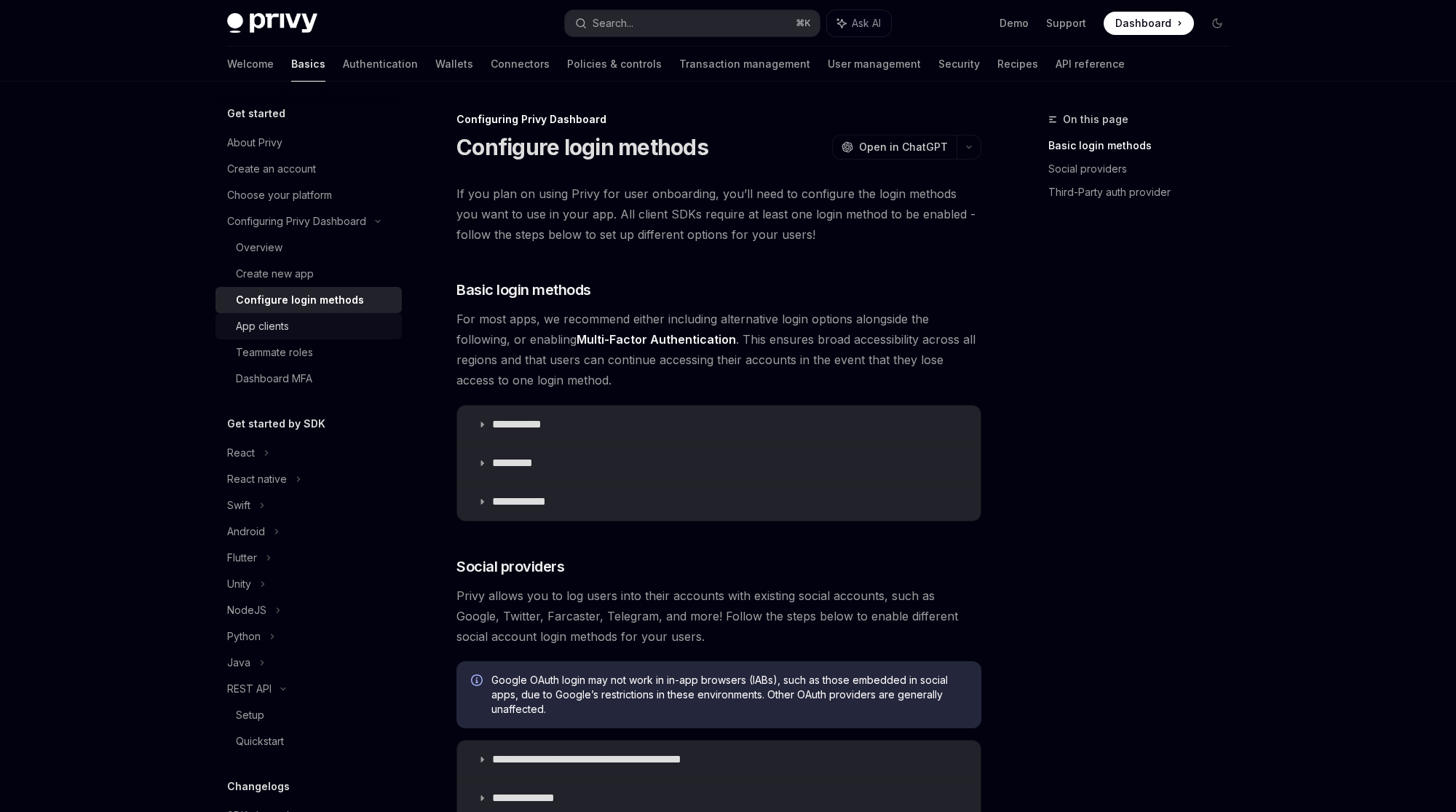
click at [290, 320] on div "App clients" at bounding box center [314, 325] width 157 height 17
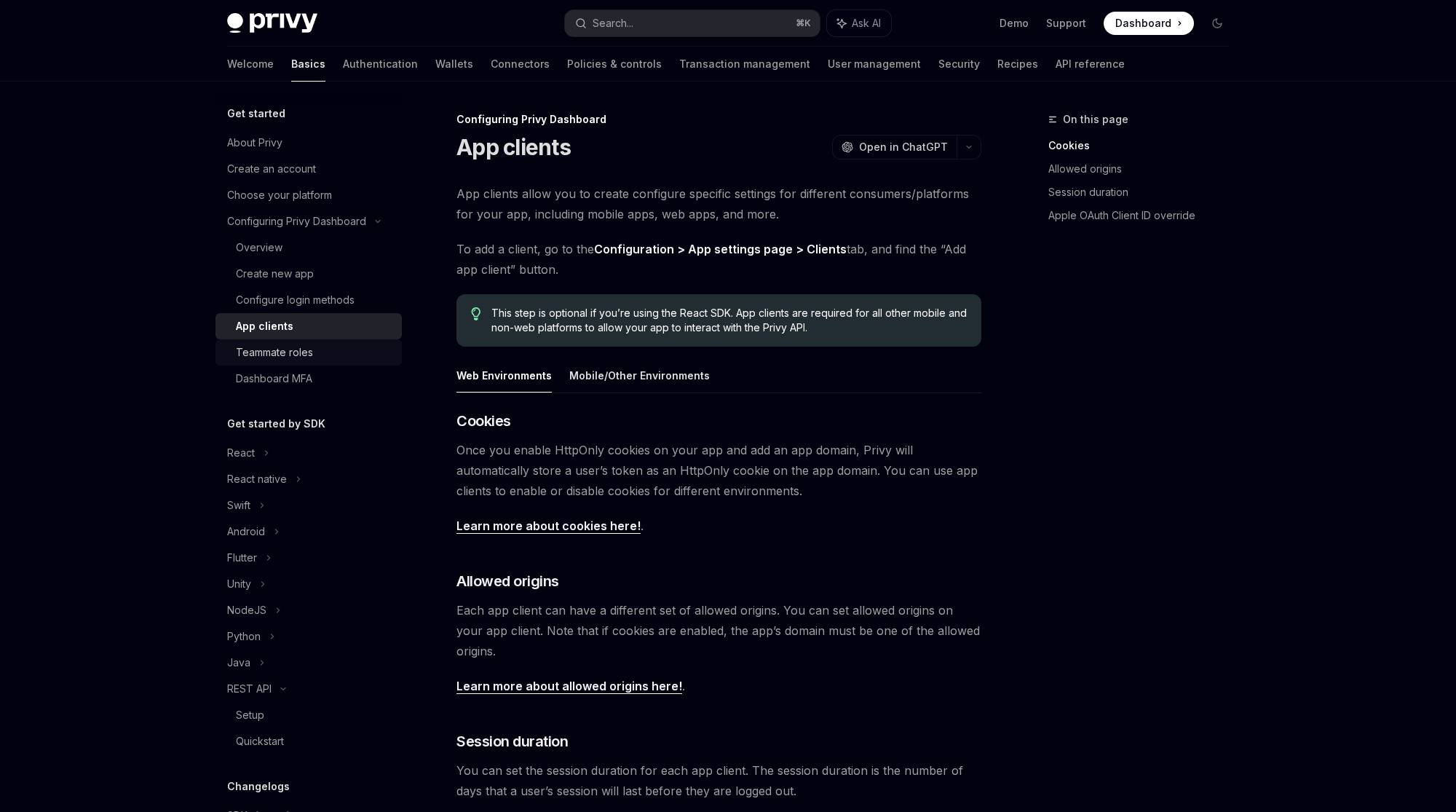
click at [285, 353] on div "Teammate roles" at bounding box center [274, 351] width 77 height 17
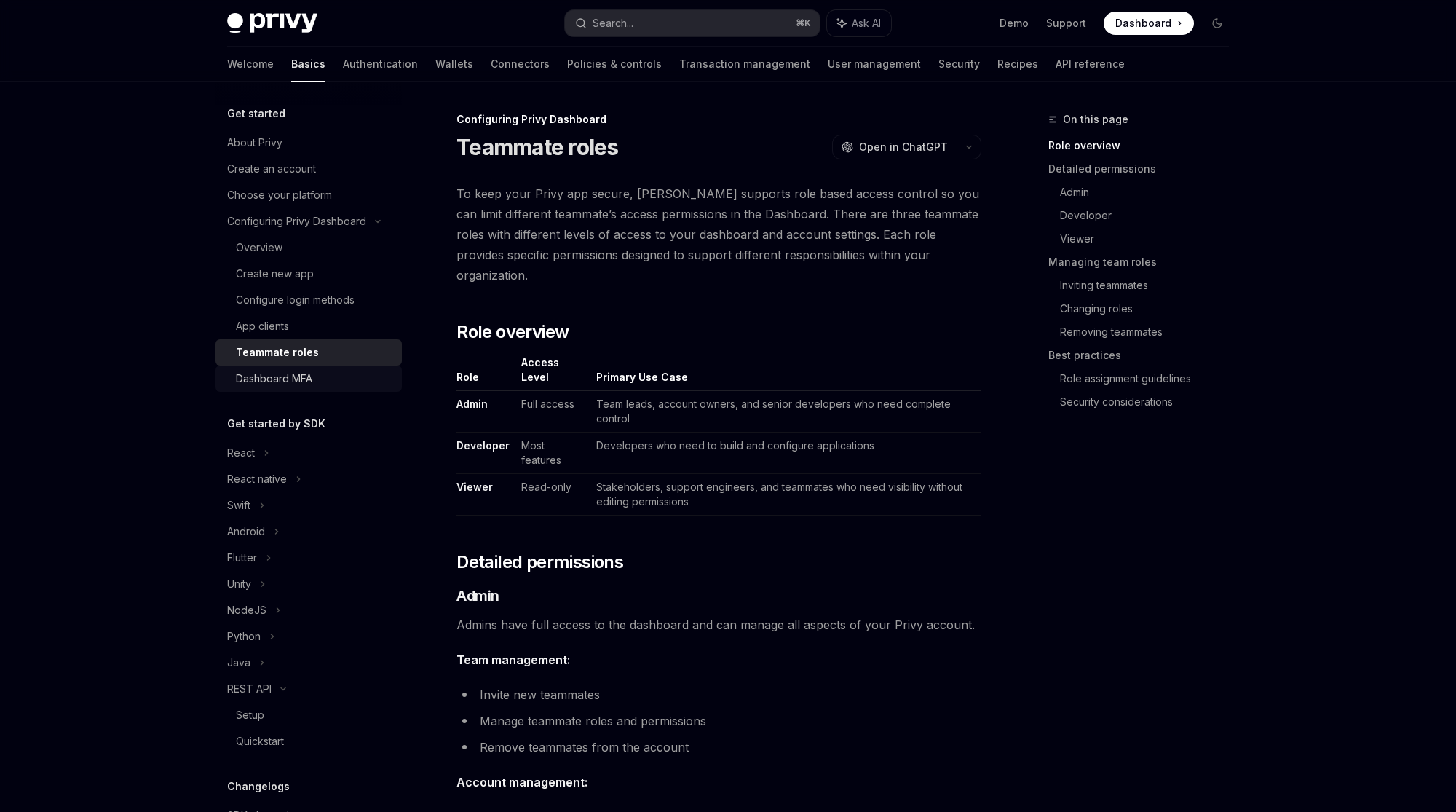
click at [282, 382] on div "Dashboard MFA" at bounding box center [274, 378] width 77 height 17
type textarea "*"
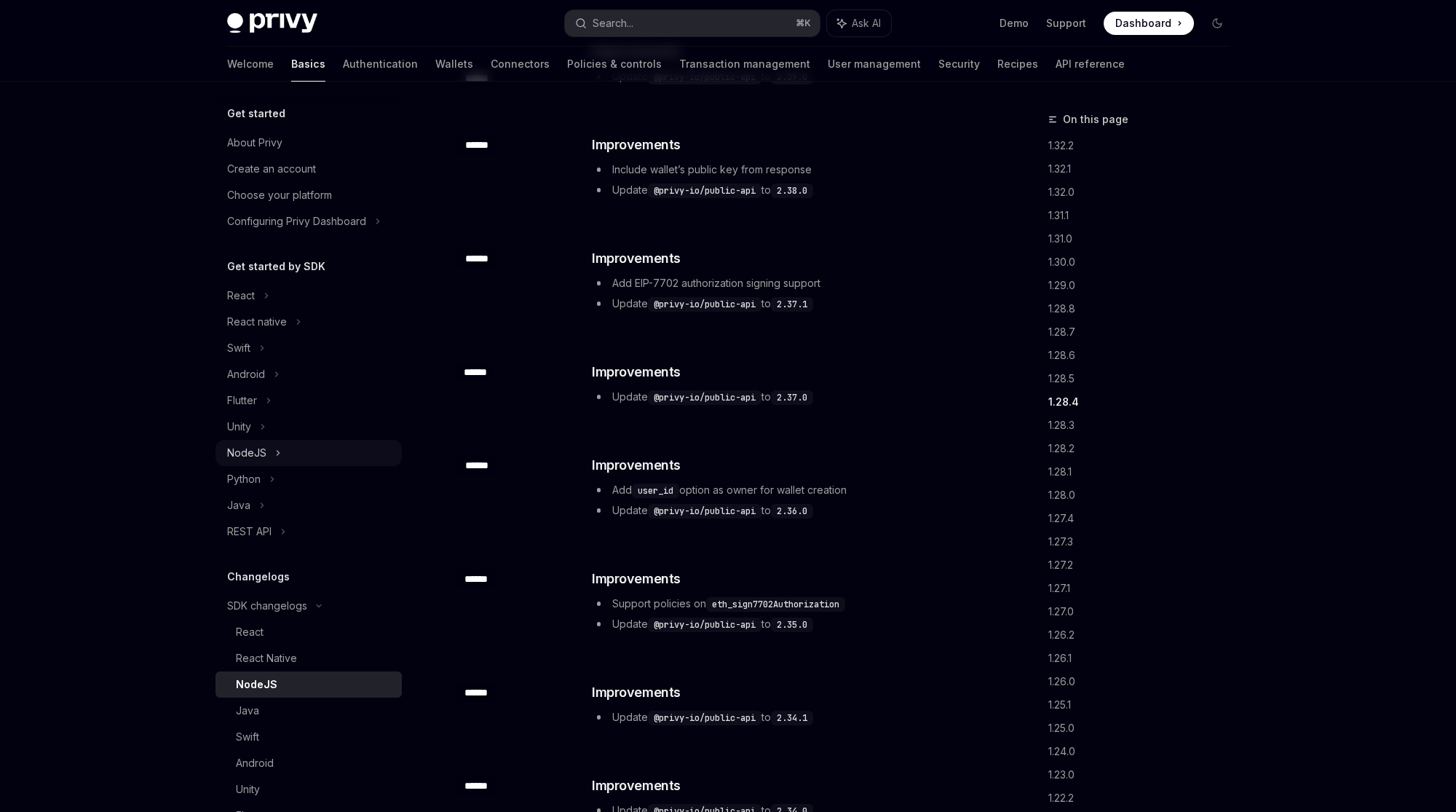
click at [264, 456] on div "NodeJS" at bounding box center [247, 452] width 39 height 17
type textarea "*"
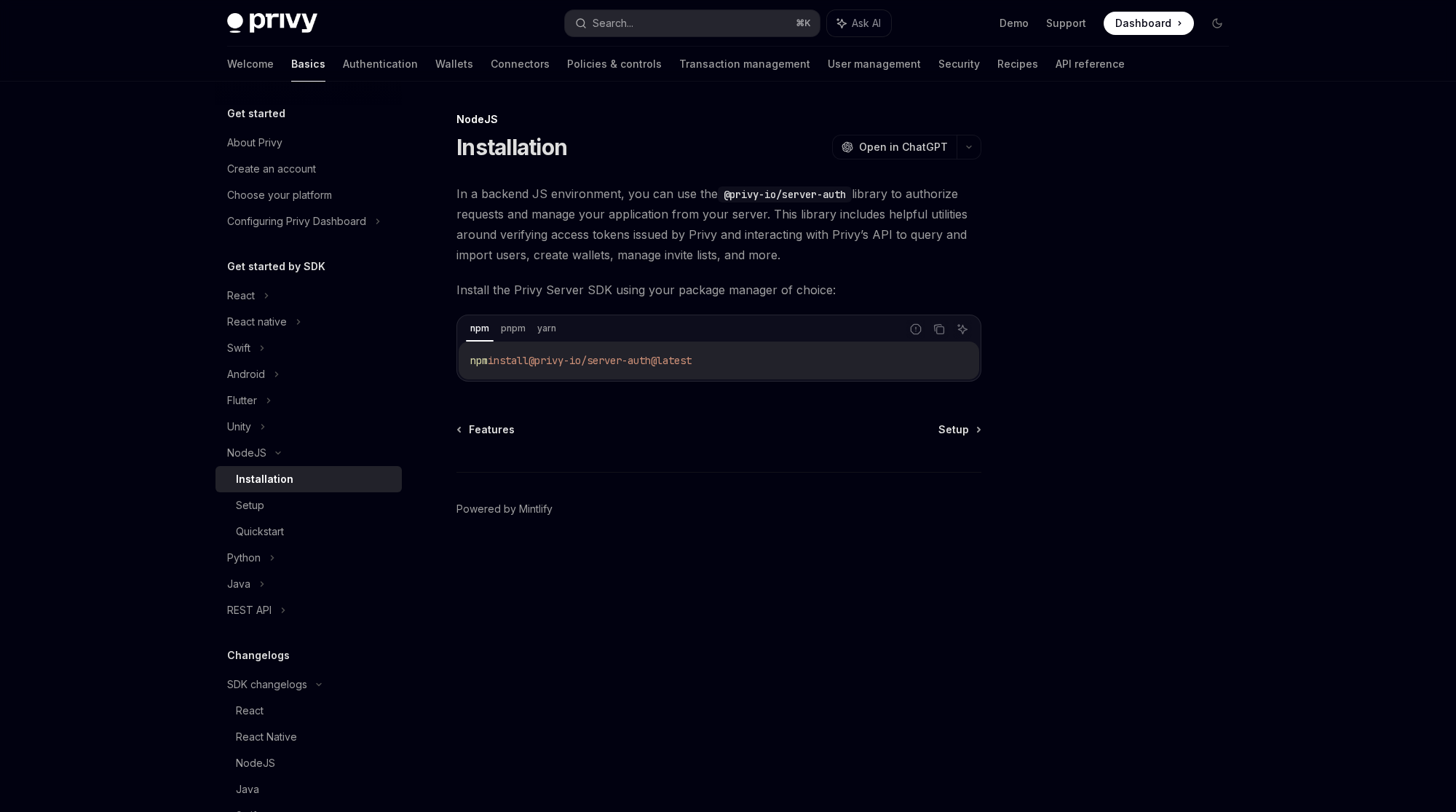
click at [1180, 17] on icon at bounding box center [1180, 24] width 2 height 15
click at [987, 246] on div "NodeJS Installation OpenAI Open in ChatGPT OpenAI Open in ChatGPT In a backend …" at bounding box center [727, 447] width 1025 height 730
